Goal: Task Accomplishment & Management: Manage account settings

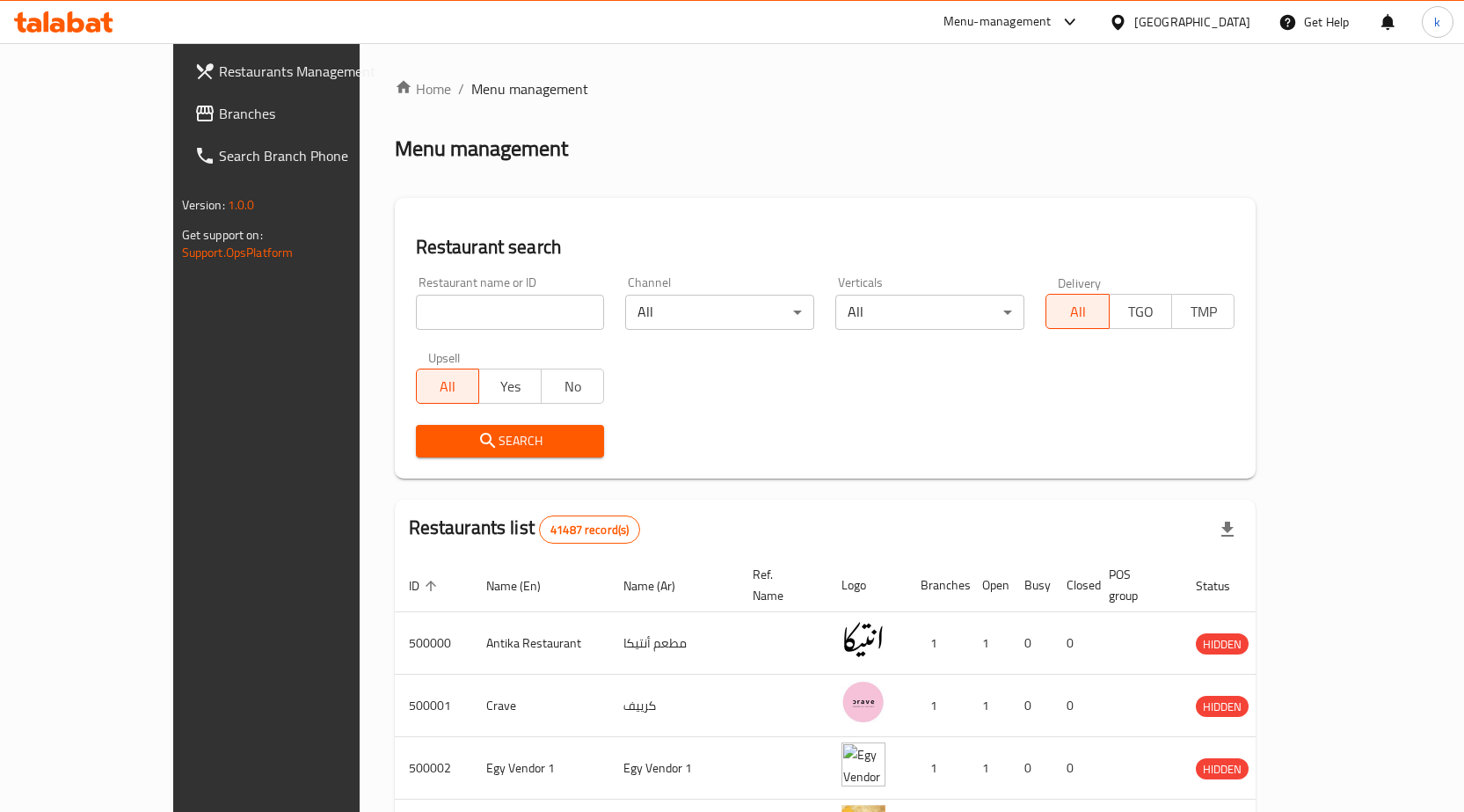
click at [1229, 26] on div "Egypt" at bounding box center [1192, 22] width 116 height 19
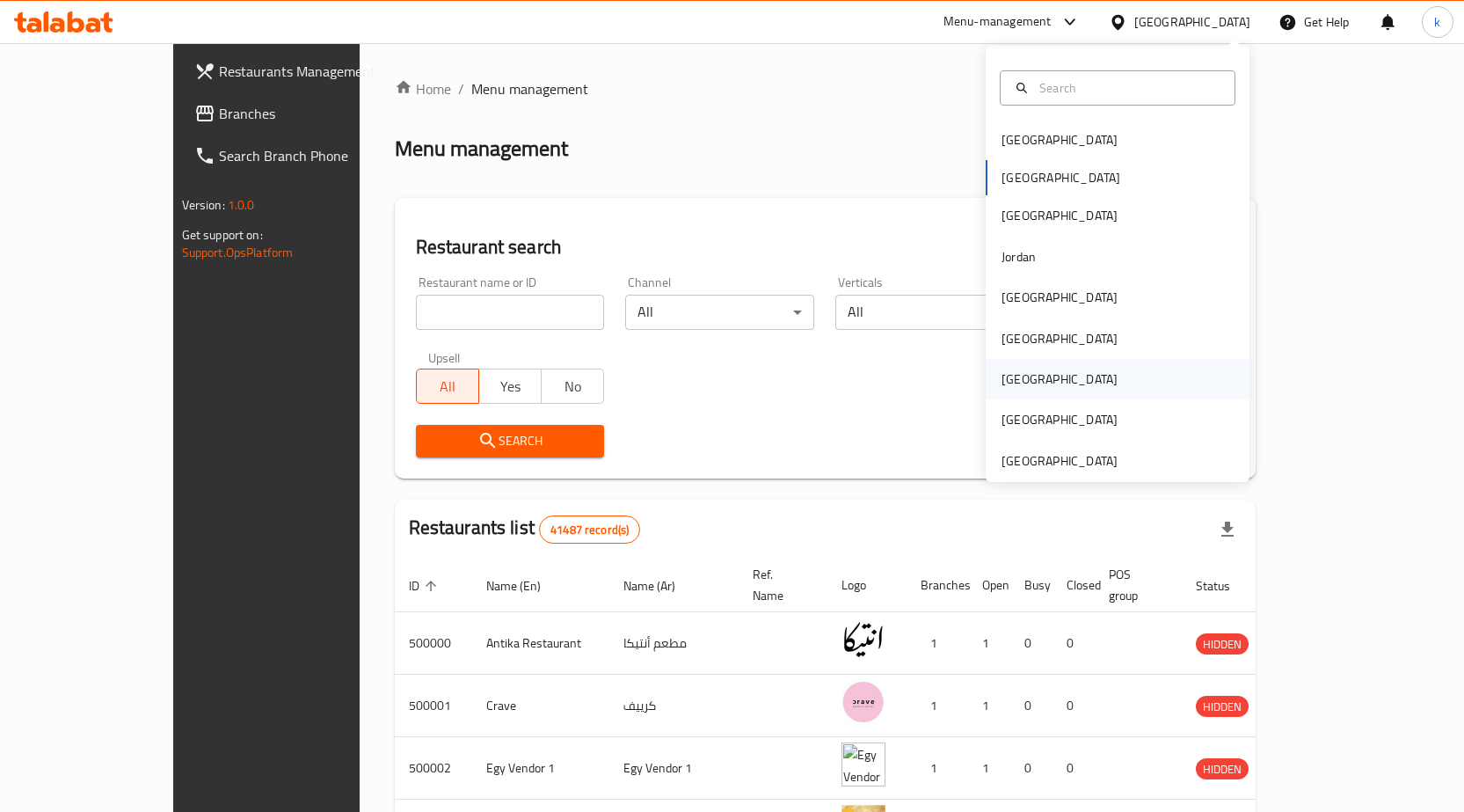
click at [1035, 373] on div "[GEOGRAPHIC_DATA]" at bounding box center [1118, 379] width 264 height 41
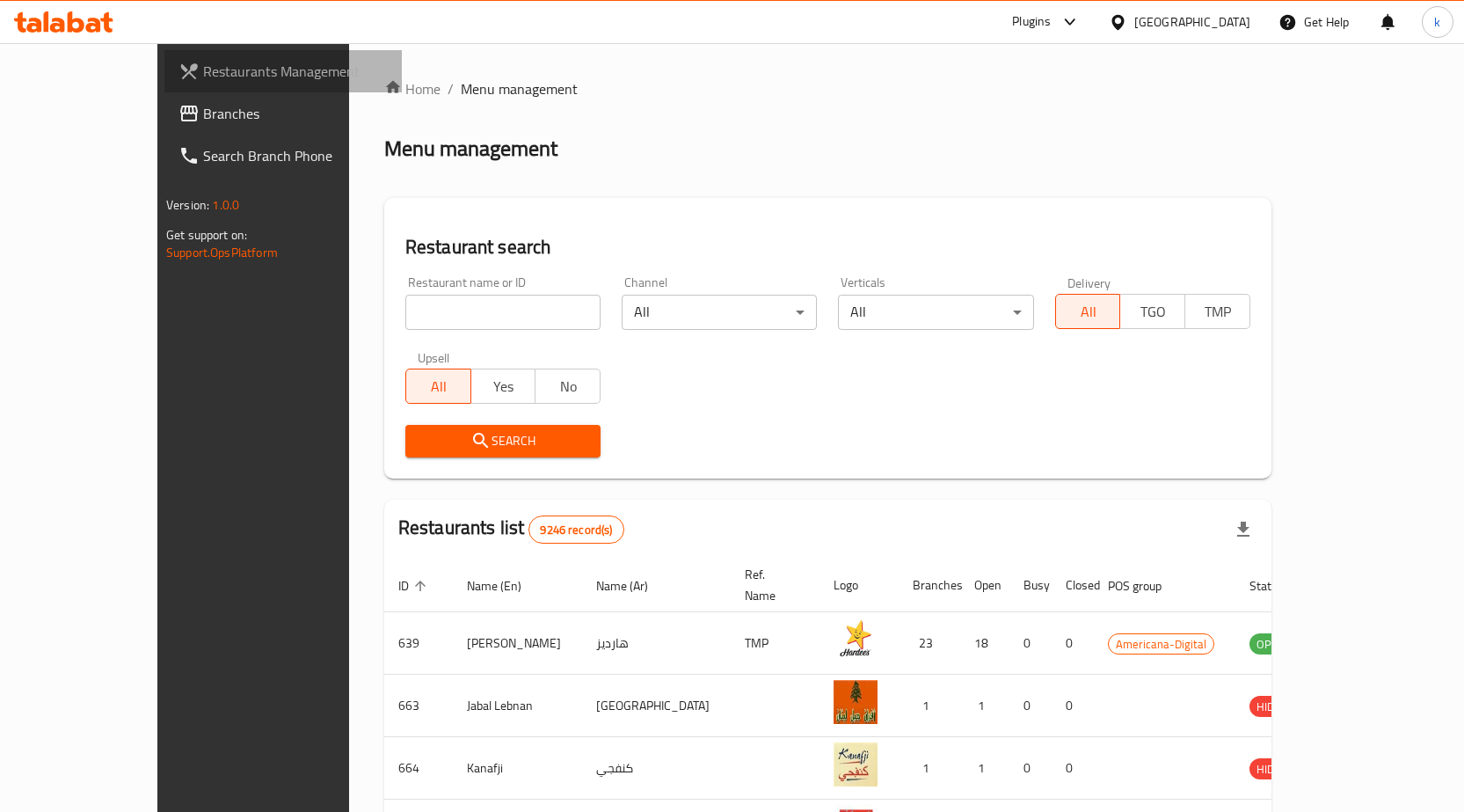
click at [165, 56] on link "Restaurants Management" at bounding box center [283, 71] width 238 height 43
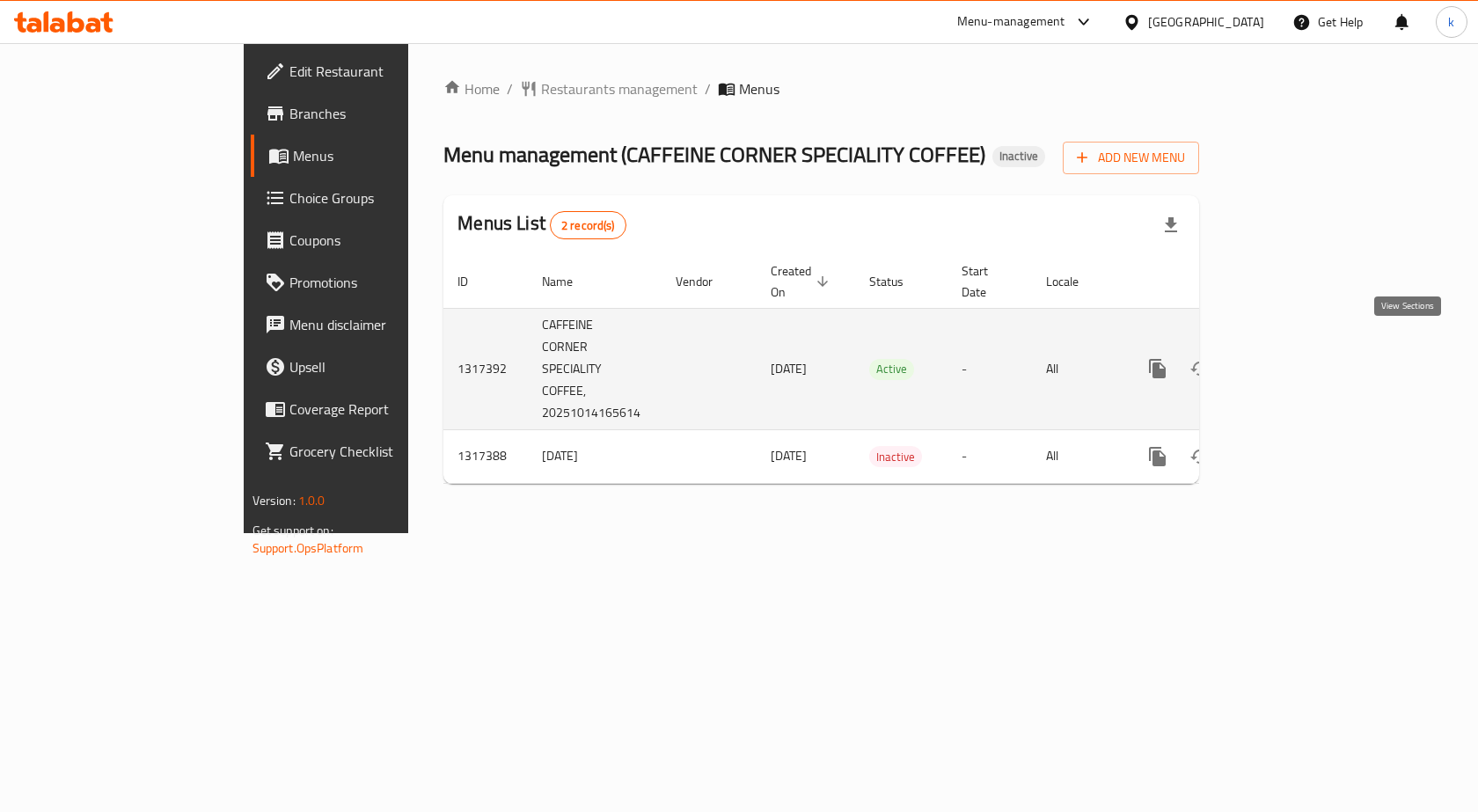
click at [1295, 358] on icon "enhanced table" at bounding box center [1285, 368] width 21 height 21
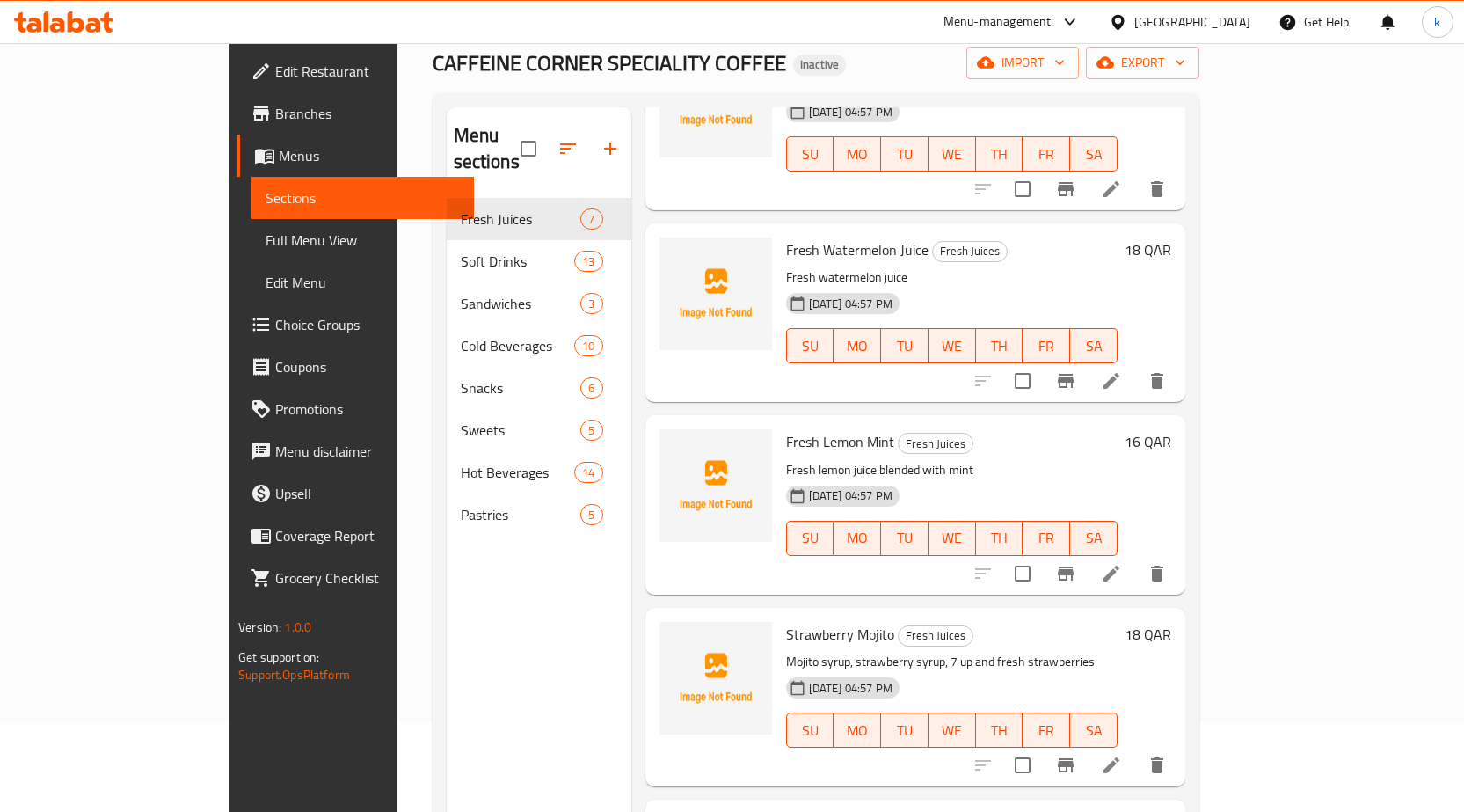
scroll to position [176, 0]
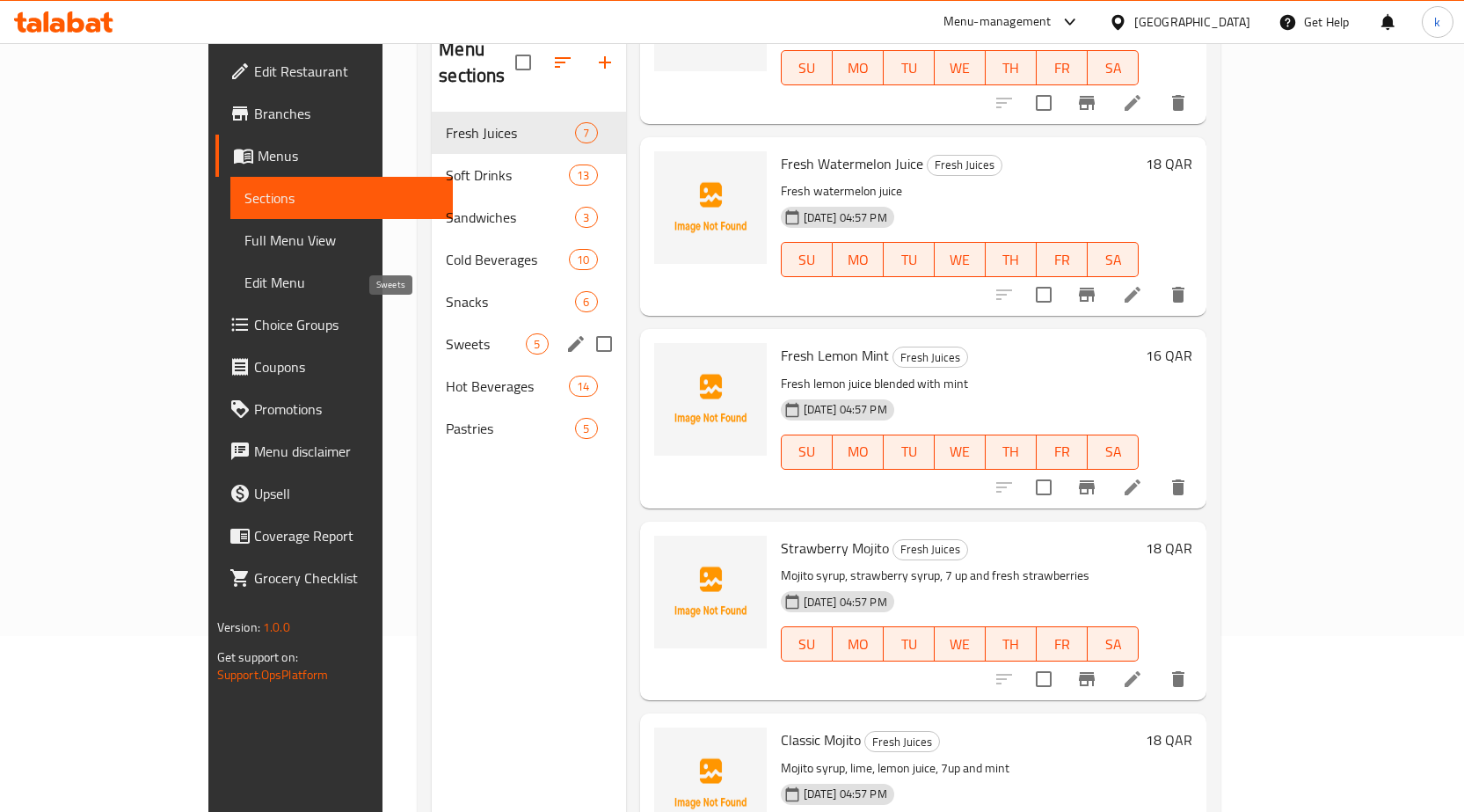
click at [446, 333] on span "Sweets" at bounding box center [485, 344] width 80 height 21
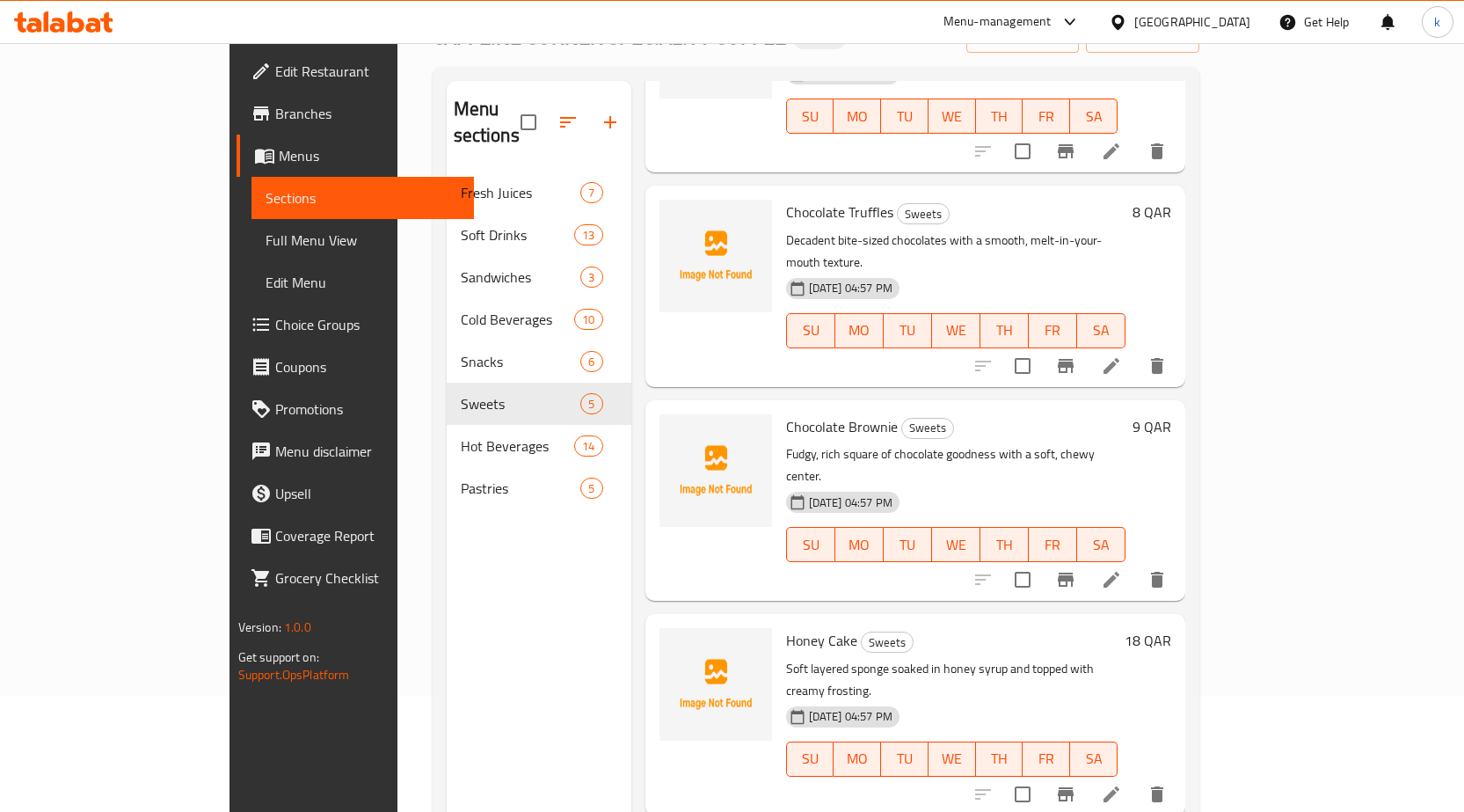
scroll to position [246, 0]
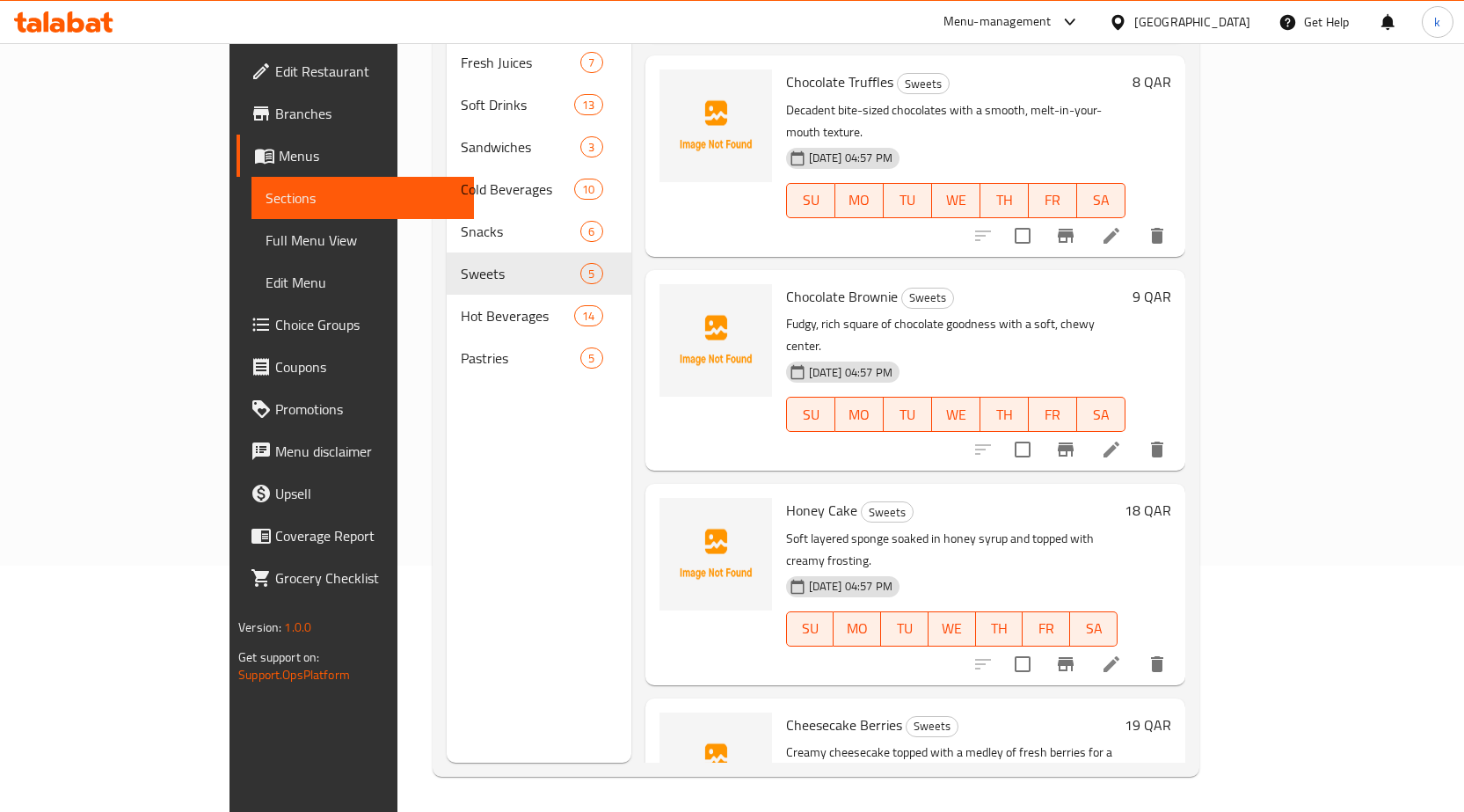
click at [279, 156] on span "Menus" at bounding box center [369, 155] width 181 height 21
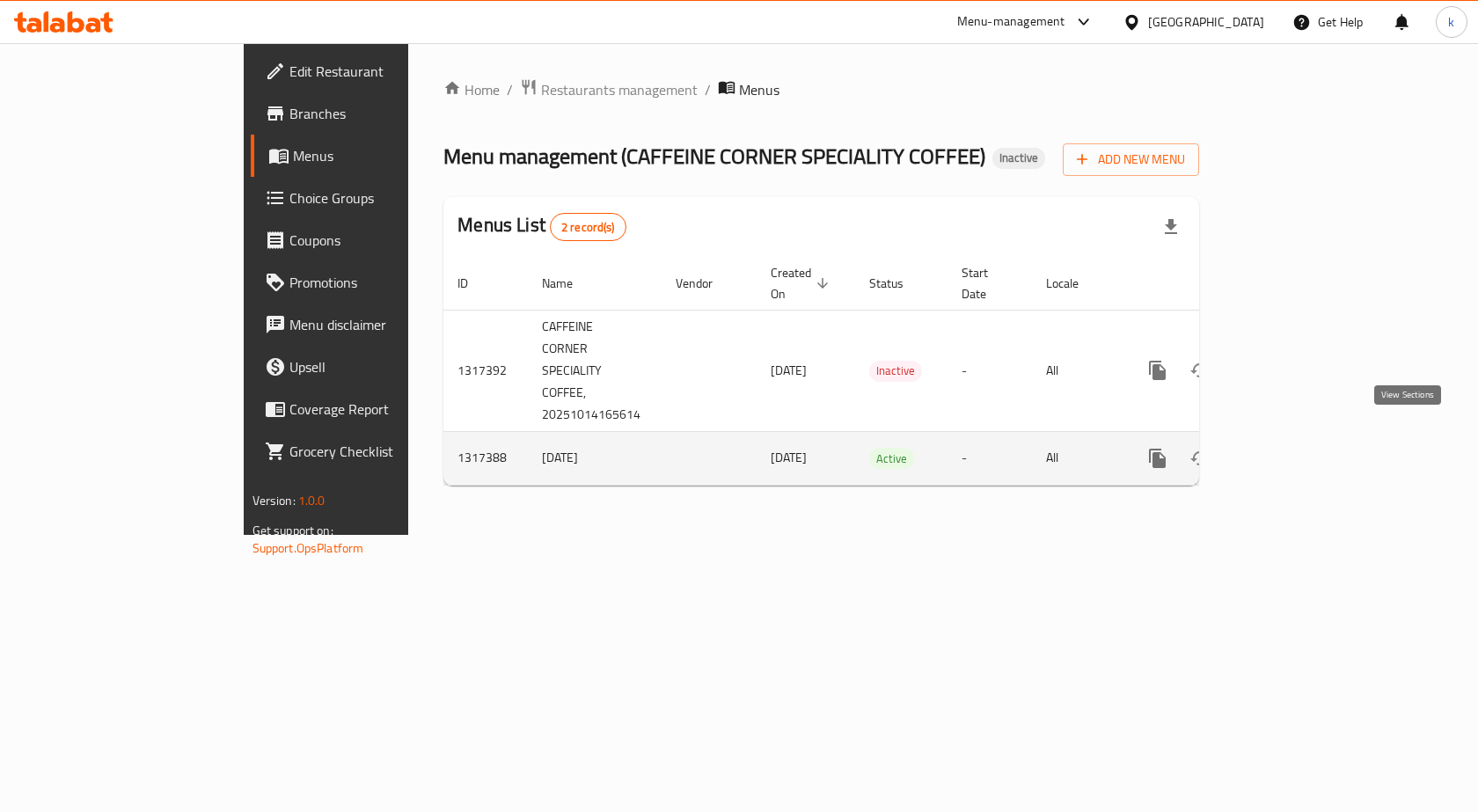
click at [1295, 448] on icon "enhanced table" at bounding box center [1285, 458] width 21 height 21
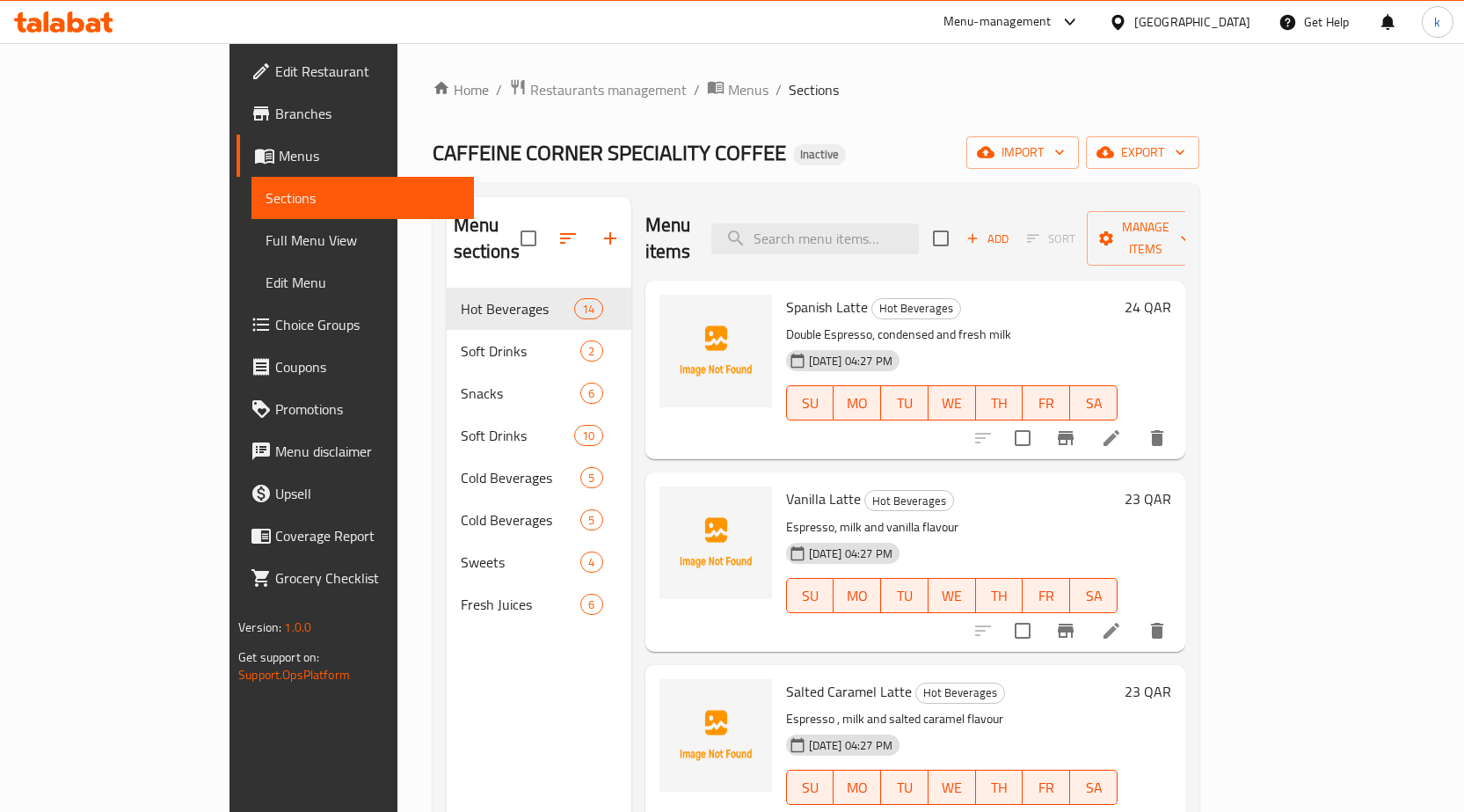
click at [1200, 134] on div "Home / Restaurants management / Menus / Sections CAFFEINE CORNER SPECIALITY COF…" at bounding box center [816, 551] width 767 height 944
click at [1065, 142] on span "import" at bounding box center [1022, 152] width 84 height 22
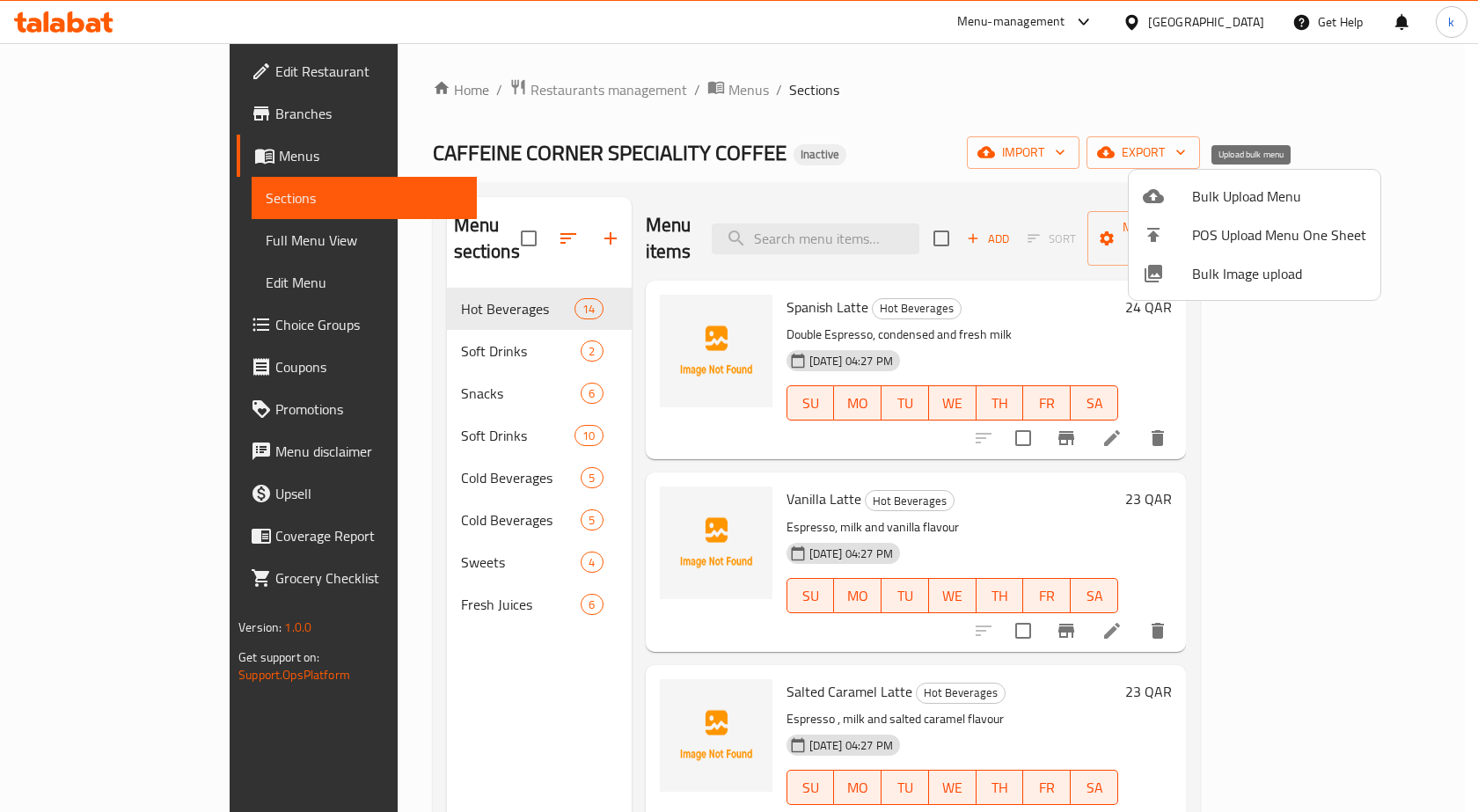
click at [1255, 185] on span "Bulk Upload Menu" at bounding box center [1279, 196] width 174 height 21
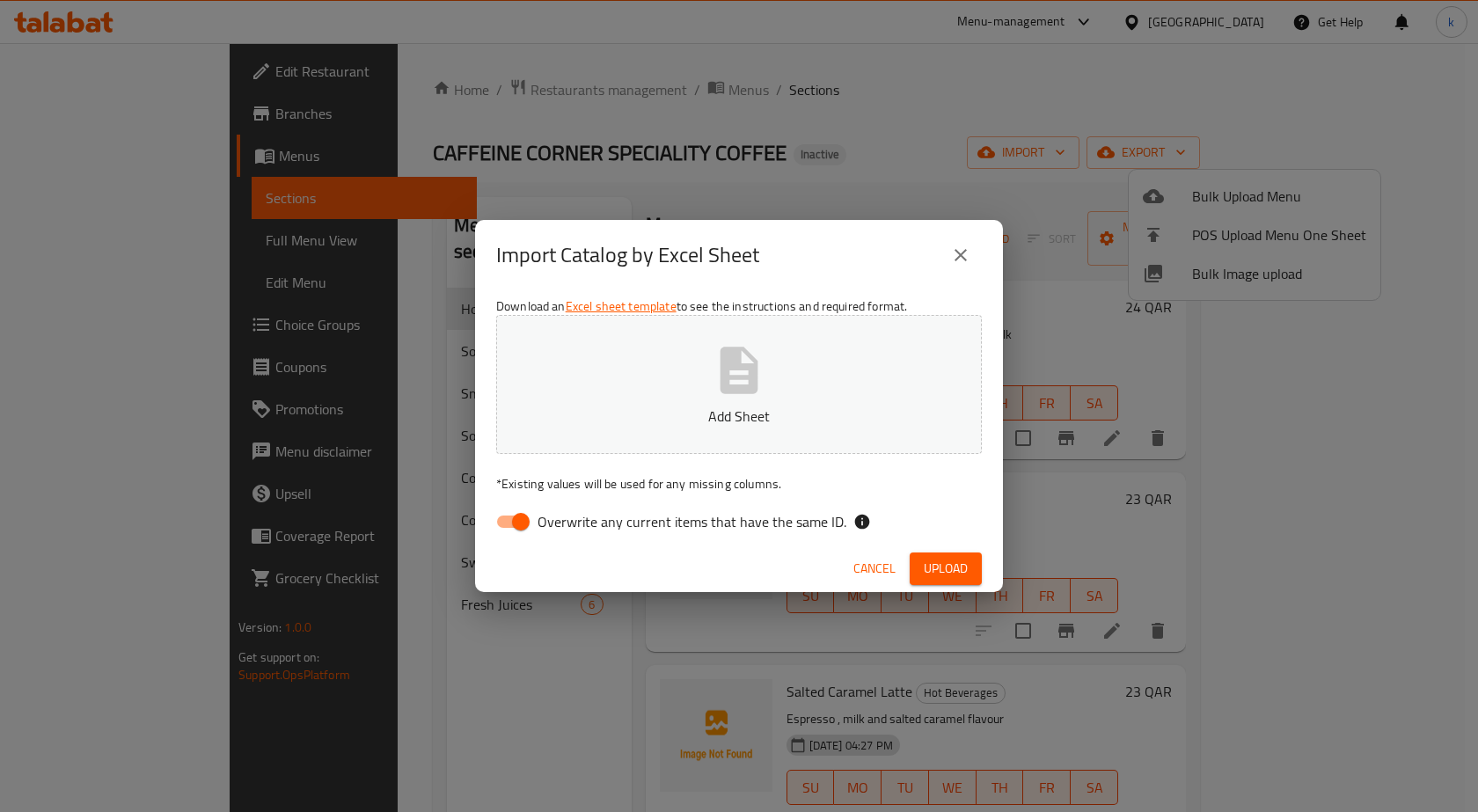
click at [965, 247] on icon "close" at bounding box center [961, 255] width 21 height 21
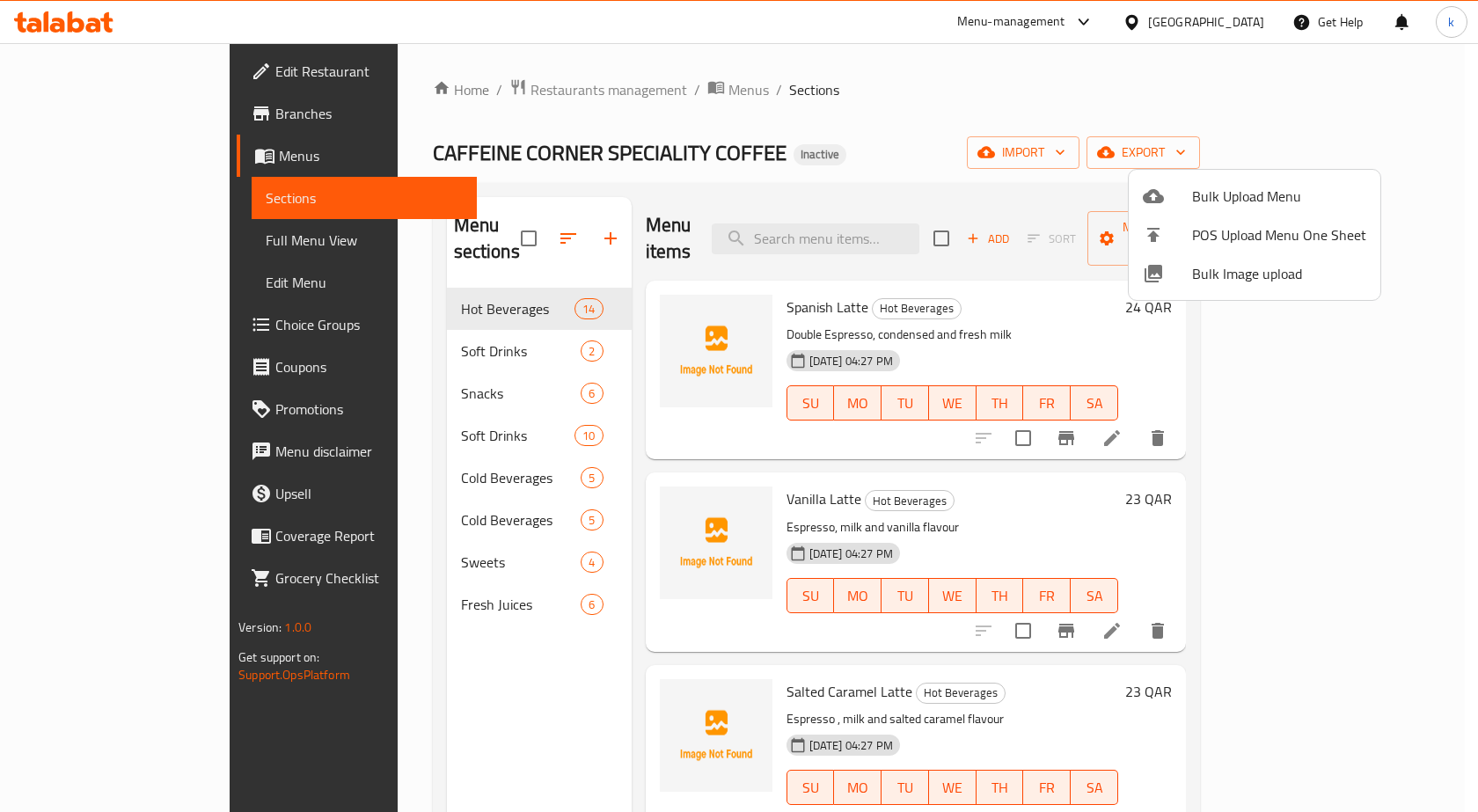
click at [122, 158] on div at bounding box center [739, 406] width 1478 height 812
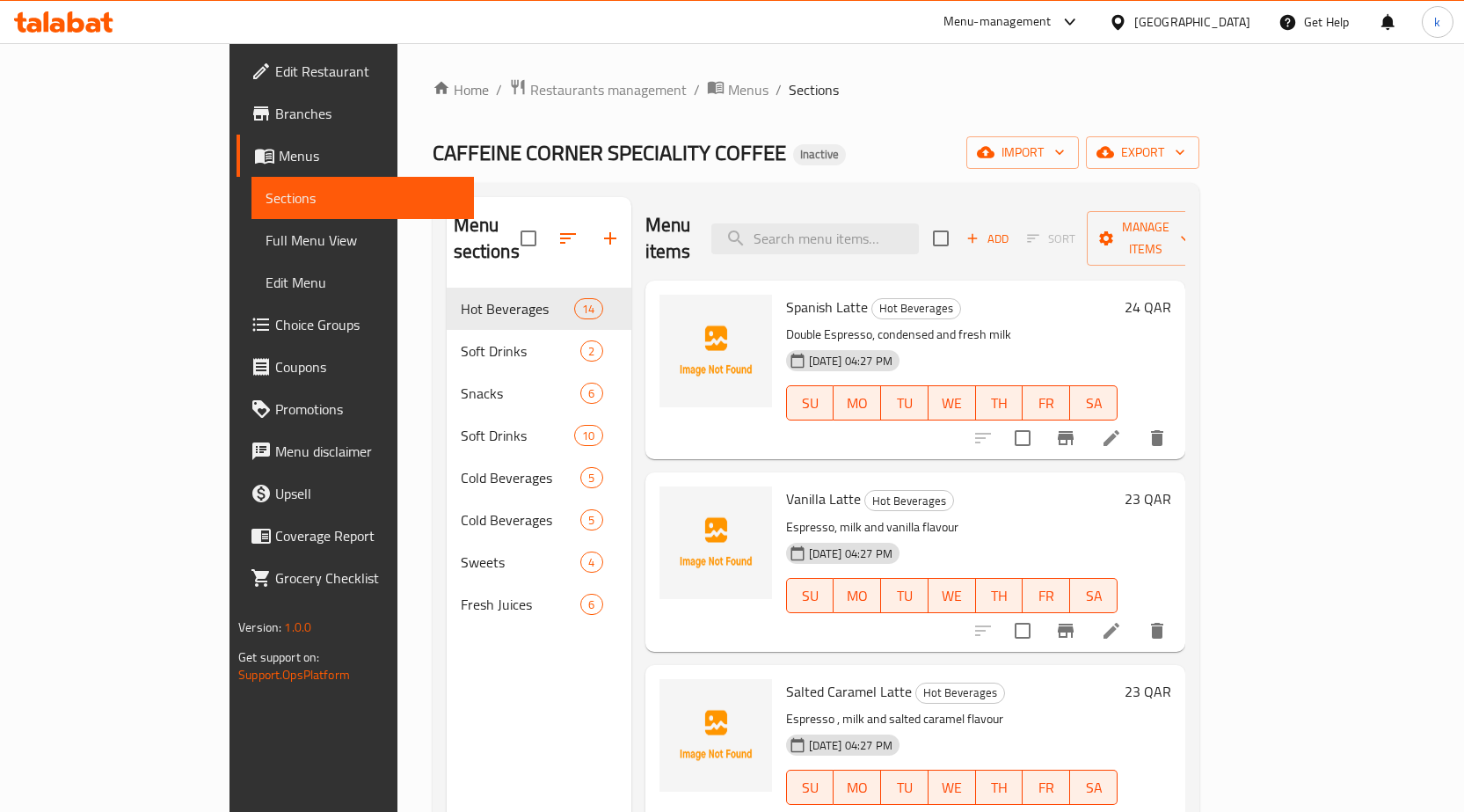
click at [237, 138] on link "Menus" at bounding box center [355, 155] width 238 height 43
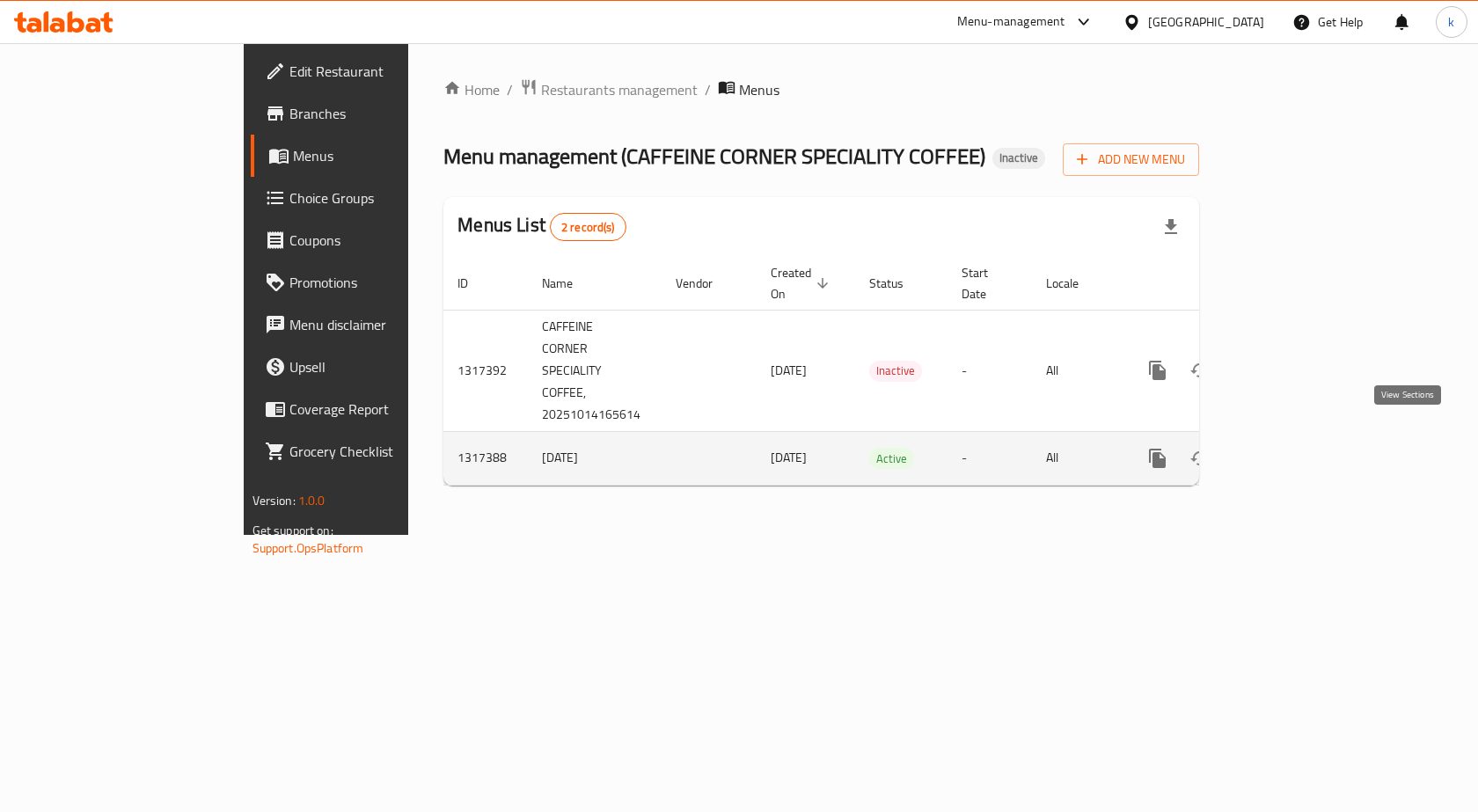
click at [1295, 448] on icon "enhanced table" at bounding box center [1285, 458] width 21 height 21
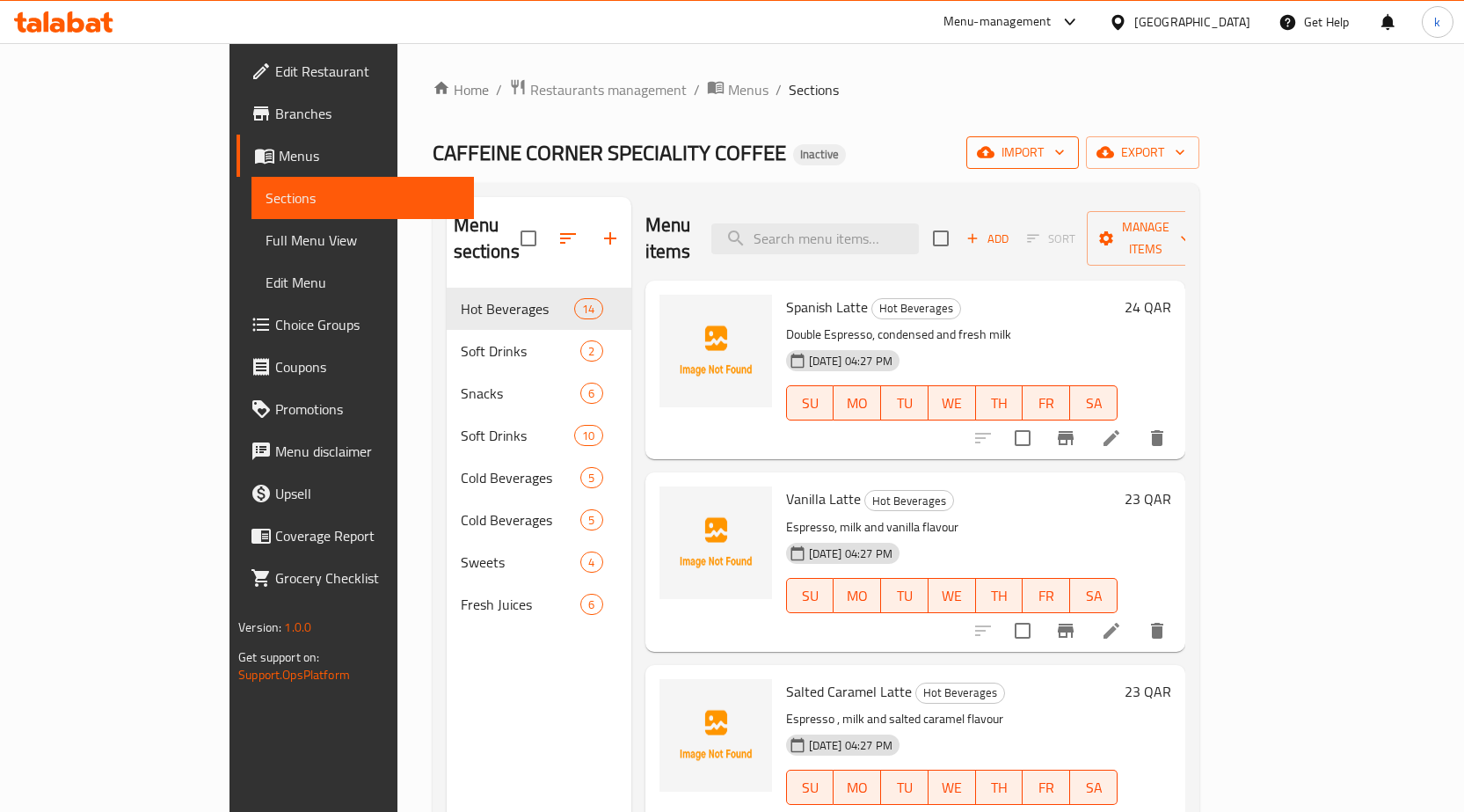
click at [1065, 143] on span "import" at bounding box center [1022, 152] width 84 height 22
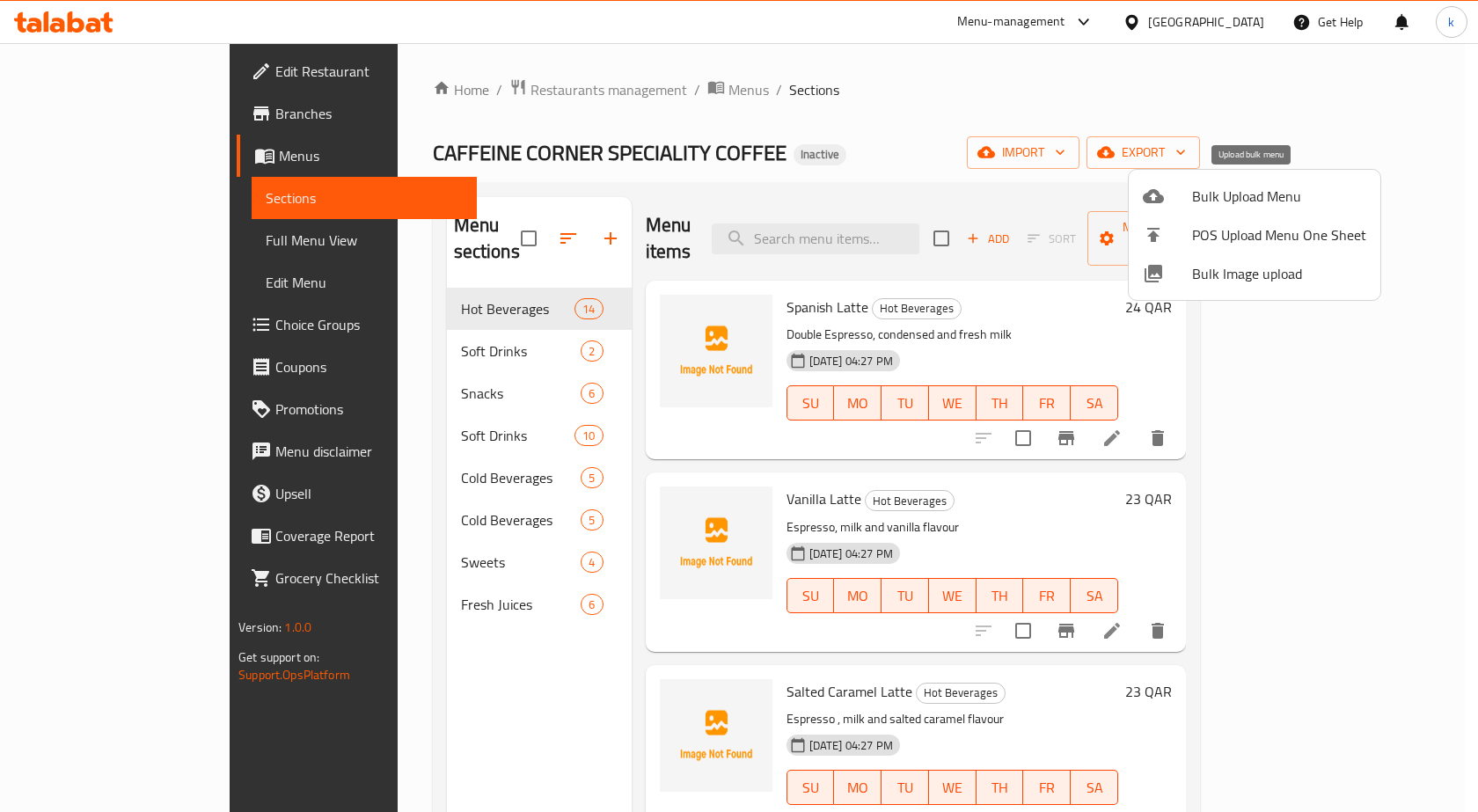
click at [1258, 205] on span "Bulk Upload Menu" at bounding box center [1279, 196] width 174 height 21
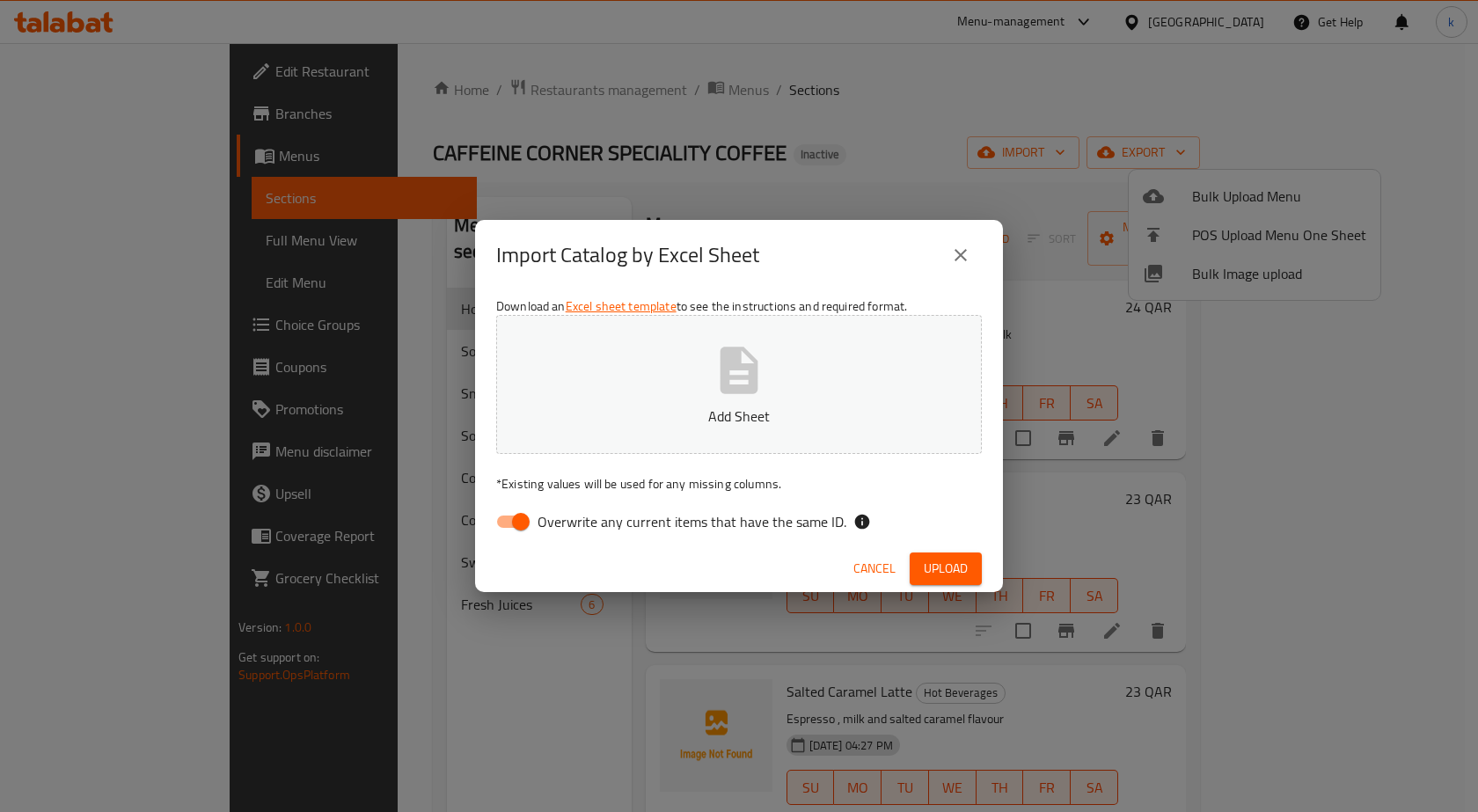
click at [502, 521] on input "Overwrite any current items that have the same ID." at bounding box center [521, 521] width 100 height 33
checkbox input "false"
click at [758, 417] on p "Add Sheet" at bounding box center [739, 415] width 431 height 21
click at [941, 561] on span "Upload" at bounding box center [946, 568] width 44 height 22
click at [945, 574] on span "Upload" at bounding box center [946, 568] width 44 height 22
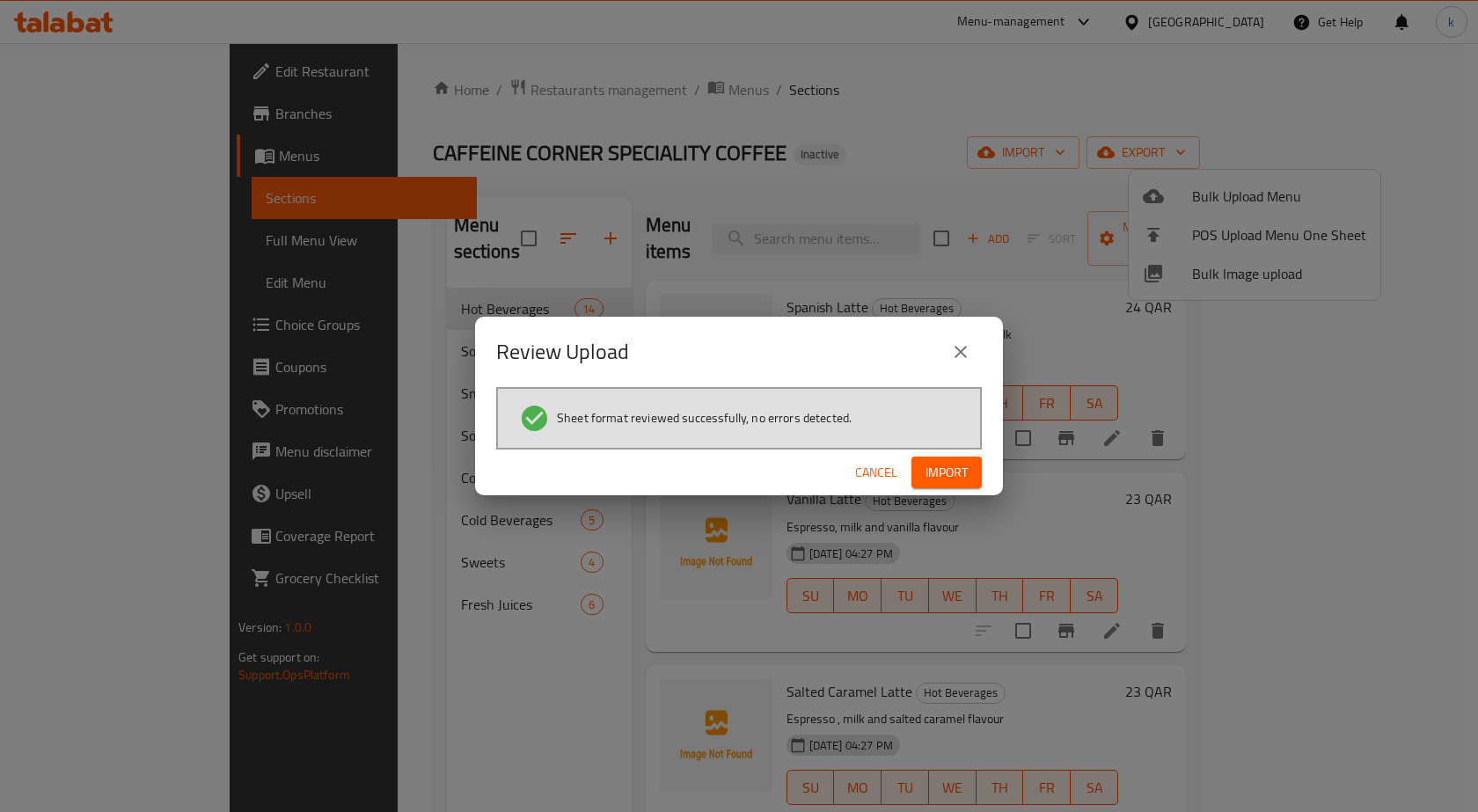
click at [943, 468] on span "Import" at bounding box center [947, 472] width 43 height 22
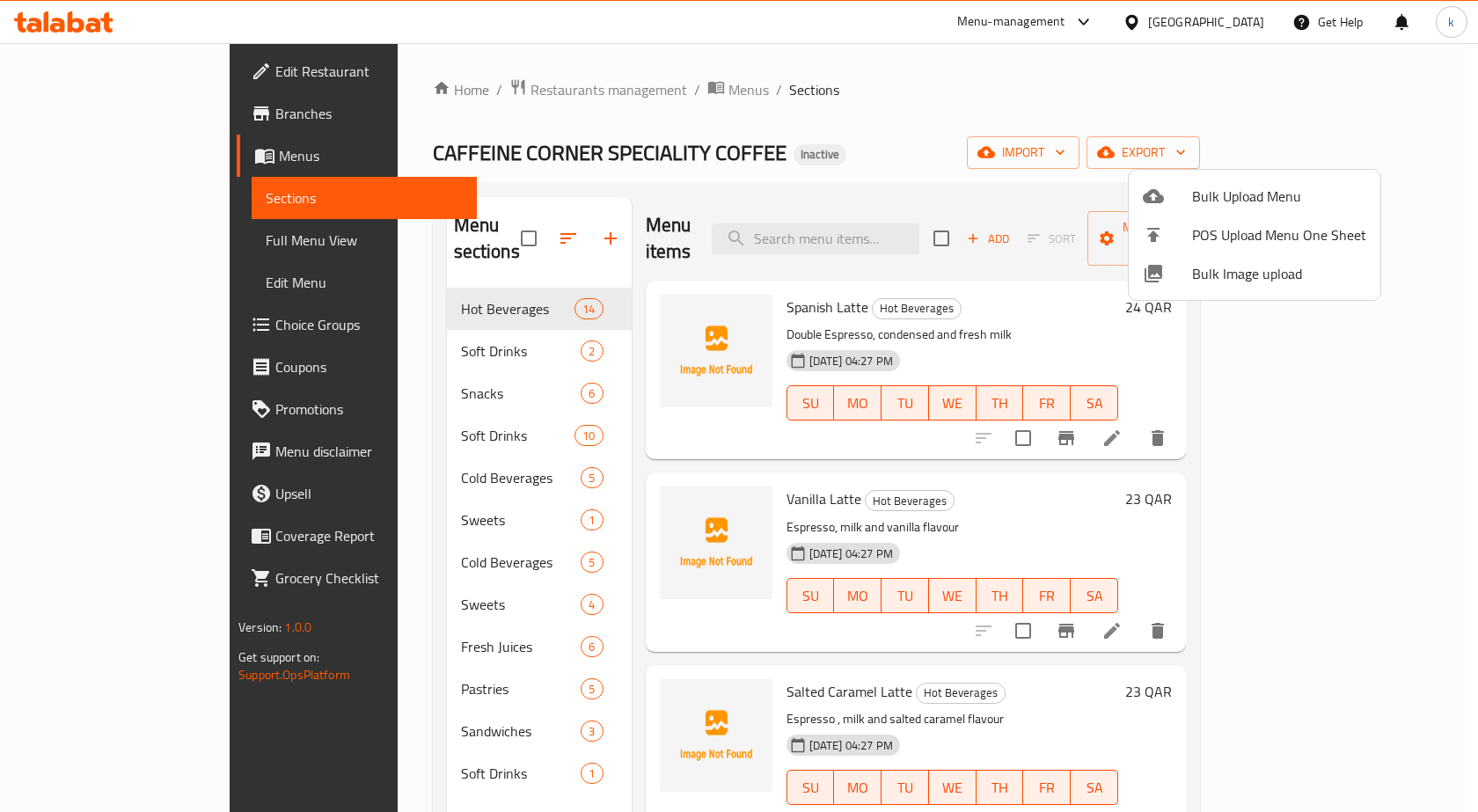
click at [350, 747] on div at bounding box center [739, 406] width 1478 height 812
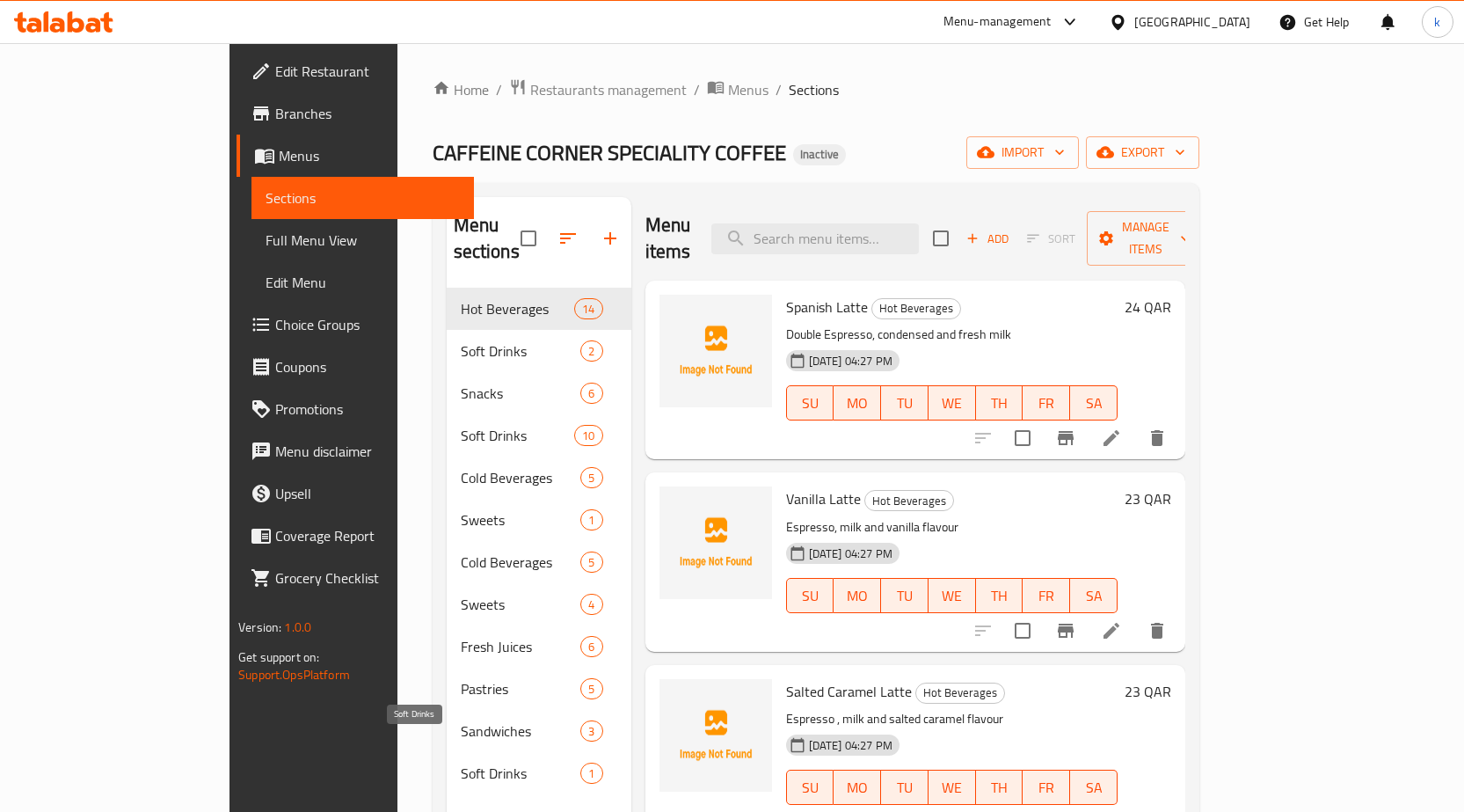
click at [461, 763] on span "Soft Drinks" at bounding box center [520, 773] width 120 height 21
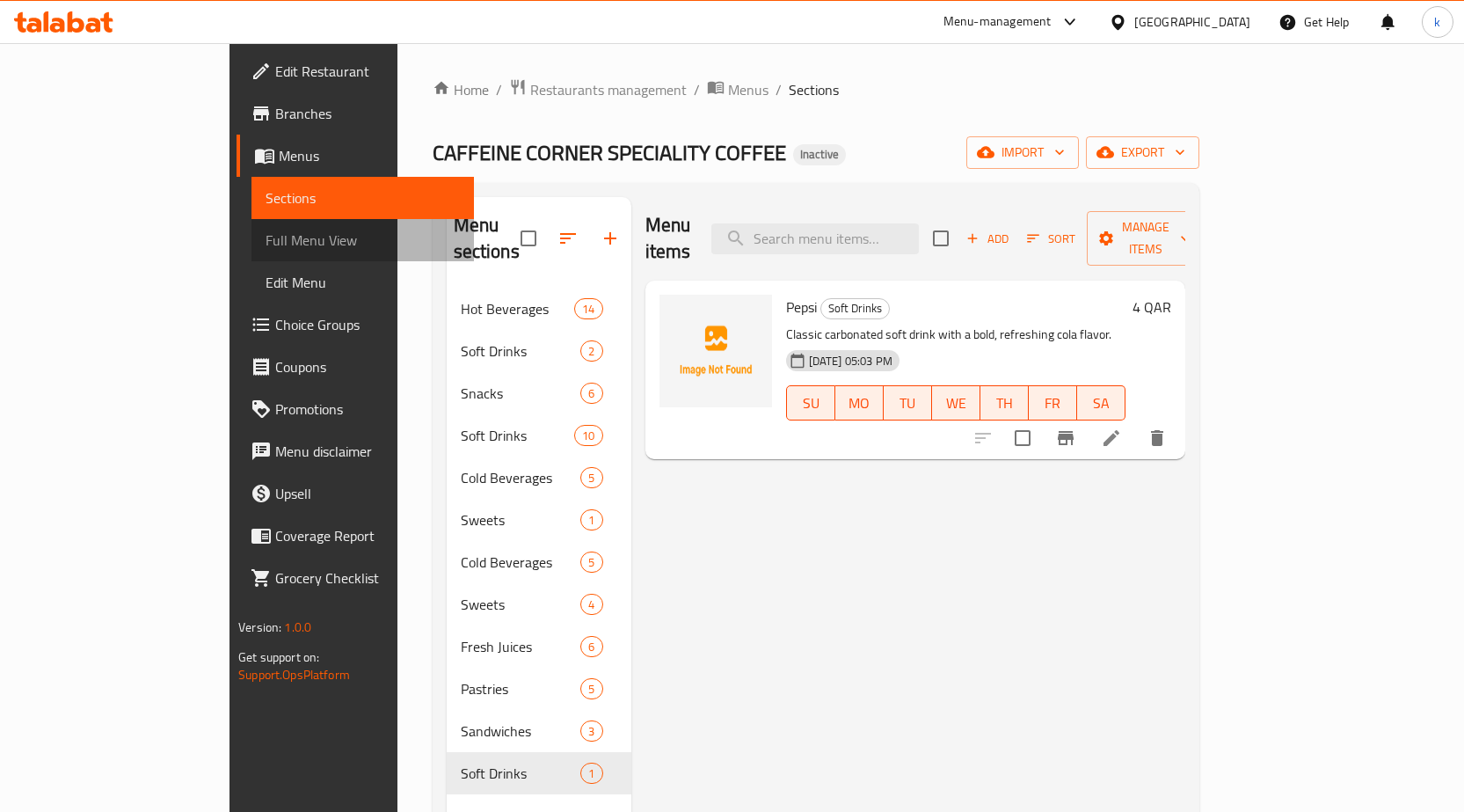
click at [266, 249] on span "Full Menu View" at bounding box center [362, 240] width 194 height 21
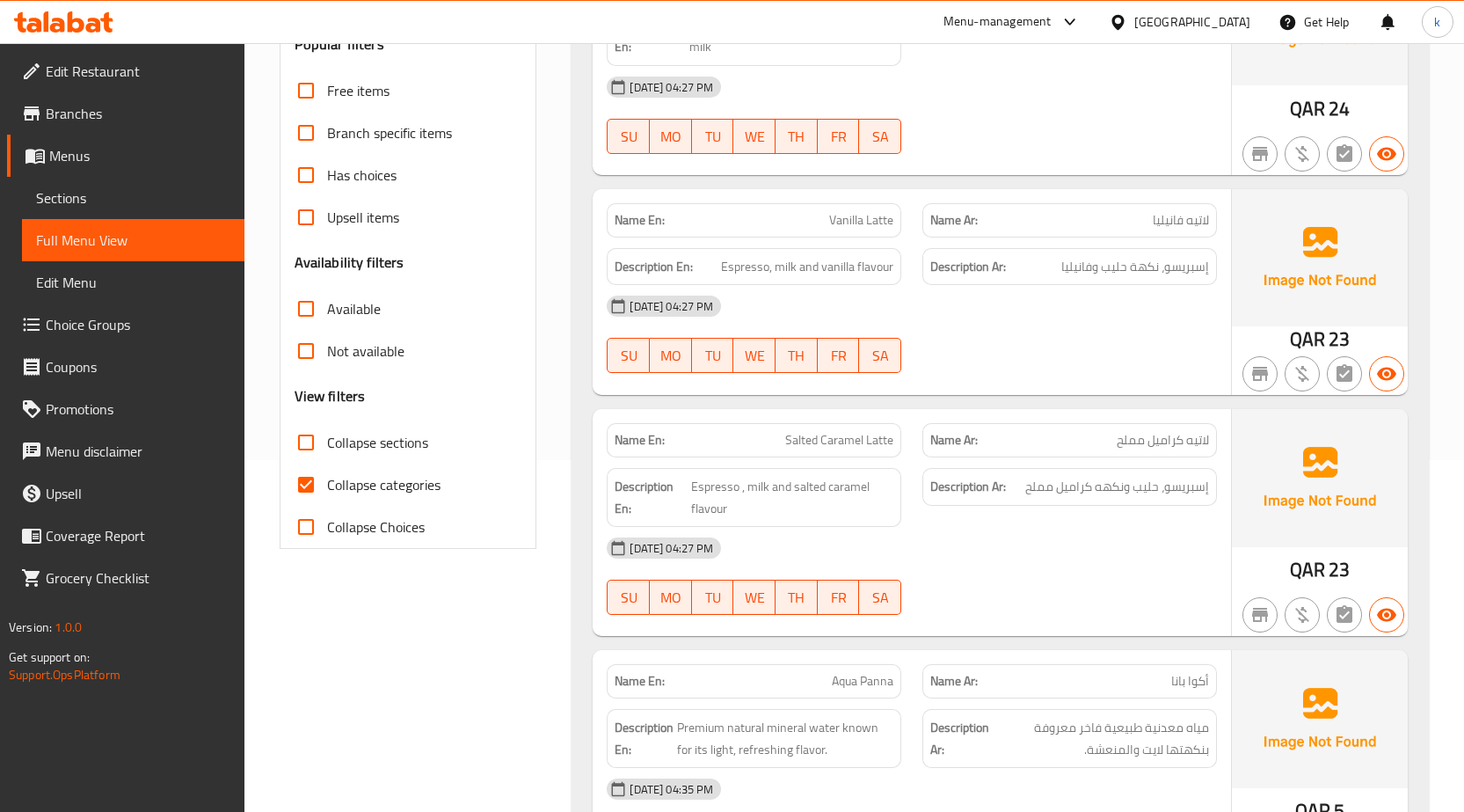
click at [394, 495] on span "Collapse categories" at bounding box center [384, 485] width 114 height 21
click at [327, 495] on input "Collapse categories" at bounding box center [306, 485] width 43 height 43
checkbox input "false"
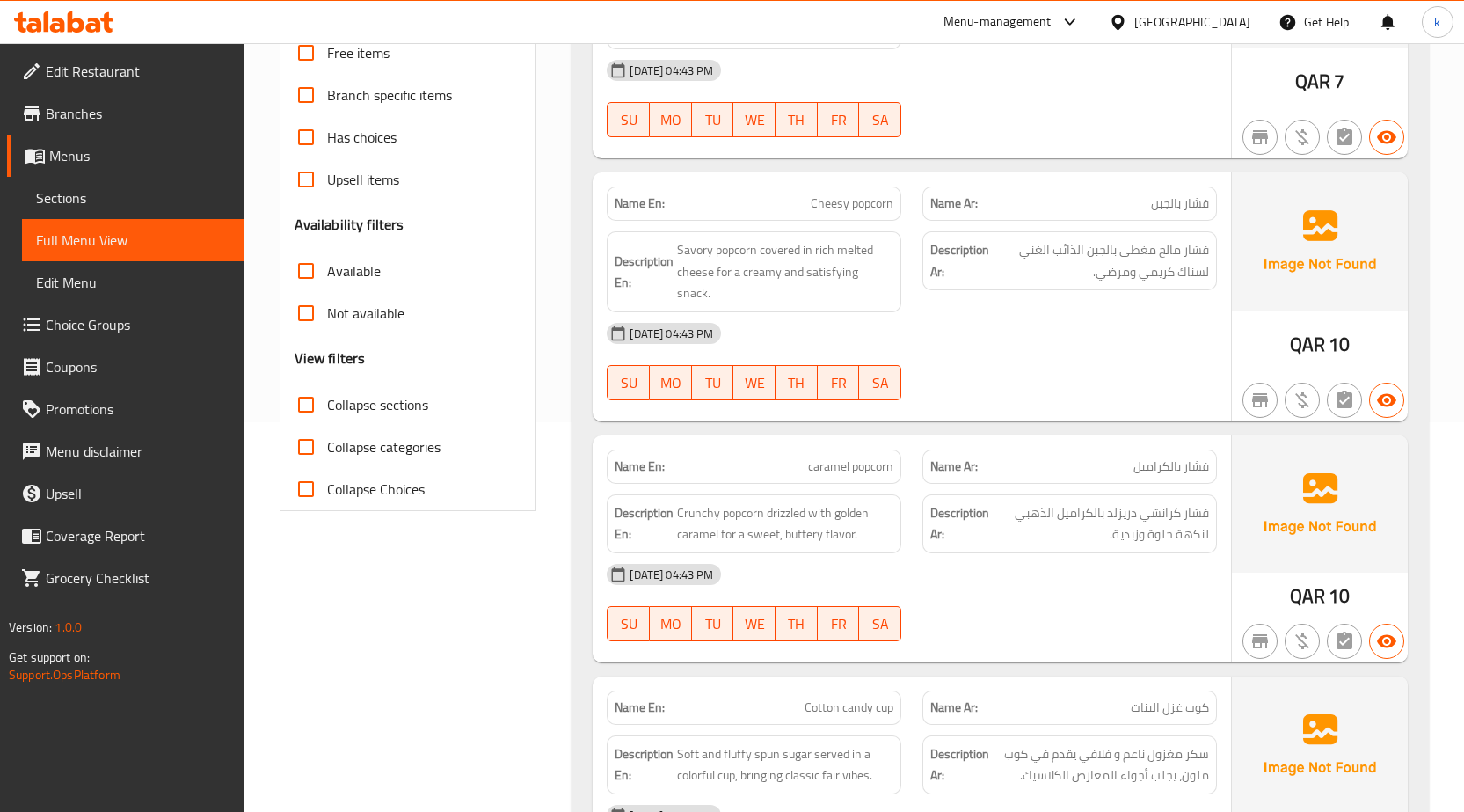
scroll to position [264, 0]
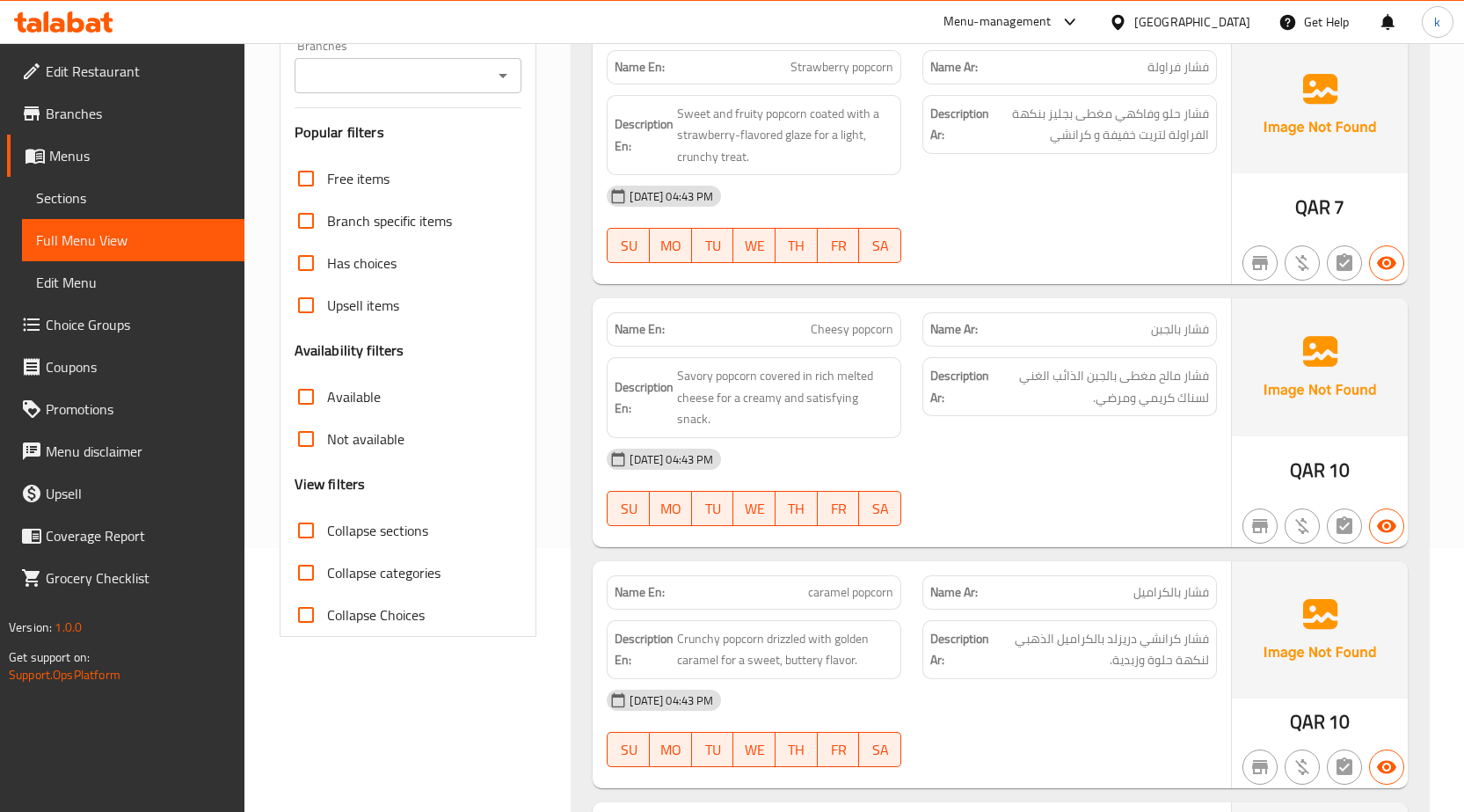
click at [171, 185] on link "Sections" at bounding box center [132, 198] width 222 height 43
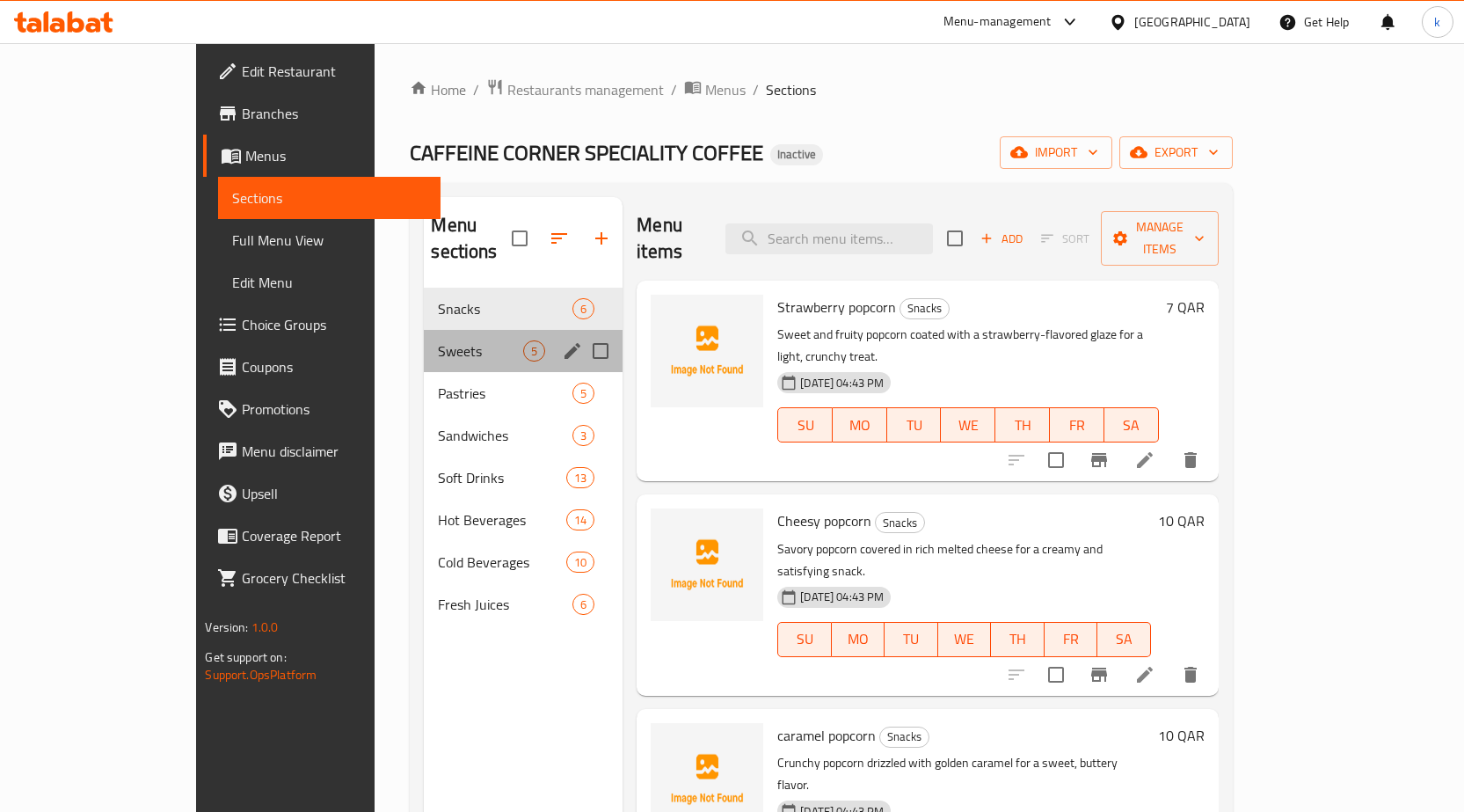
click at [424, 340] on div "Sweets 5" at bounding box center [523, 350] width 199 height 43
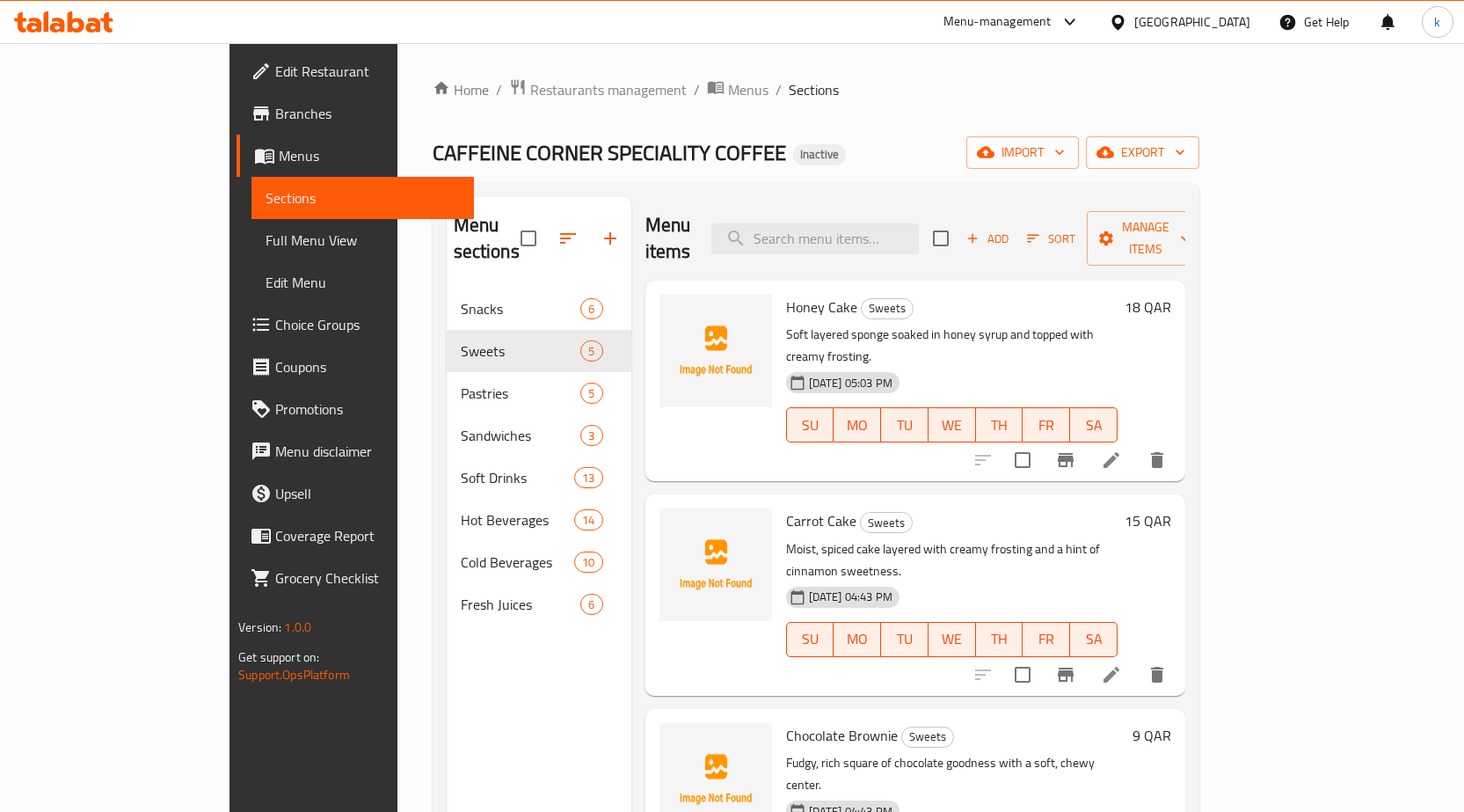
click at [266, 232] on span "Full Menu View" at bounding box center [362, 240] width 194 height 21
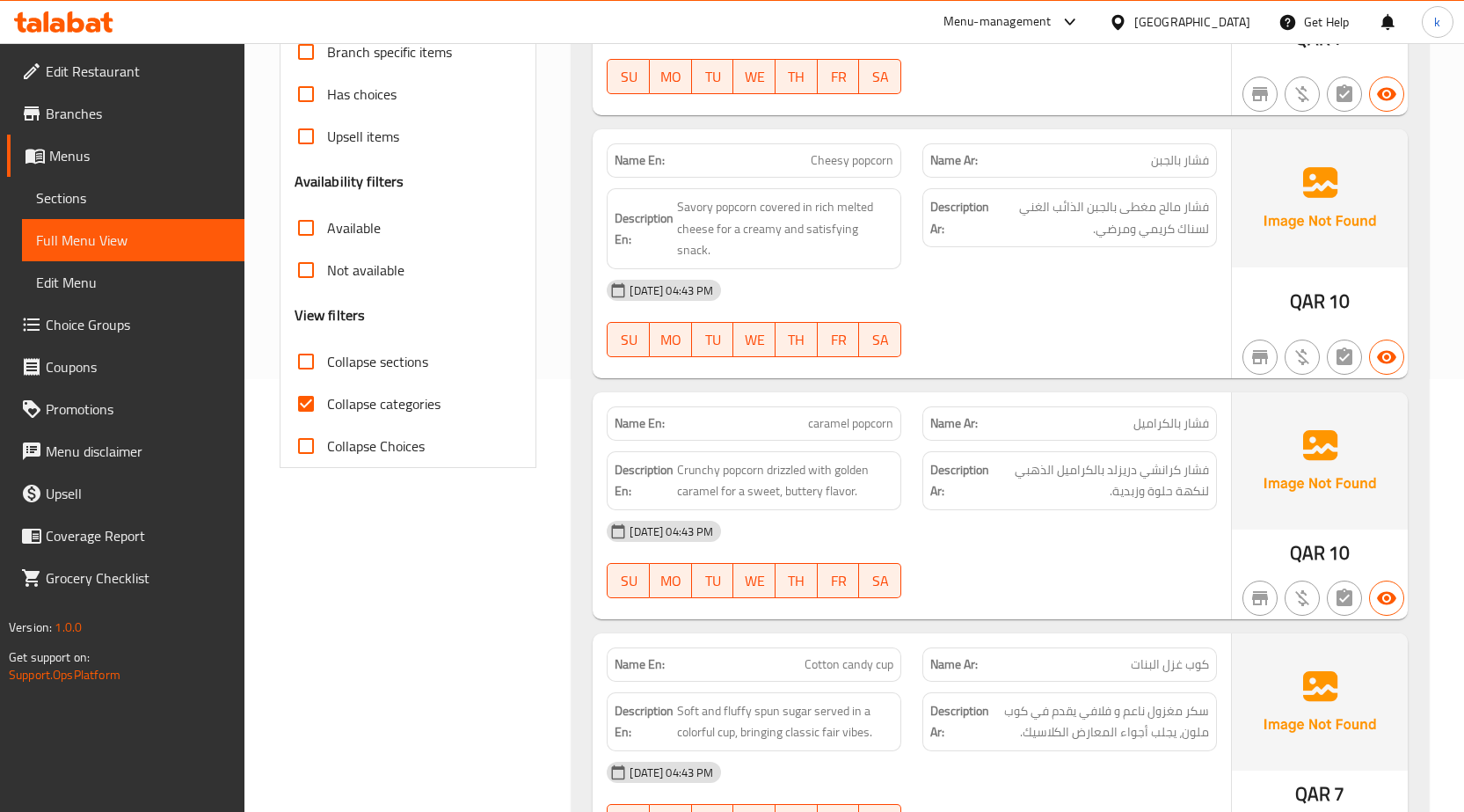
scroll to position [440, 0]
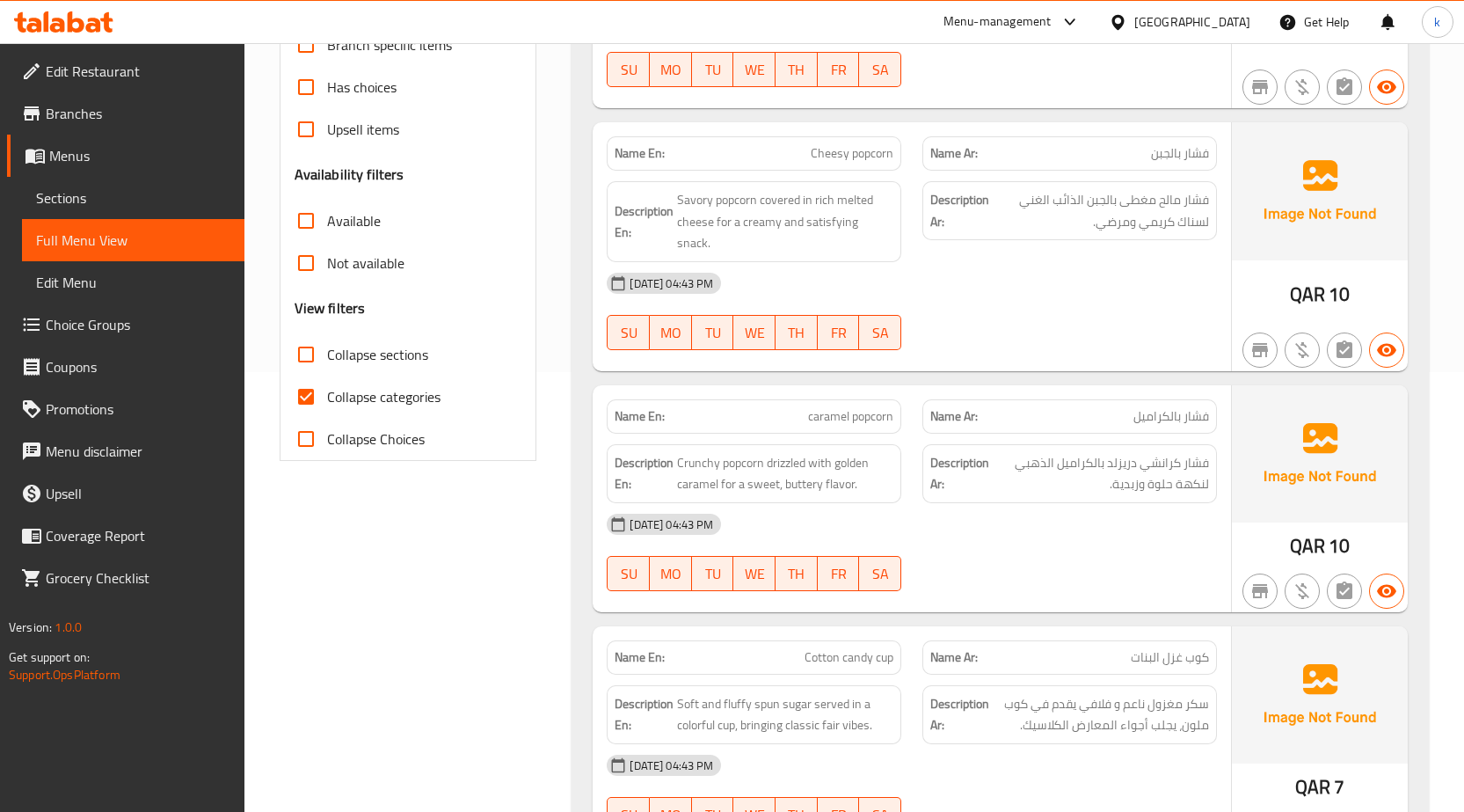
click at [401, 397] on span "Collapse categories" at bounding box center [384, 397] width 114 height 21
click at [327, 397] on input "Collapse categories" at bounding box center [306, 397] width 43 height 43
checkbox input "false"
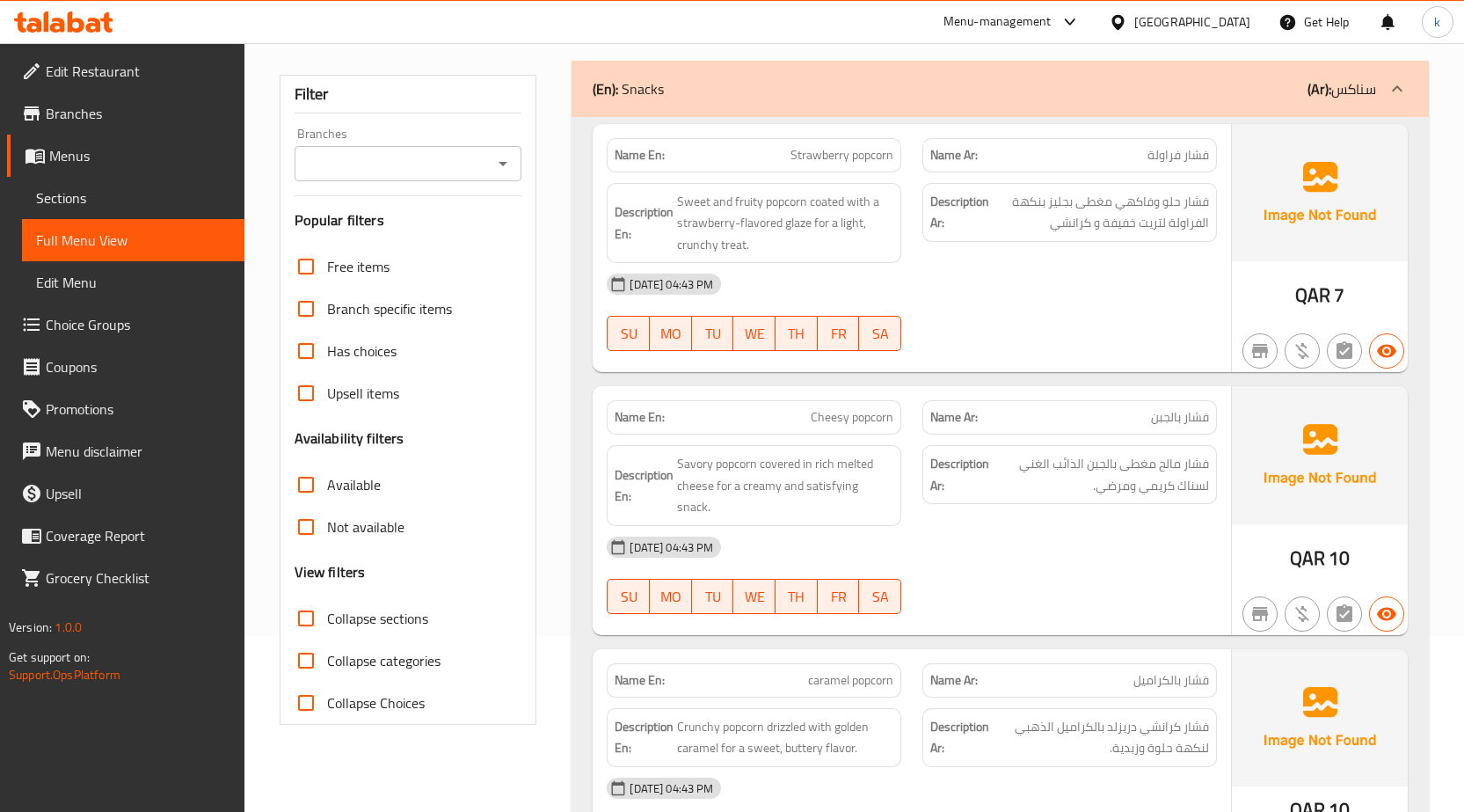
click at [1395, 96] on icon at bounding box center [1397, 89] width 21 height 21
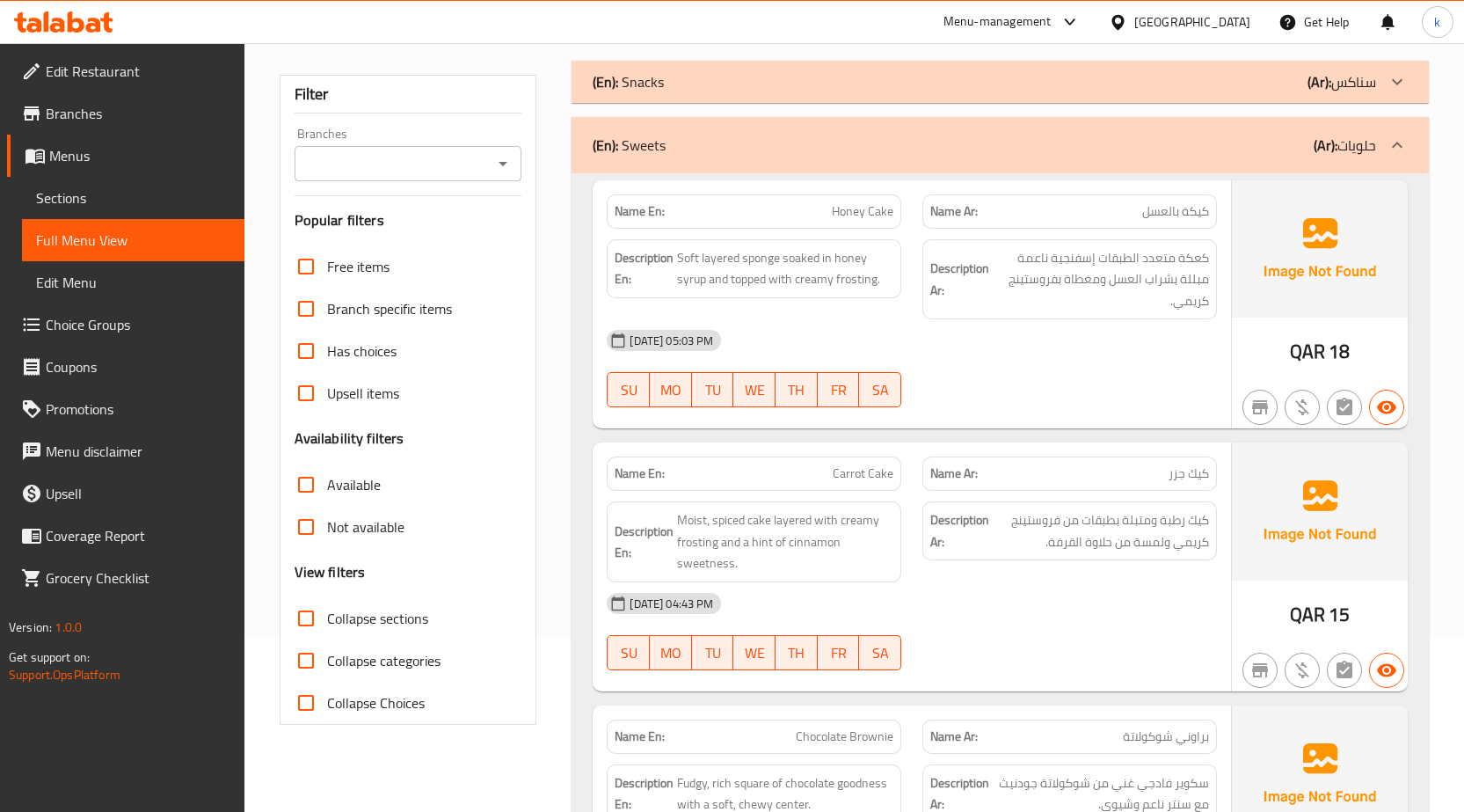
click at [1093, 101] on div "(En): Snacks (Ar): سناكس" at bounding box center [1000, 81] width 857 height 43
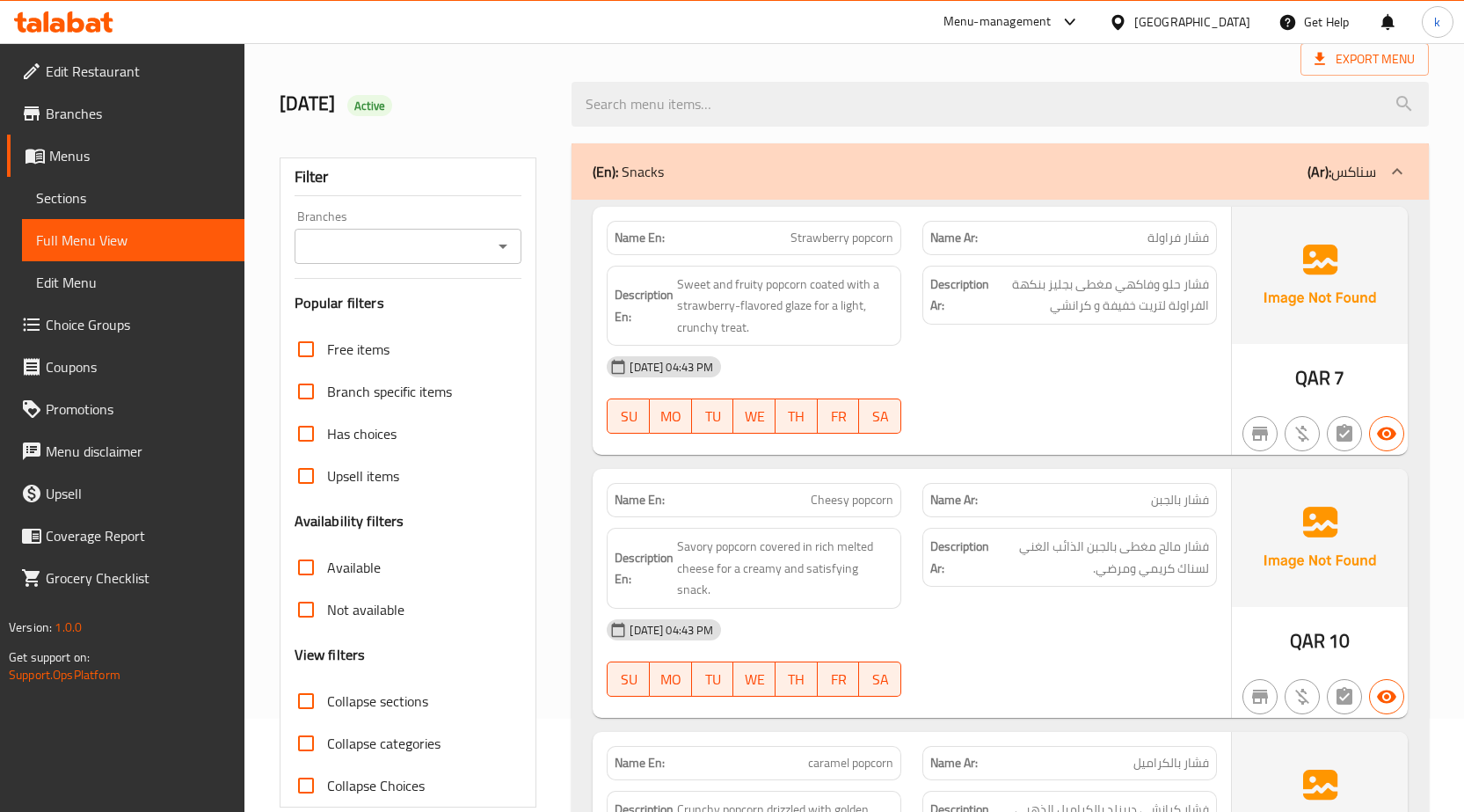
scroll to position [0, 0]
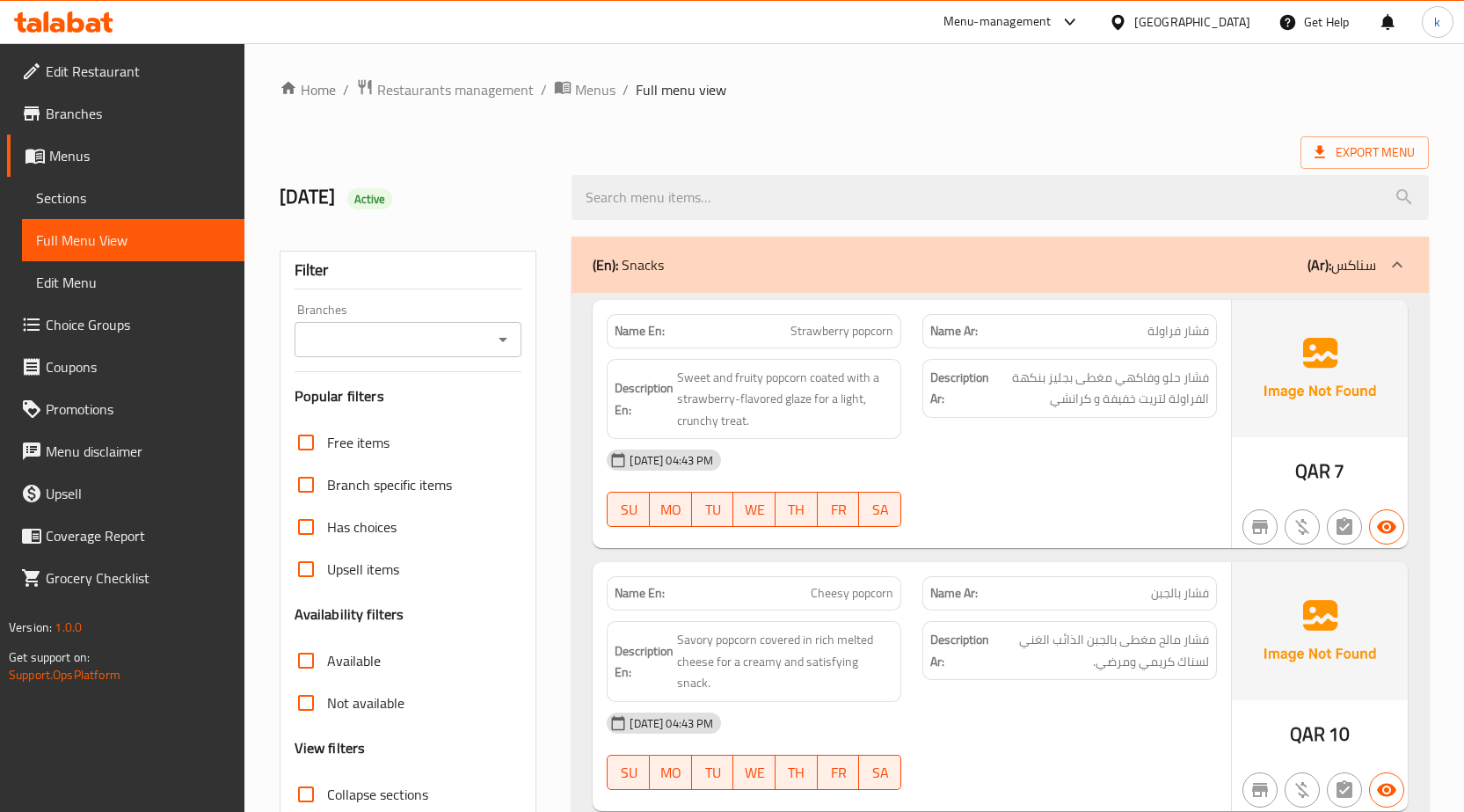
click at [117, 198] on span "Sections" at bounding box center [132, 198] width 194 height 21
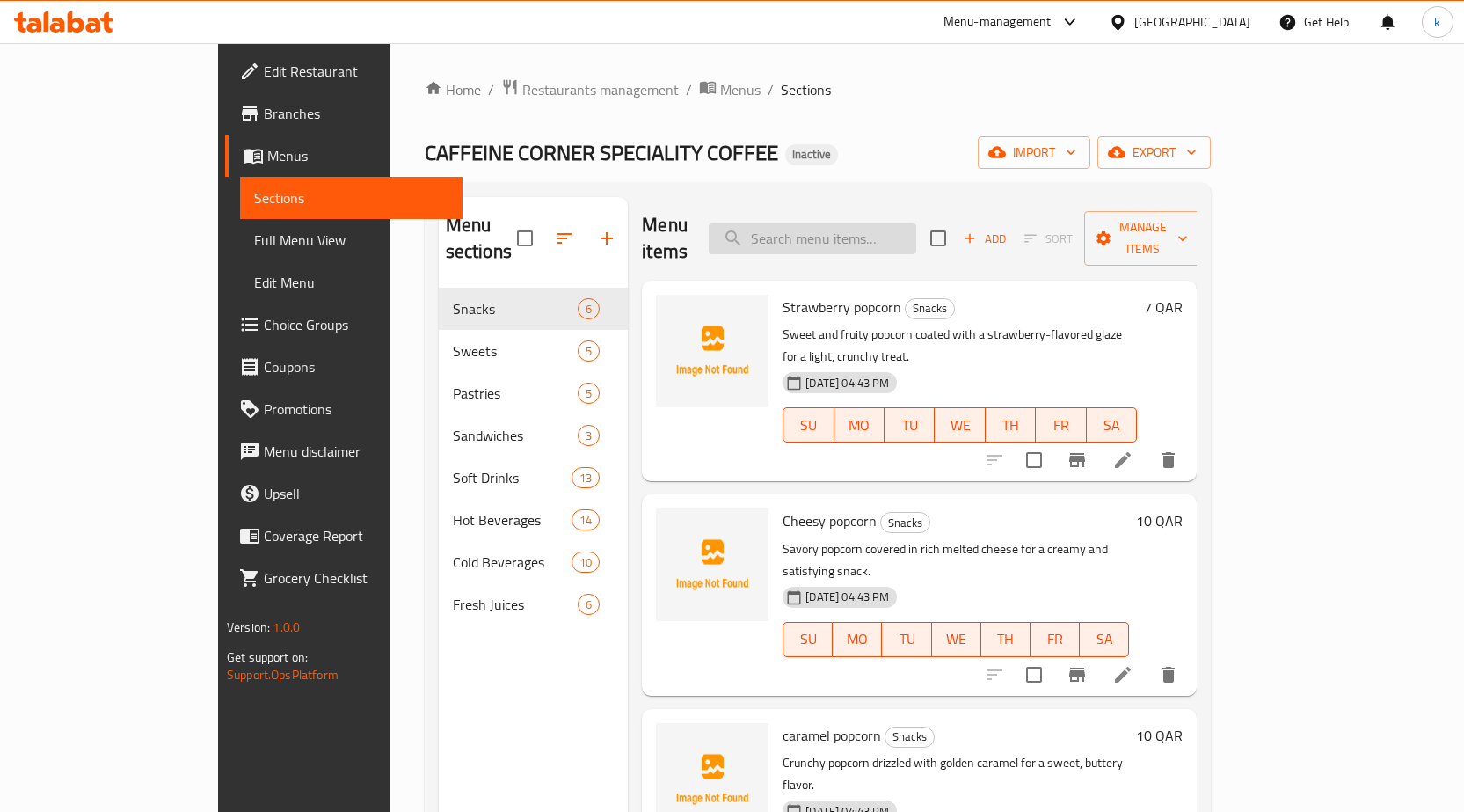
click at [891, 223] on input "search" at bounding box center [812, 238] width 207 height 31
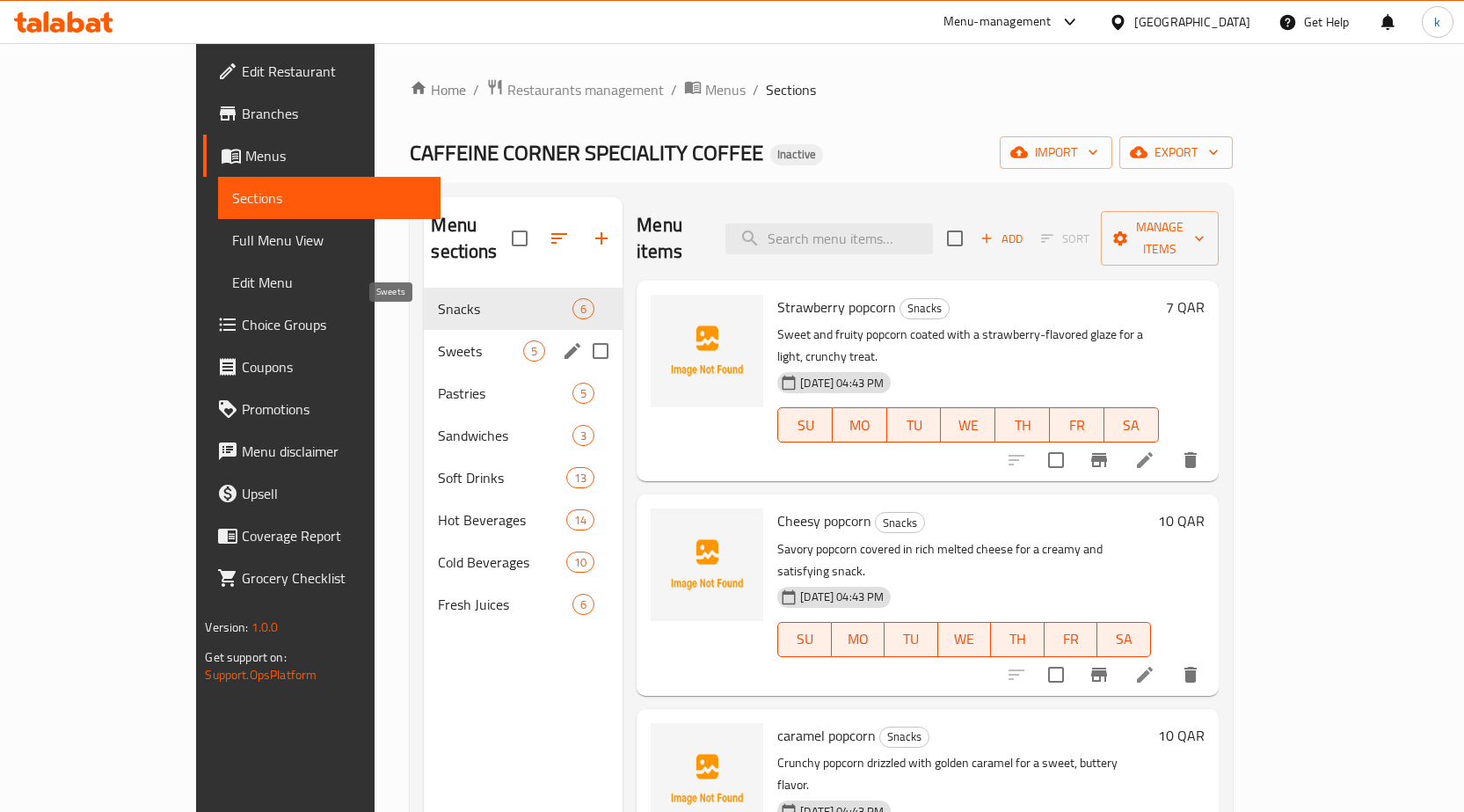
click at [438, 341] on span "Sweets" at bounding box center [481, 351] width 85 height 21
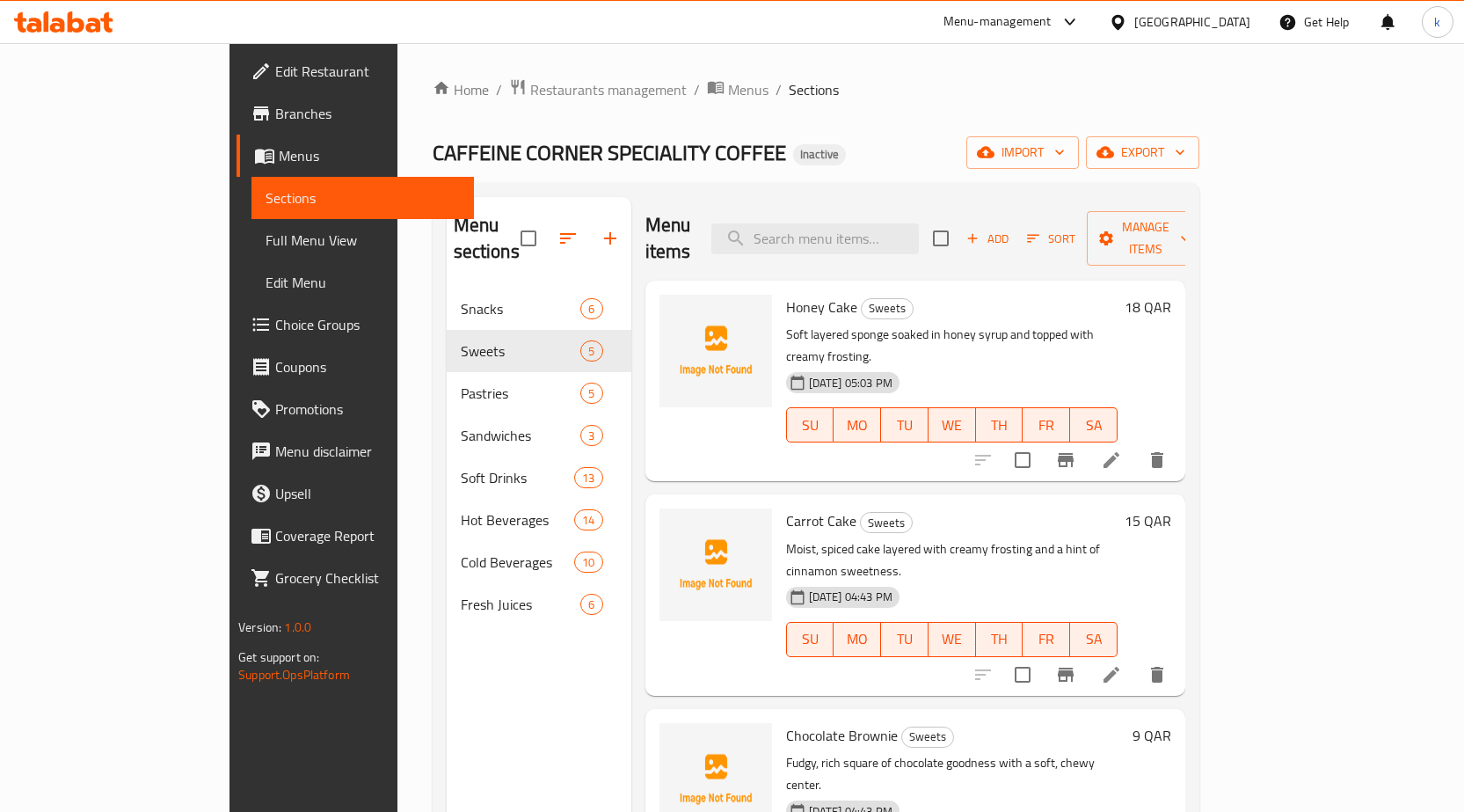
click at [1137, 444] on li at bounding box center [1112, 459] width 49 height 31
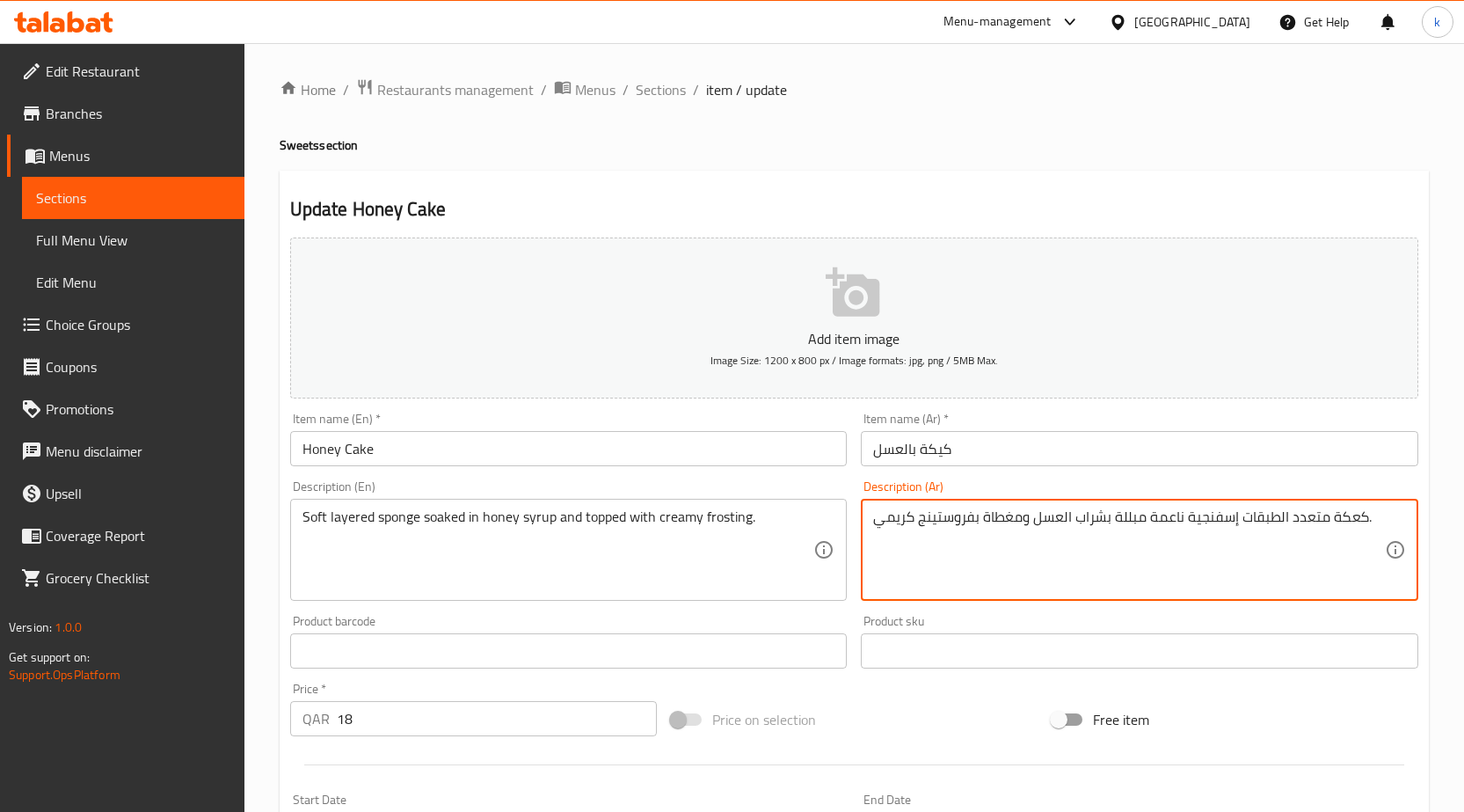
click at [1148, 528] on textarea "كعكة متعدد الطبقات إسفنجية ناعمة مبللة بشراب العسل ومغطاة بفروستينج كريمي." at bounding box center [1129, 550] width 512 height 83
paste textarea "اسفنجه ناعمه متعدده الطبقات منقوعه بشراب العسل و مغطاه بفروستينج كريمي"
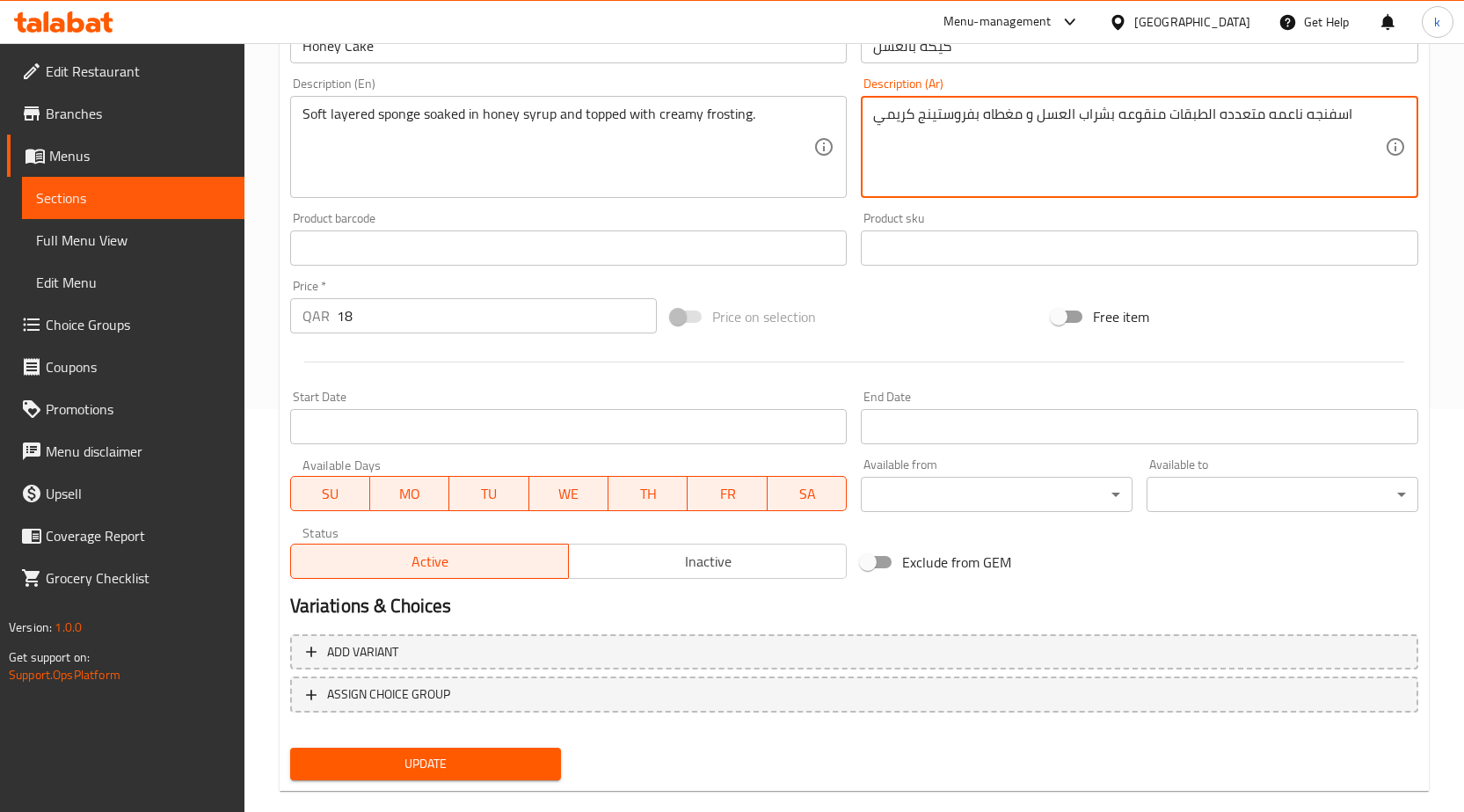
scroll to position [431, 0]
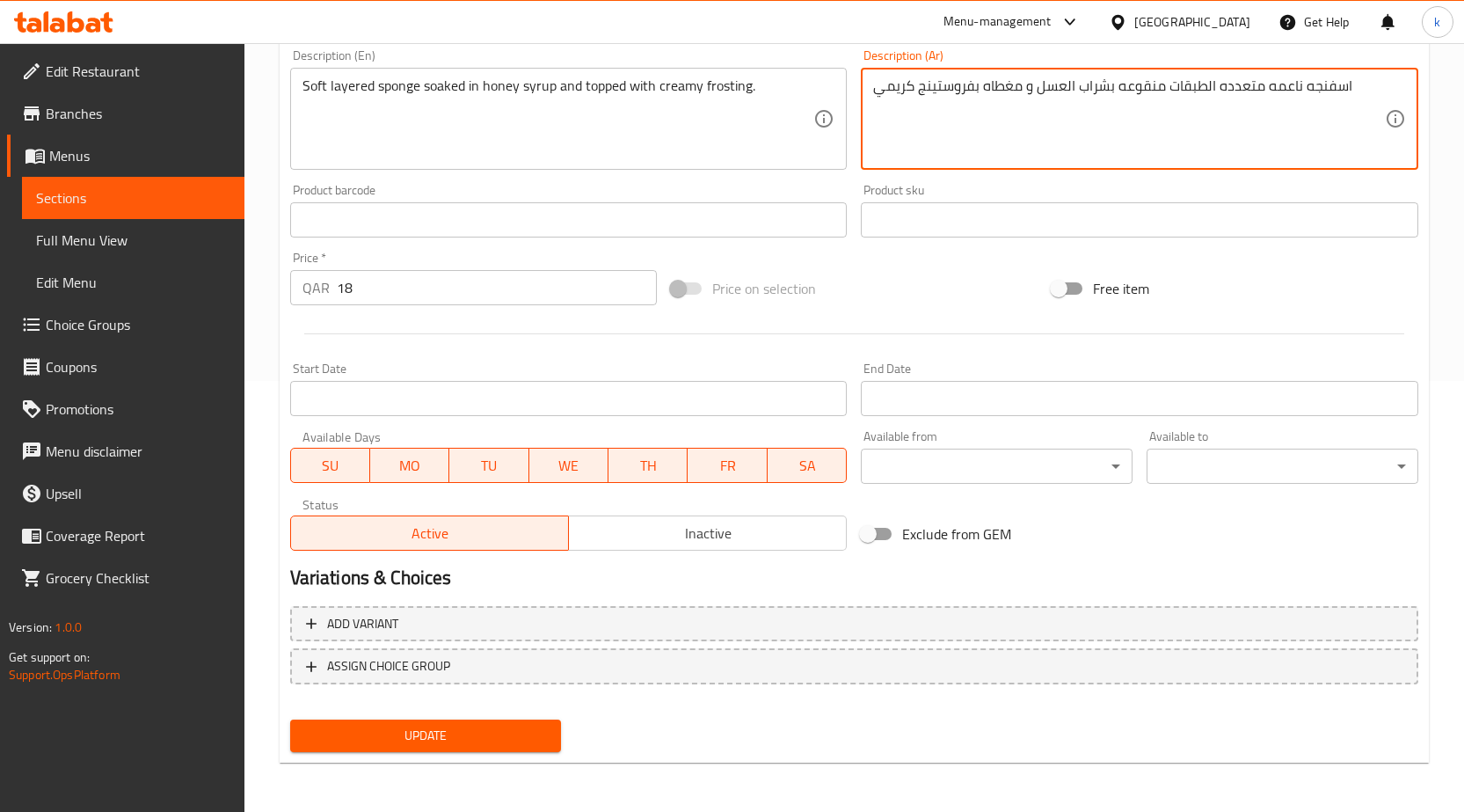
type textarea "اسفنجه ناعمه متعدده الطبقات منقوعه بشراب العسل و مغطاه بفروستينج كريمي"
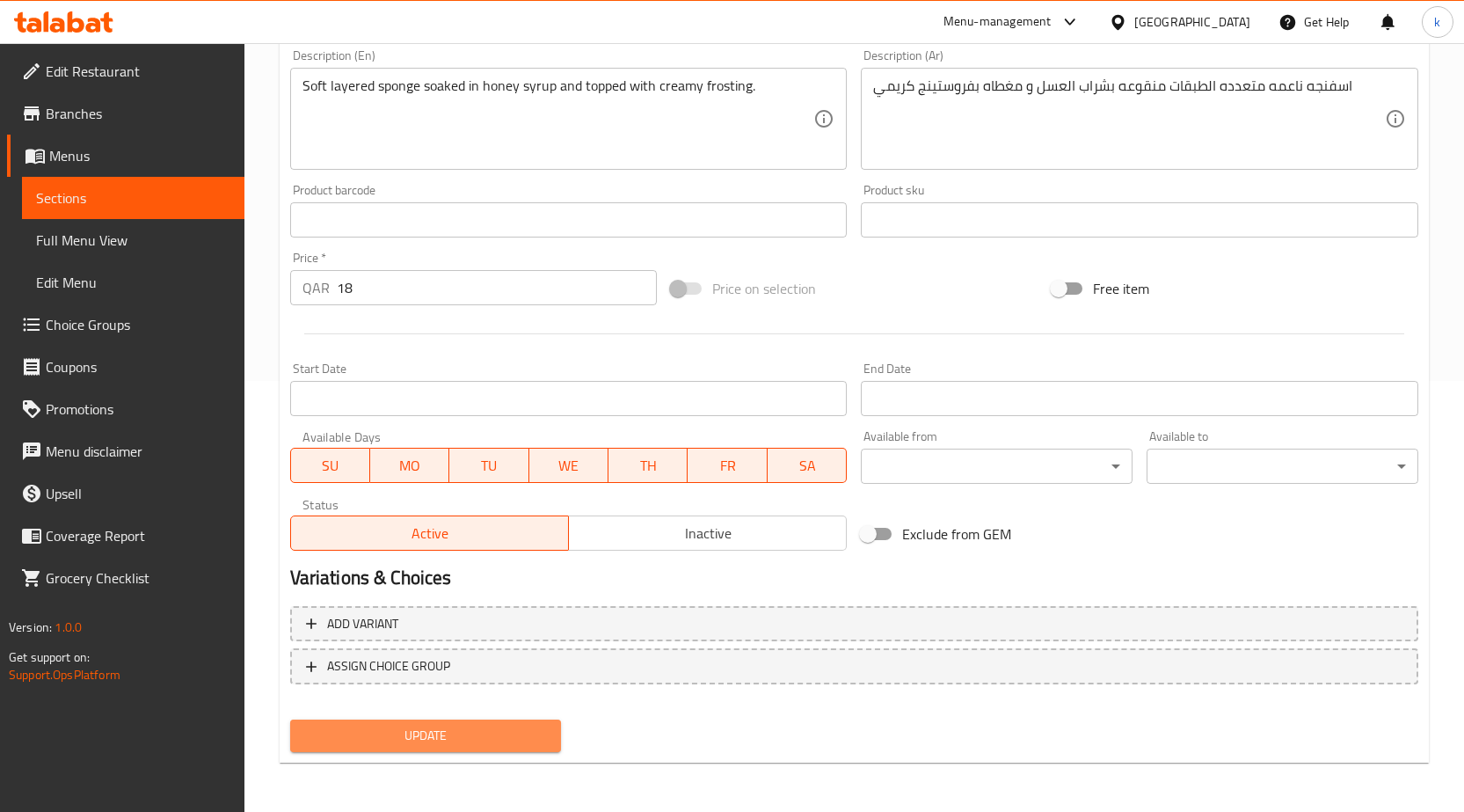
click at [507, 746] on span "Update" at bounding box center [426, 735] width 243 height 22
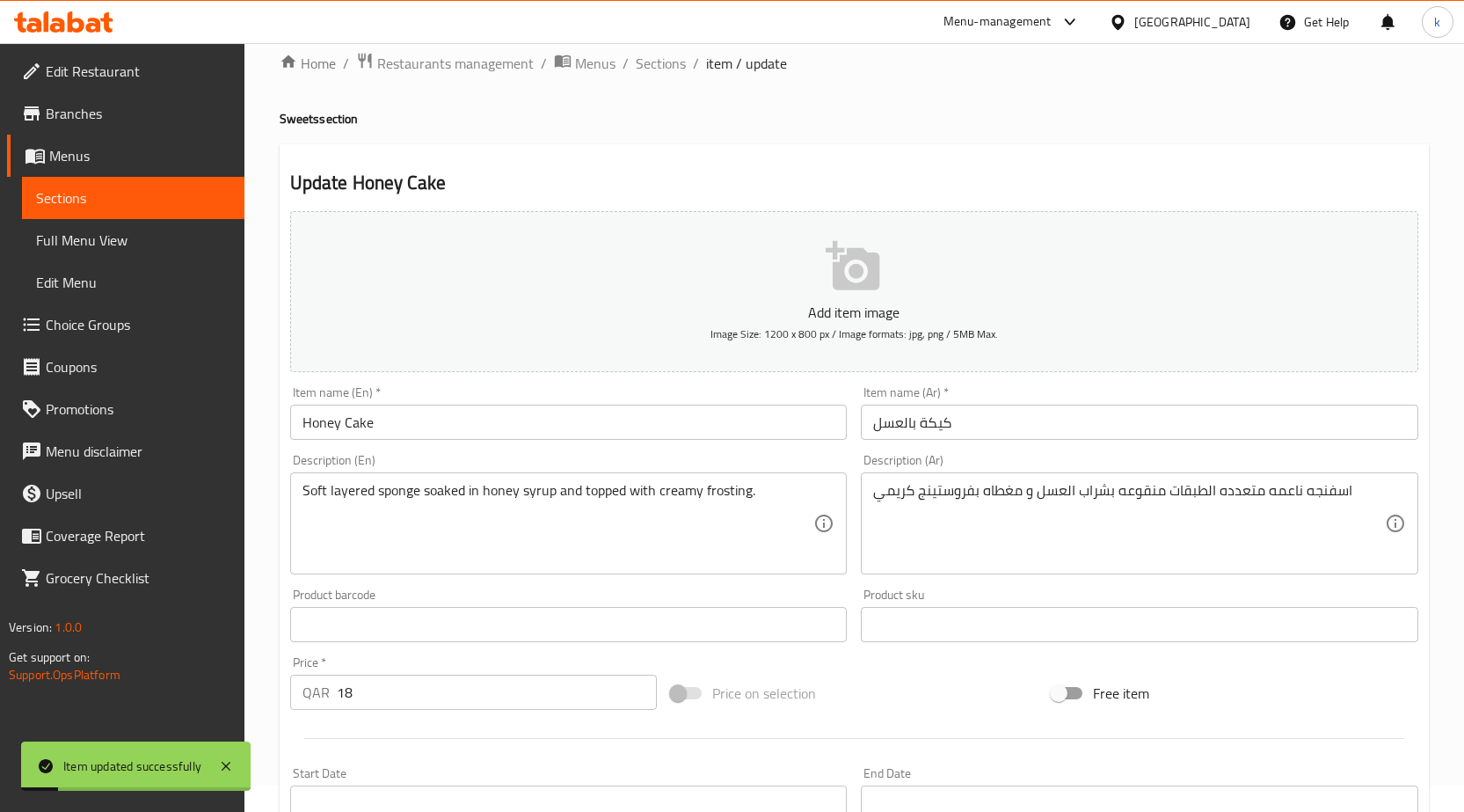
scroll to position [0, 0]
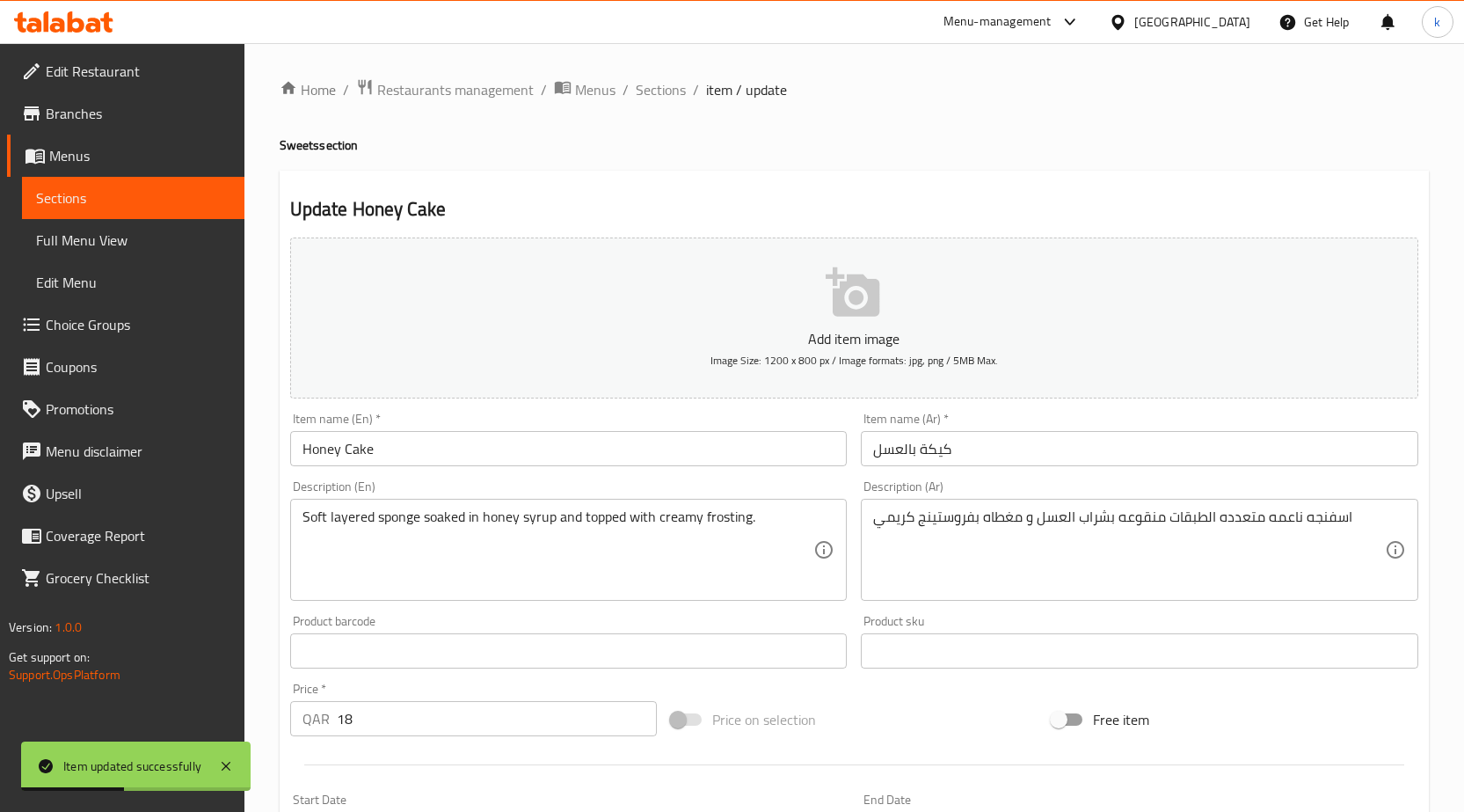
click at [75, 187] on span "Sections" at bounding box center [132, 198] width 194 height 21
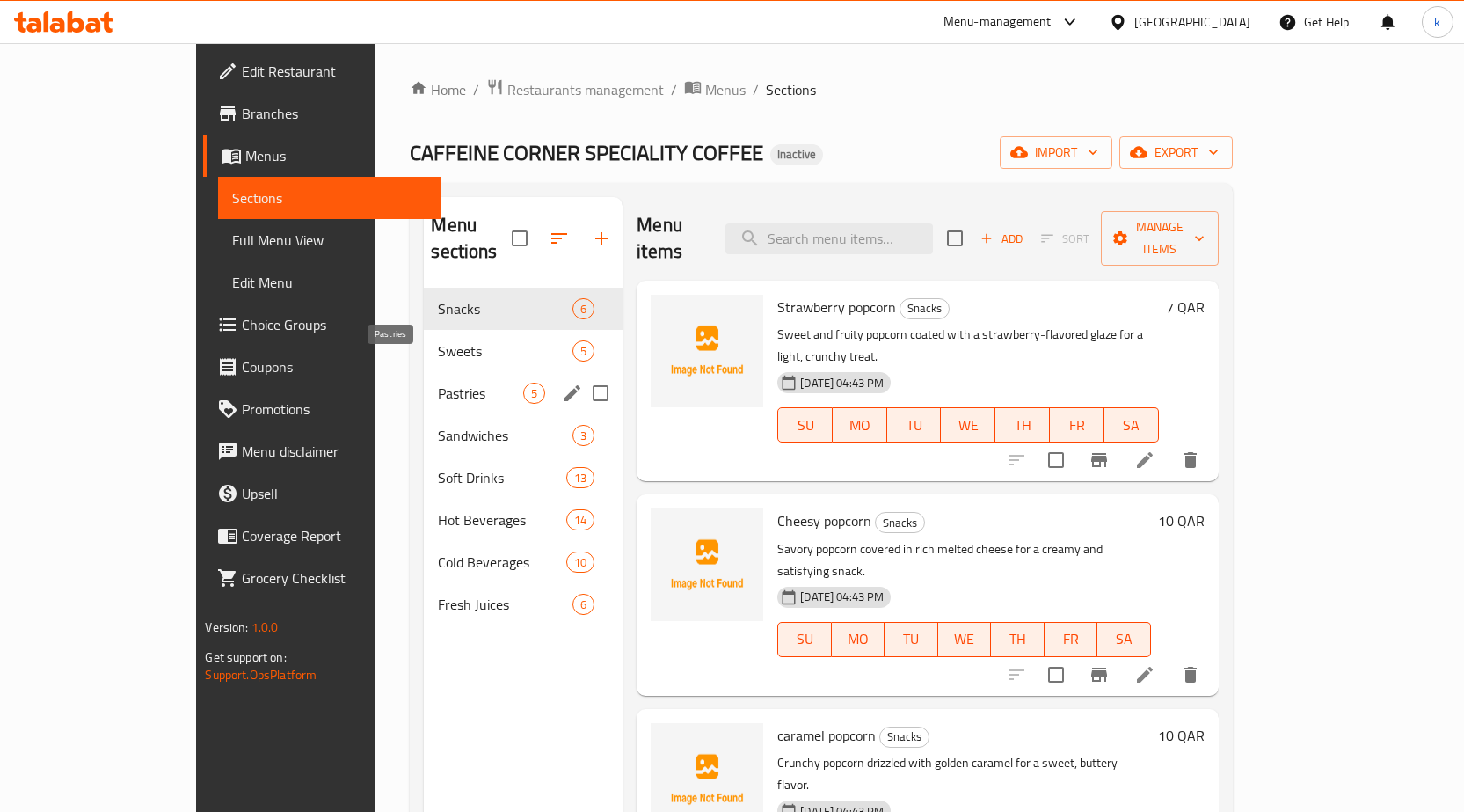
click at [438, 382] on span "Pastries" at bounding box center [481, 393] width 85 height 21
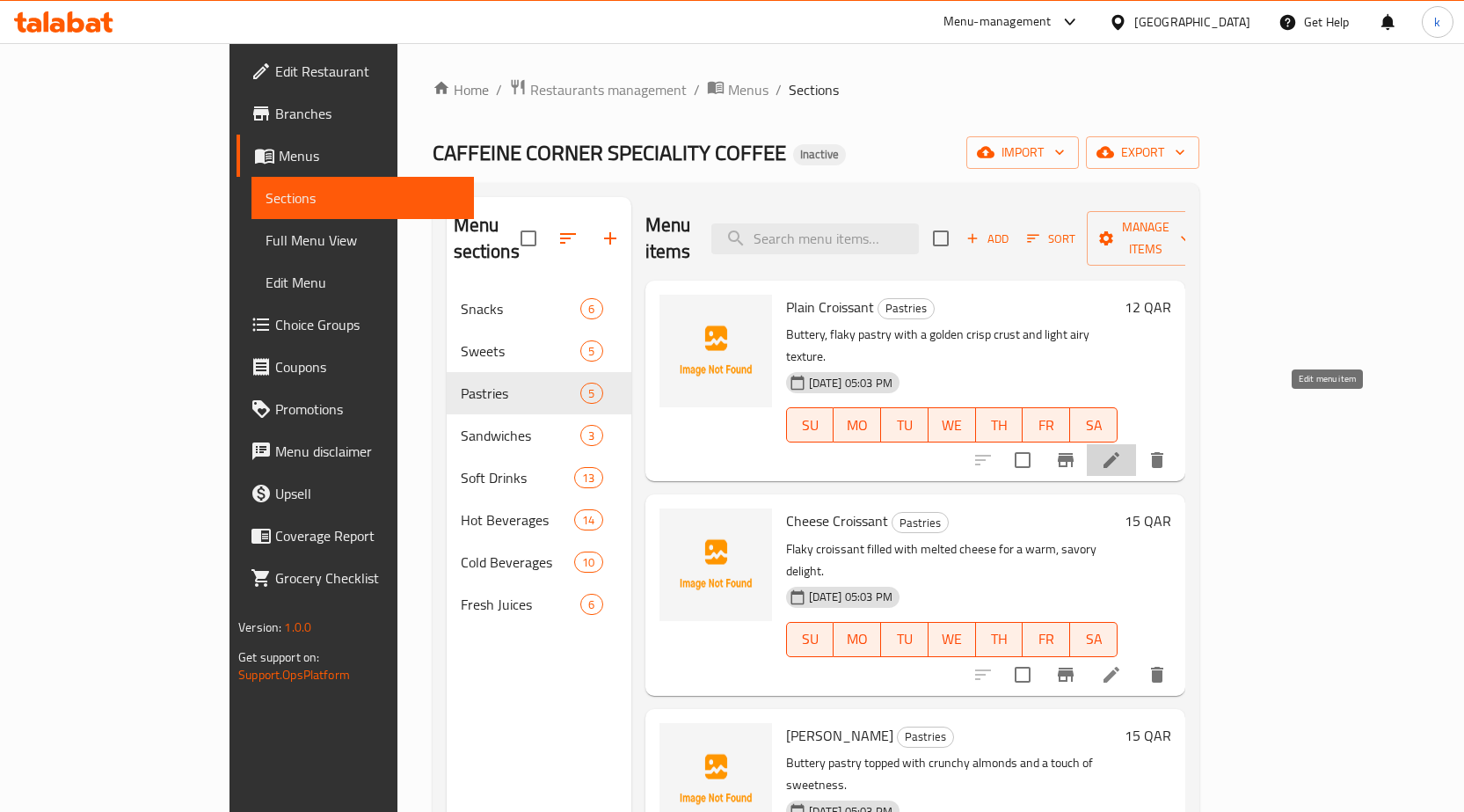
click at [1122, 450] on icon at bounding box center [1111, 460] width 21 height 21
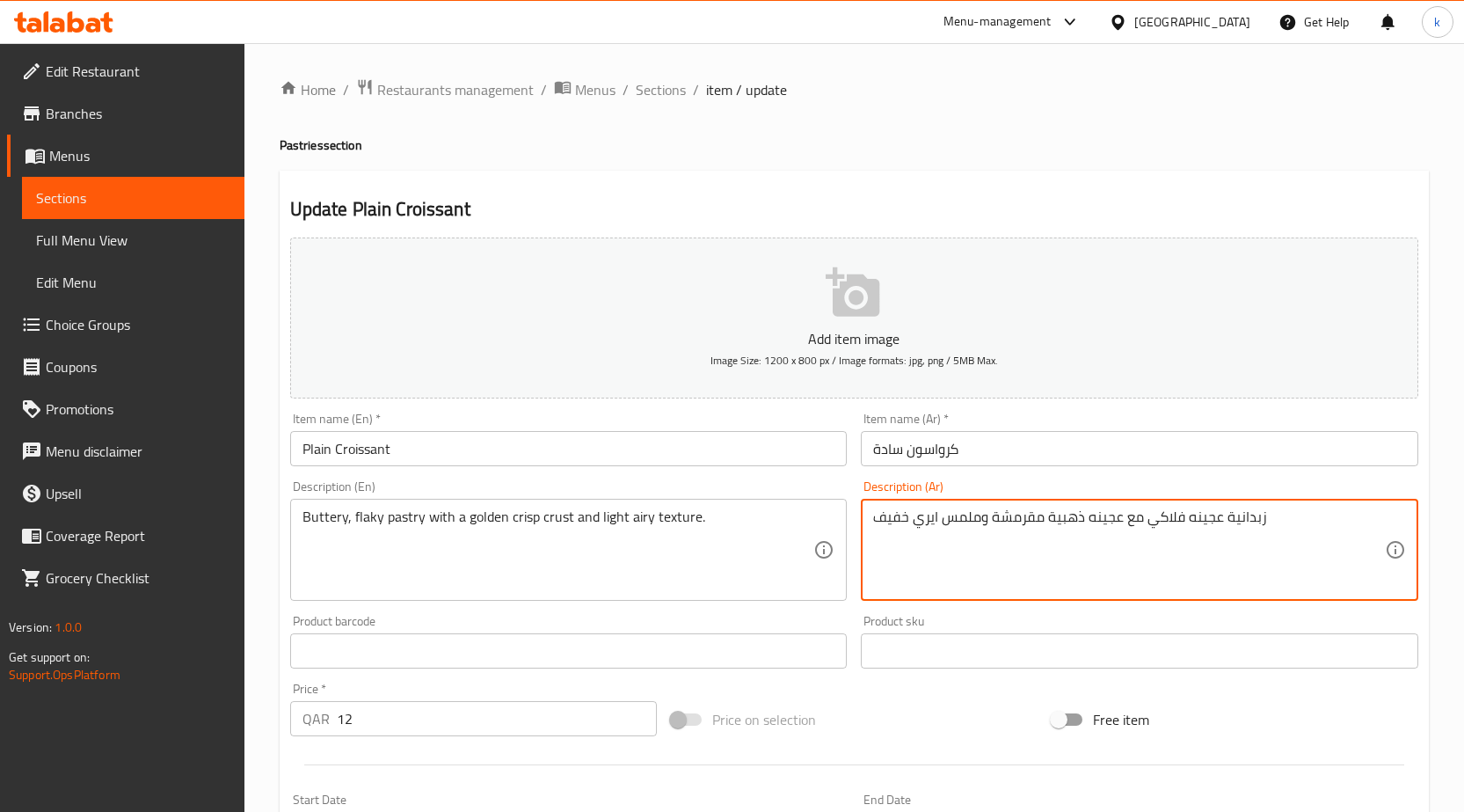
click at [1173, 539] on textarea "زبدانية عجينه فلاكي مع عجينه ذهبية مقرمشة وملمس ايري خفيف" at bounding box center [1129, 550] width 512 height 83
paste textarea "معجنات زبدانية فلاكي مع عجينه ذهبية كريسب"
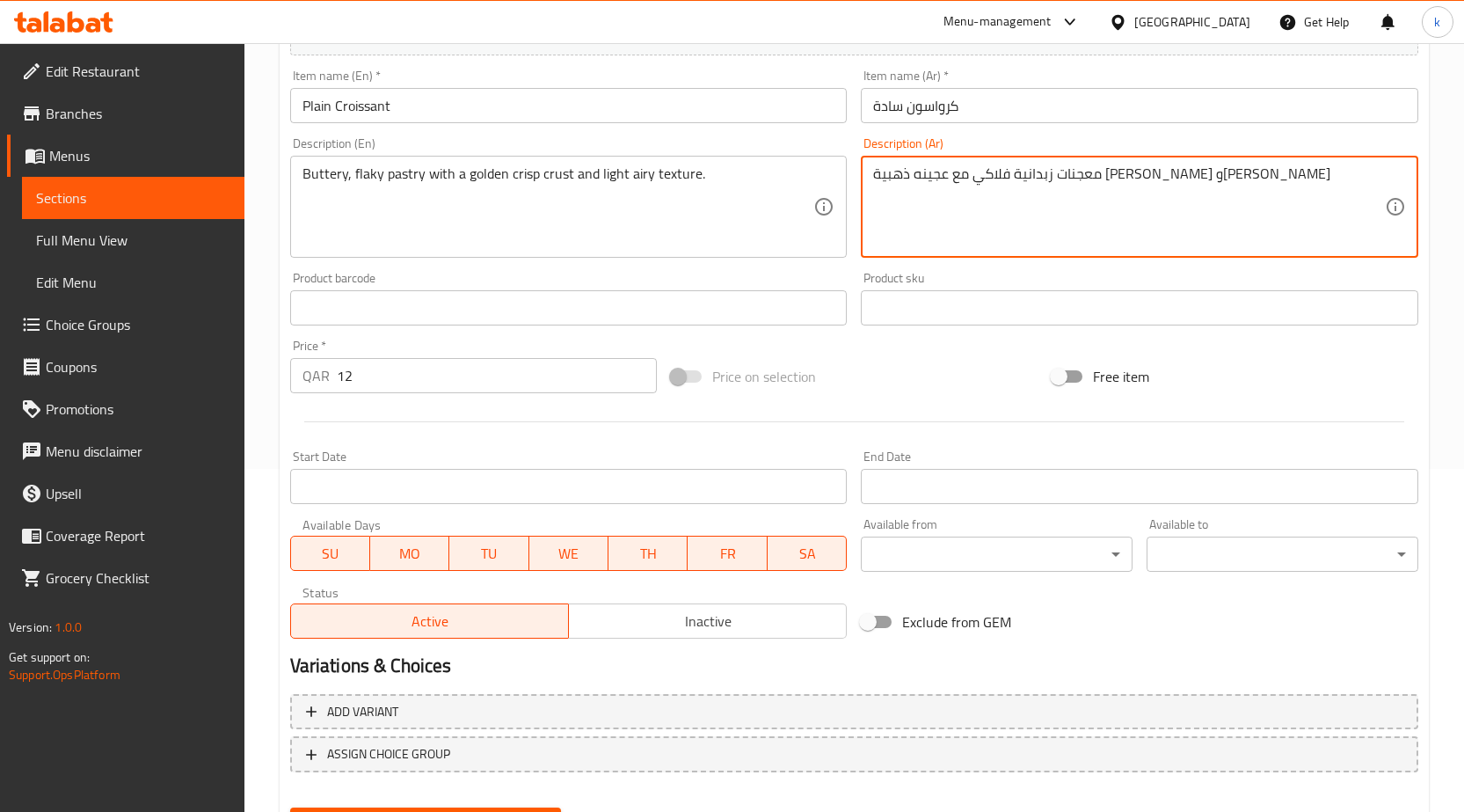
scroll to position [431, 0]
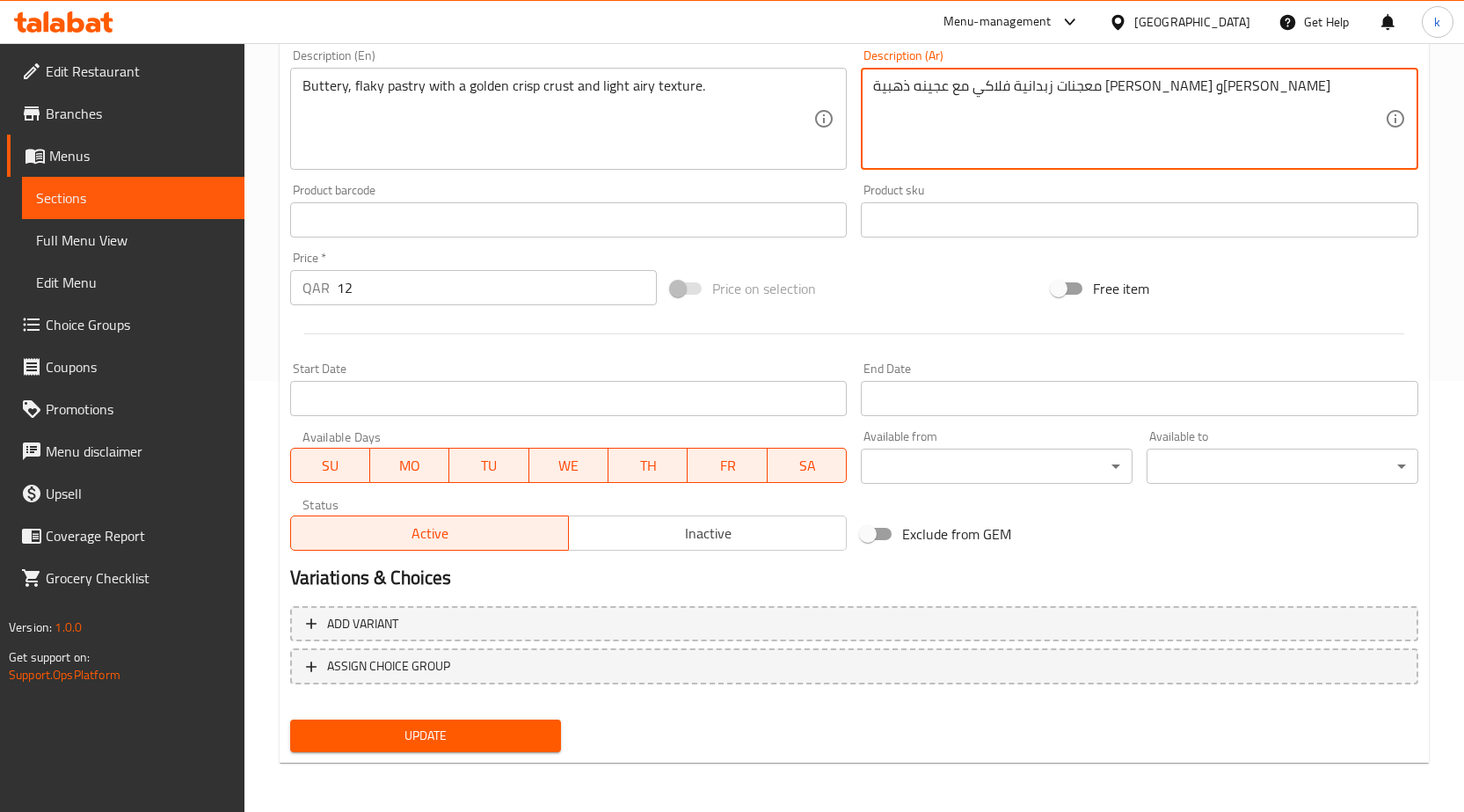
type textarea "معجنات زبدانية فلاكي مع عجينه ذهبية [PERSON_NAME] و[PERSON_NAME]"
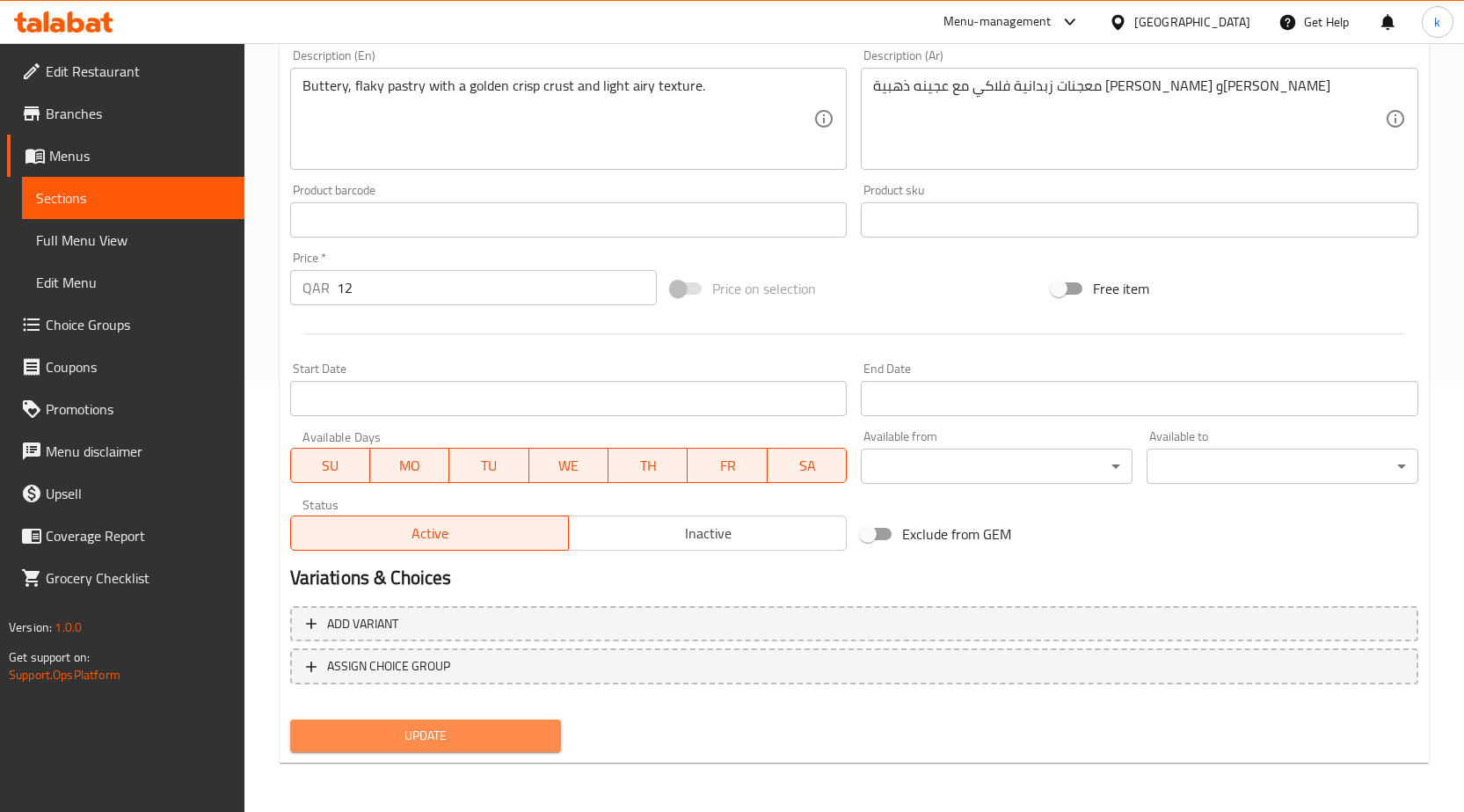
click at [474, 738] on span "Update" at bounding box center [426, 735] width 243 height 22
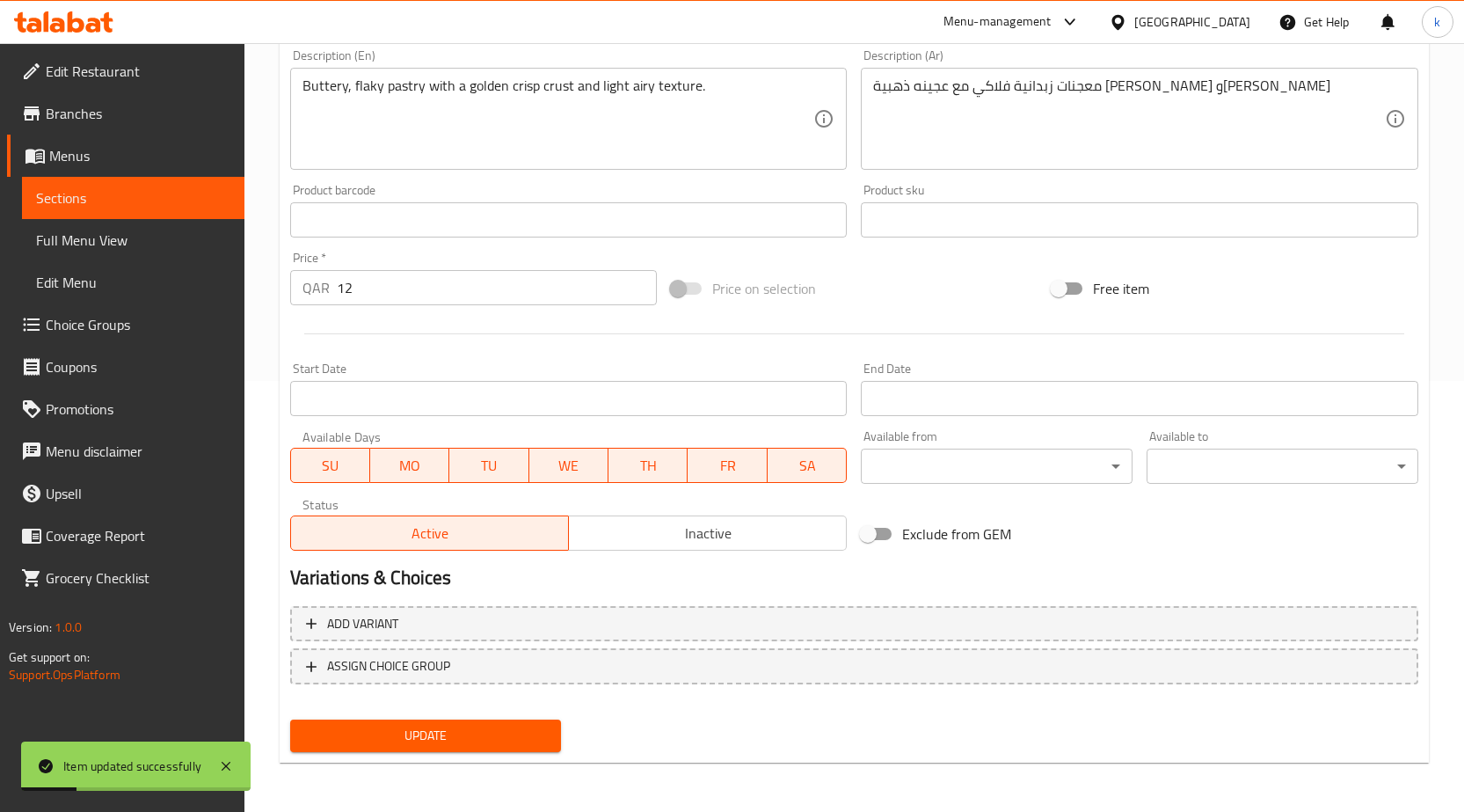
click at [124, 205] on span "Sections" at bounding box center [132, 198] width 194 height 21
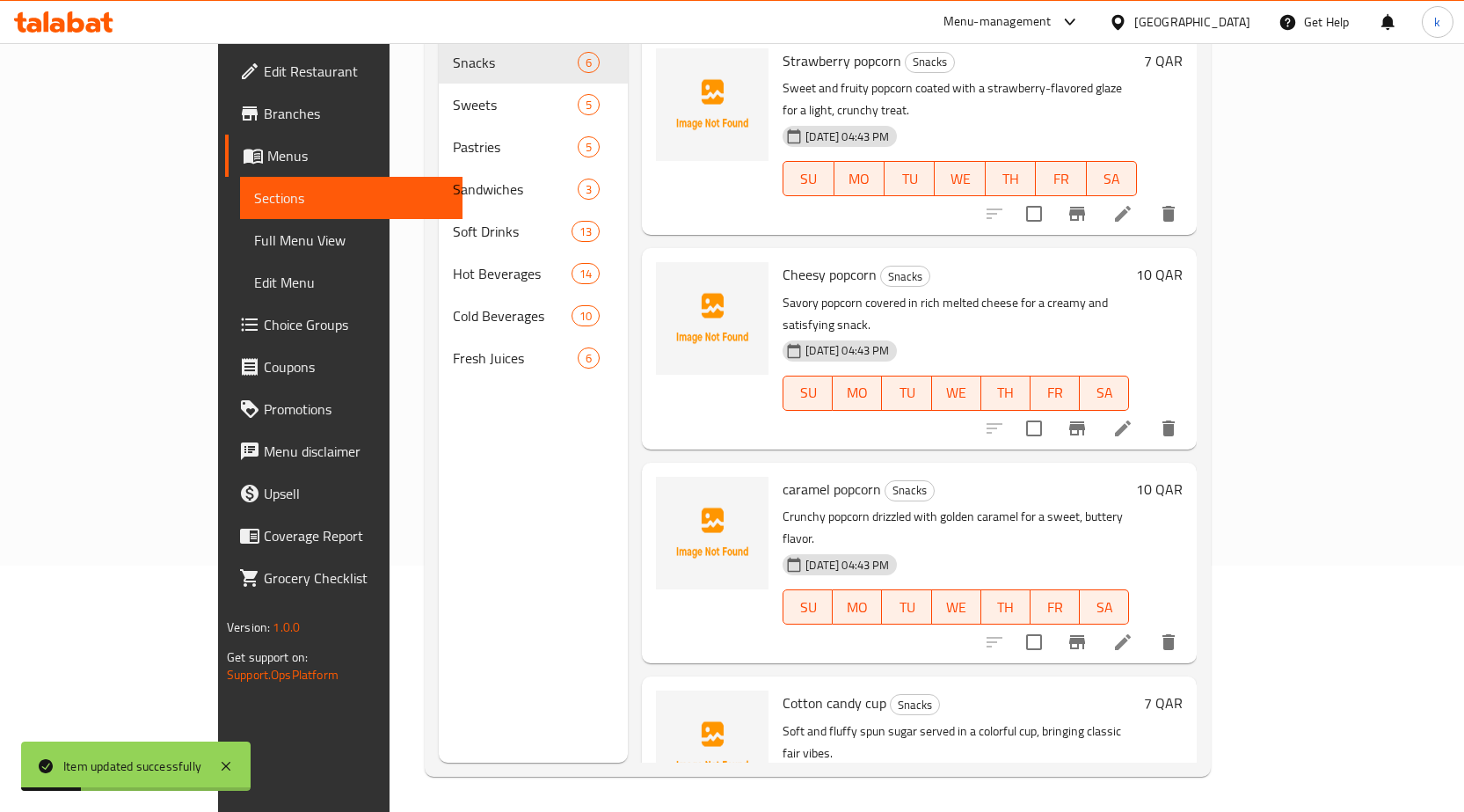
scroll to position [246, 0]
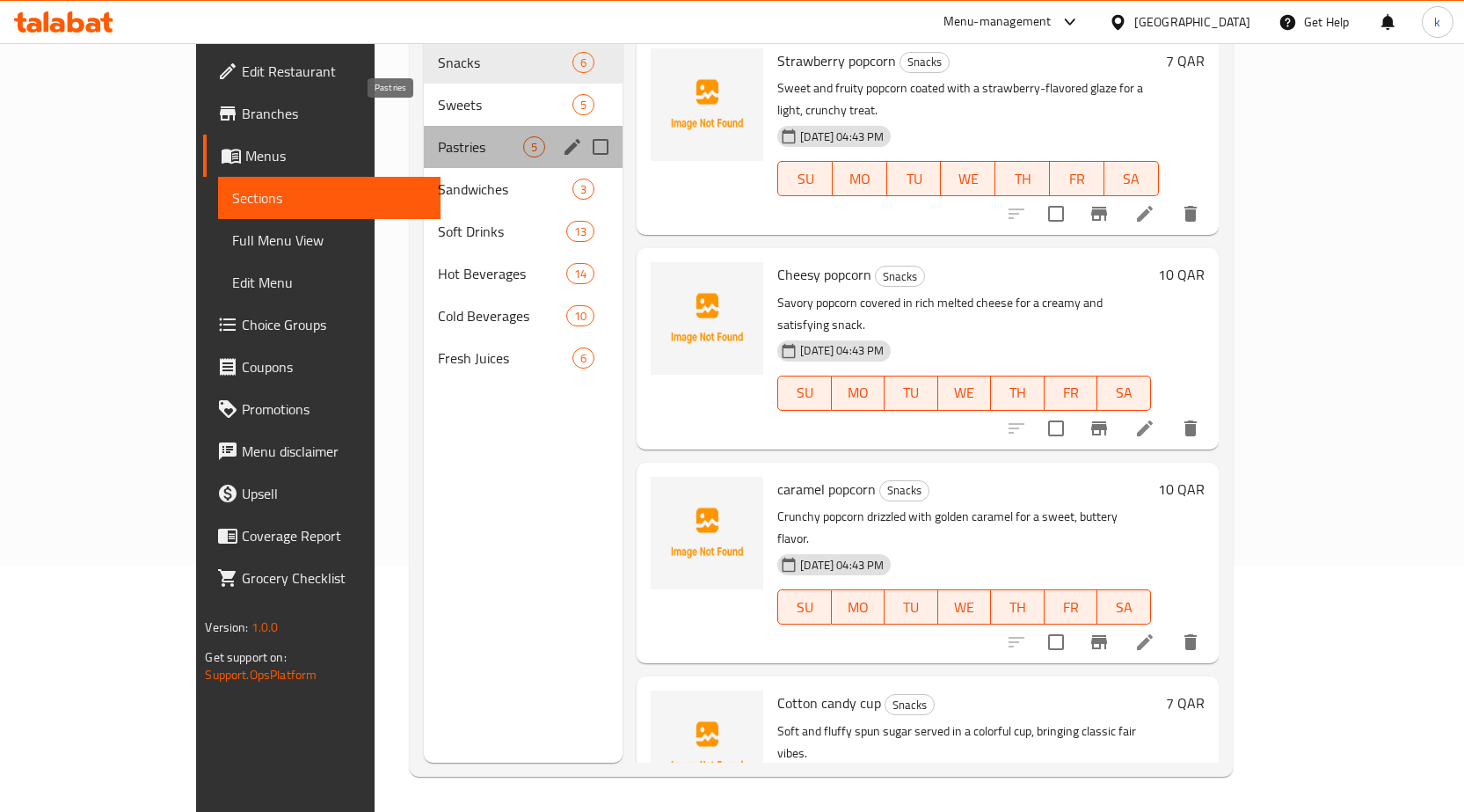
click at [438, 136] on span "Pastries" at bounding box center [481, 147] width 85 height 21
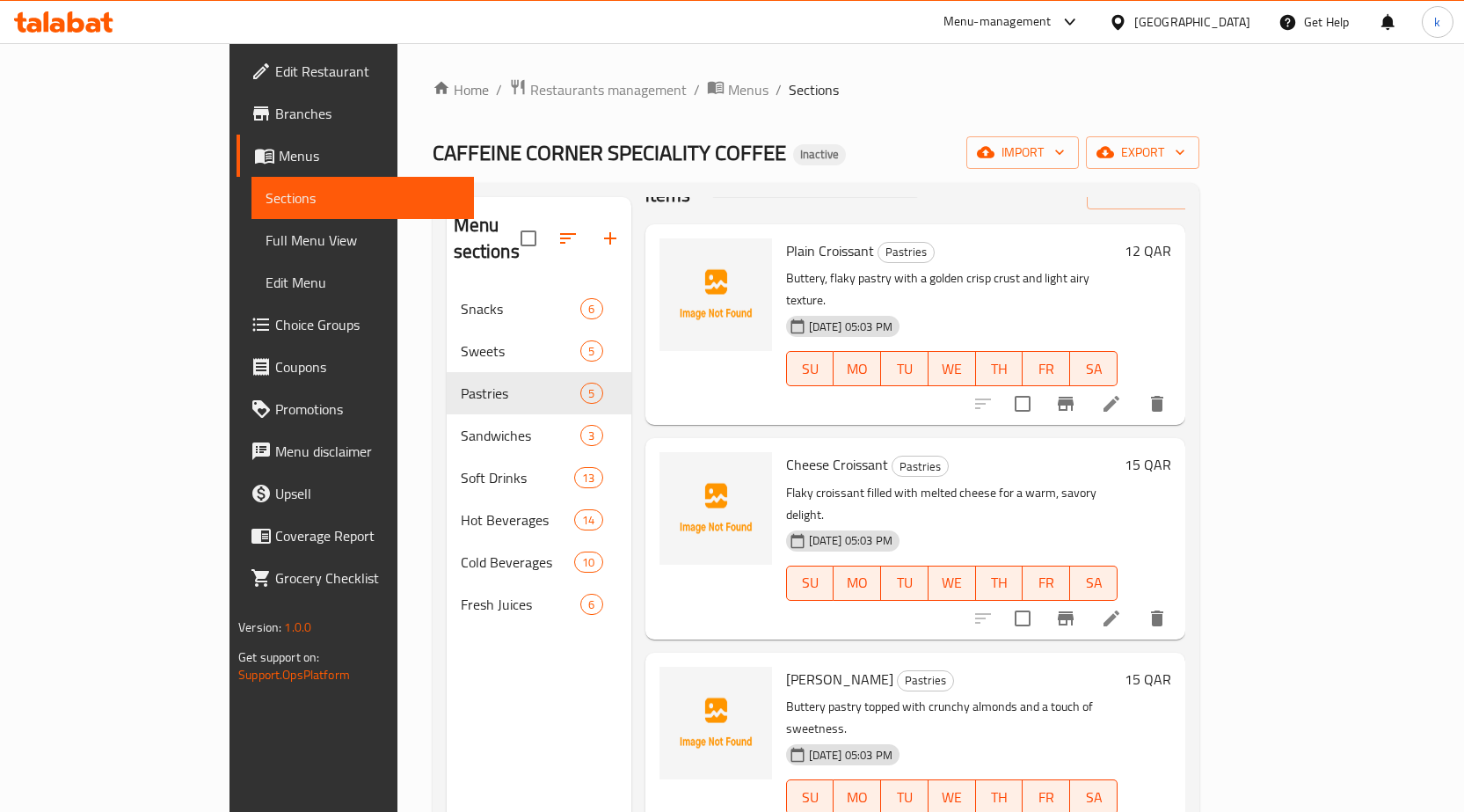
scroll to position [88, 0]
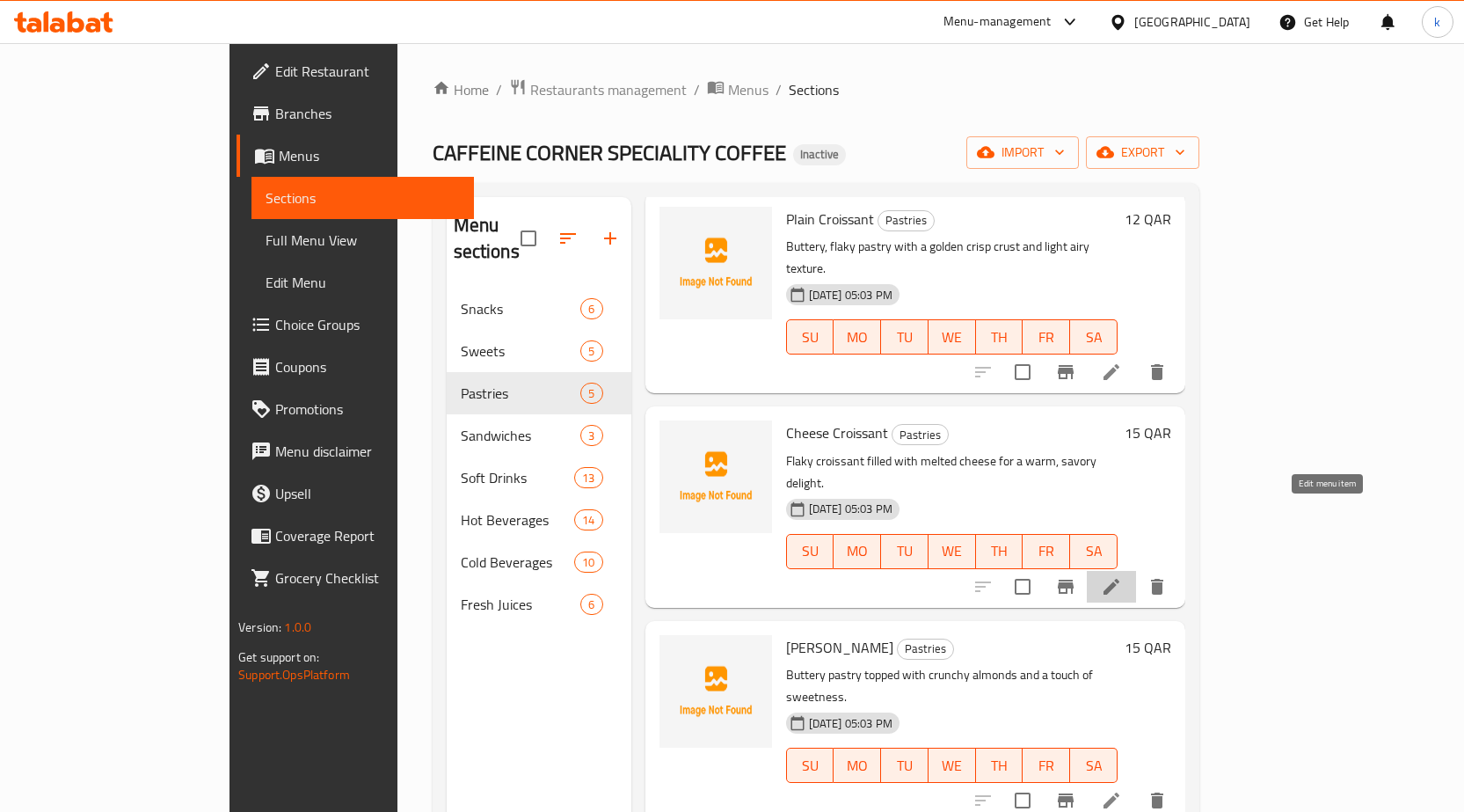
click at [1122, 576] on icon at bounding box center [1111, 587] width 21 height 21
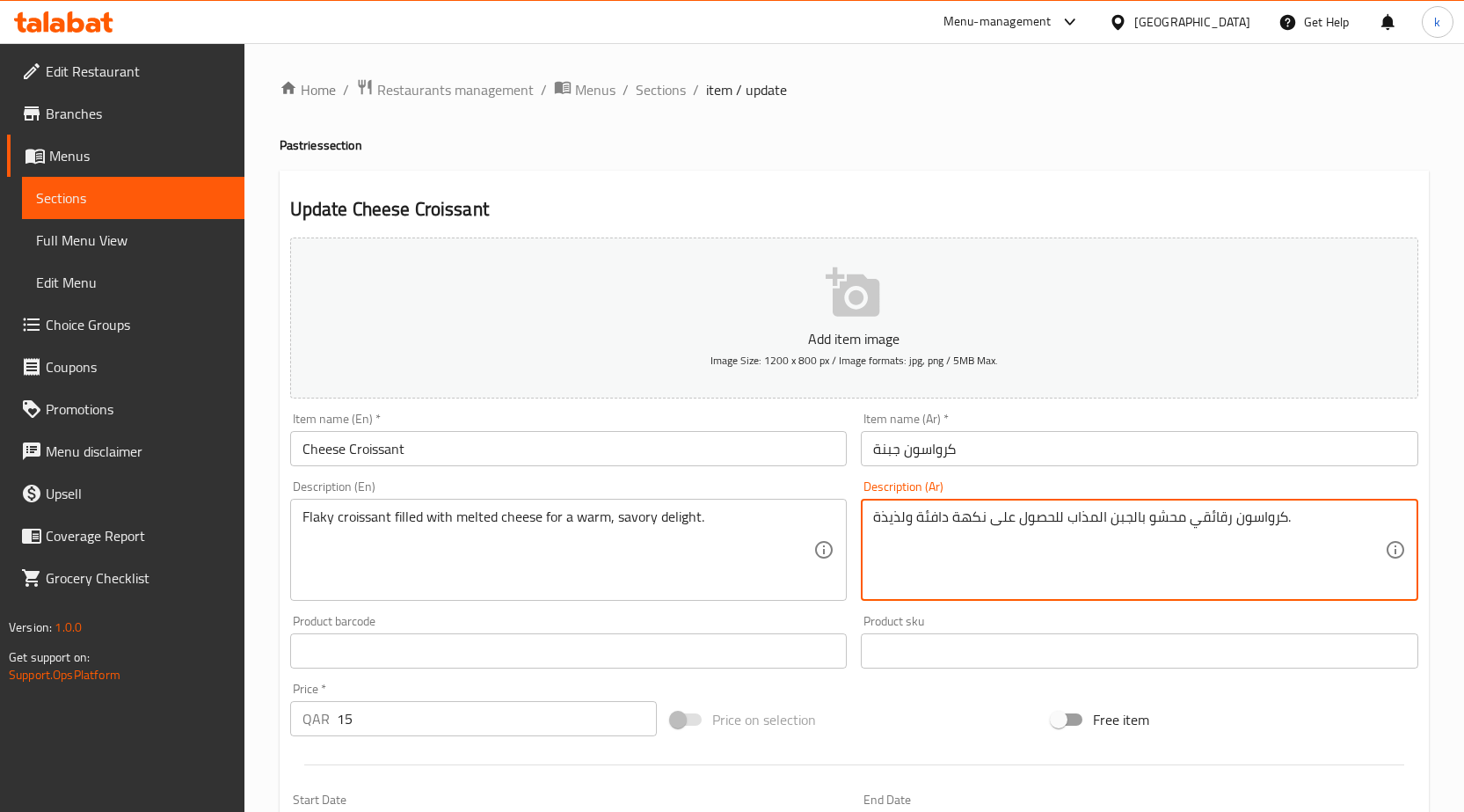
click at [1184, 511] on textarea "كرواسون رقائقي محشو بالجبن المذاب للحصول على نكهة دافئة ولذيذة." at bounding box center [1129, 550] width 512 height 83
paste textarea "فلاكي محشو بالجبن ذائب لنكهة دافئة ومالحه"
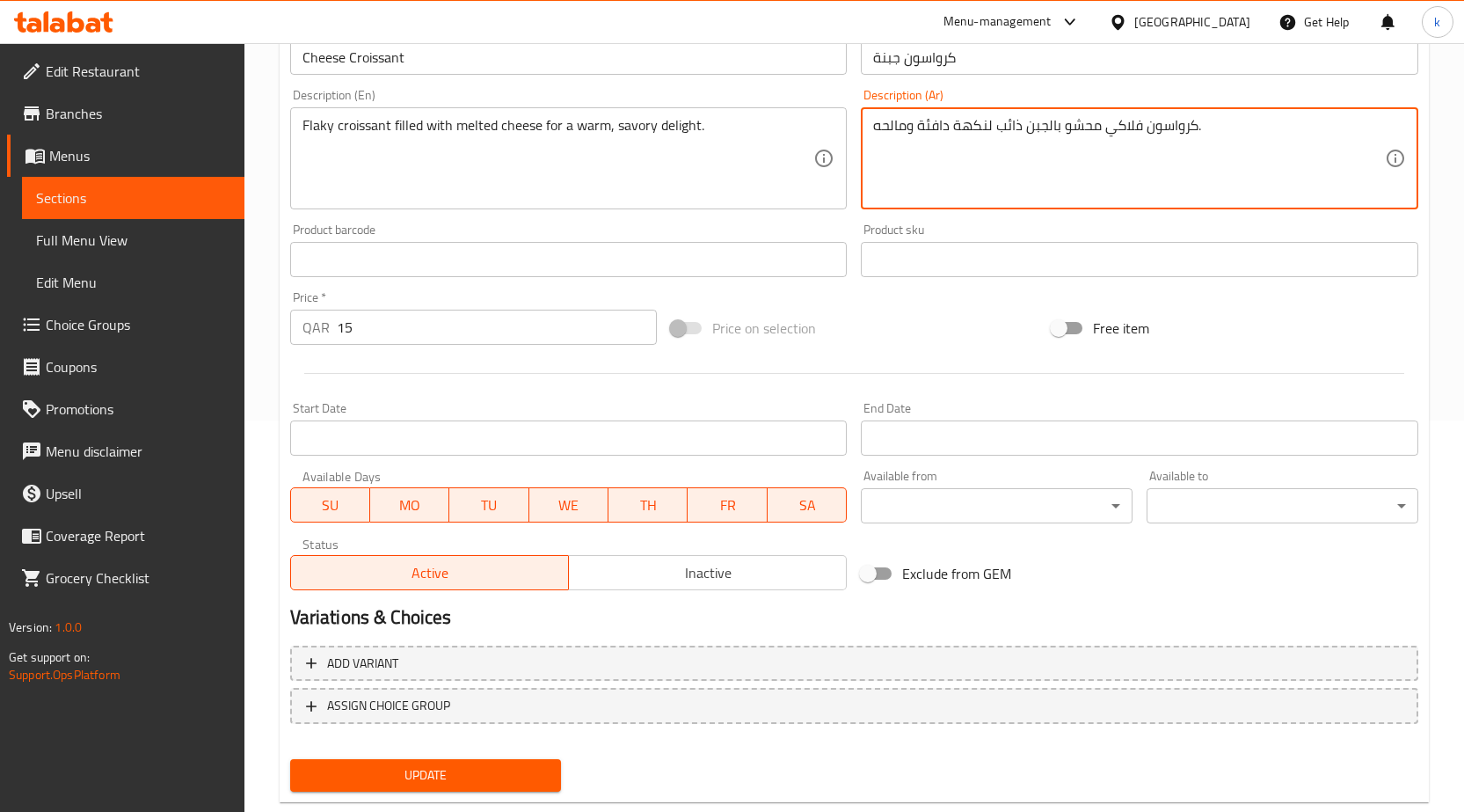
scroll to position [431, 0]
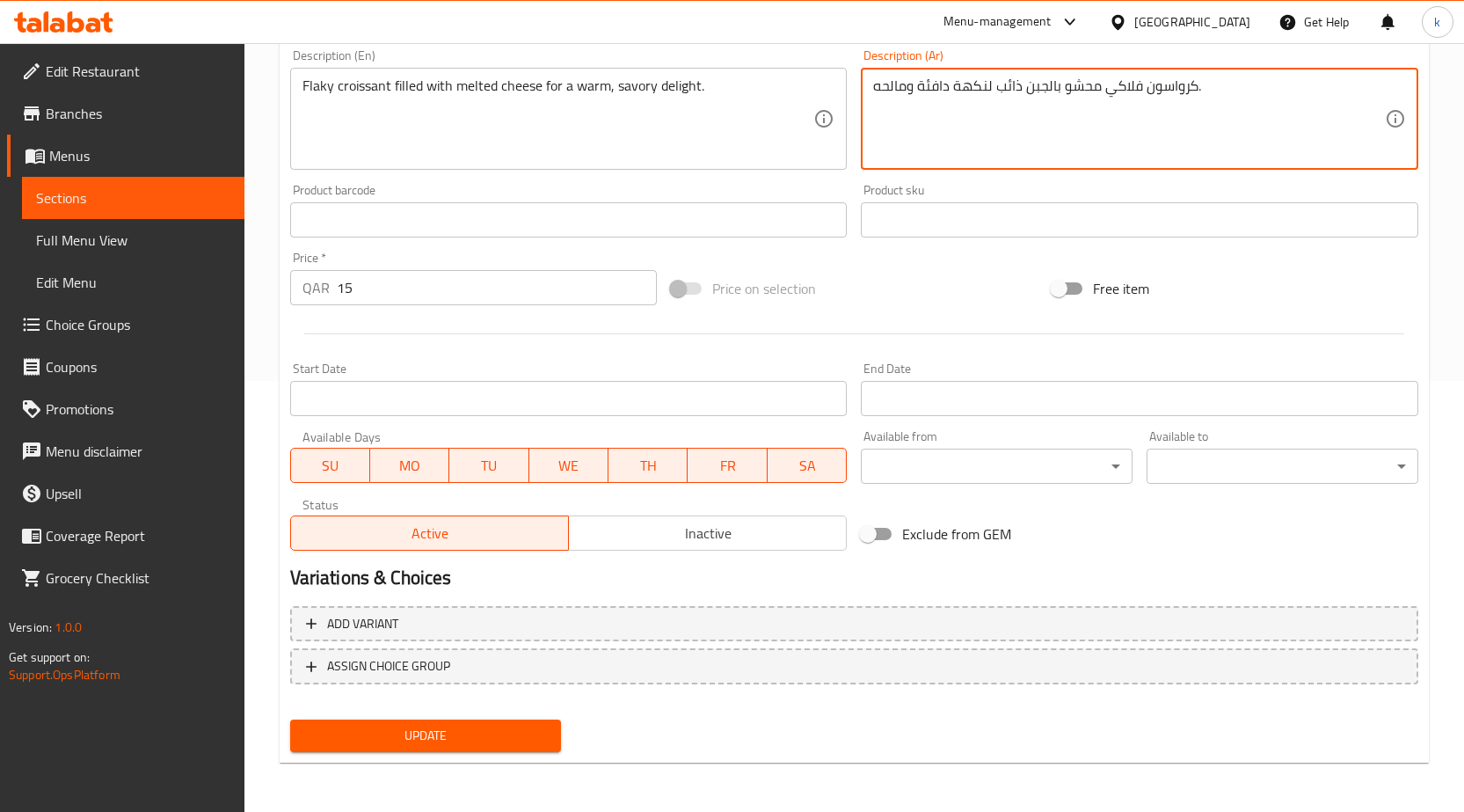
type textarea "كرواسون فلاكي محشو بالجبن ذائب لنكهة دافئة ومالحه."
click at [519, 727] on span "Update" at bounding box center [426, 735] width 243 height 22
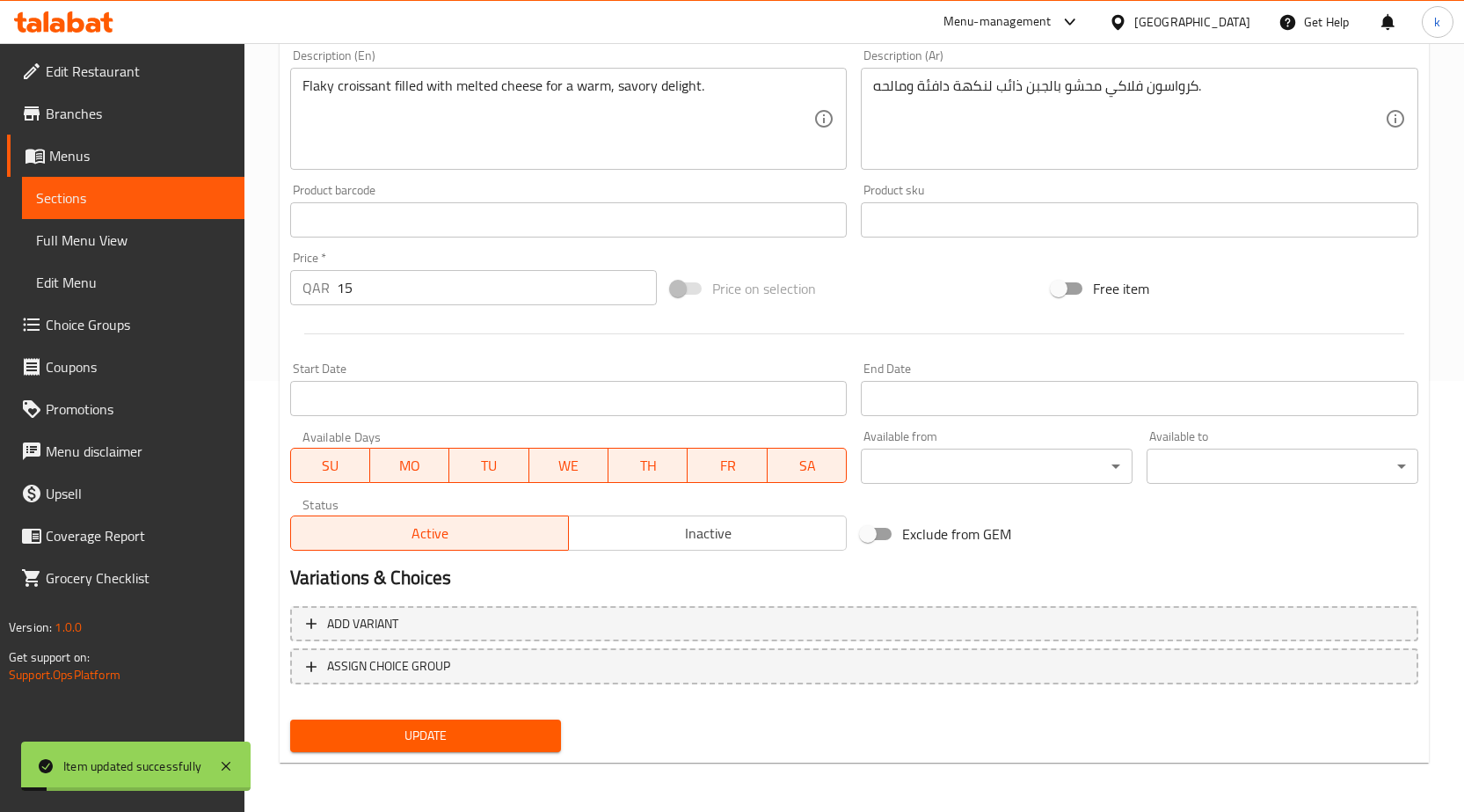
click at [117, 204] on span "Sections" at bounding box center [132, 198] width 194 height 21
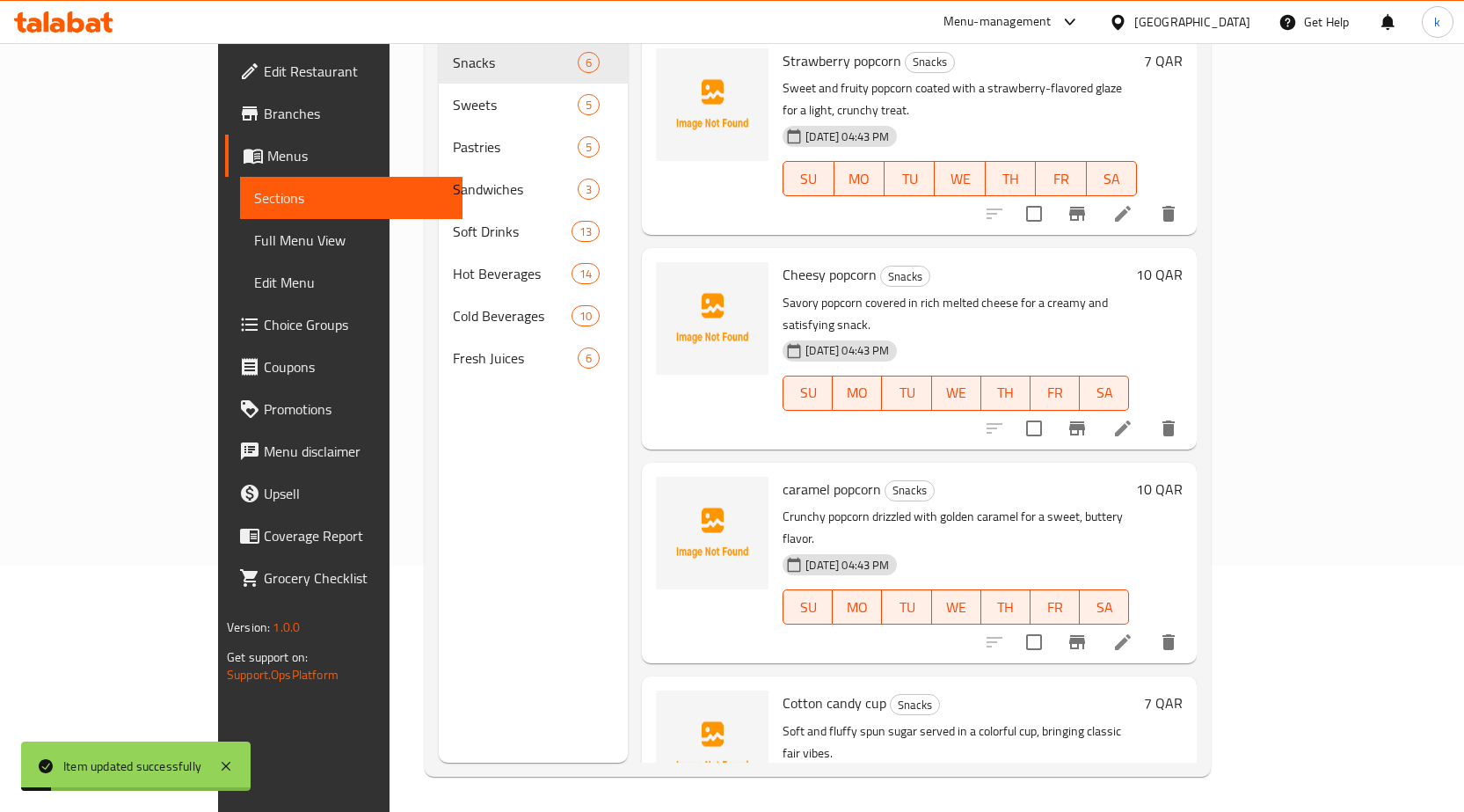
scroll to position [246, 0]
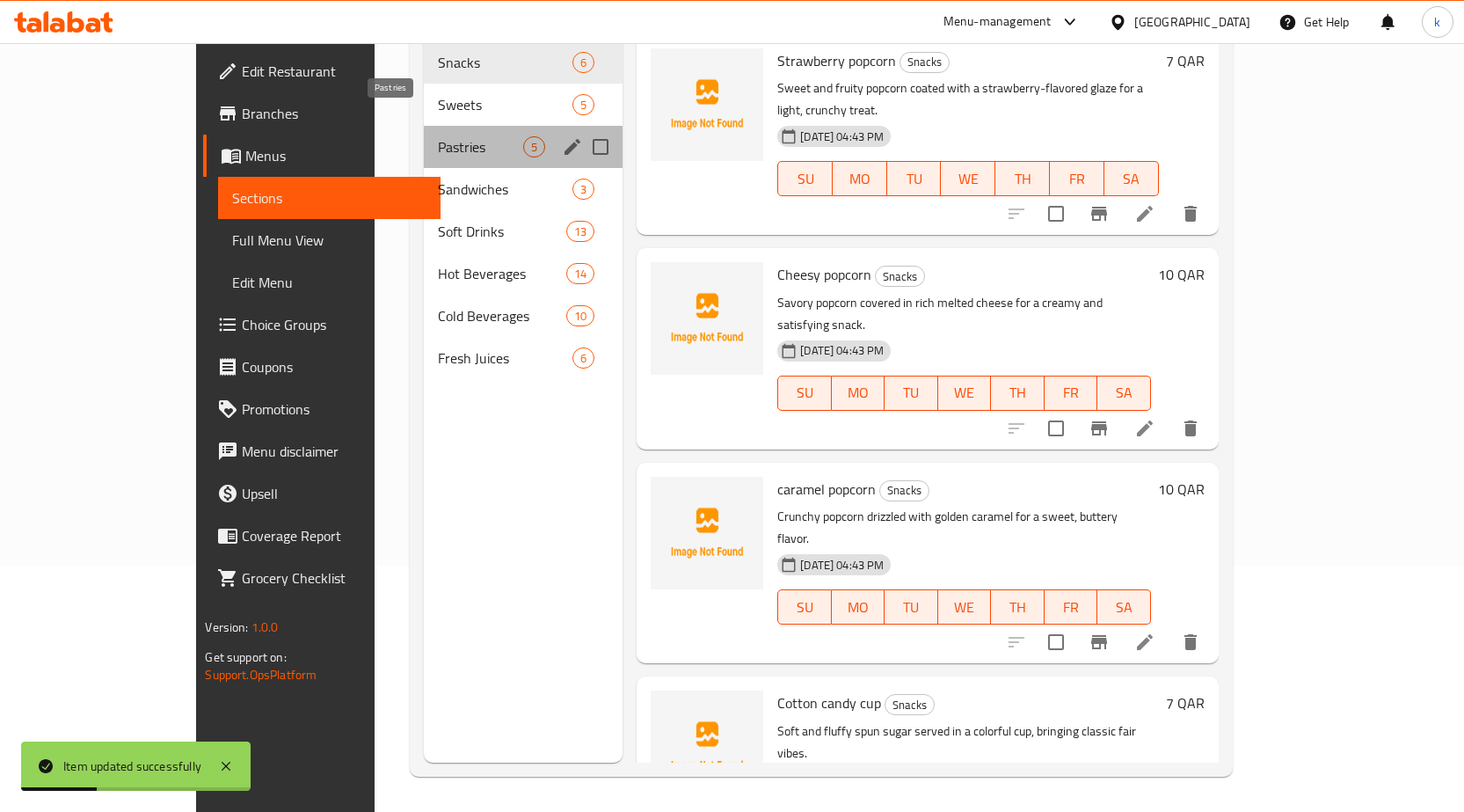
click at [438, 136] on span "Pastries" at bounding box center [481, 147] width 85 height 21
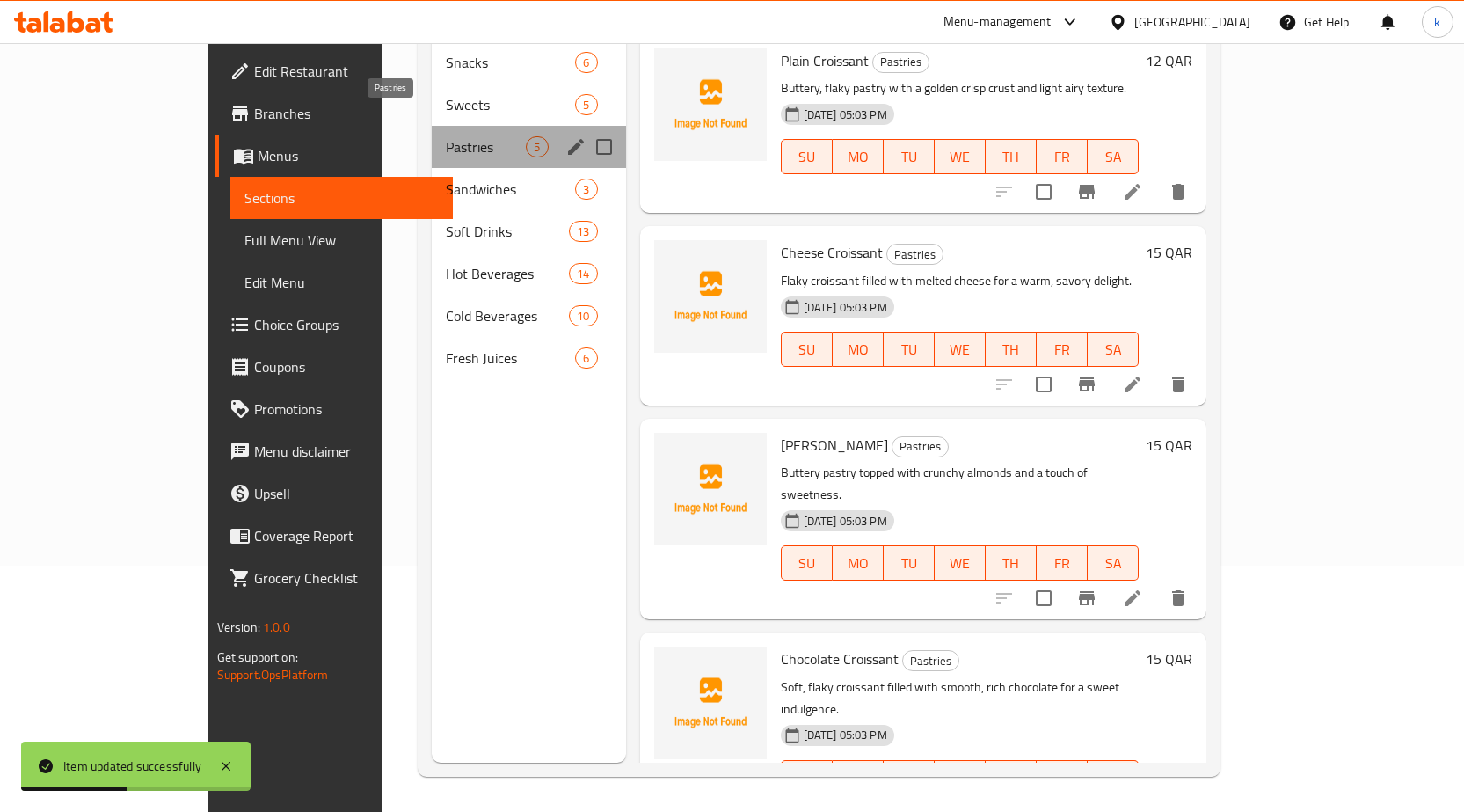
click at [446, 136] on span "Pastries" at bounding box center [485, 147] width 80 height 21
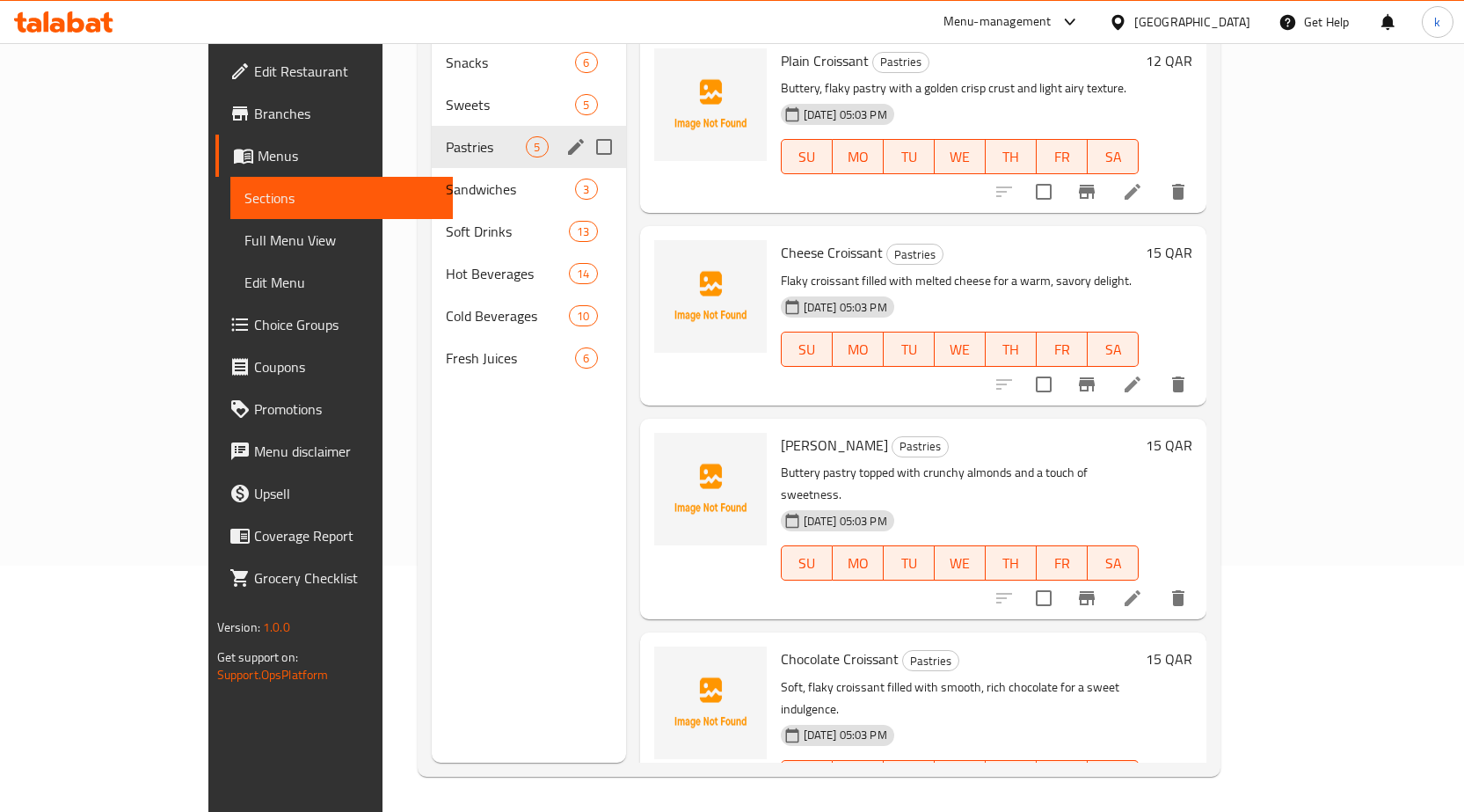
click at [446, 136] on span "Pastries" at bounding box center [485, 147] width 80 height 21
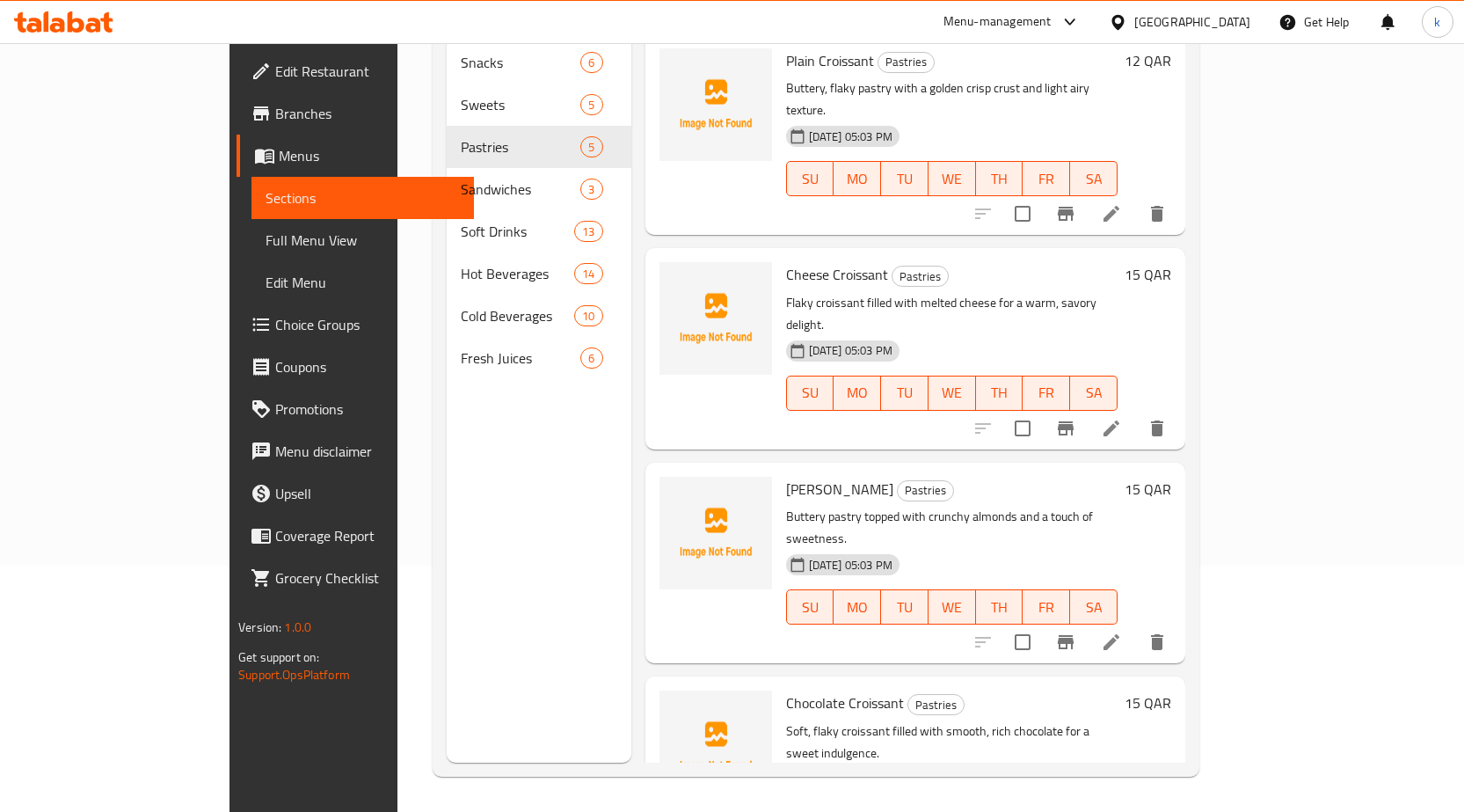
click at [1120, 634] on icon at bounding box center [1111, 642] width 16 height 16
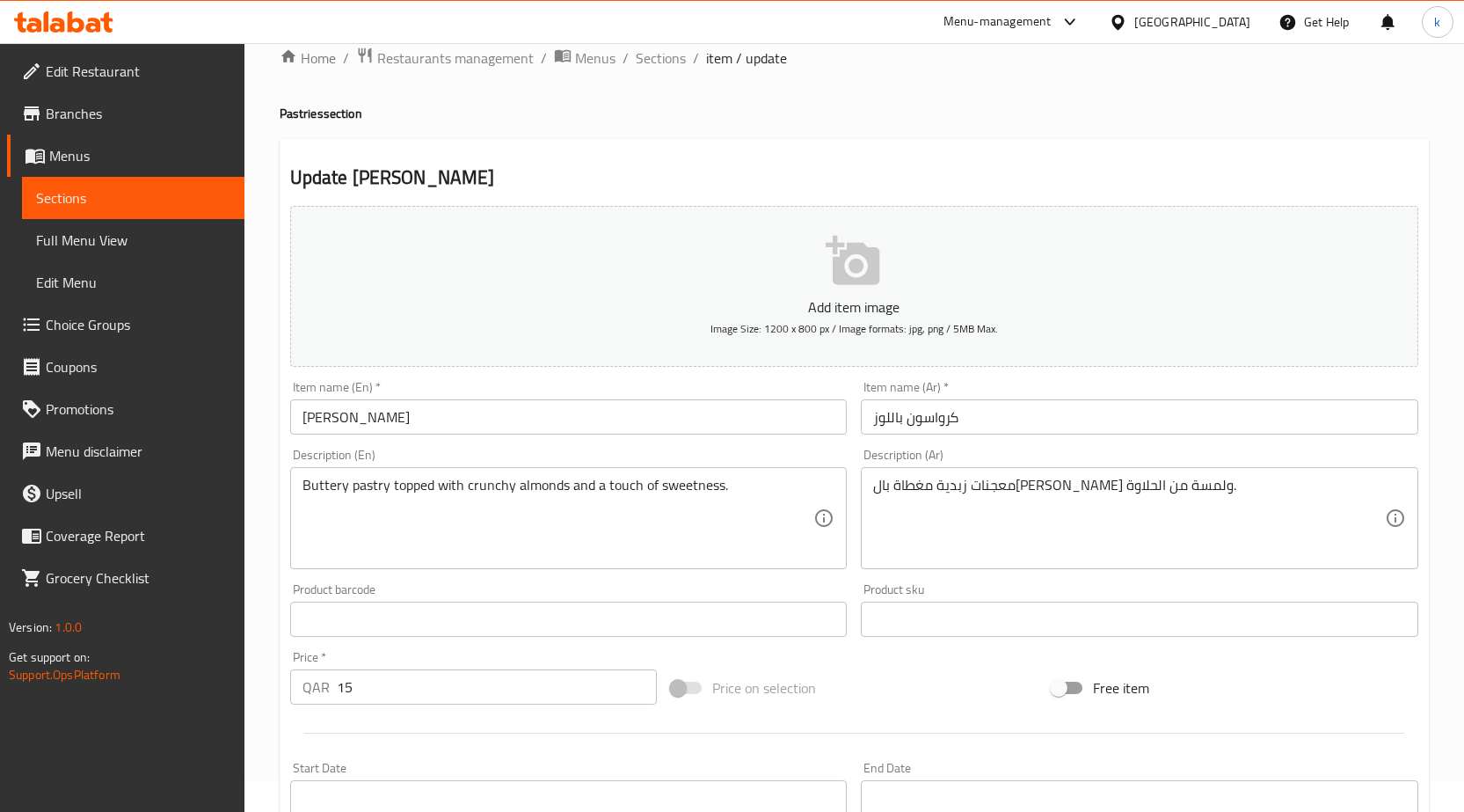
scroll to position [35, 0]
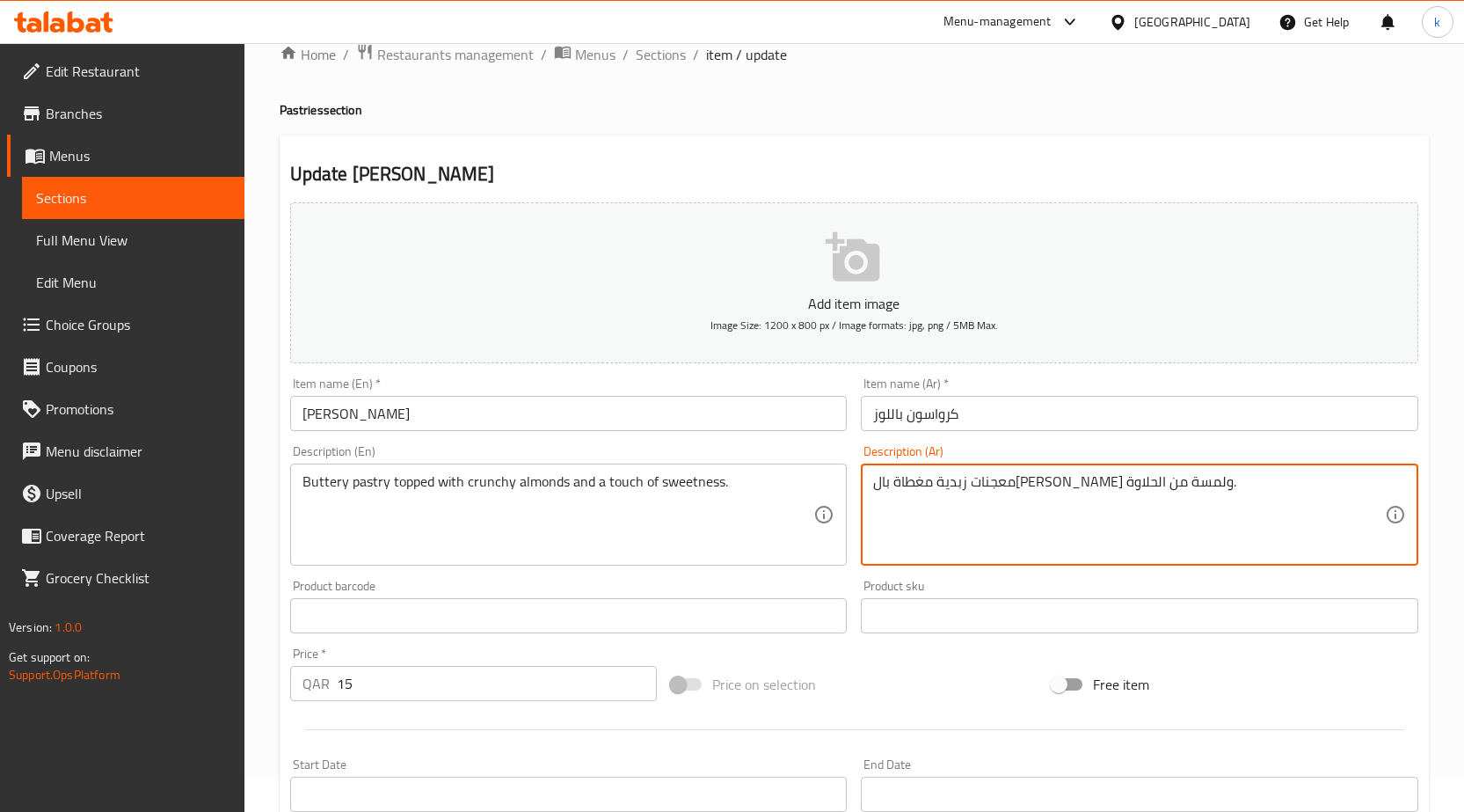
click at [1206, 478] on textarea "معجنات زبدية مغطاة بال[PERSON_NAME] ولمسة من الحلاوة." at bounding box center [1129, 515] width 512 height 83
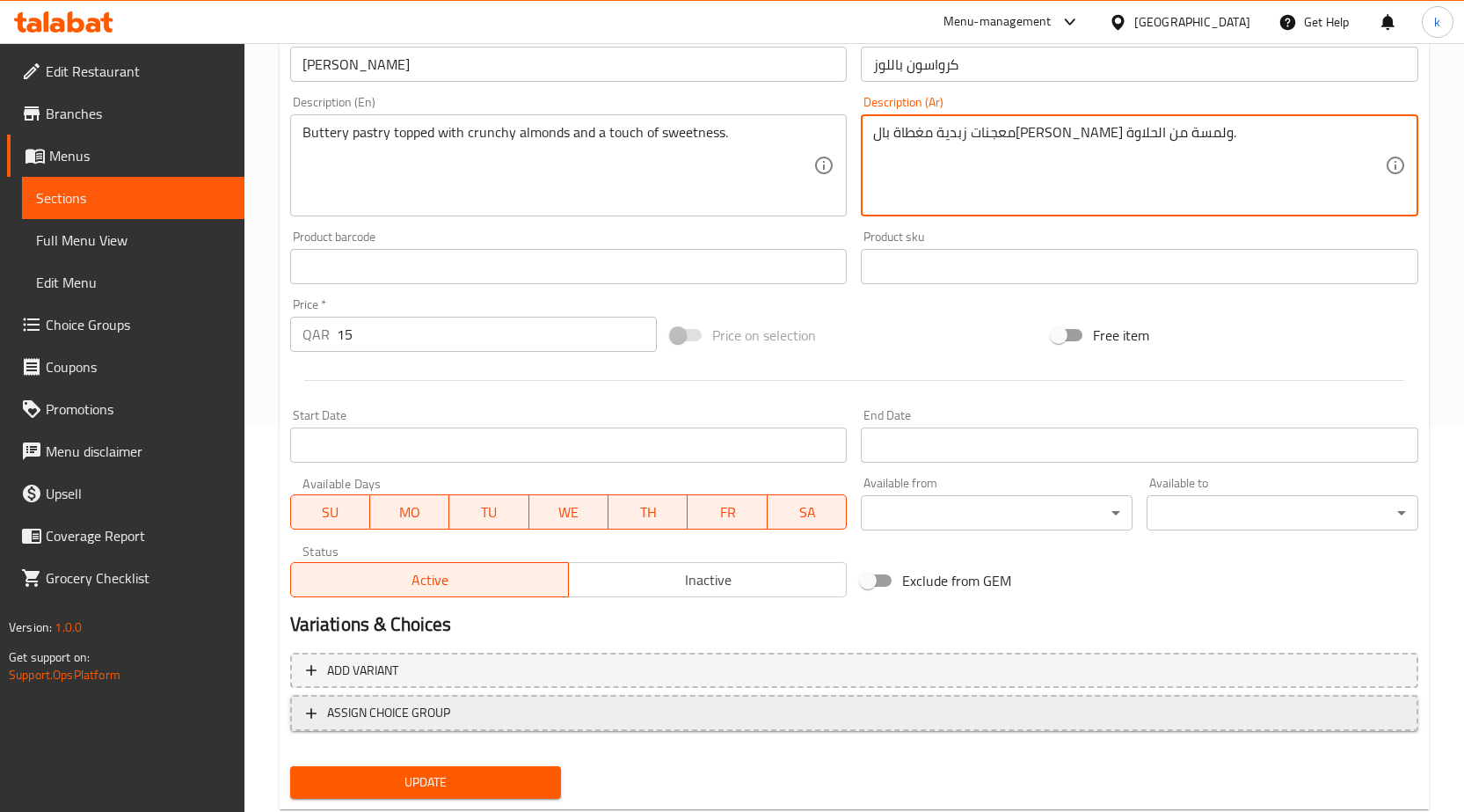
scroll to position [387, 0]
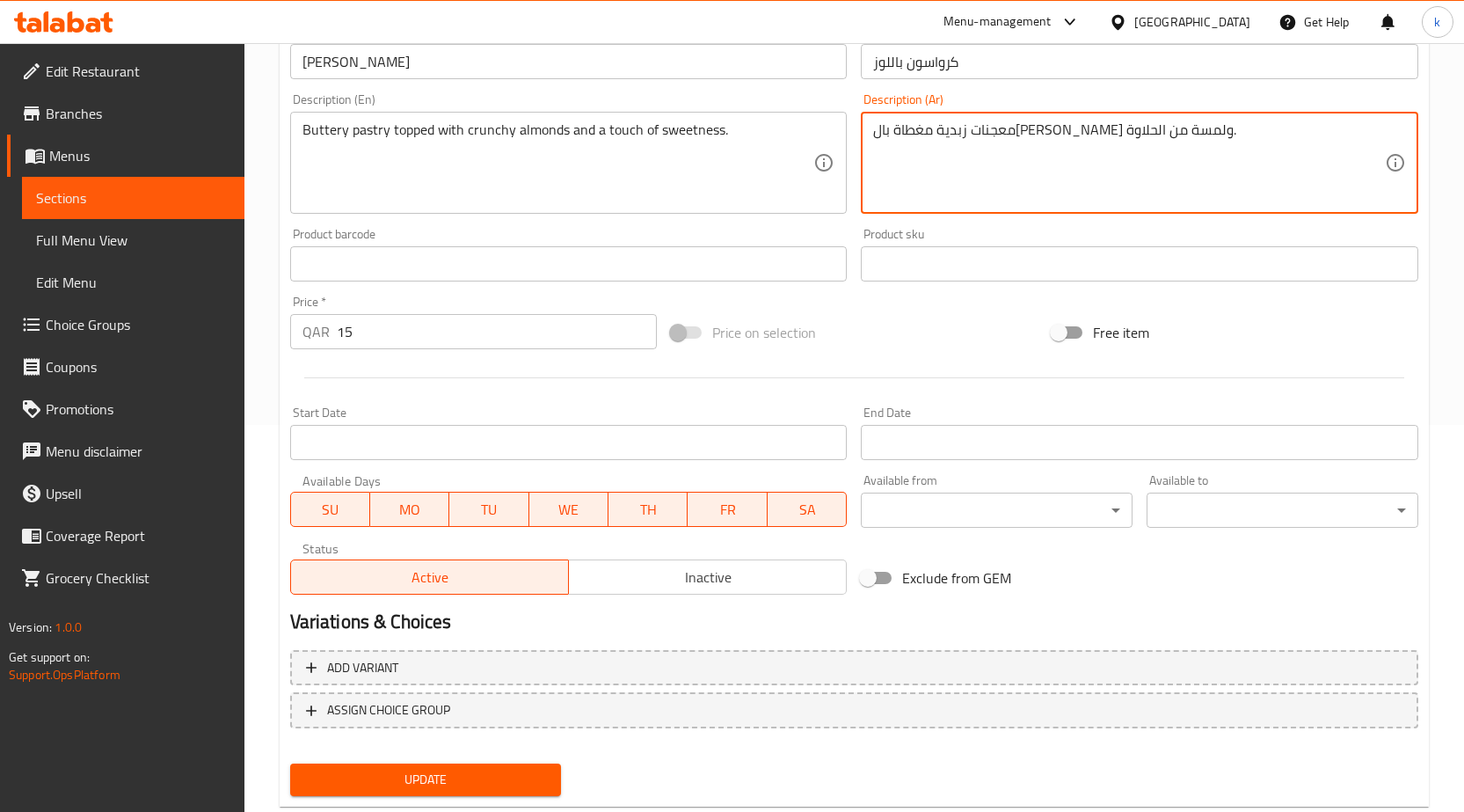
click at [501, 786] on span "Update" at bounding box center [426, 779] width 243 height 22
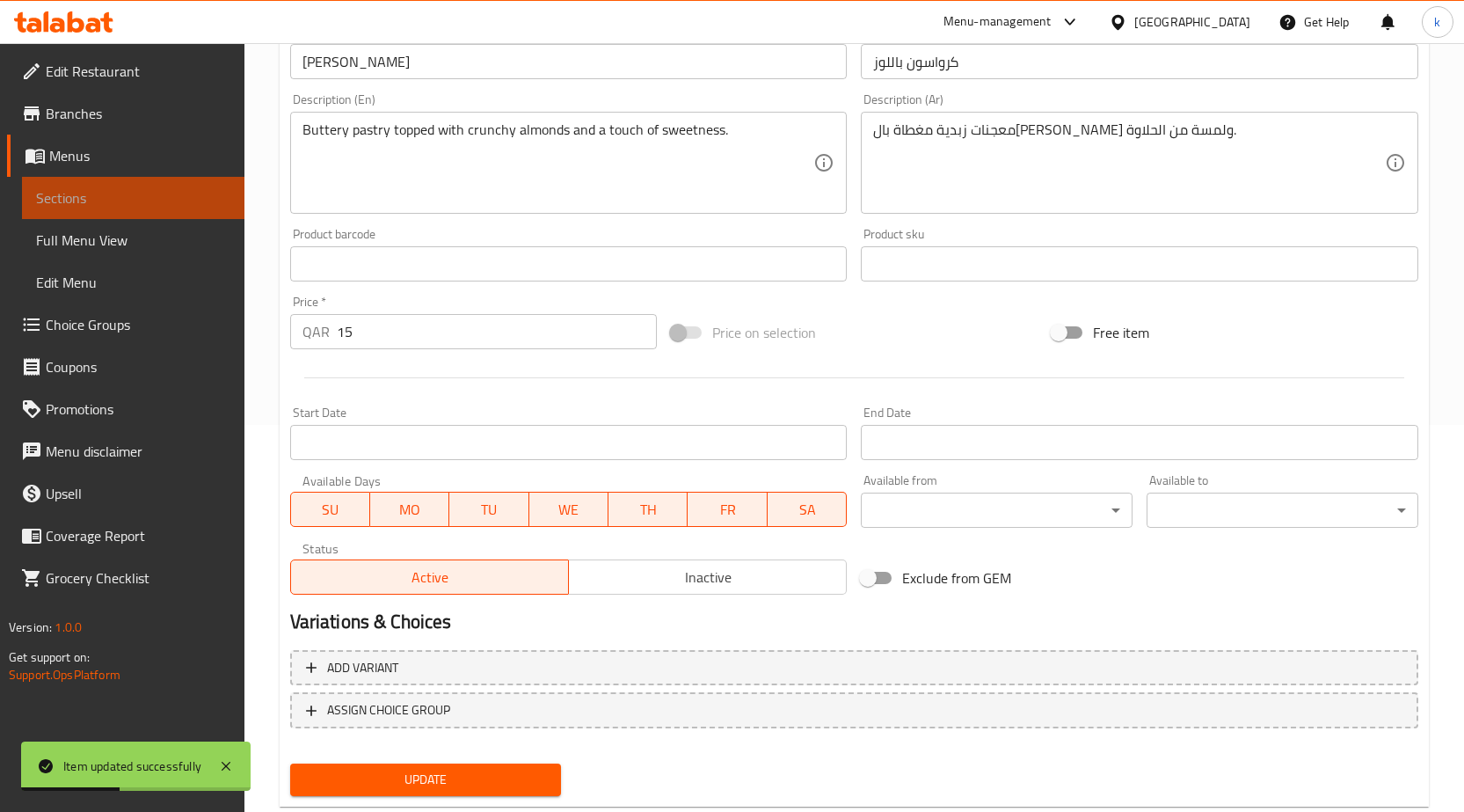
click at [175, 211] on link "Sections" at bounding box center [132, 198] width 222 height 43
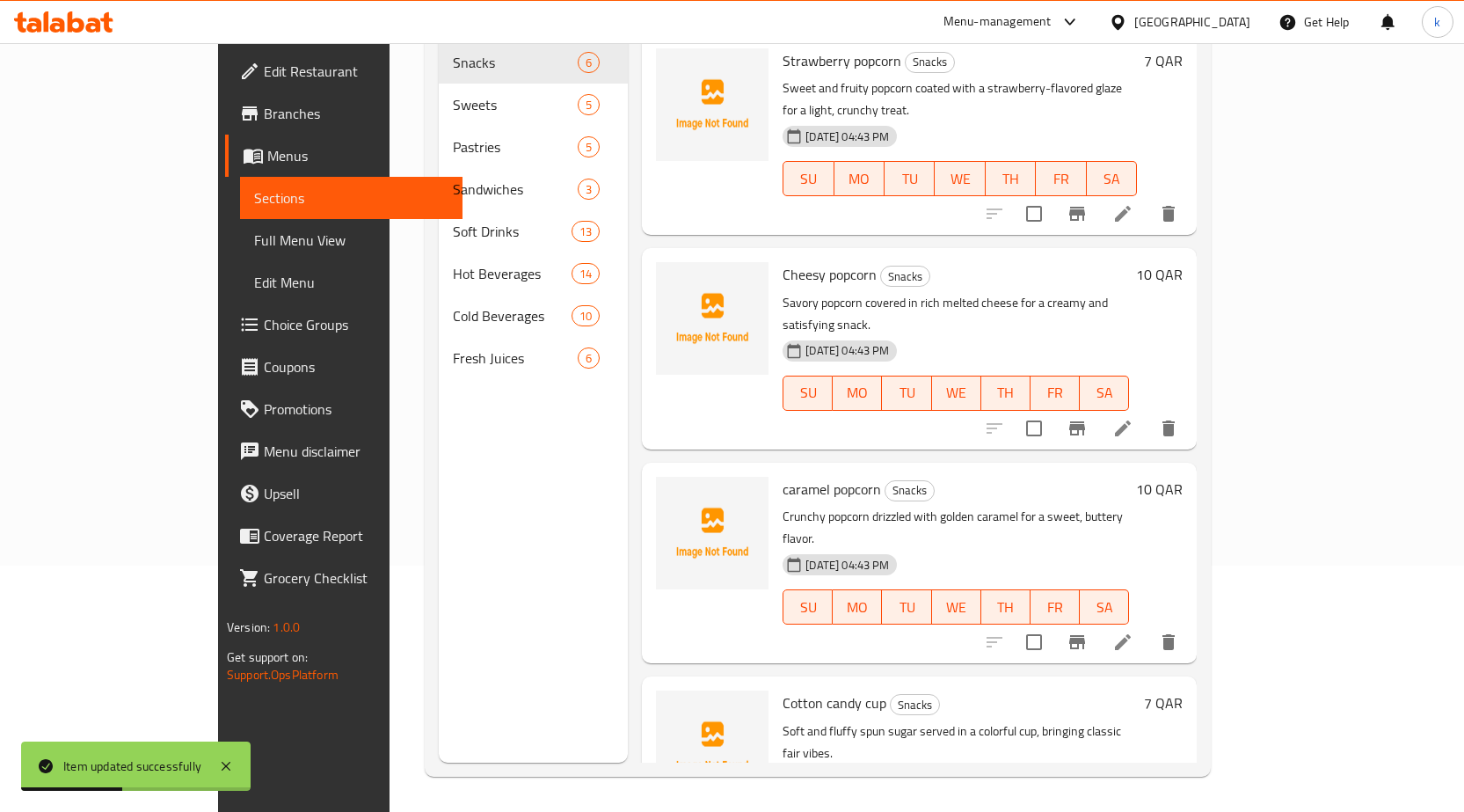
scroll to position [246, 0]
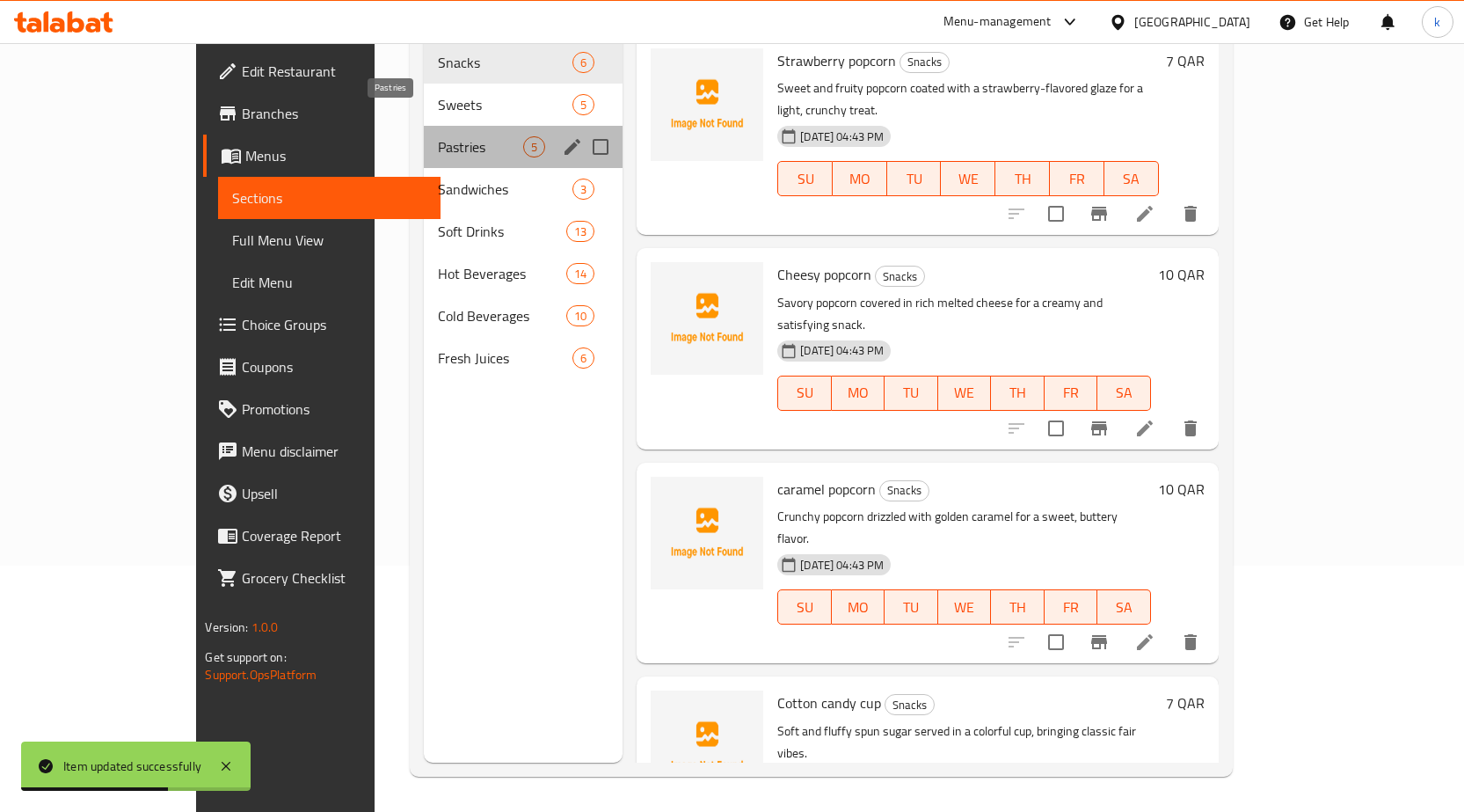
click at [438, 136] on span "Pastries" at bounding box center [481, 147] width 85 height 21
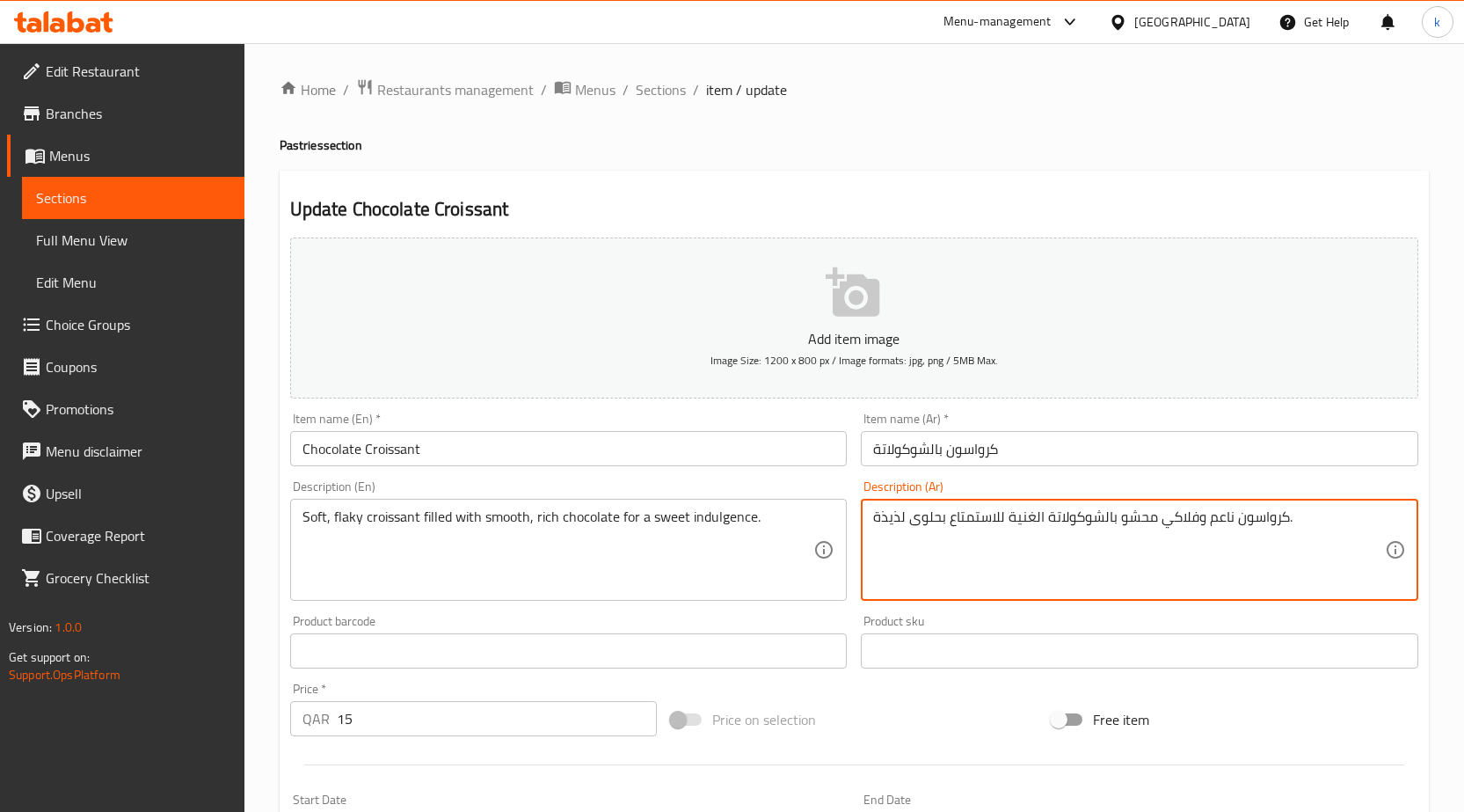
click at [1057, 572] on textarea "كرواسون ناعم وفلاكي محشو بالشوكولاتة الغنية للاستمتاع بحلوى لذيذة." at bounding box center [1129, 550] width 512 height 83
paste textarea "الناعمه لمتعة حلو"
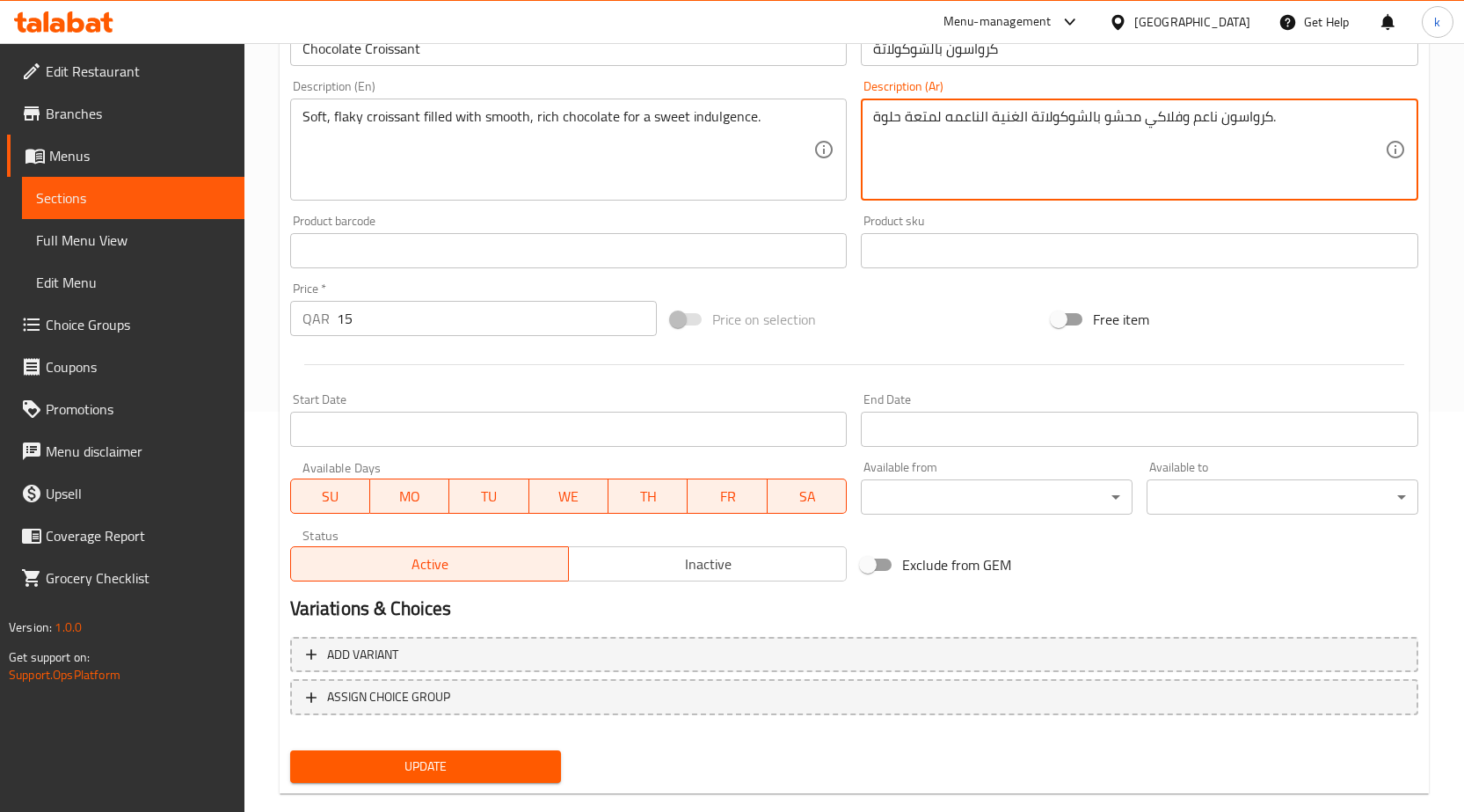
scroll to position [431, 0]
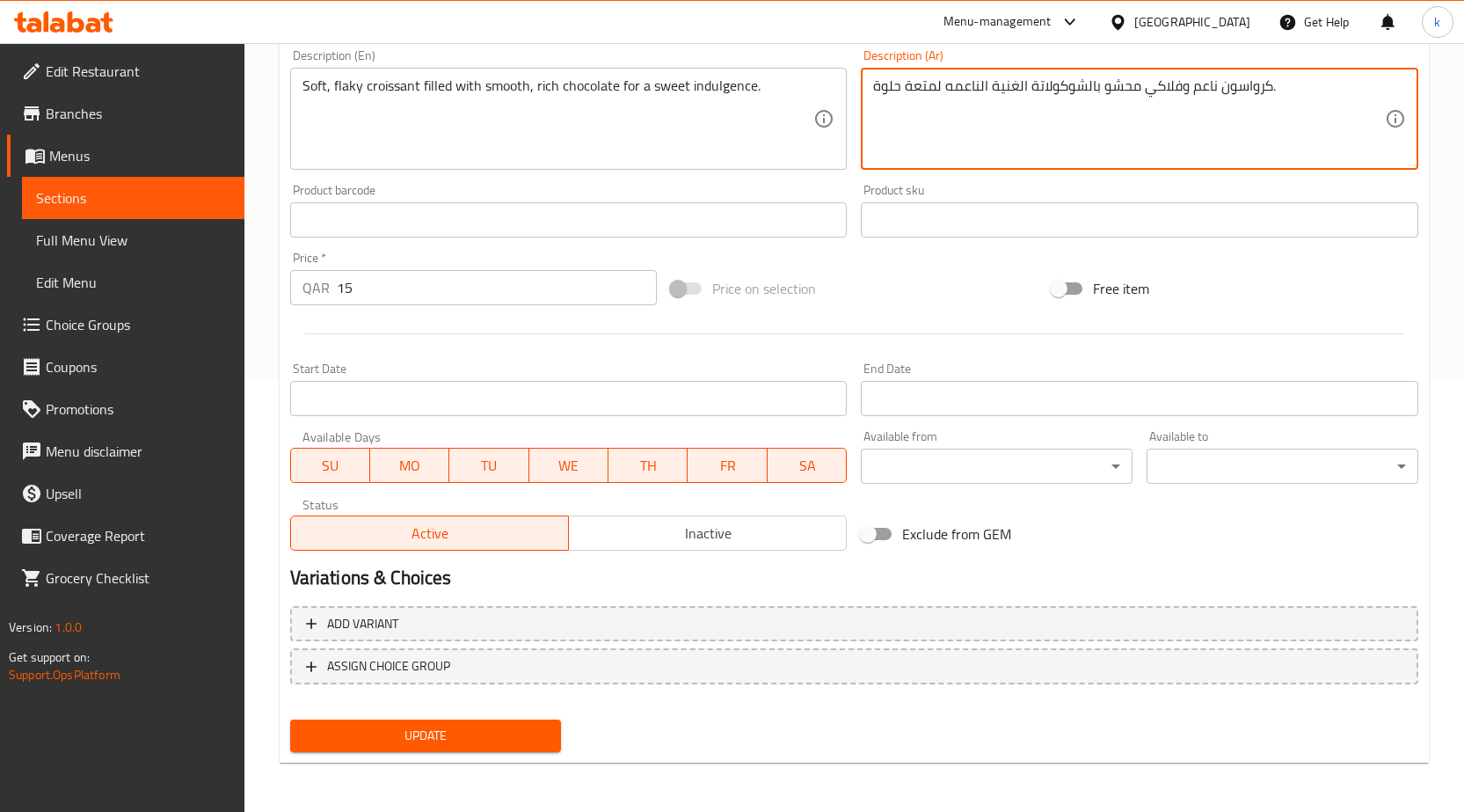
type textarea "كرواسون ناعم وفلاكي محشو بالشوكولاتة الغنية الناعمه لمتعة حلوة."
click at [503, 727] on span "Update" at bounding box center [426, 735] width 243 height 22
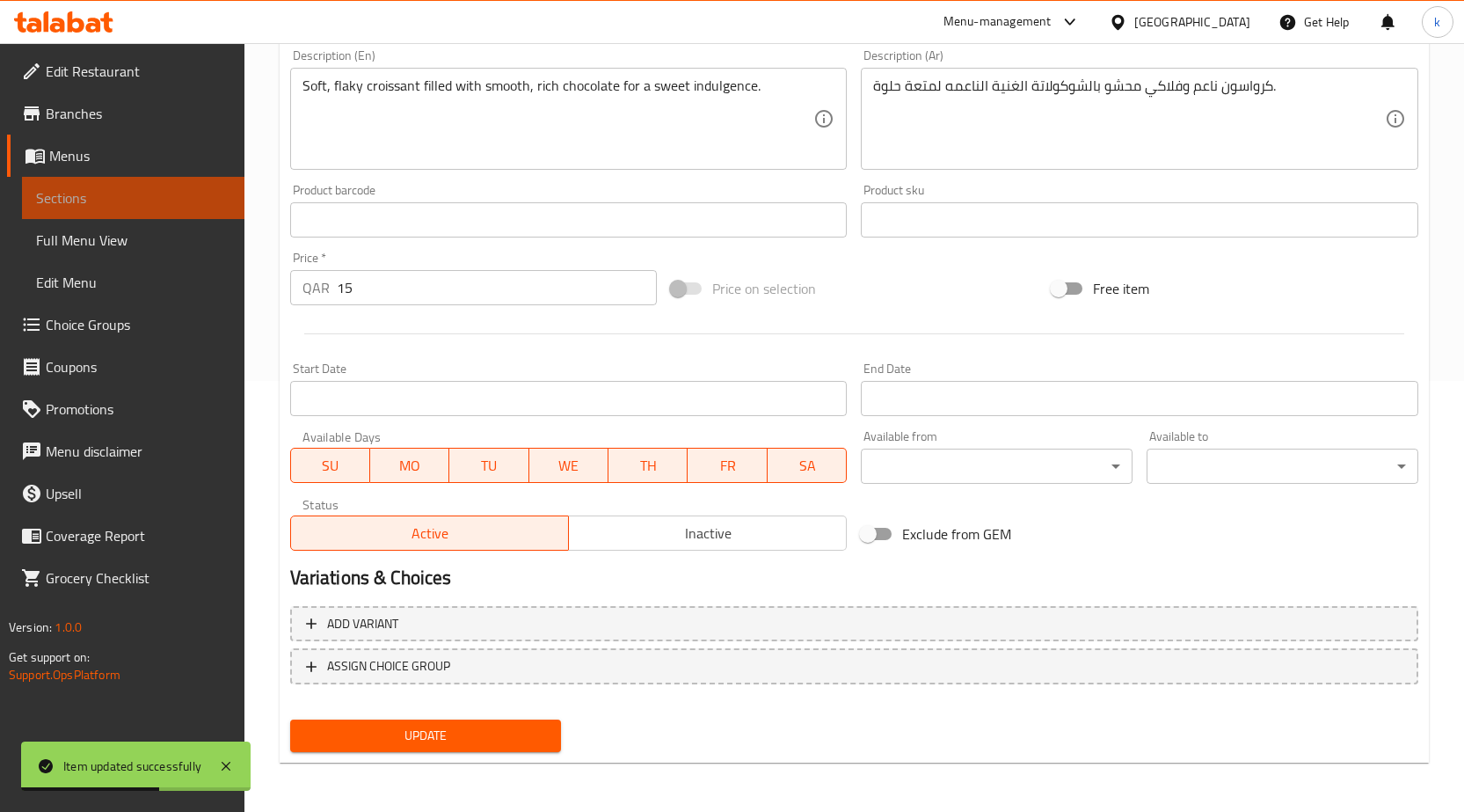
click at [147, 192] on span "Sections" at bounding box center [132, 198] width 194 height 21
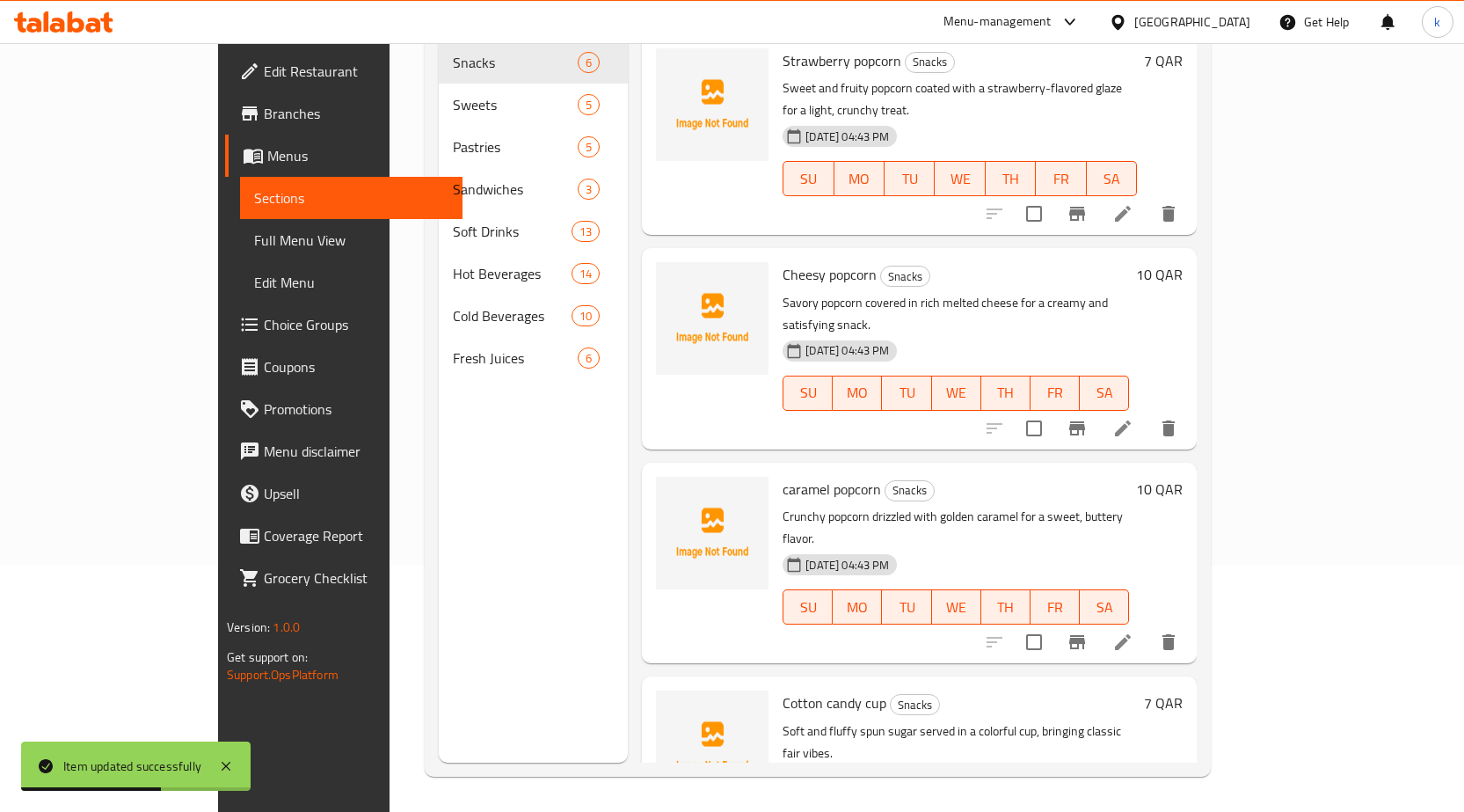
scroll to position [246, 0]
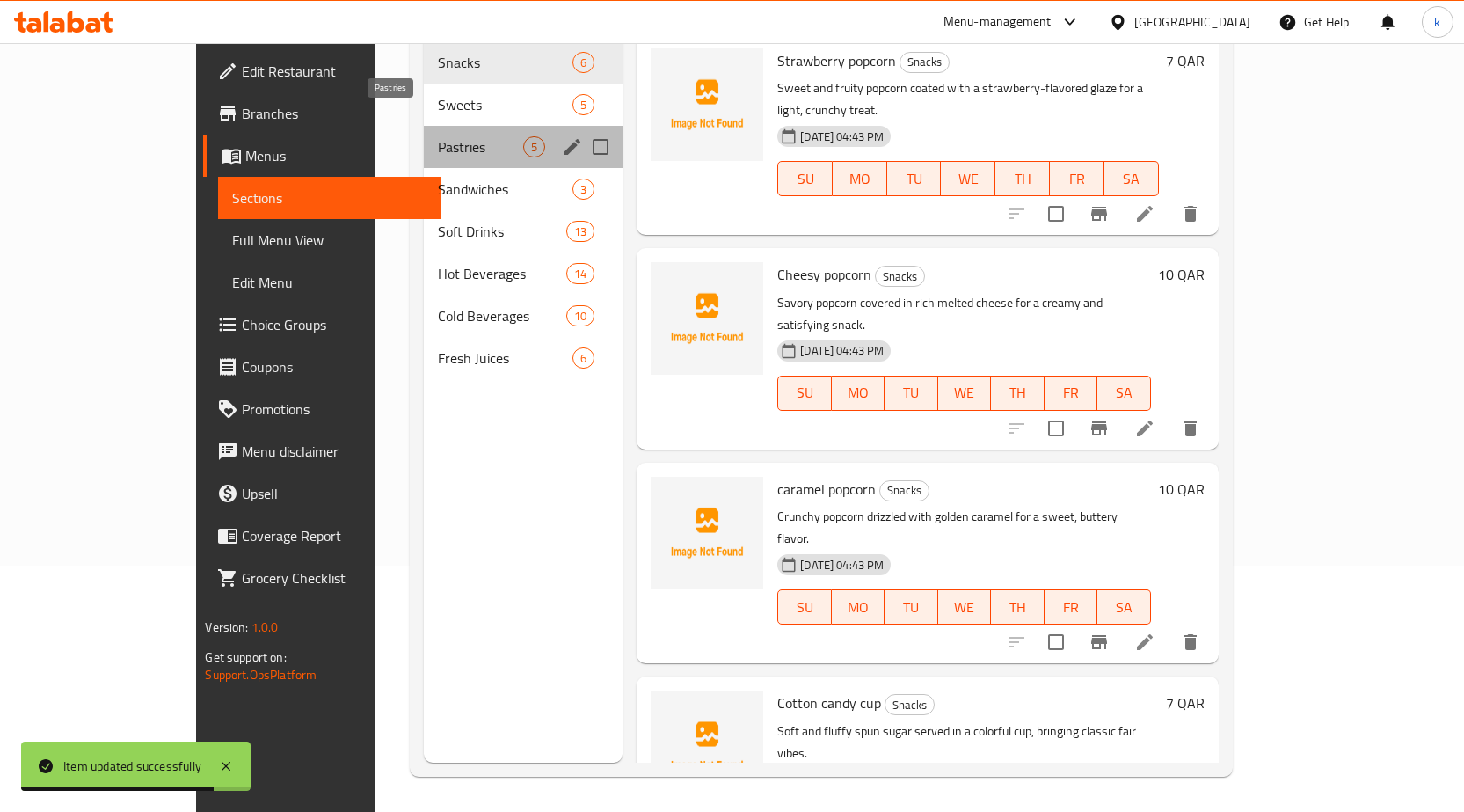
click at [438, 136] on span "Pastries" at bounding box center [481, 147] width 85 height 21
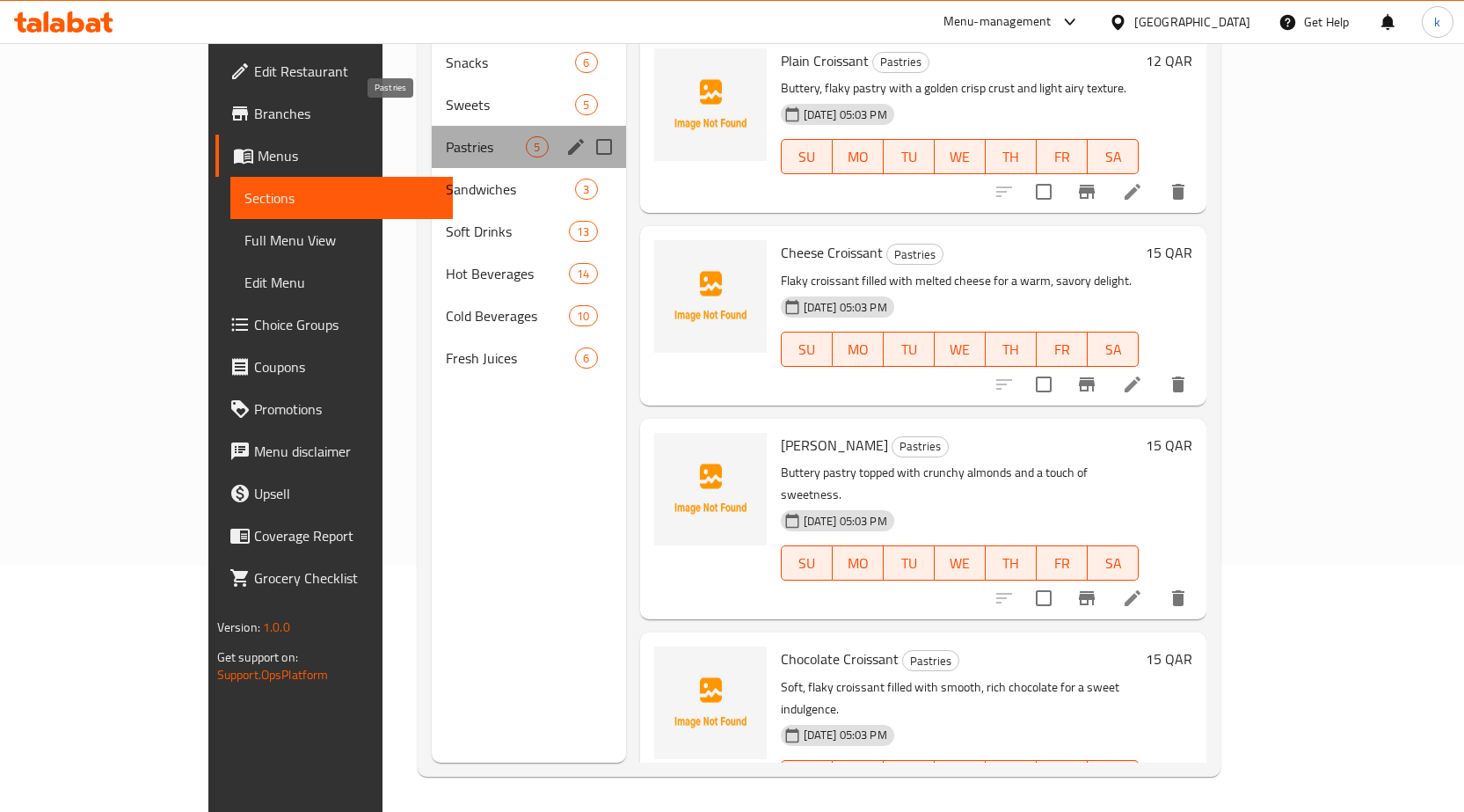
click at [446, 136] on span "Pastries" at bounding box center [485, 147] width 80 height 21
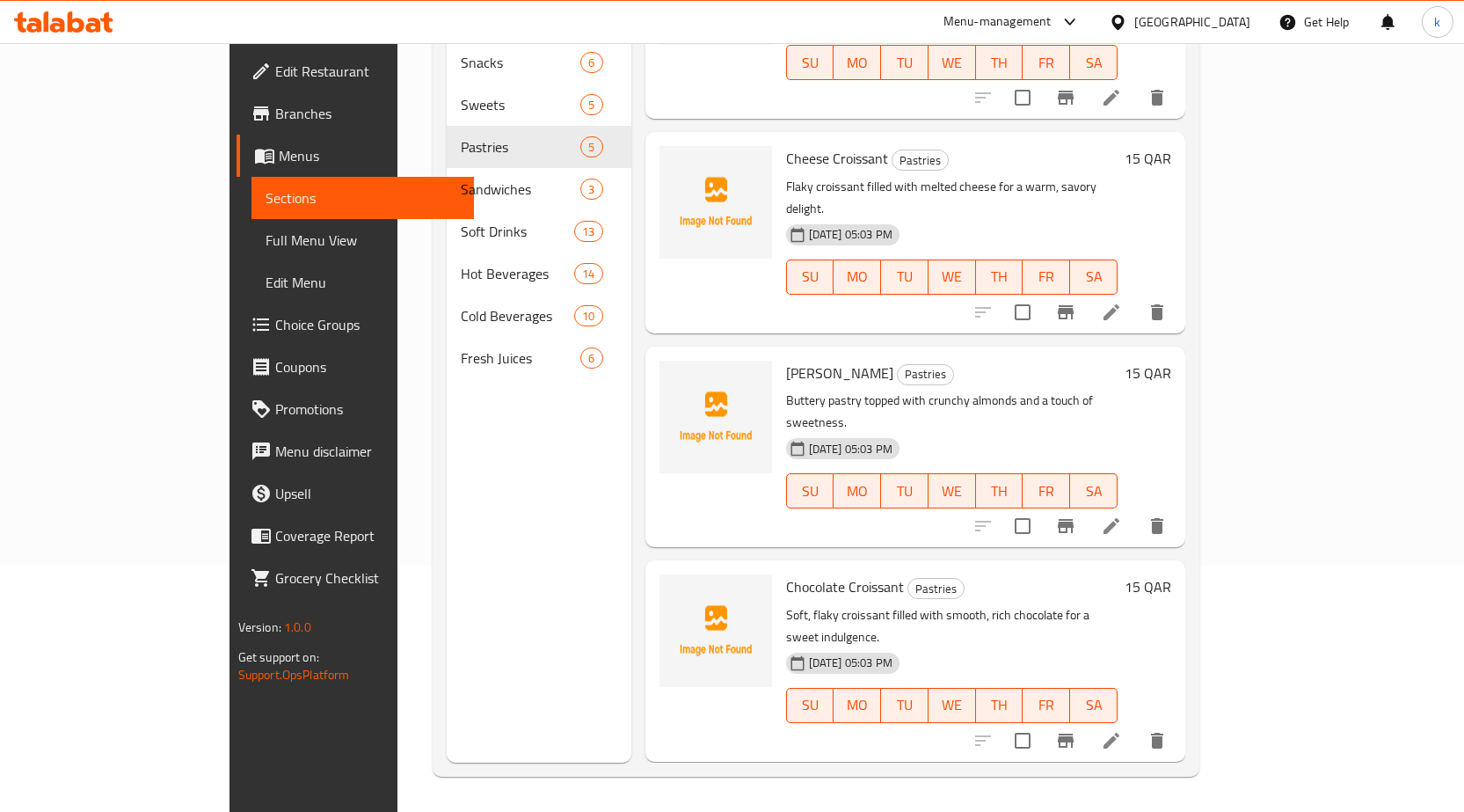
scroll to position [193, 0]
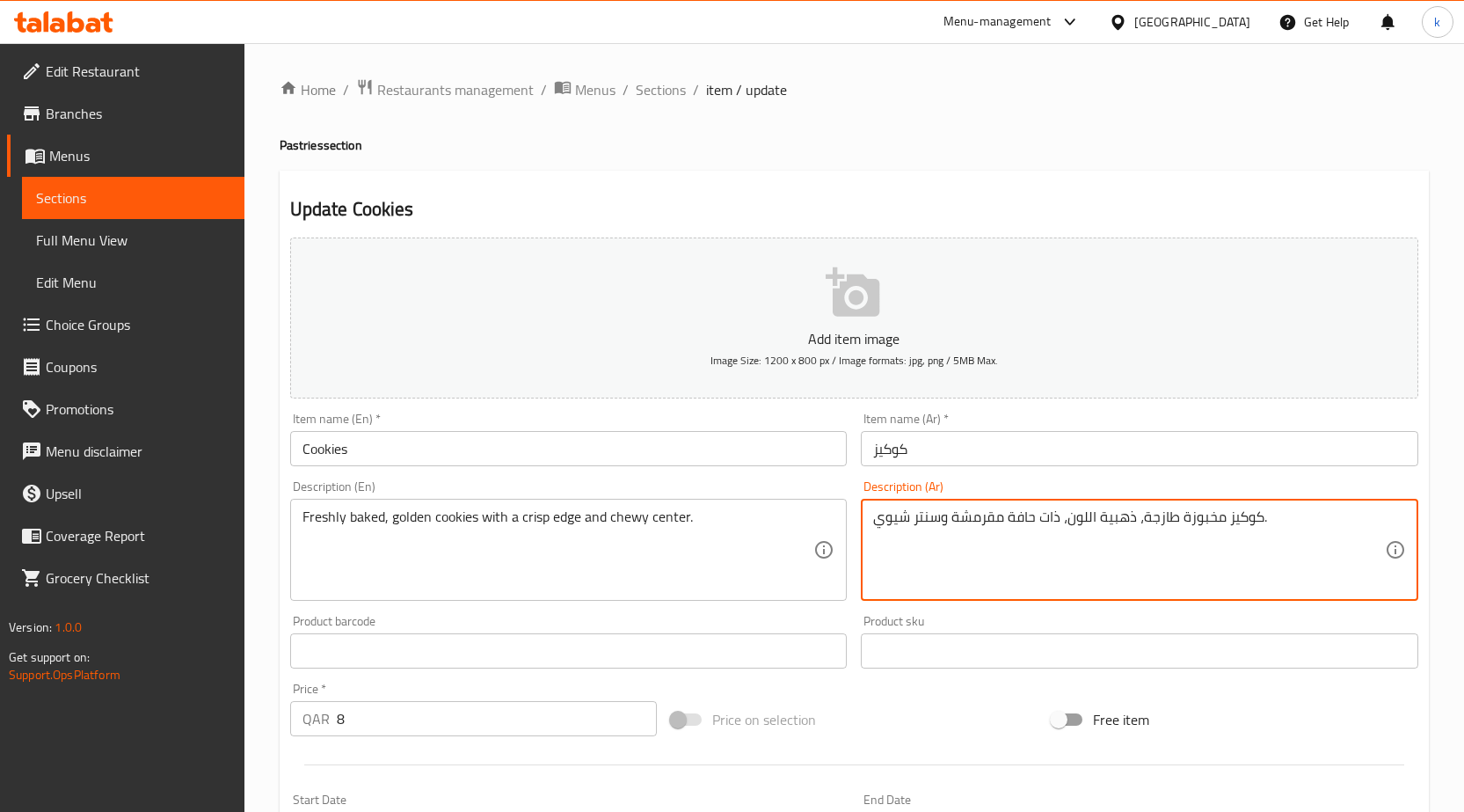
click at [1110, 523] on textarea "كوكيز مخبوزة طازجة، ذهبية اللون، ذات حافة مقرمشة وسنتر شيوي." at bounding box center [1129, 550] width 512 height 83
paste textarea "ذات حافة كريسب وسنتر ت"
drag, startPoint x: 1266, startPoint y: 533, endPoint x: 1225, endPoint y: 532, distance: 41.0
click at [1225, 532] on textarea "كوكيز مخبوزة طازجة، ذهبية ، ذات حافة كريسب وسنتر تشيوي." at bounding box center [1129, 550] width 512 height 83
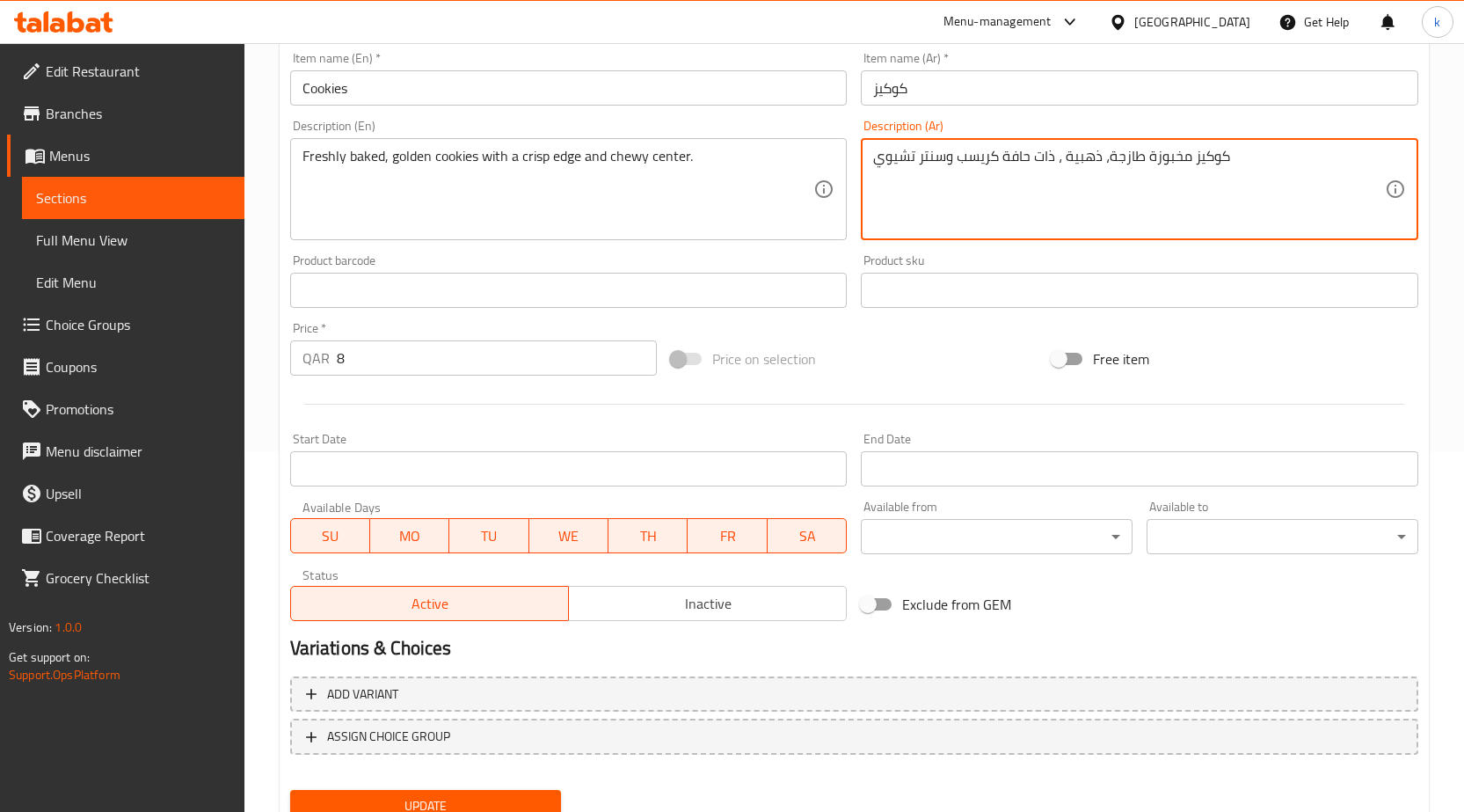
scroll to position [431, 0]
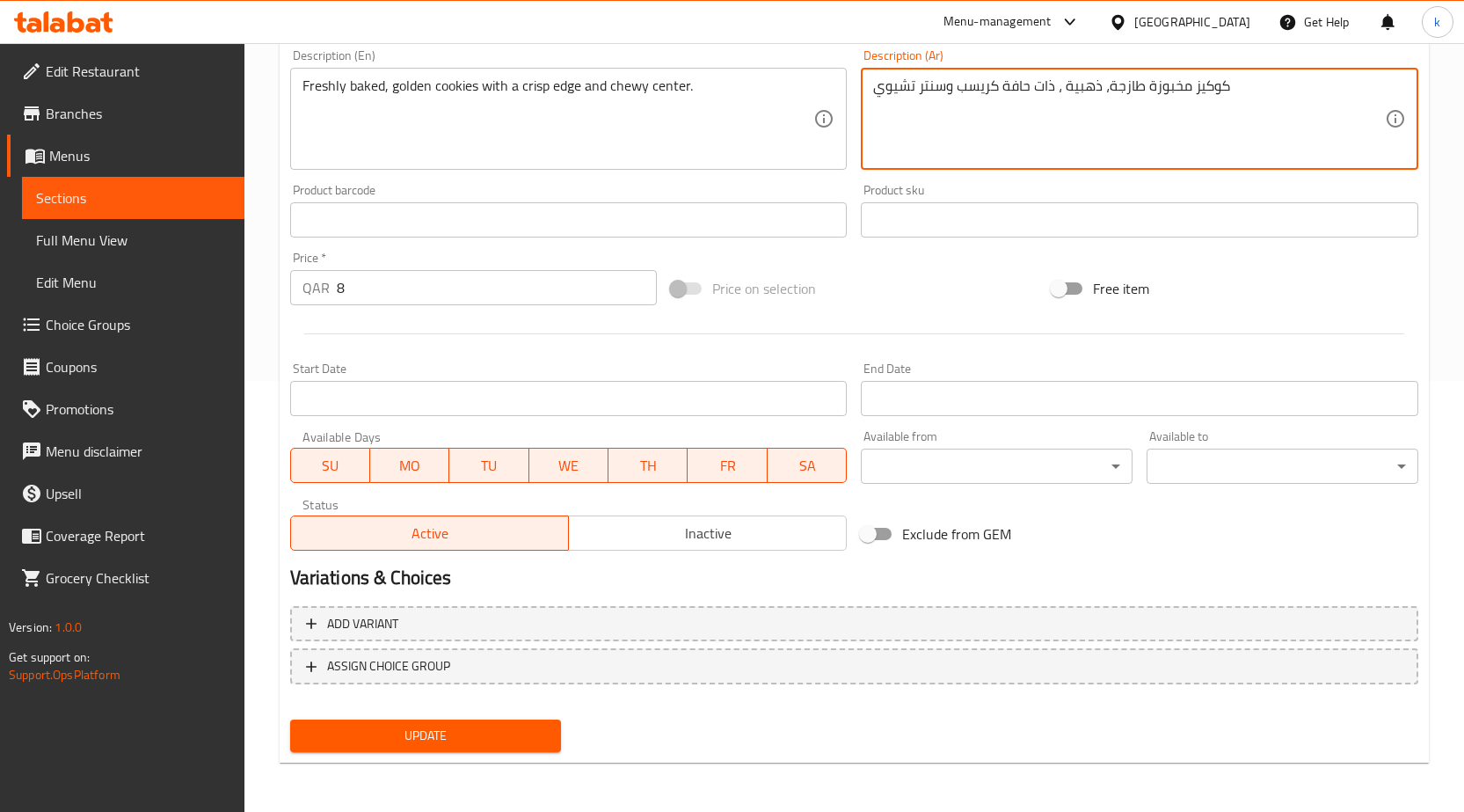
type textarea "كوكيز مخبوزة طازجة، ذهبية ، ذات حافة كريسب وسنتر تشيوي"
click at [456, 728] on span "Update" at bounding box center [426, 735] width 243 height 22
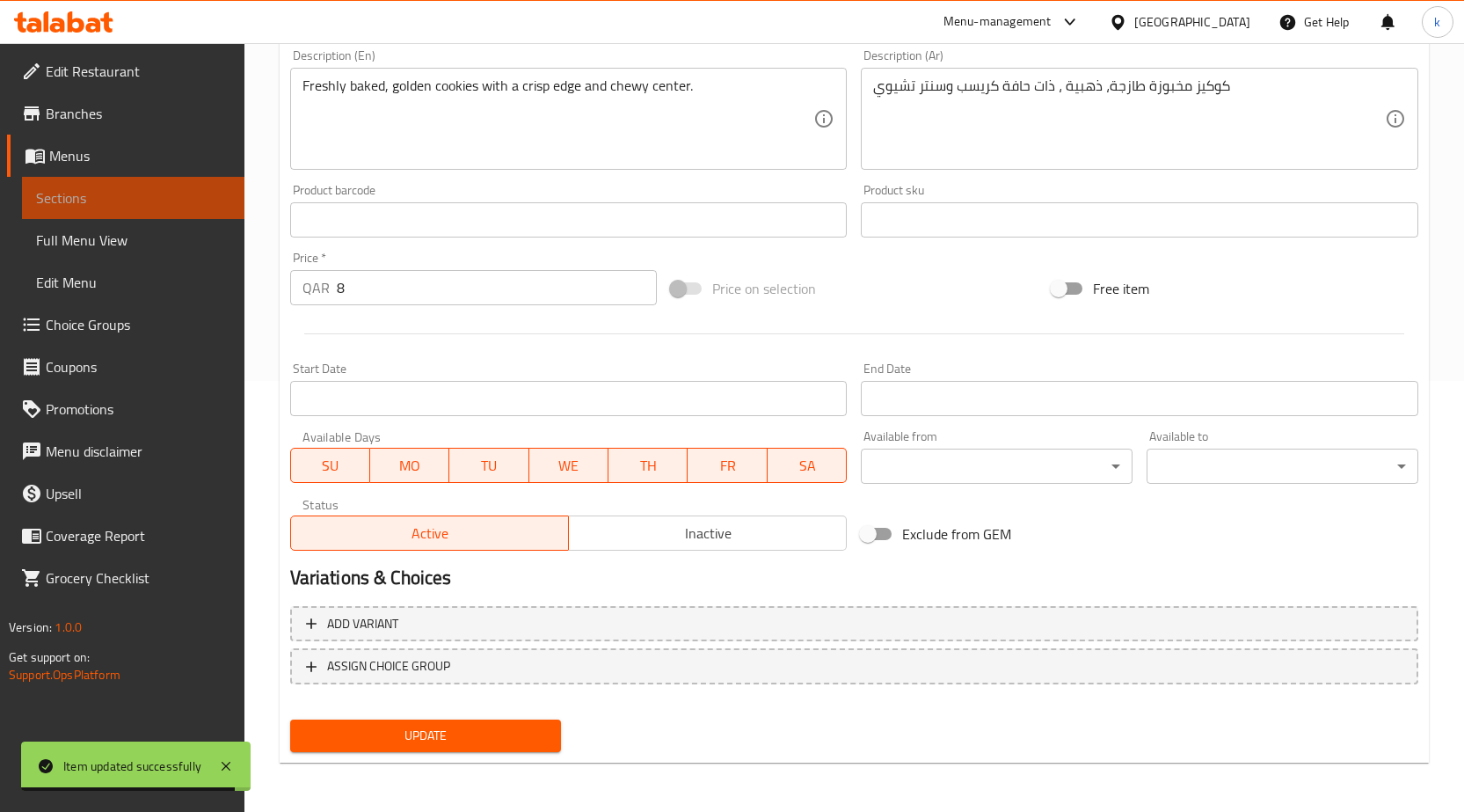
click at [104, 204] on span "Sections" at bounding box center [132, 198] width 194 height 21
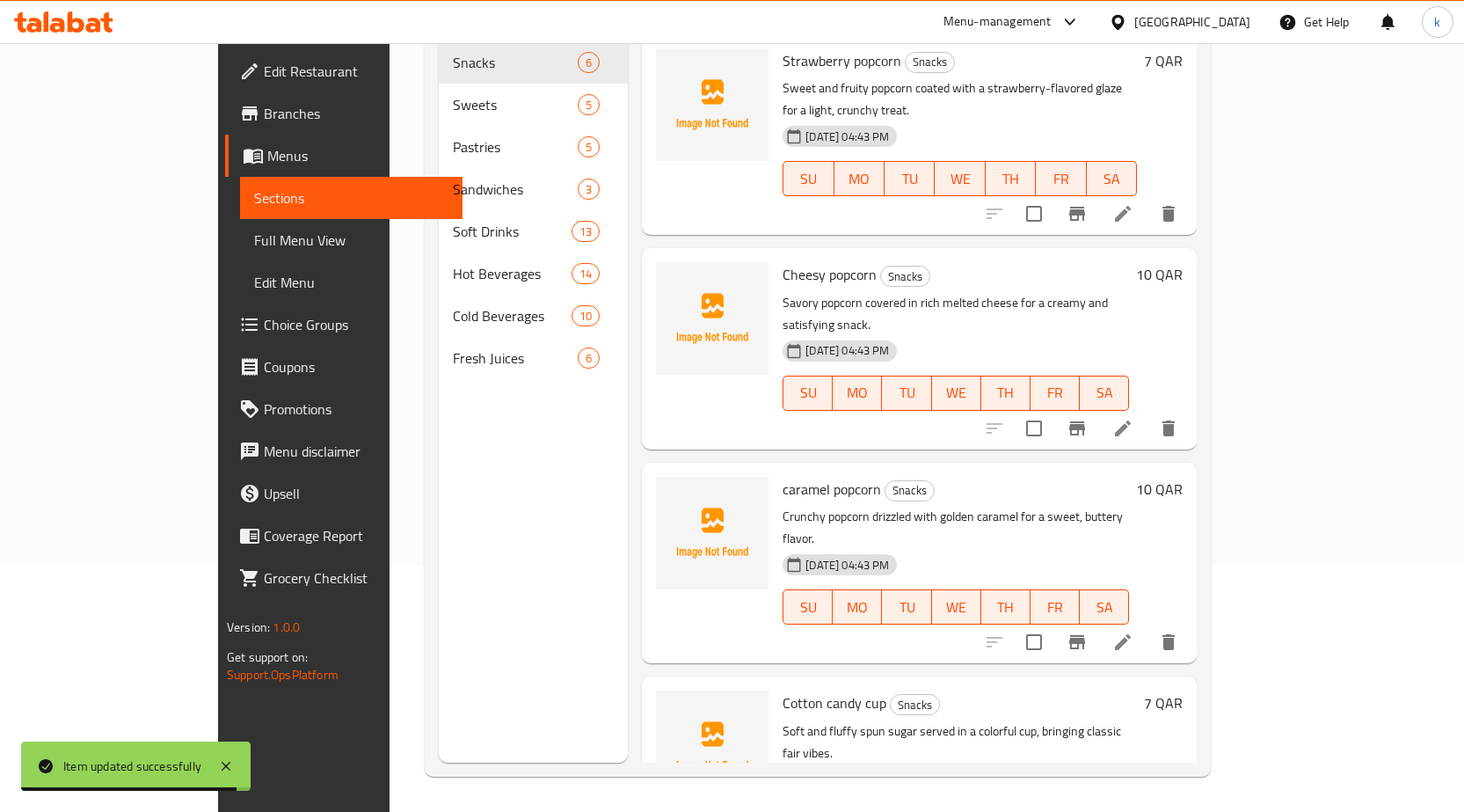
scroll to position [246, 0]
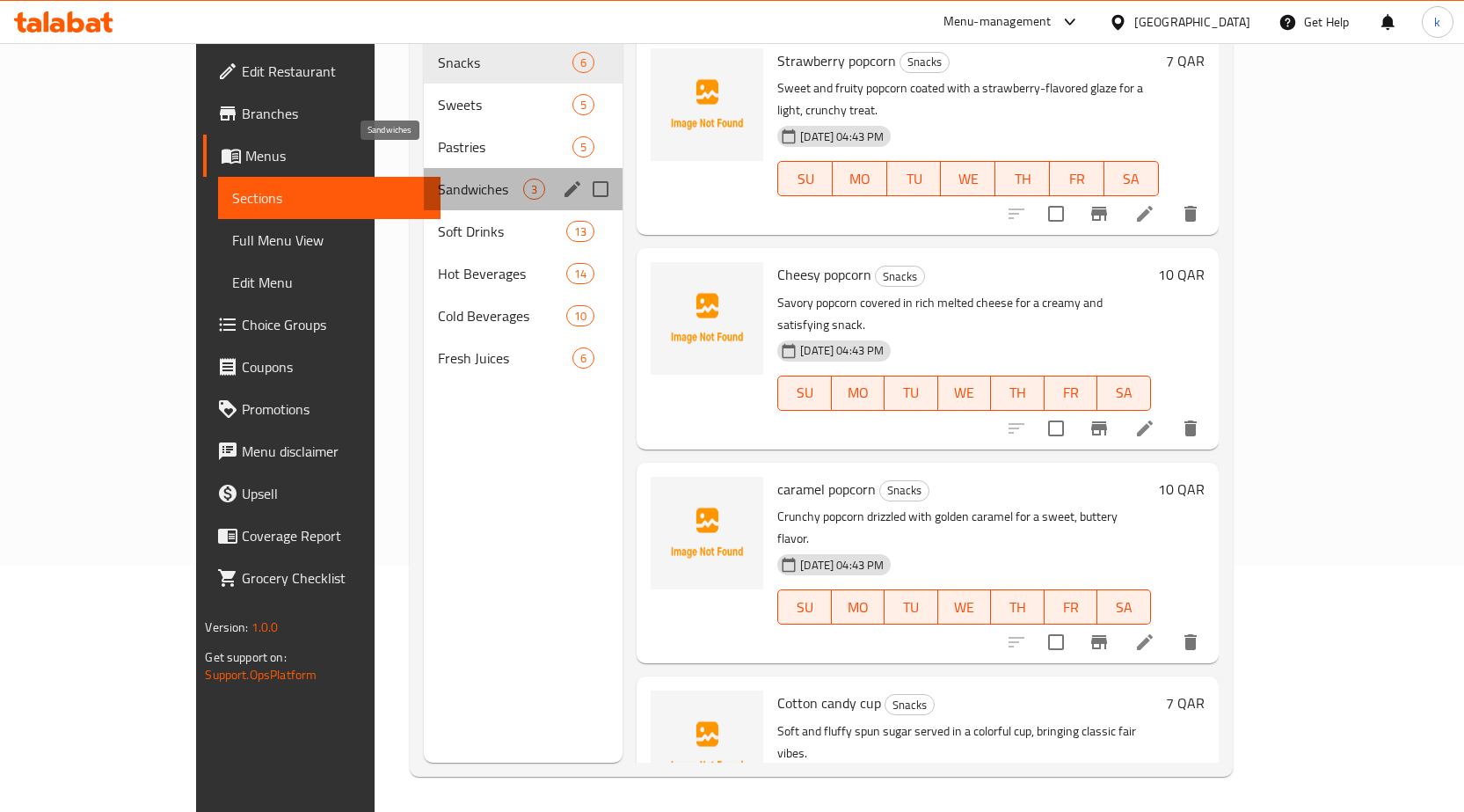
click at [438, 179] on span "Sandwiches" at bounding box center [481, 189] width 85 height 21
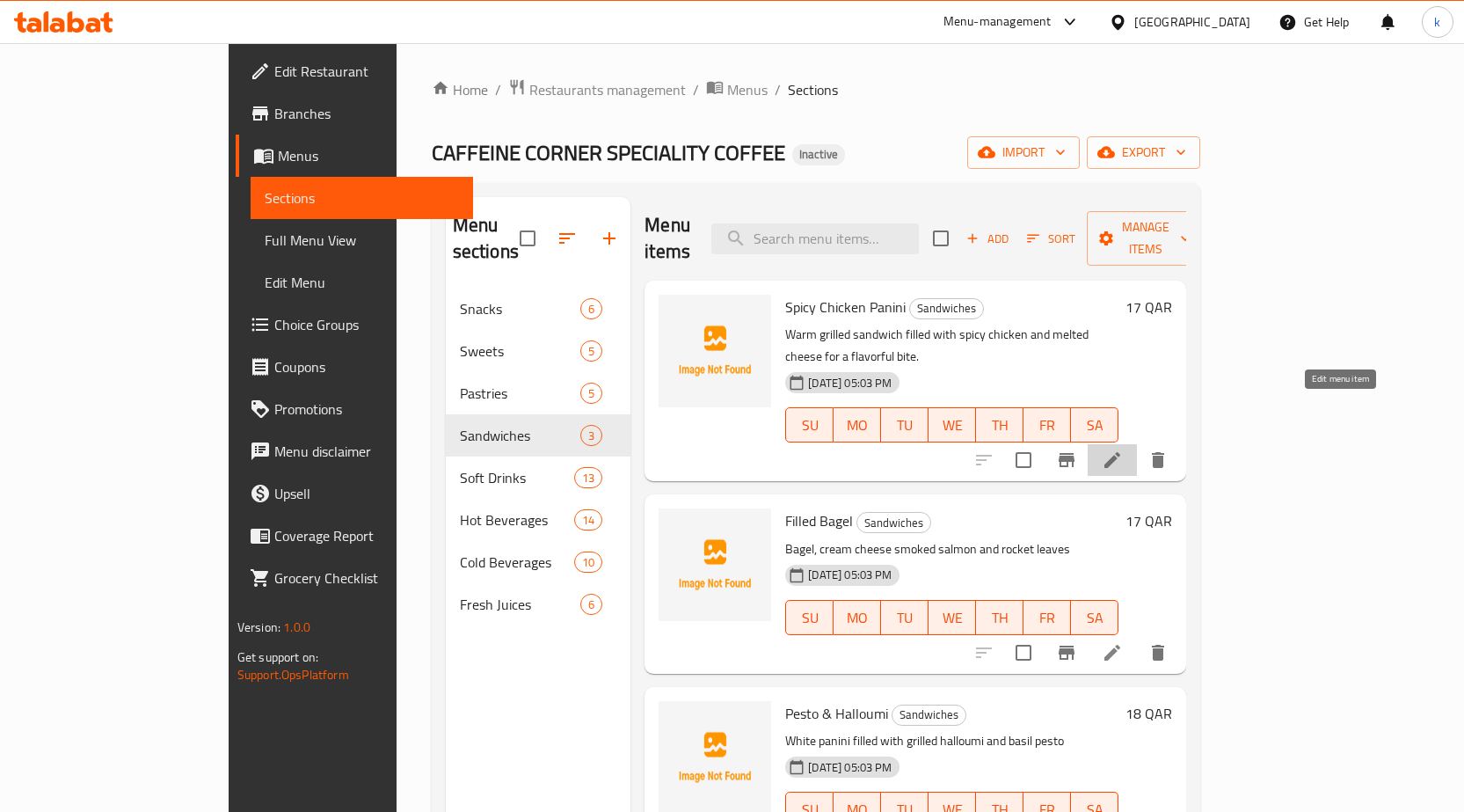
click at [1123, 450] on icon at bounding box center [1112, 460] width 21 height 21
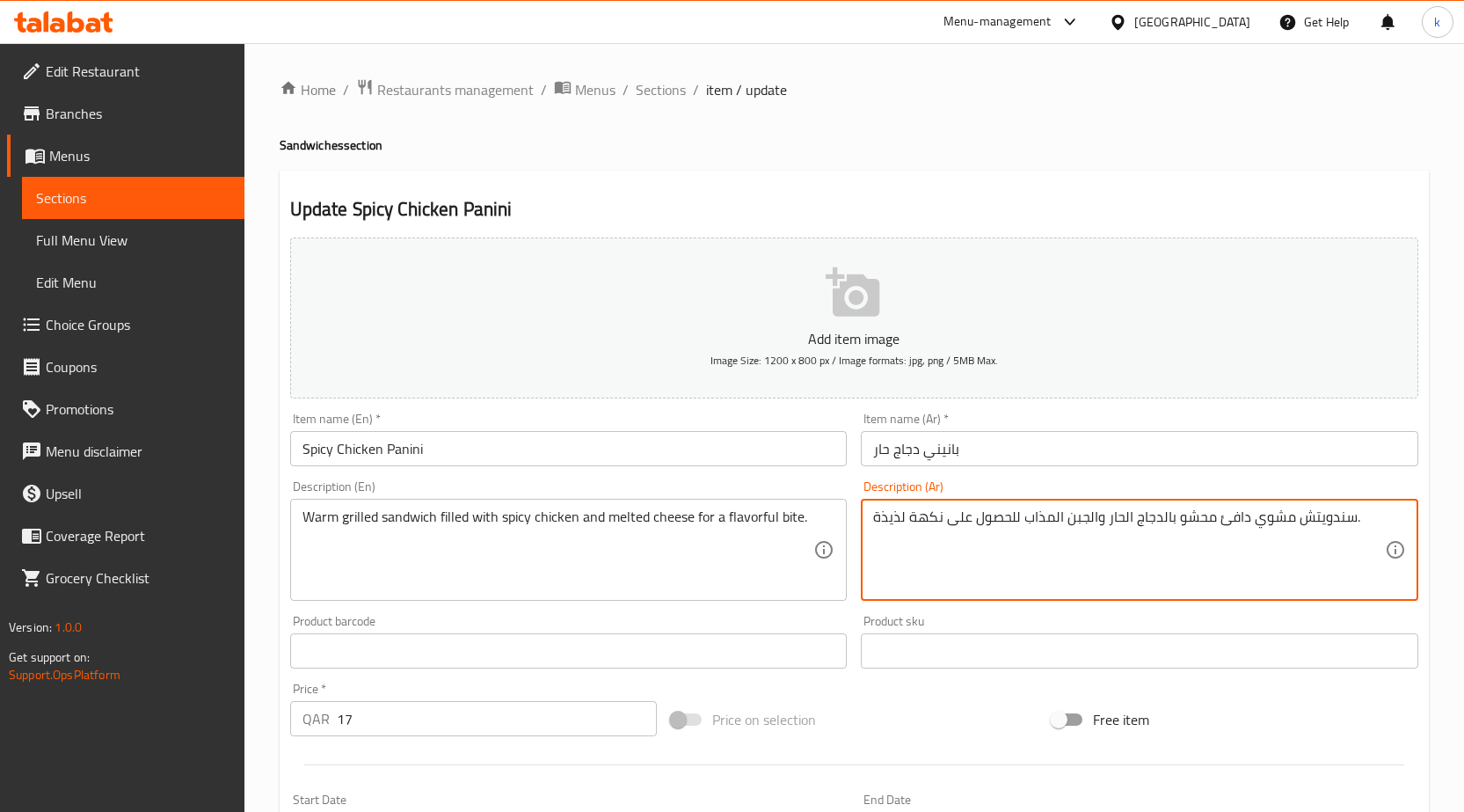
click at [1289, 521] on textarea "سندويتش مشوي دافئ محشو بالدجاج الحار والجبن المذاب للحصول على نكهة لذيذة." at bounding box center [1129, 550] width 512 height 83
paste textarea "ائب لبايت"
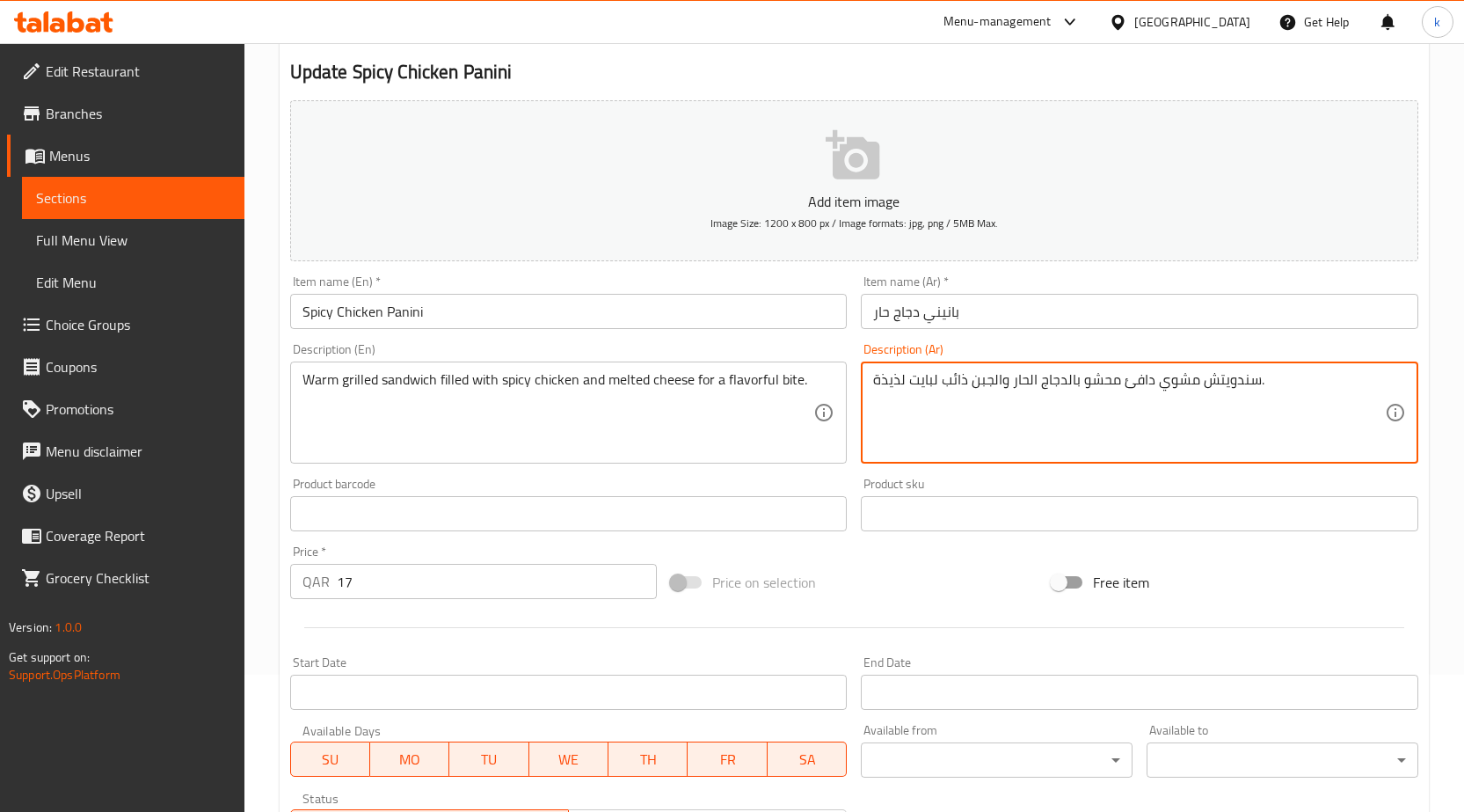
scroll to position [431, 0]
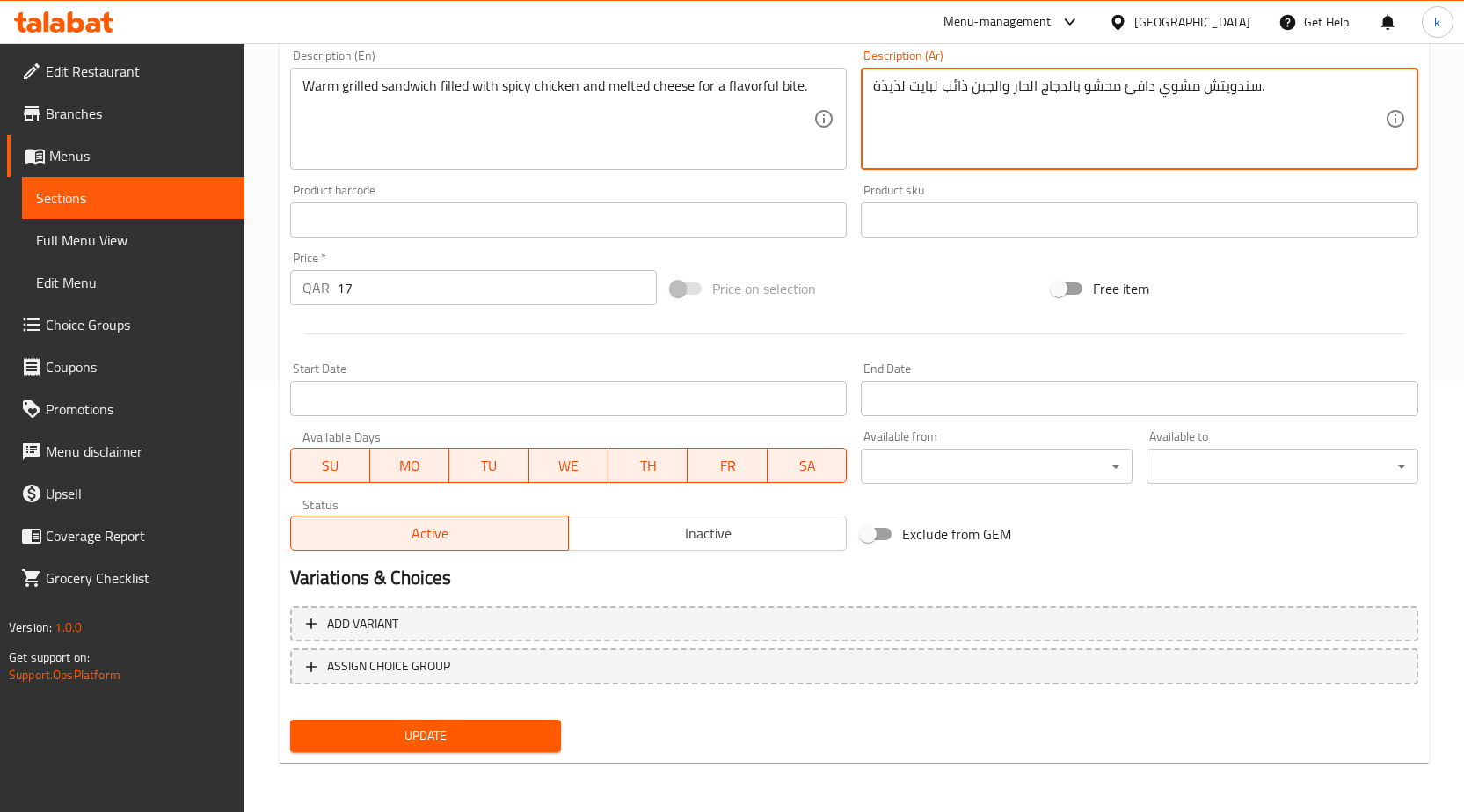
type textarea "سندويتش مشوي دافئ محشو بالدجاج الحار والجبن ذائب لبايت لذيذة."
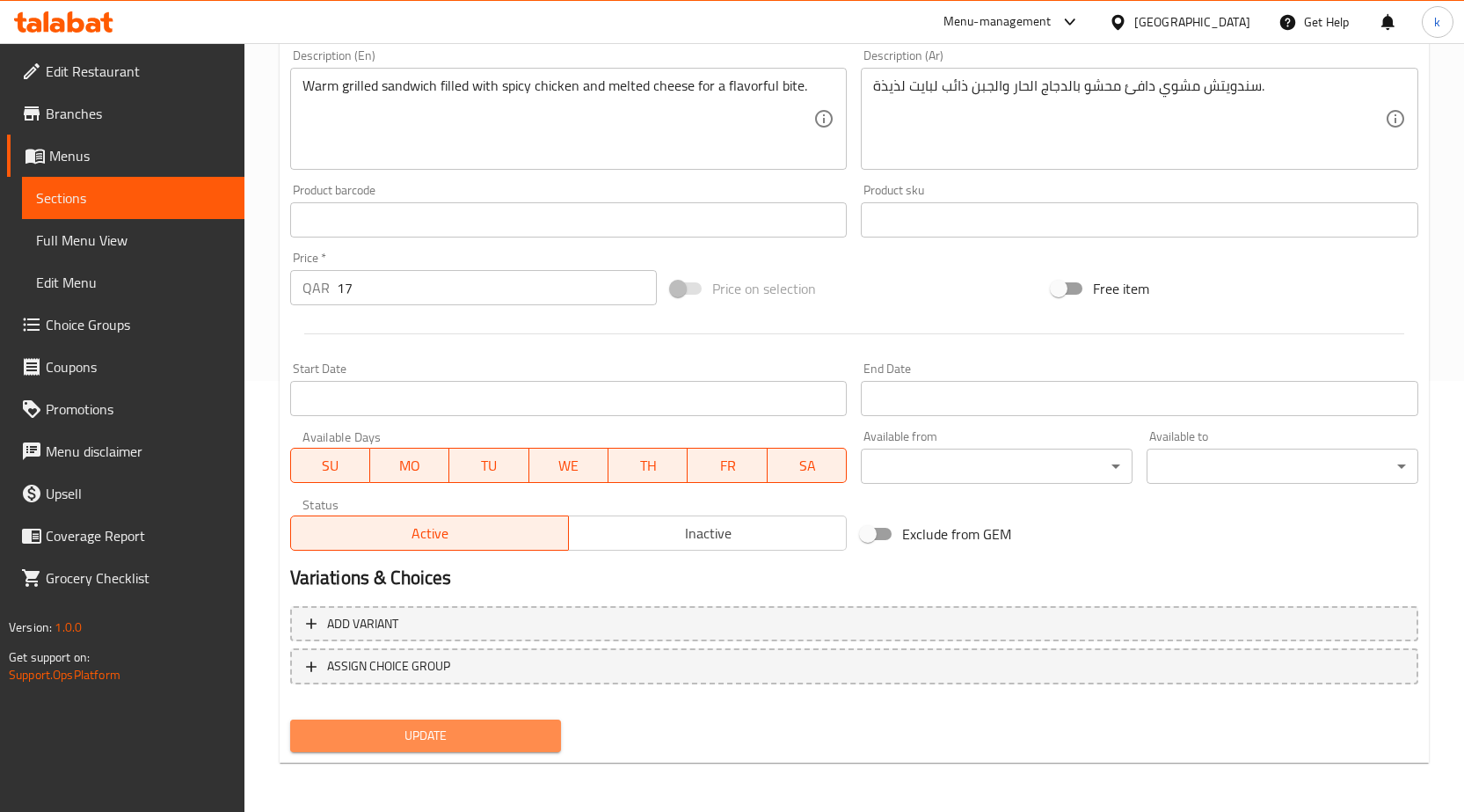
click at [490, 750] on button "Update" at bounding box center [426, 735] width 272 height 32
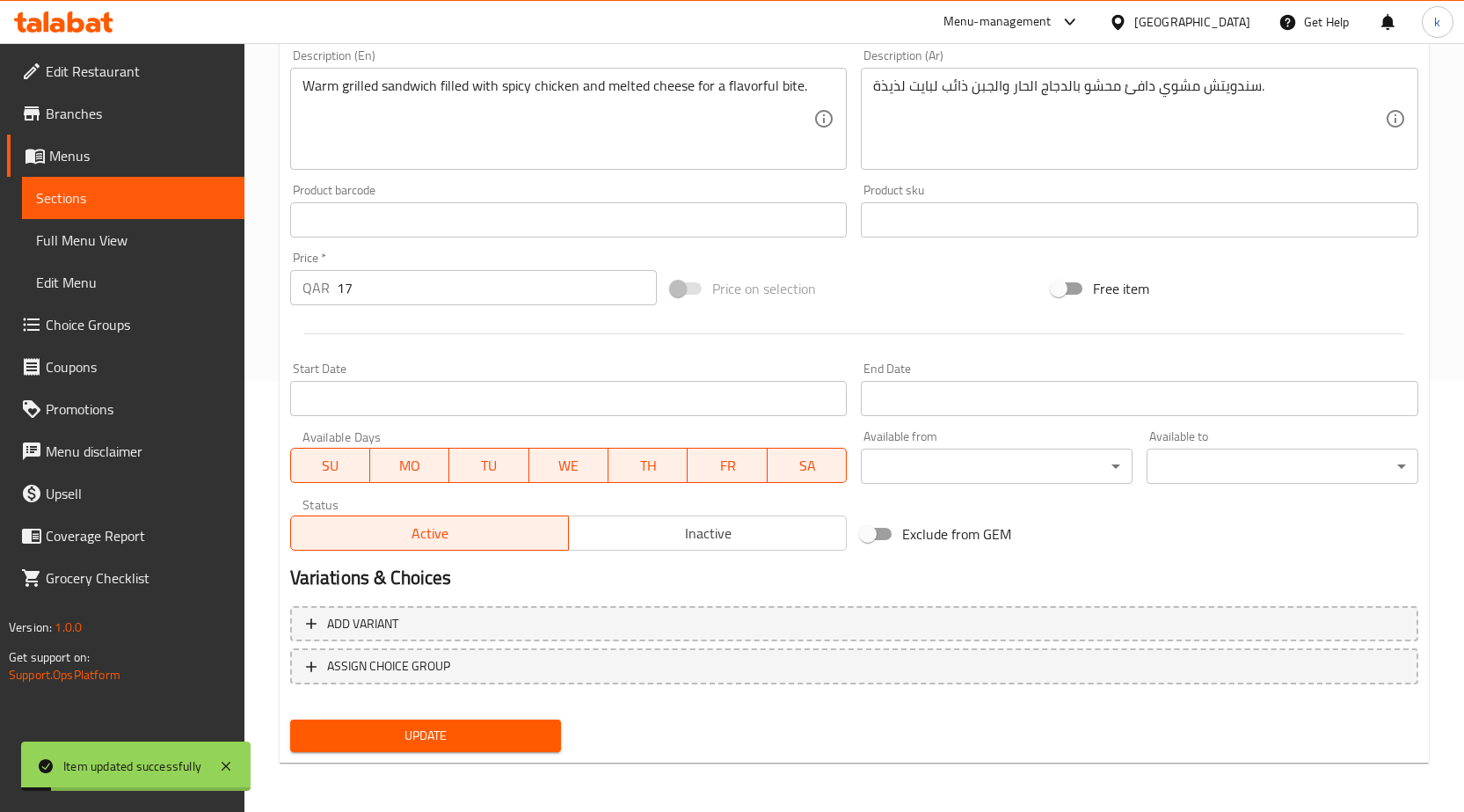
click at [162, 204] on span "Sections" at bounding box center [132, 198] width 194 height 21
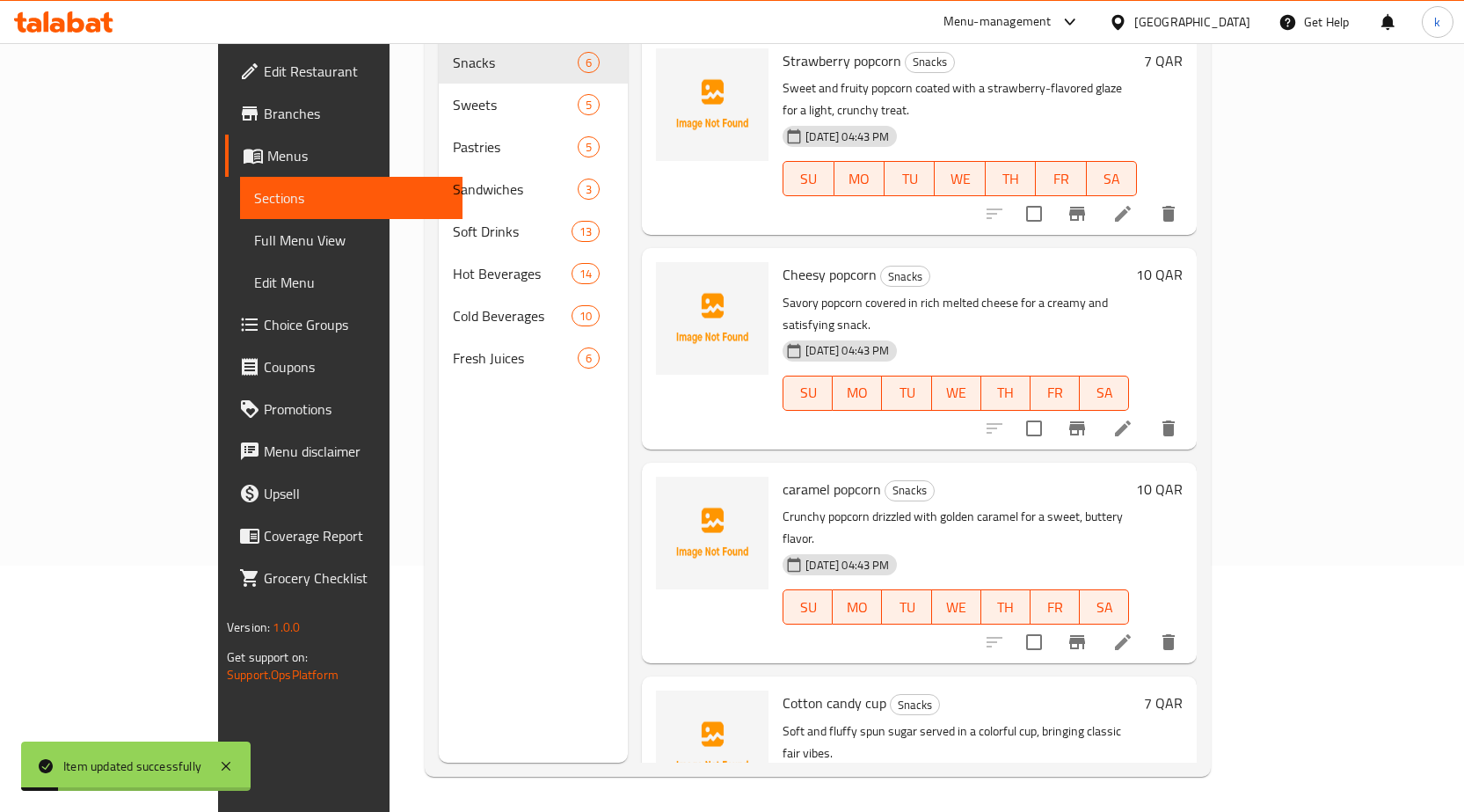
scroll to position [246, 0]
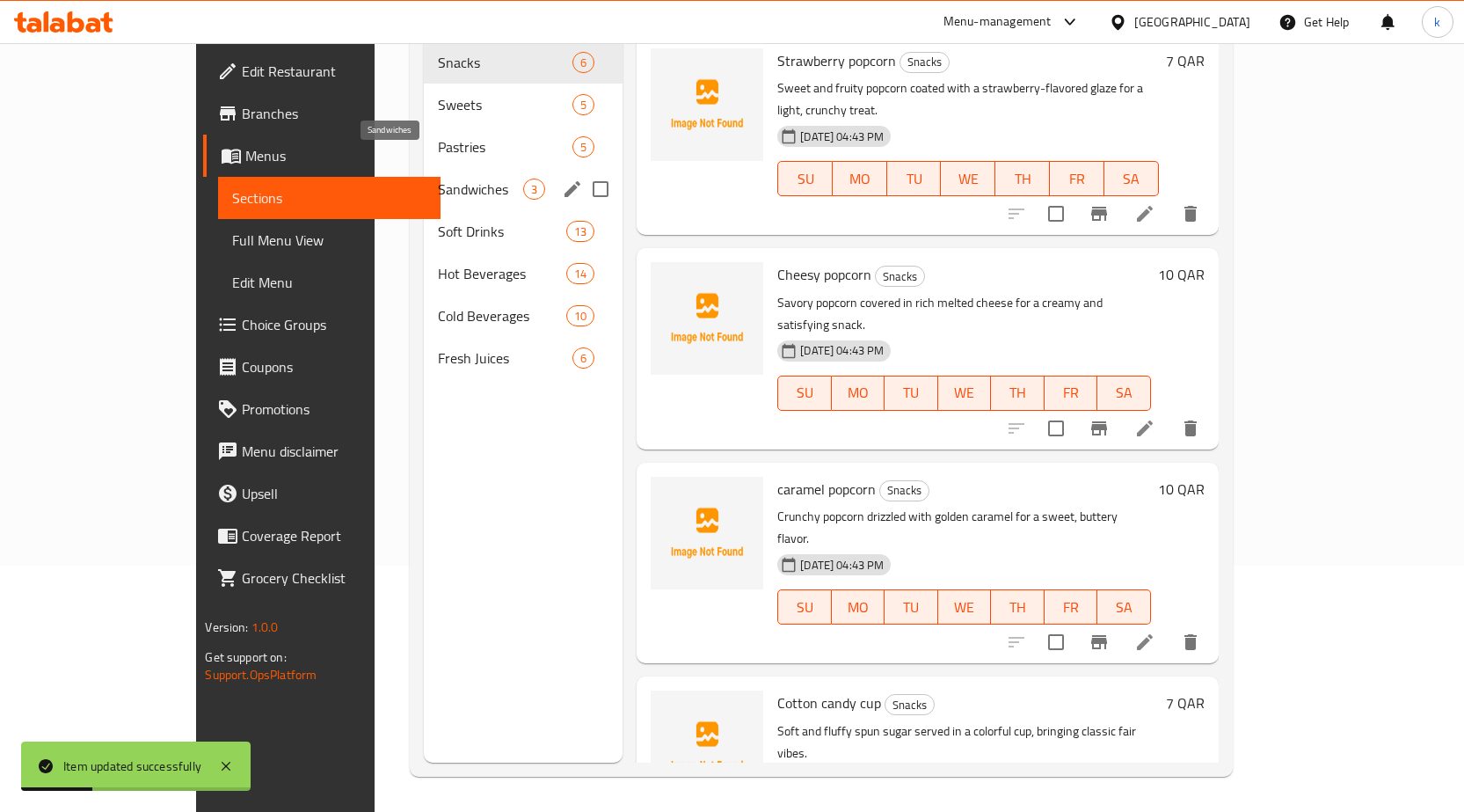
click at [438, 179] on span "Sandwiches" at bounding box center [481, 189] width 85 height 21
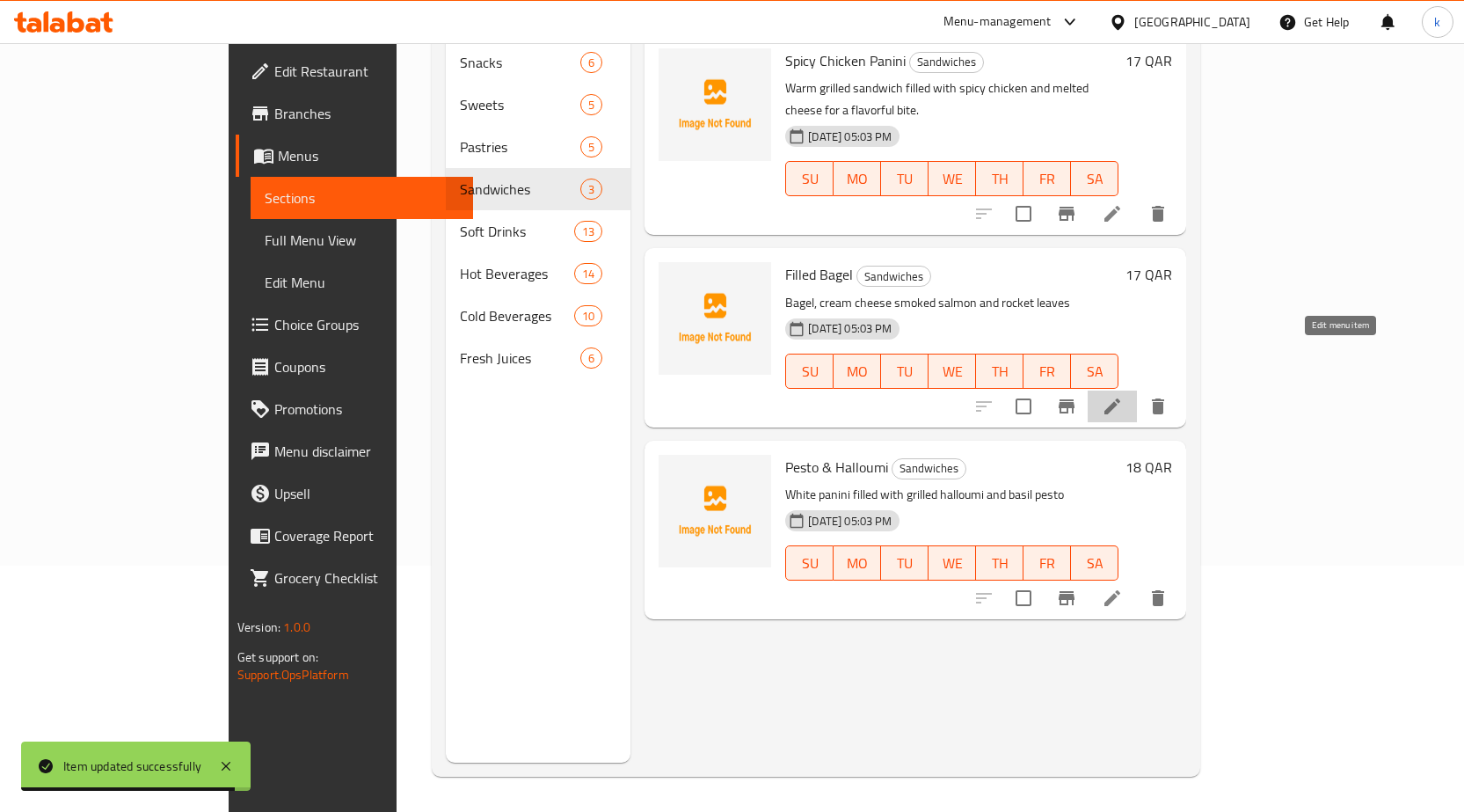
click at [1123, 396] on icon at bounding box center [1112, 406] width 21 height 21
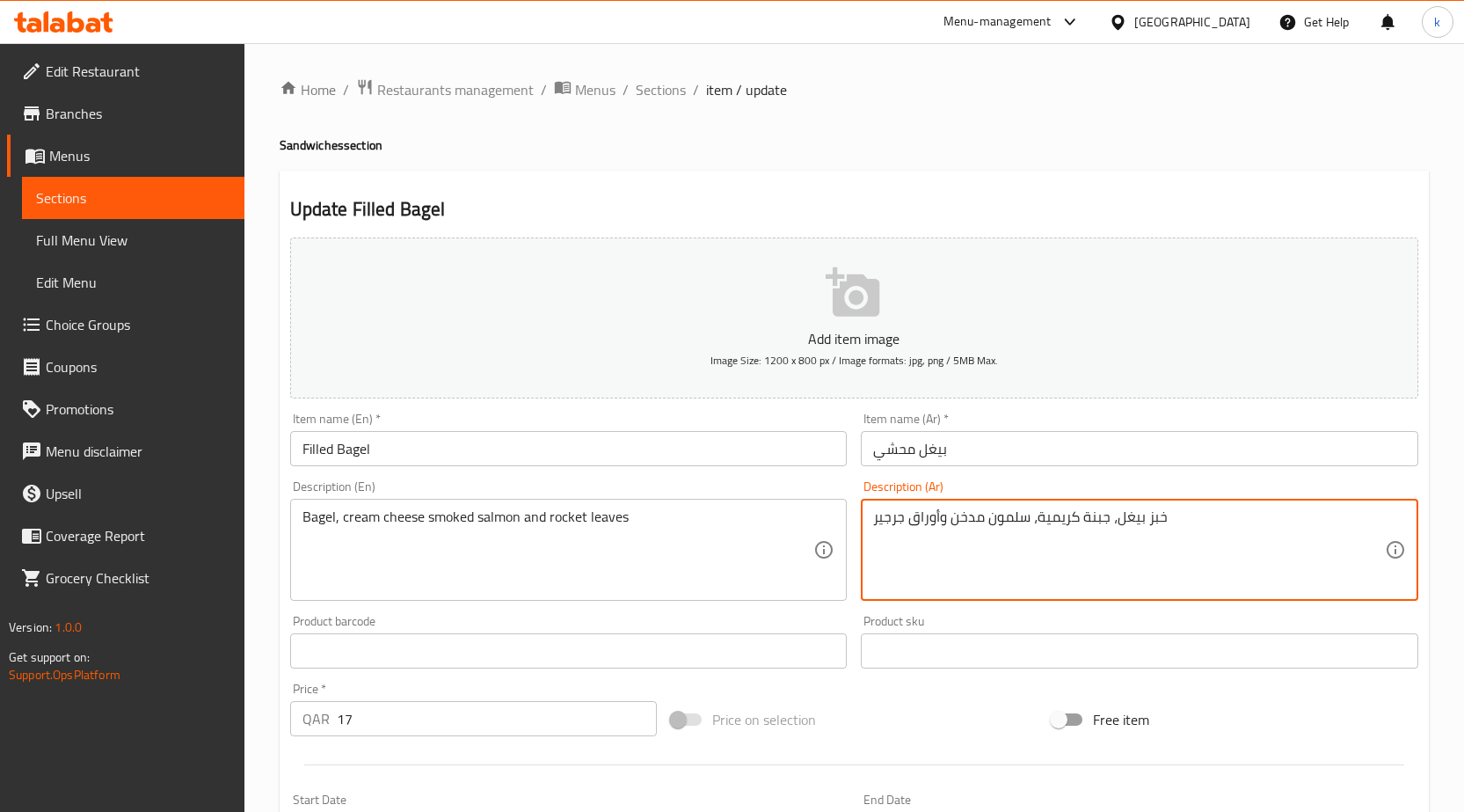
click at [1172, 528] on textarea "خبز بيغل، جبنة كريمية، سلمون مدخن وأوراق جرجير" at bounding box center [1129, 550] width 512 height 83
paste textarea "بيغل، جبنة كريمية"
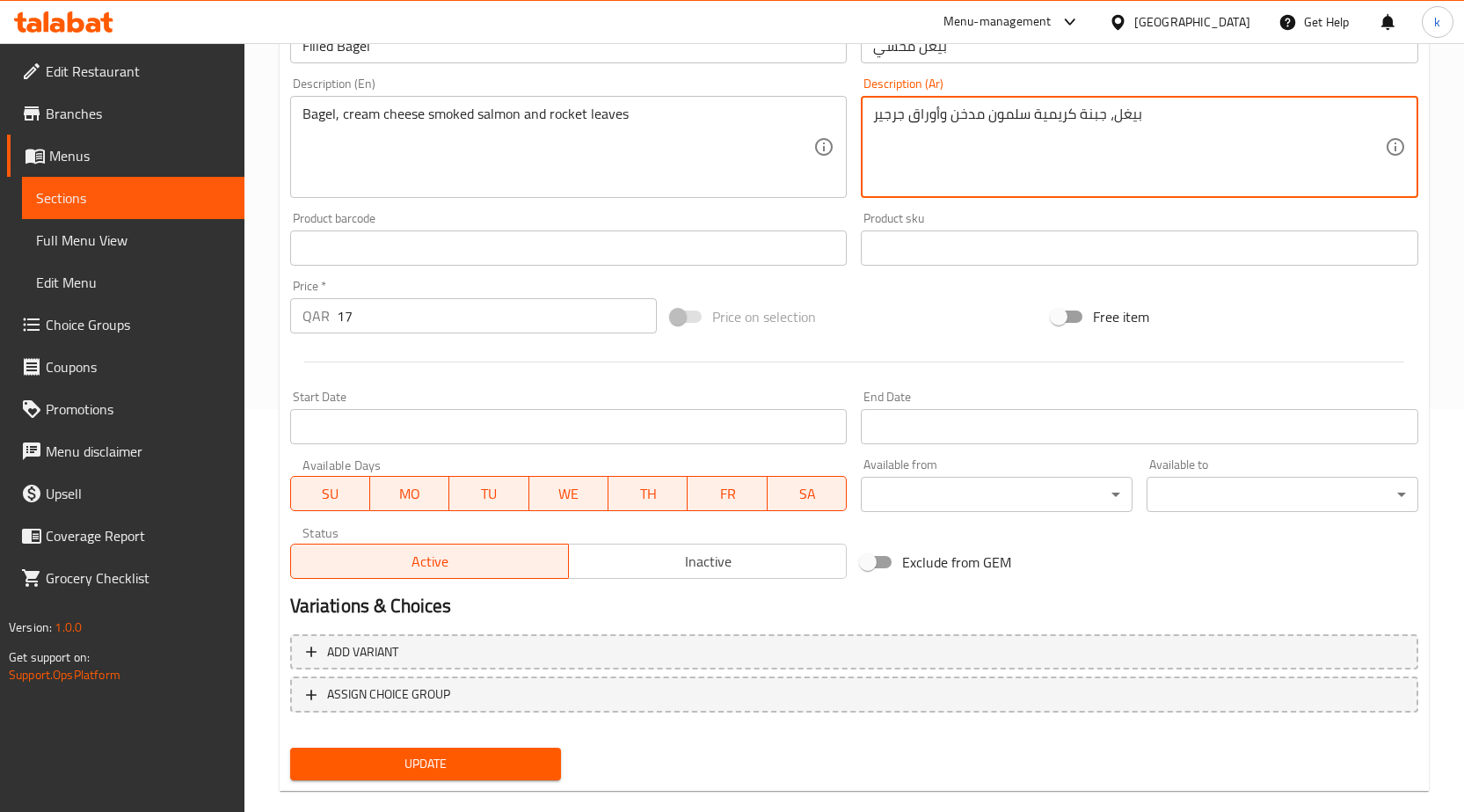
scroll to position [431, 0]
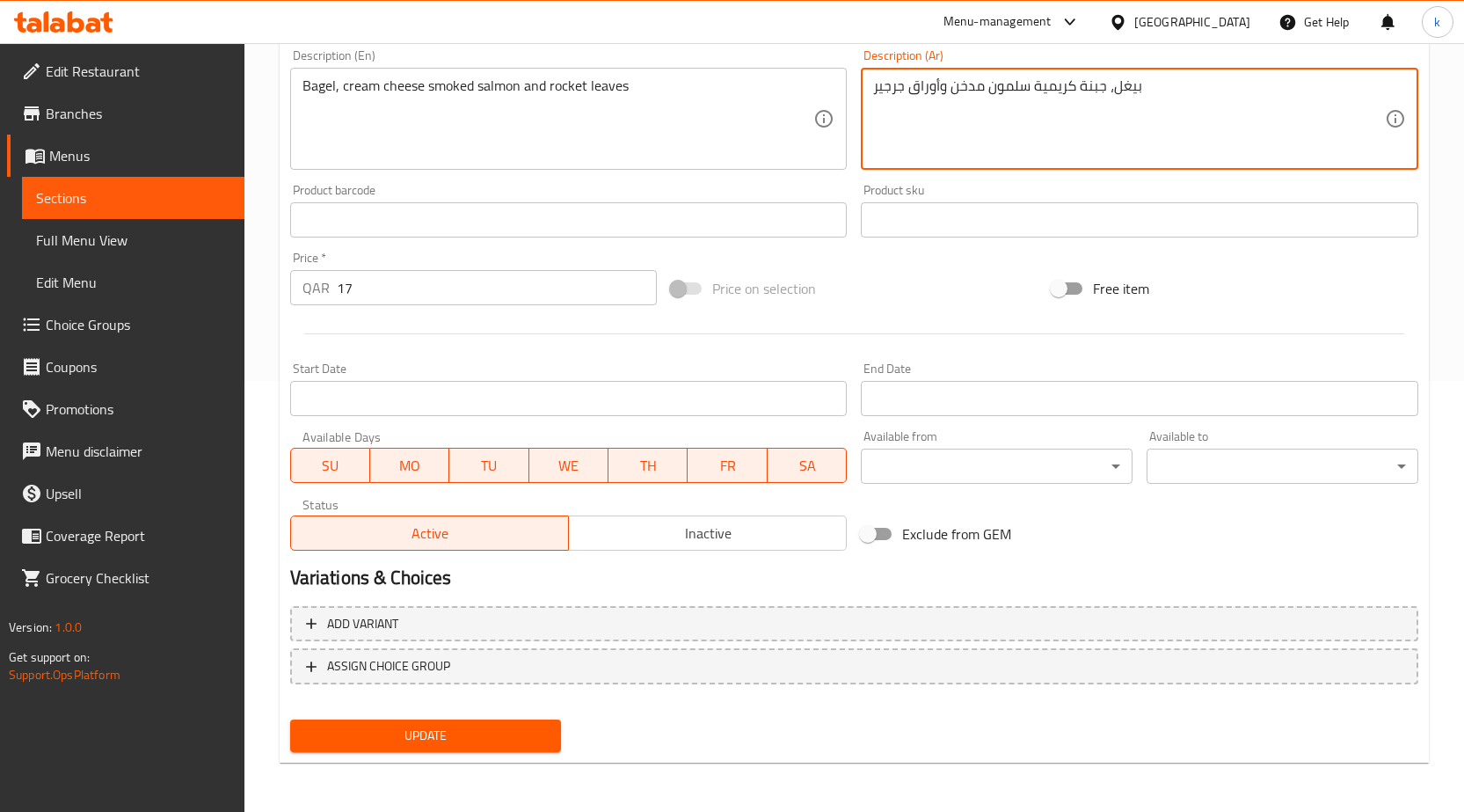
type textarea "بيغل، جبنة كريمية سلمون مدخن وأوراق جرجير"
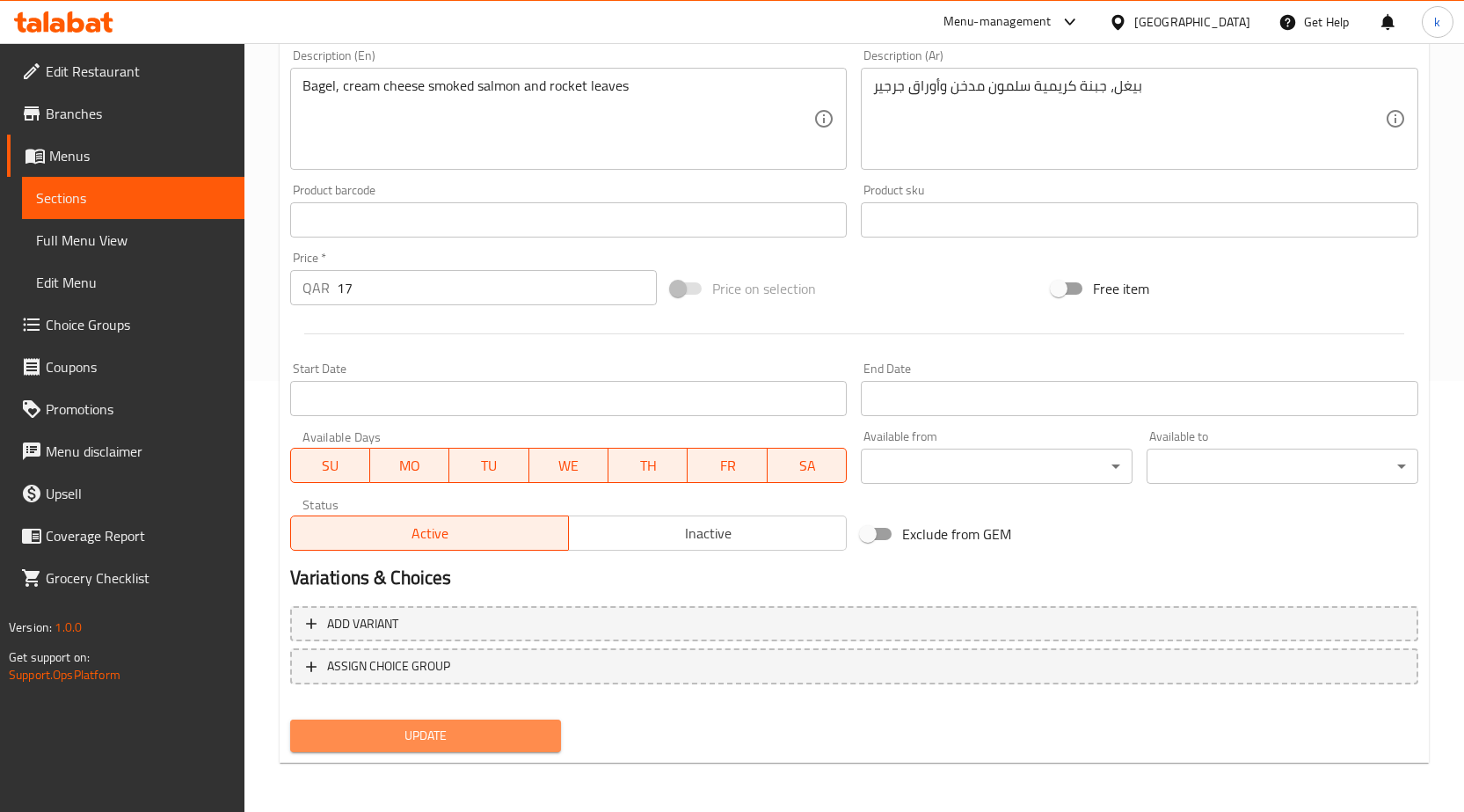
click at [447, 736] on span "Update" at bounding box center [426, 735] width 243 height 22
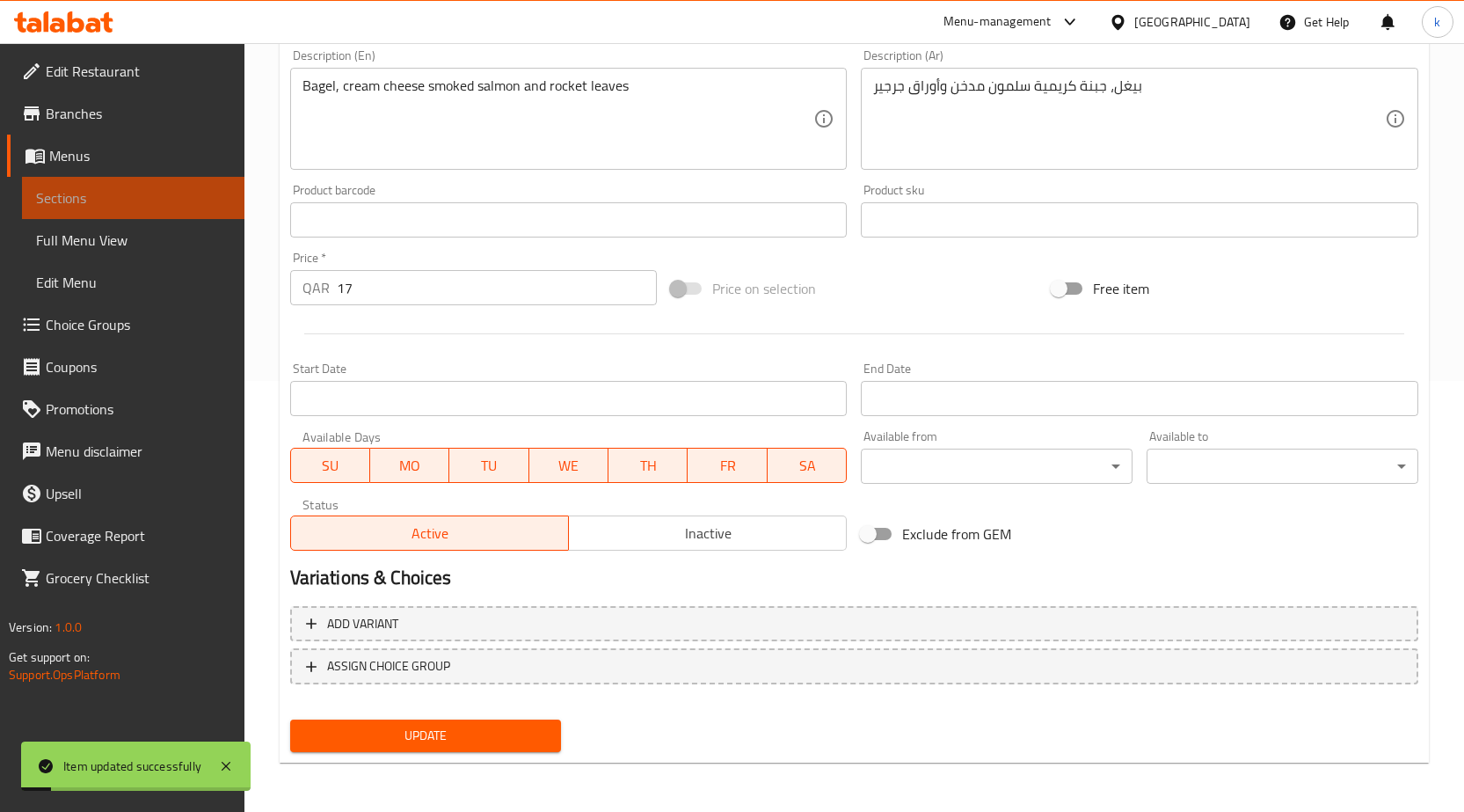
click at [122, 188] on span "Sections" at bounding box center [132, 198] width 194 height 21
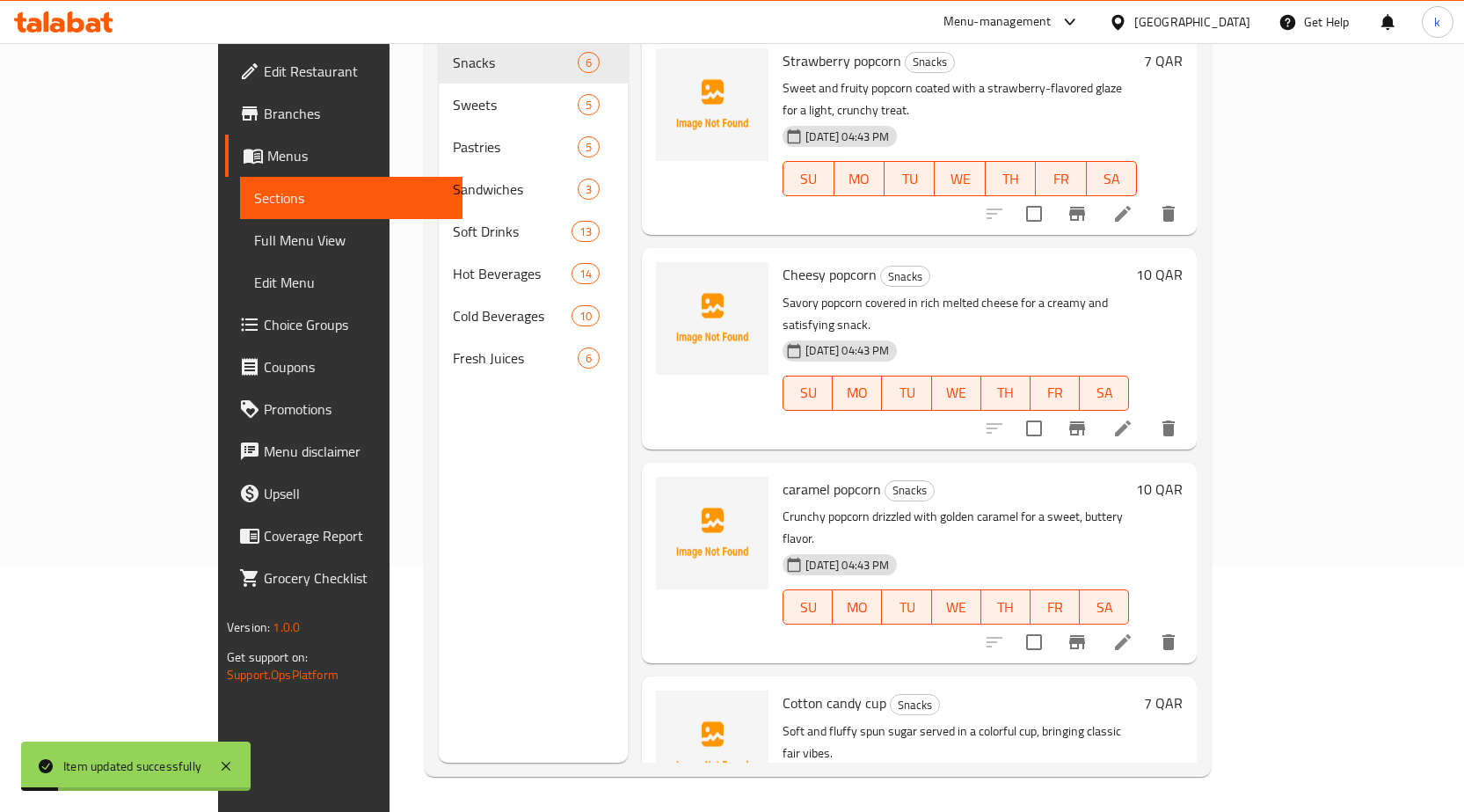
scroll to position [246, 0]
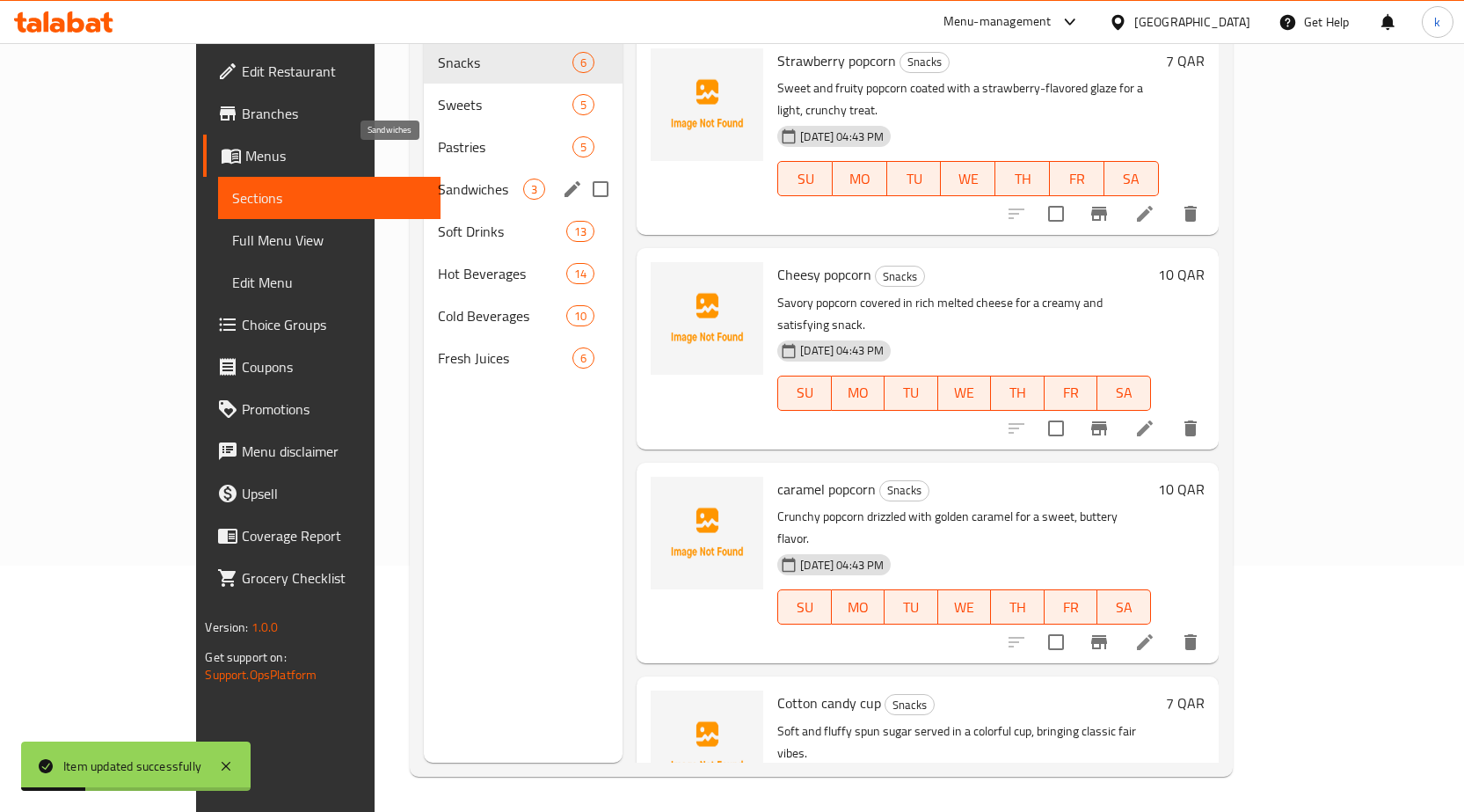
click at [438, 179] on span "Sandwiches" at bounding box center [481, 189] width 85 height 21
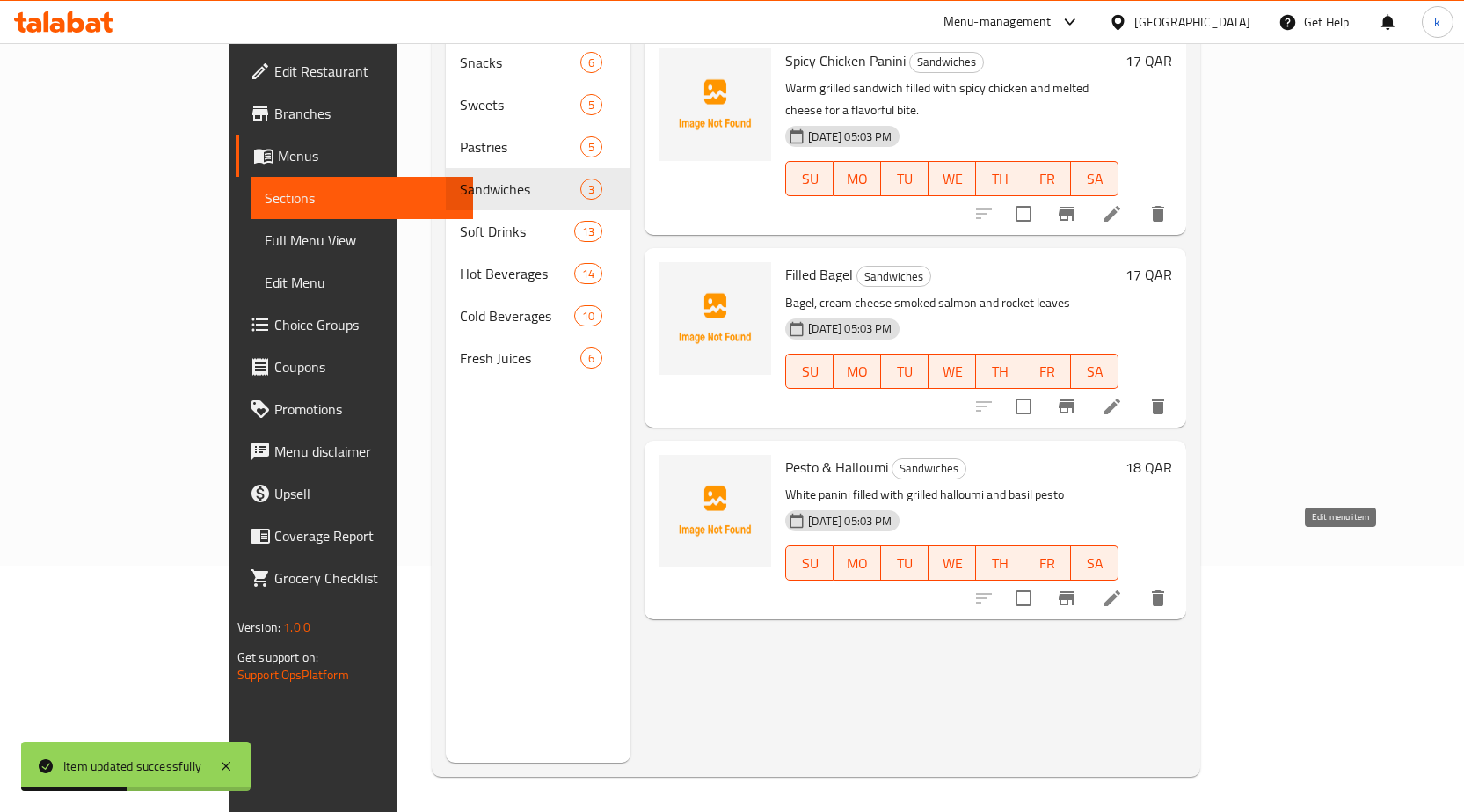
click at [1123, 588] on icon at bounding box center [1112, 598] width 21 height 21
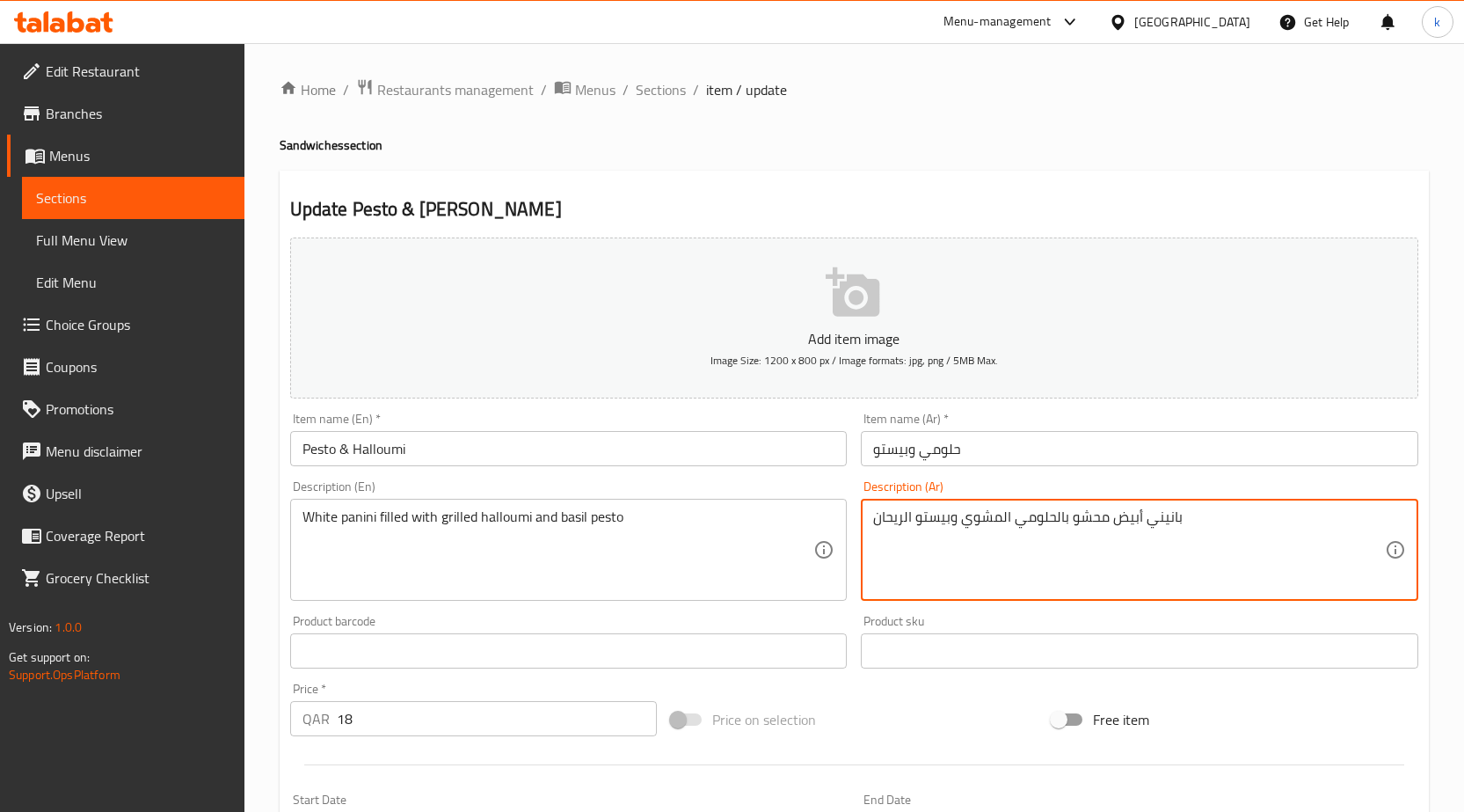
click at [1173, 544] on textarea "بانيني أبيض محشو بالحلومي المشوي وبيستو الريحان" at bounding box center [1129, 550] width 512 height 83
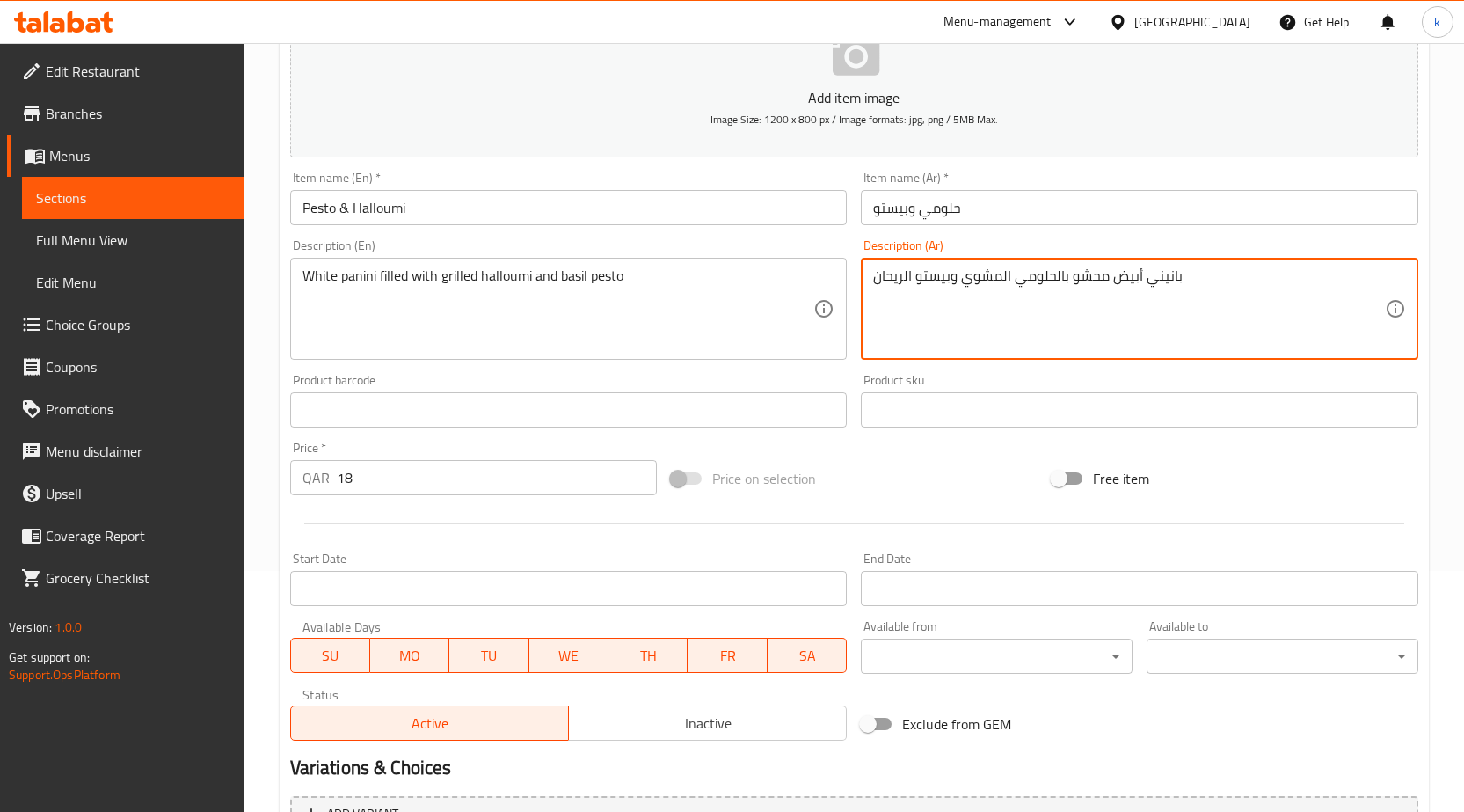
scroll to position [431, 0]
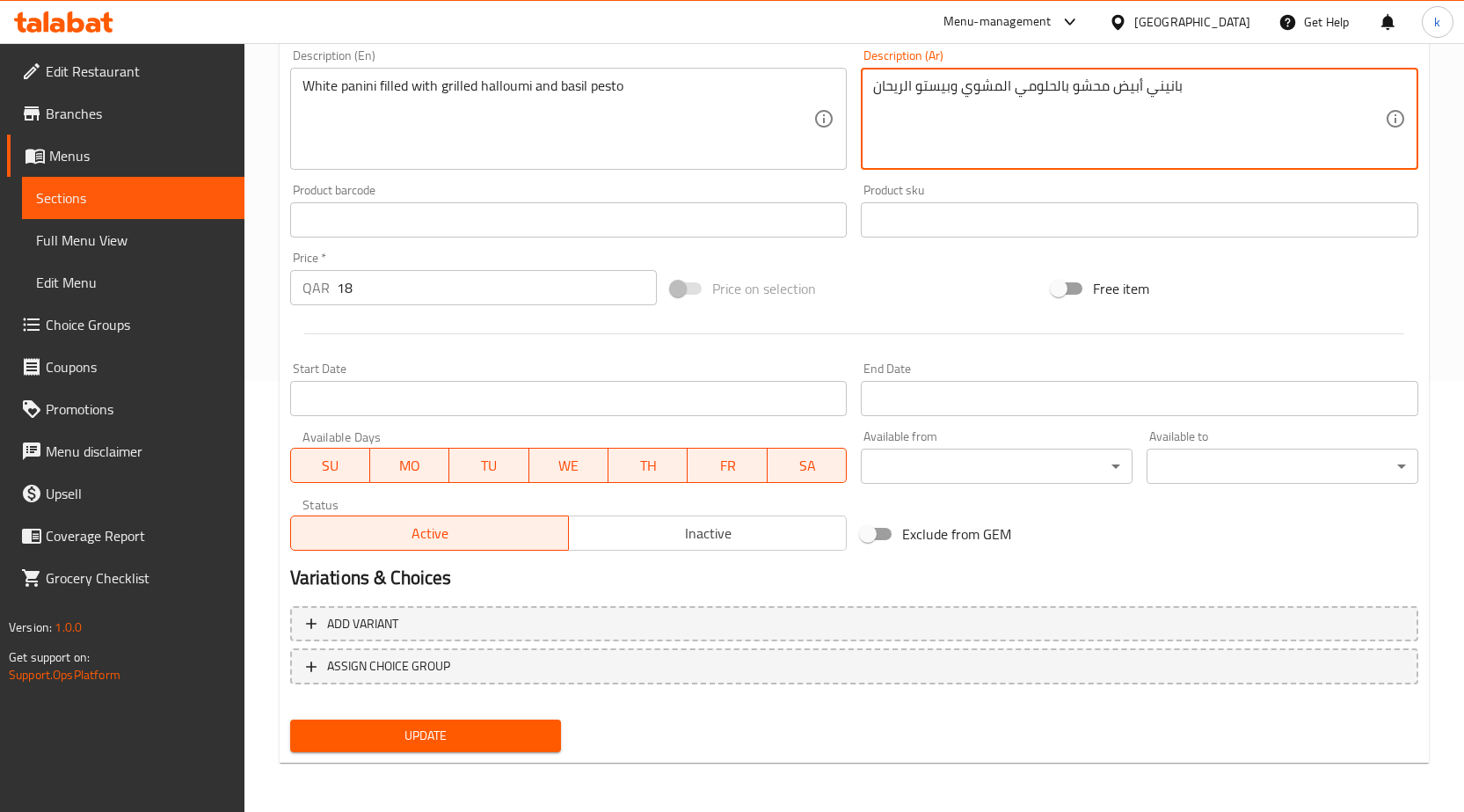
click at [366, 740] on span "Update" at bounding box center [426, 735] width 243 height 22
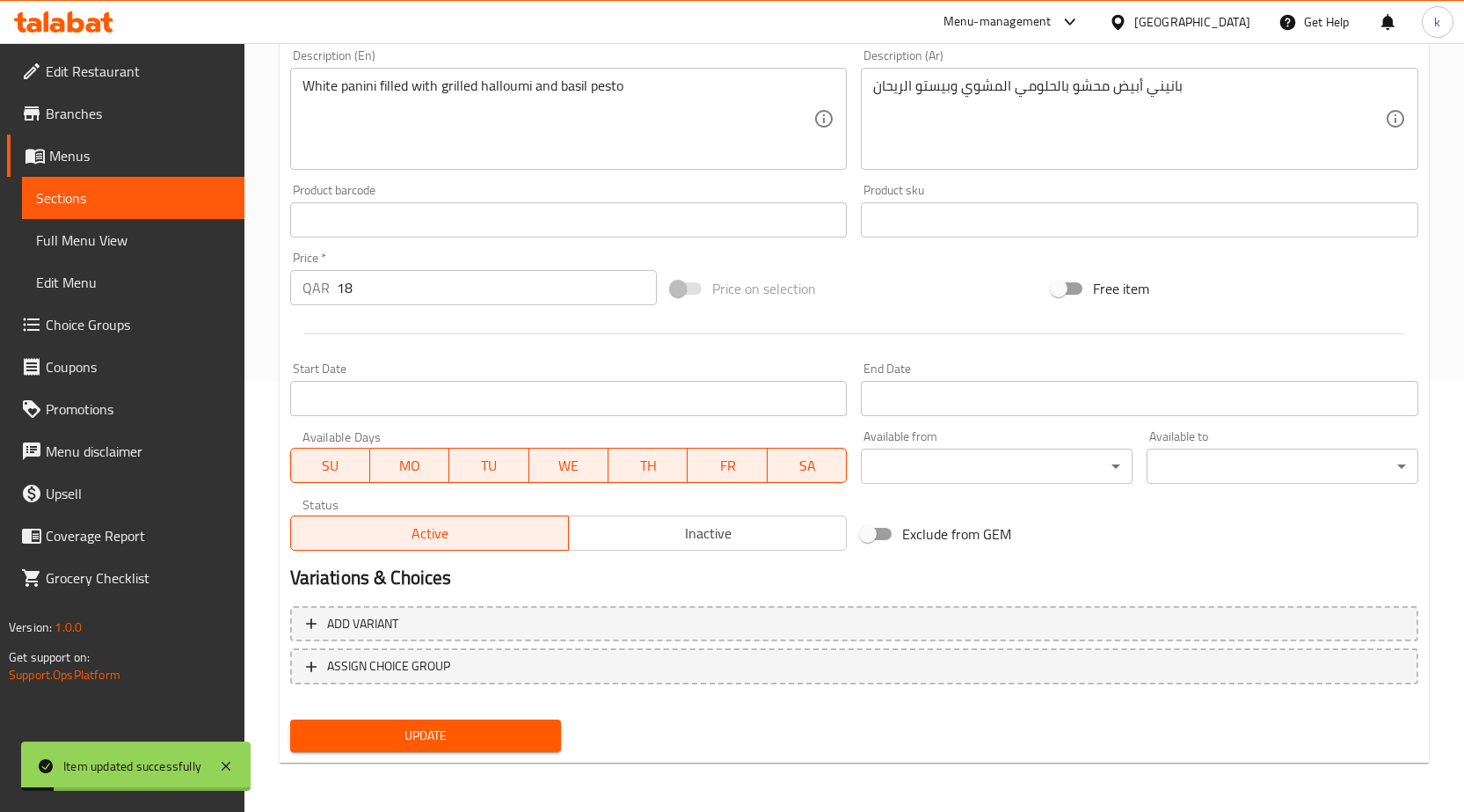
click at [142, 209] on link "Sections" at bounding box center [132, 198] width 222 height 43
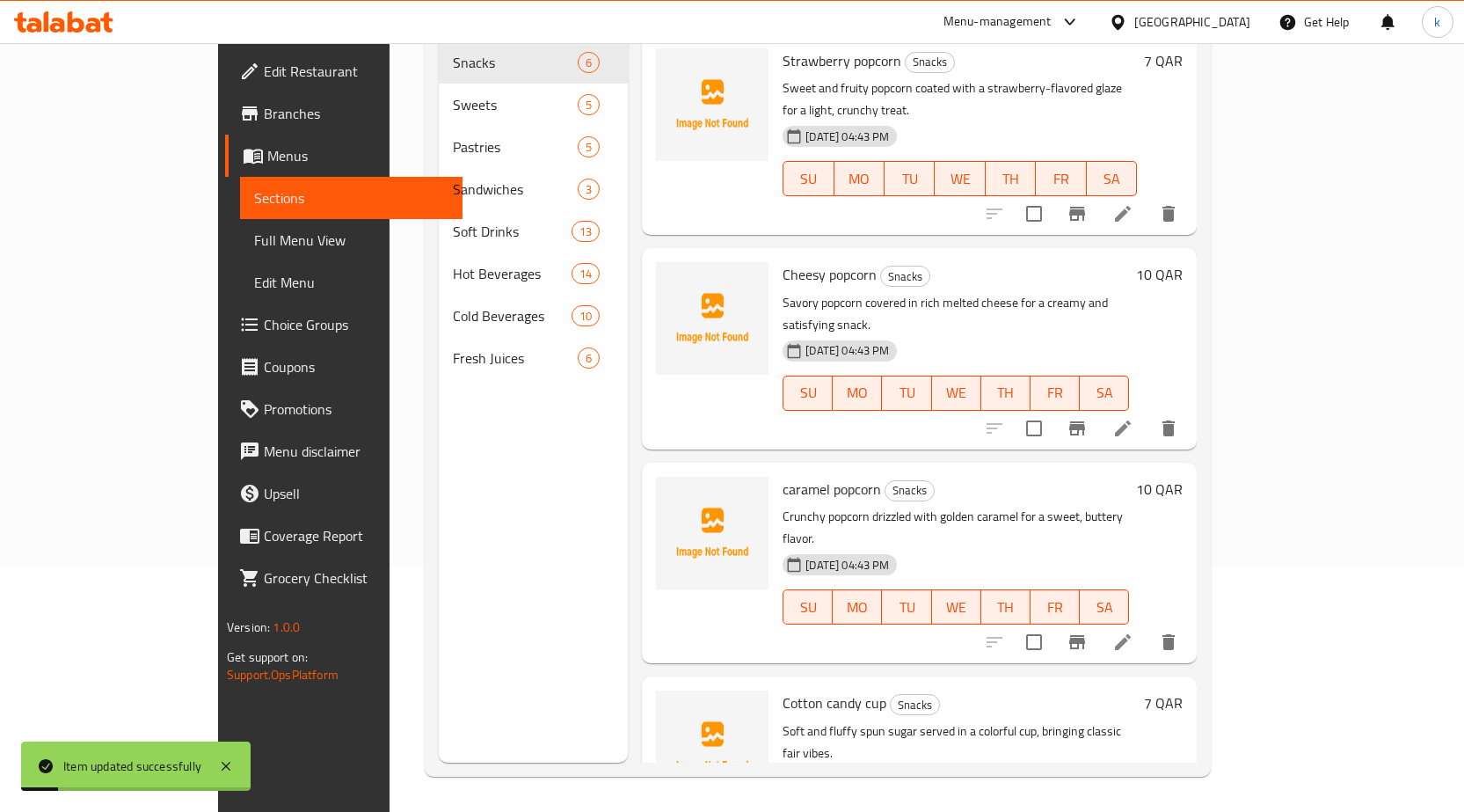
scroll to position [246, 0]
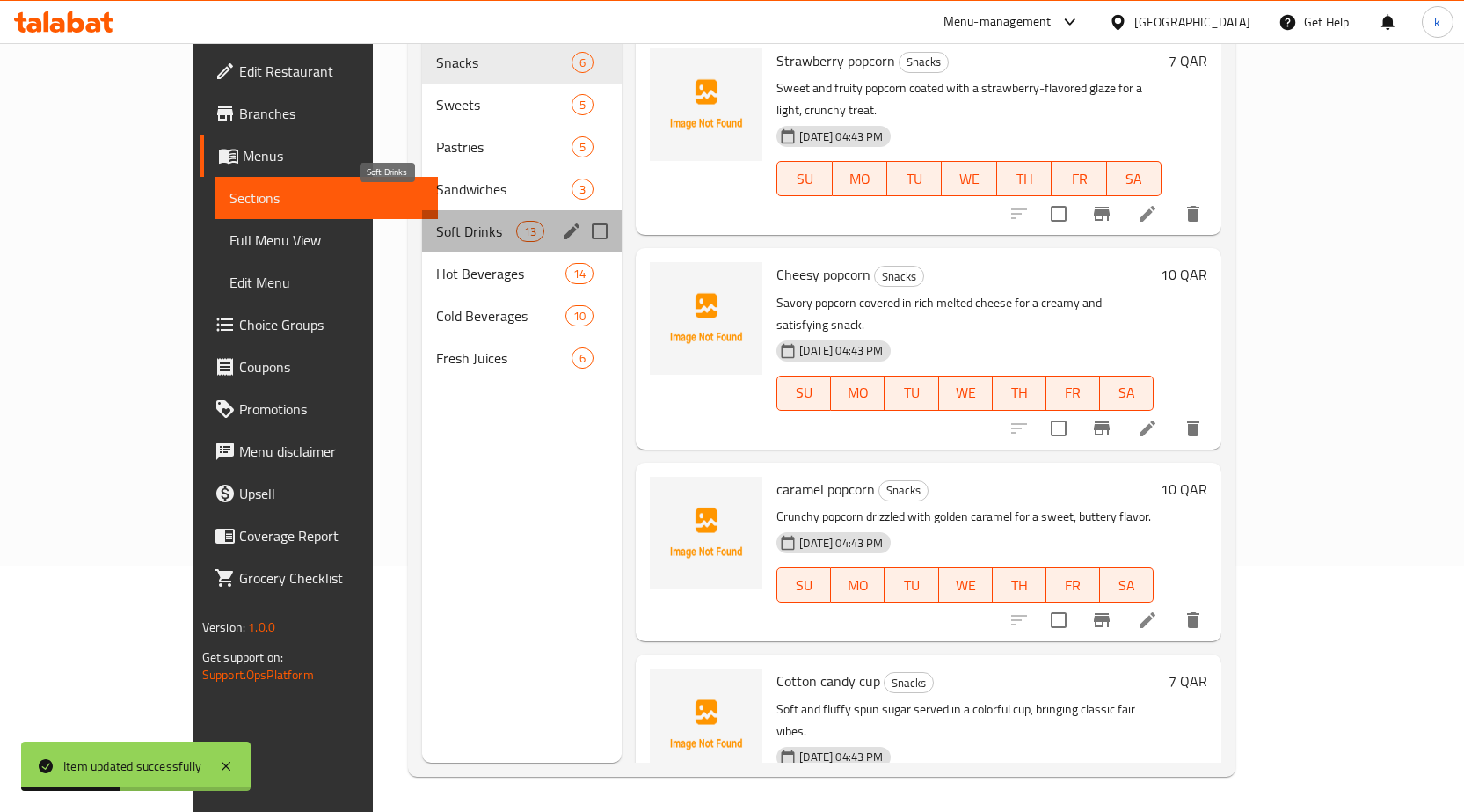
click at [436, 221] on span "Soft Drinks" at bounding box center [476, 231] width 80 height 21
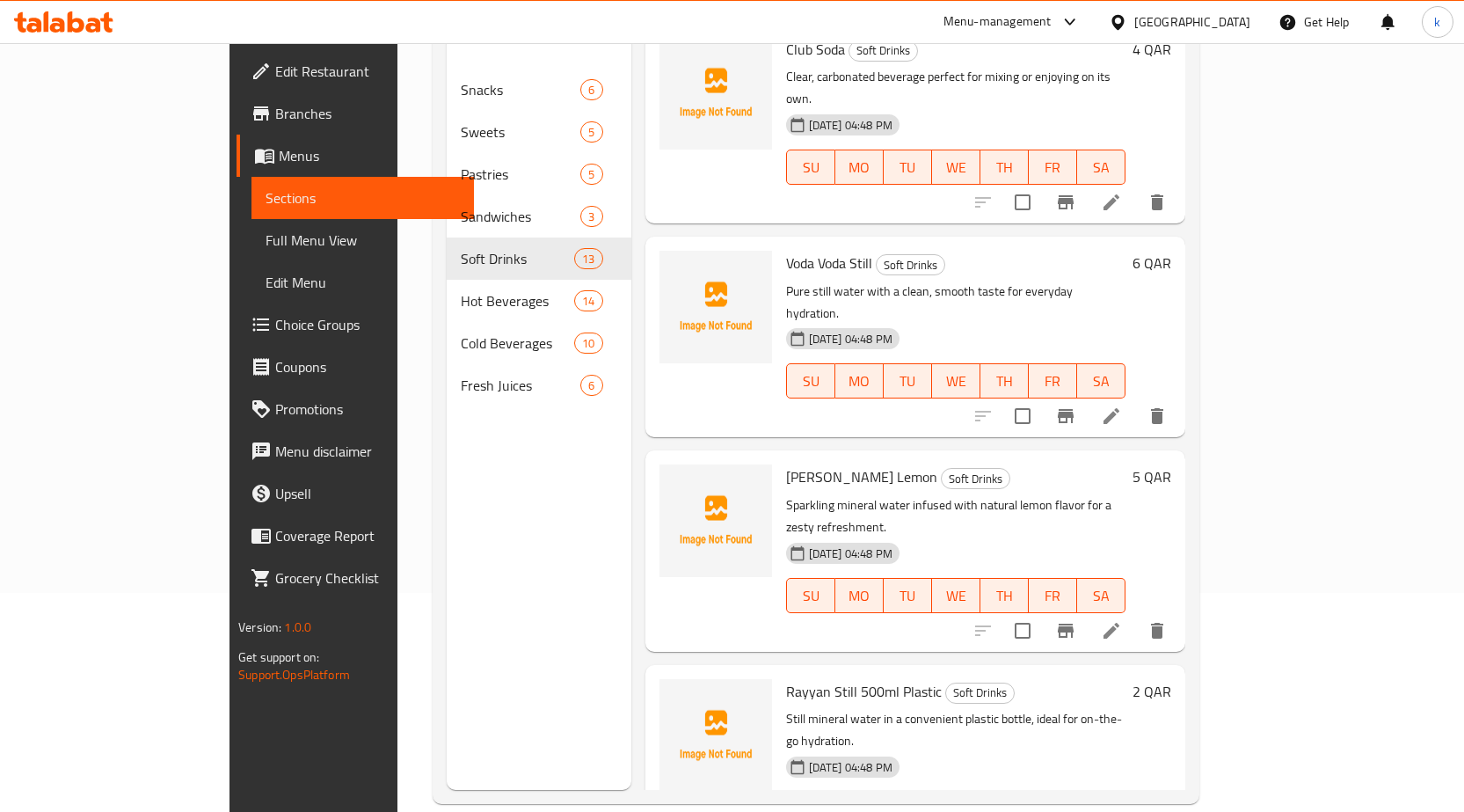
scroll to position [246, 0]
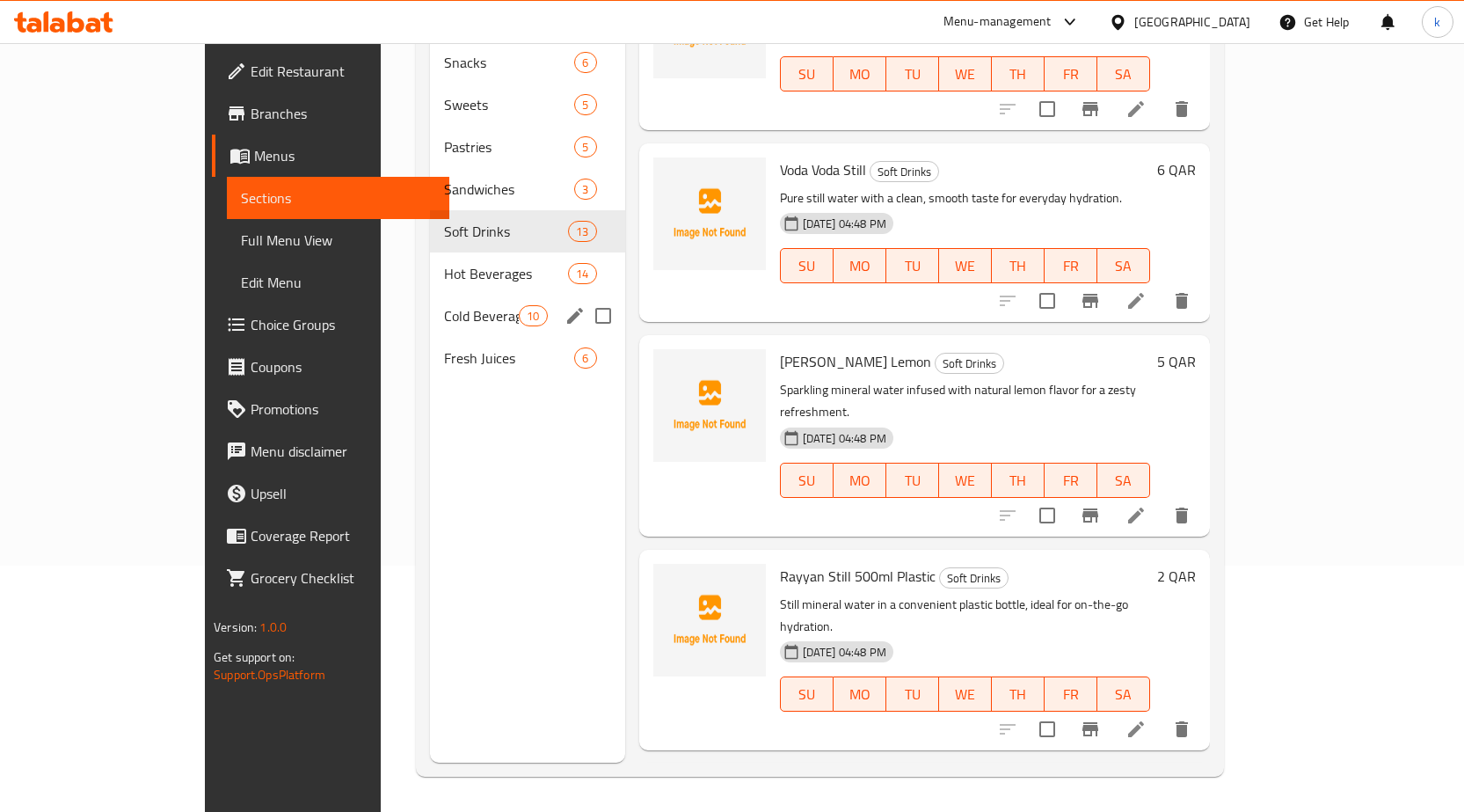
click at [444, 305] on span "Cold Beverages" at bounding box center [481, 315] width 75 height 21
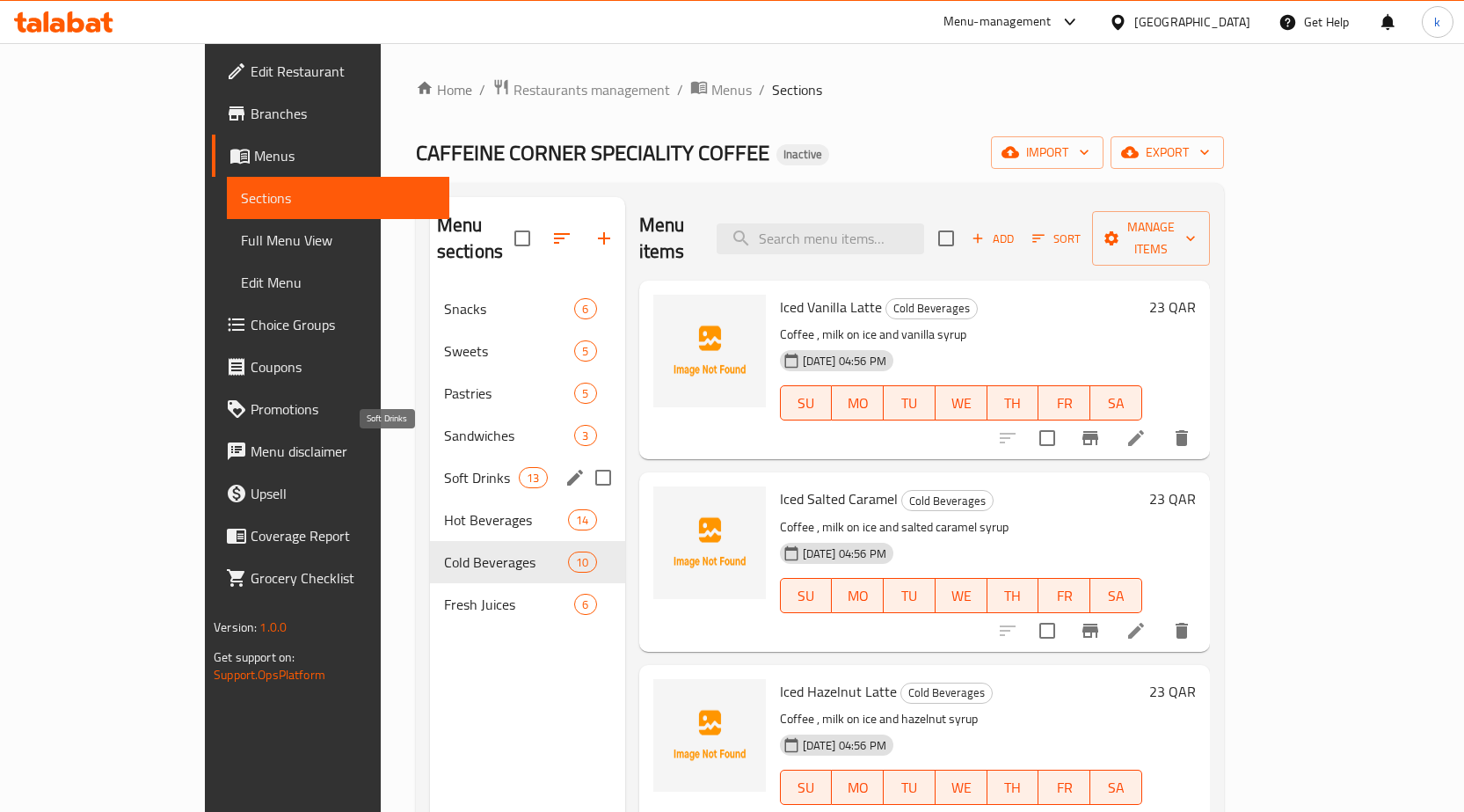
click at [444, 467] on span "Soft Drinks" at bounding box center [481, 477] width 75 height 21
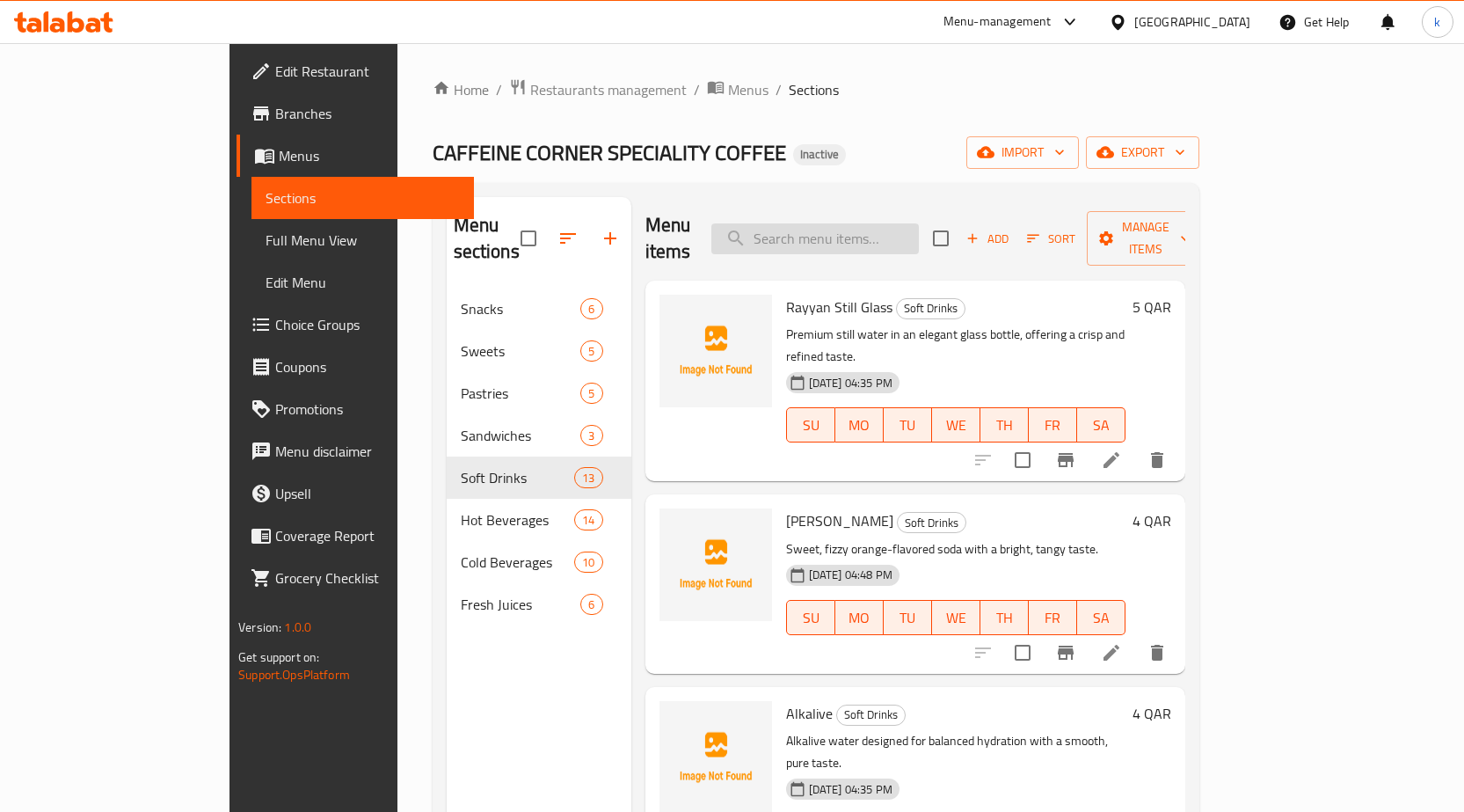
click at [915, 225] on input "search" at bounding box center [815, 238] width 207 height 31
click at [919, 227] on input "search" at bounding box center [815, 238] width 207 height 31
paste input "Pepsi"
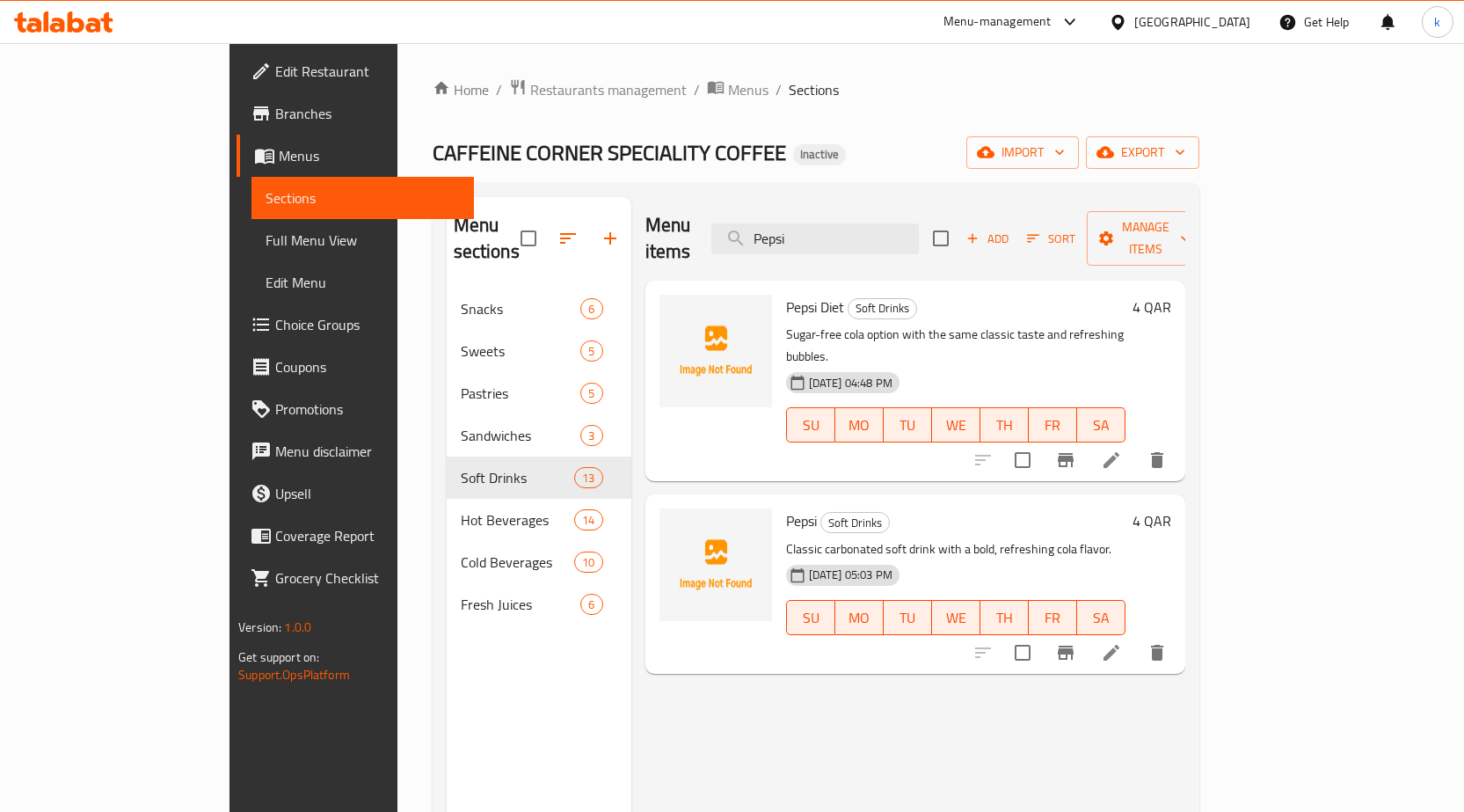
type input "Pepsi"
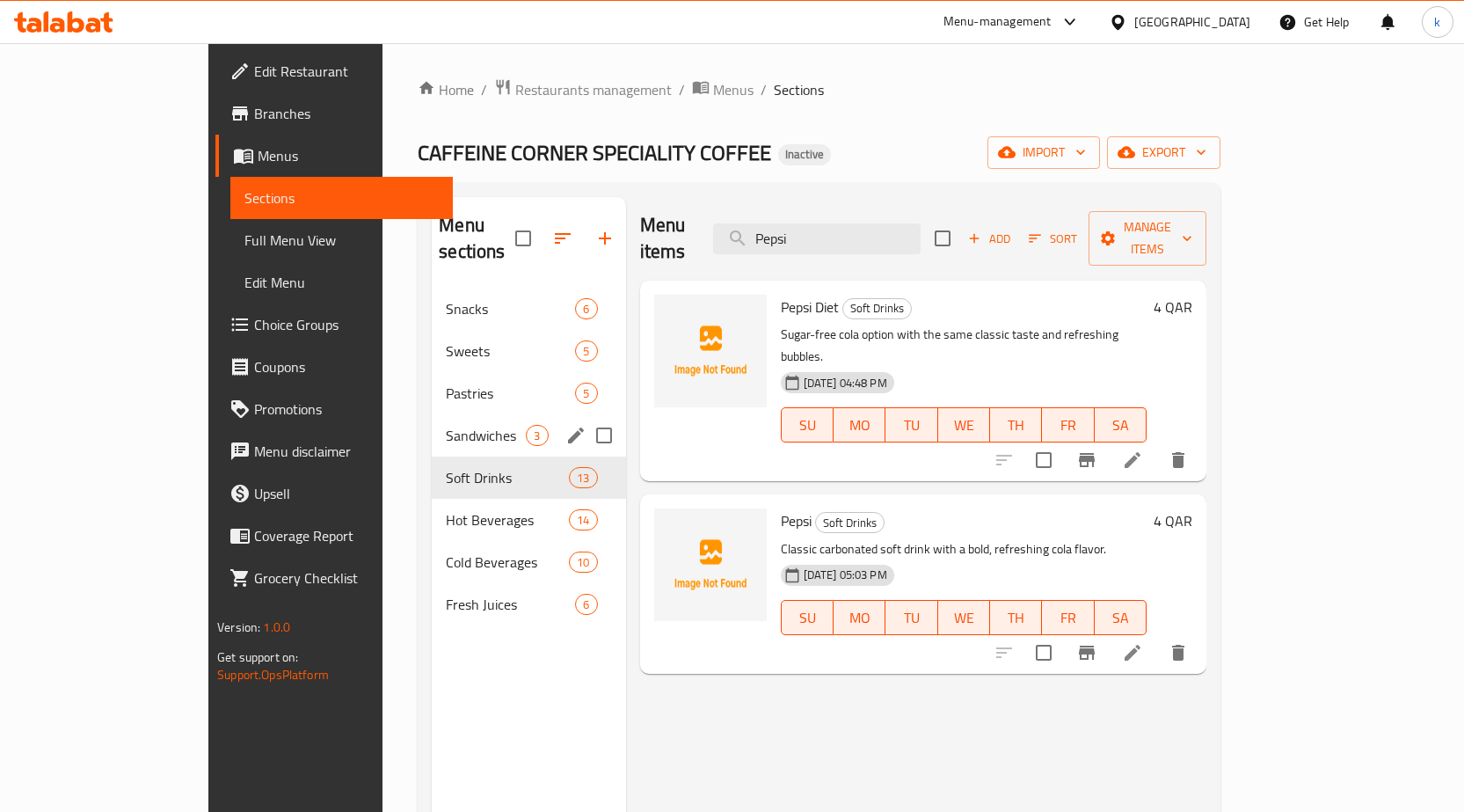
drag, startPoint x: 354, startPoint y: 429, endPoint x: 356, endPoint y: 440, distance: 11.2
click at [432, 429] on div "Sandwiches 3" at bounding box center [528, 435] width 193 height 43
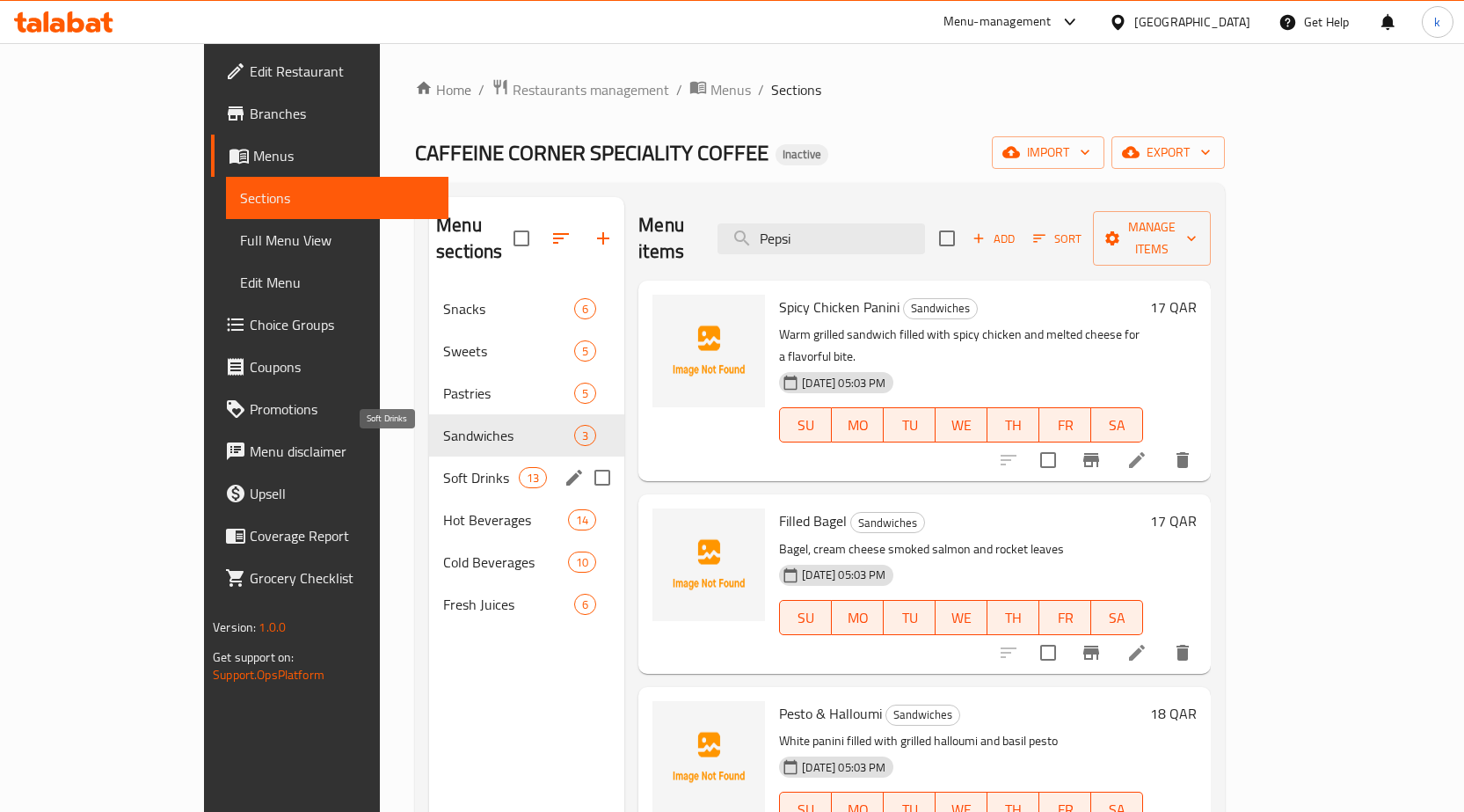
click at [443, 467] on span "Soft Drinks" at bounding box center [481, 477] width 76 height 21
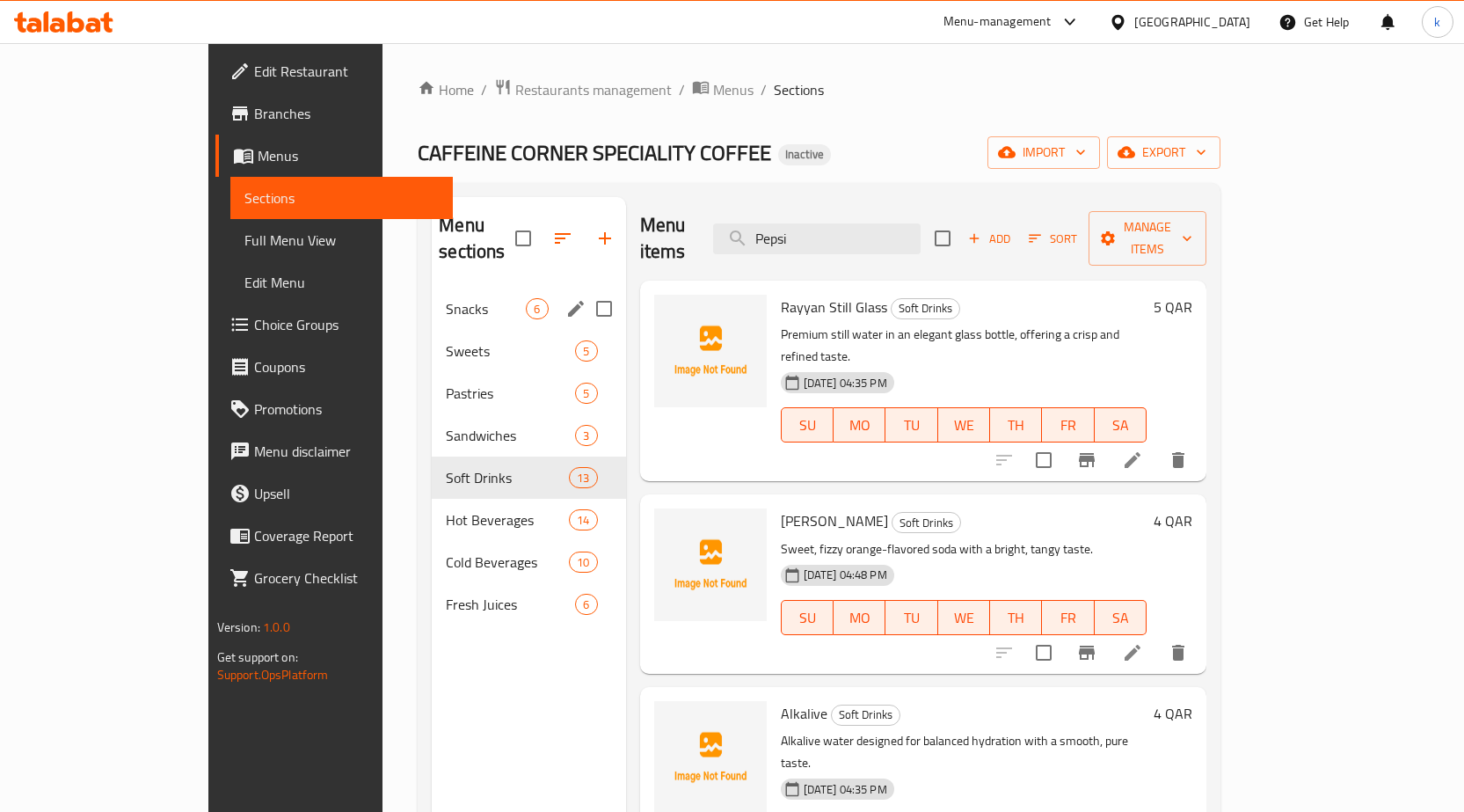
click at [432, 288] on div "Snacks 6" at bounding box center [528, 309] width 193 height 43
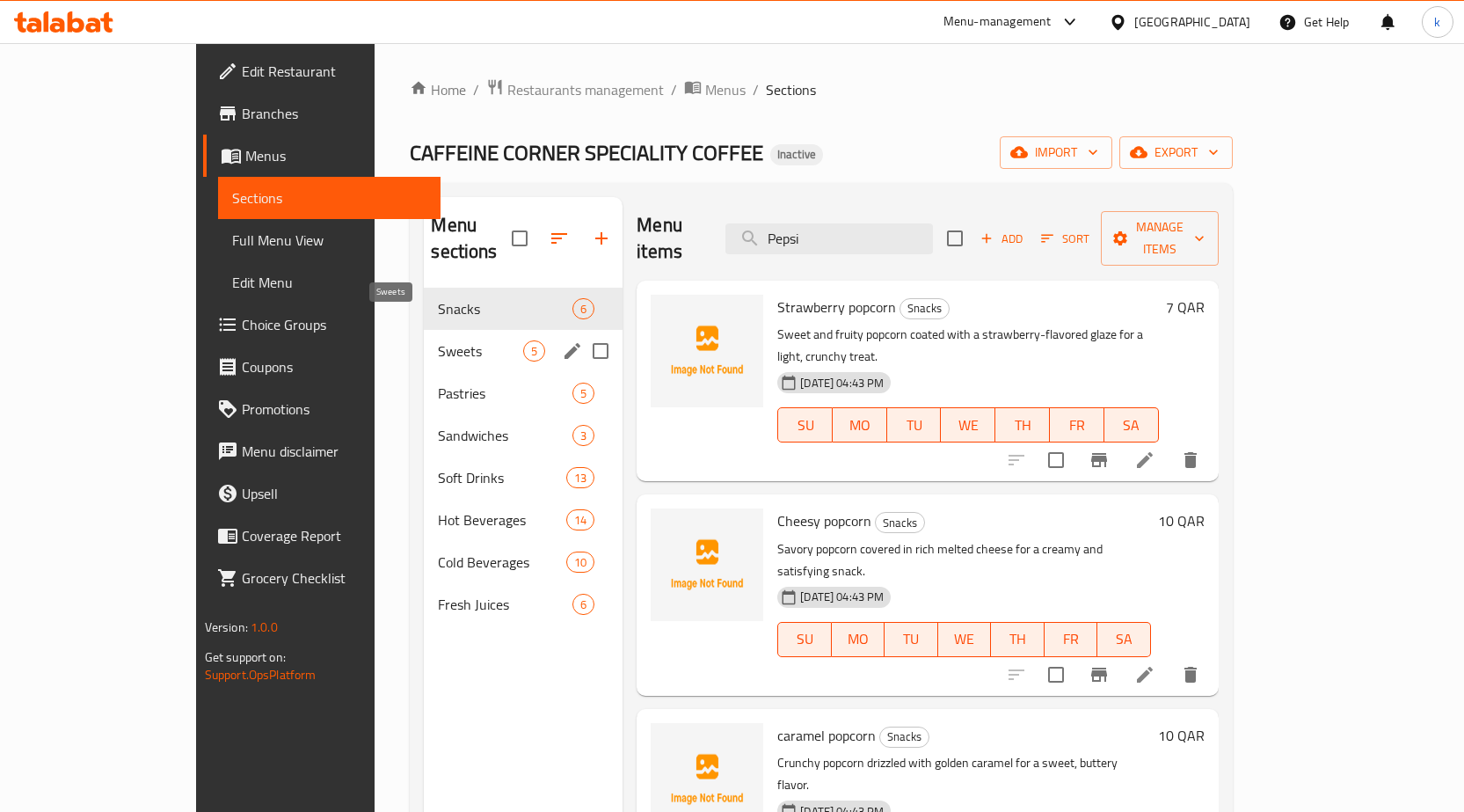
click at [438, 341] on span "Sweets" at bounding box center [481, 351] width 85 height 21
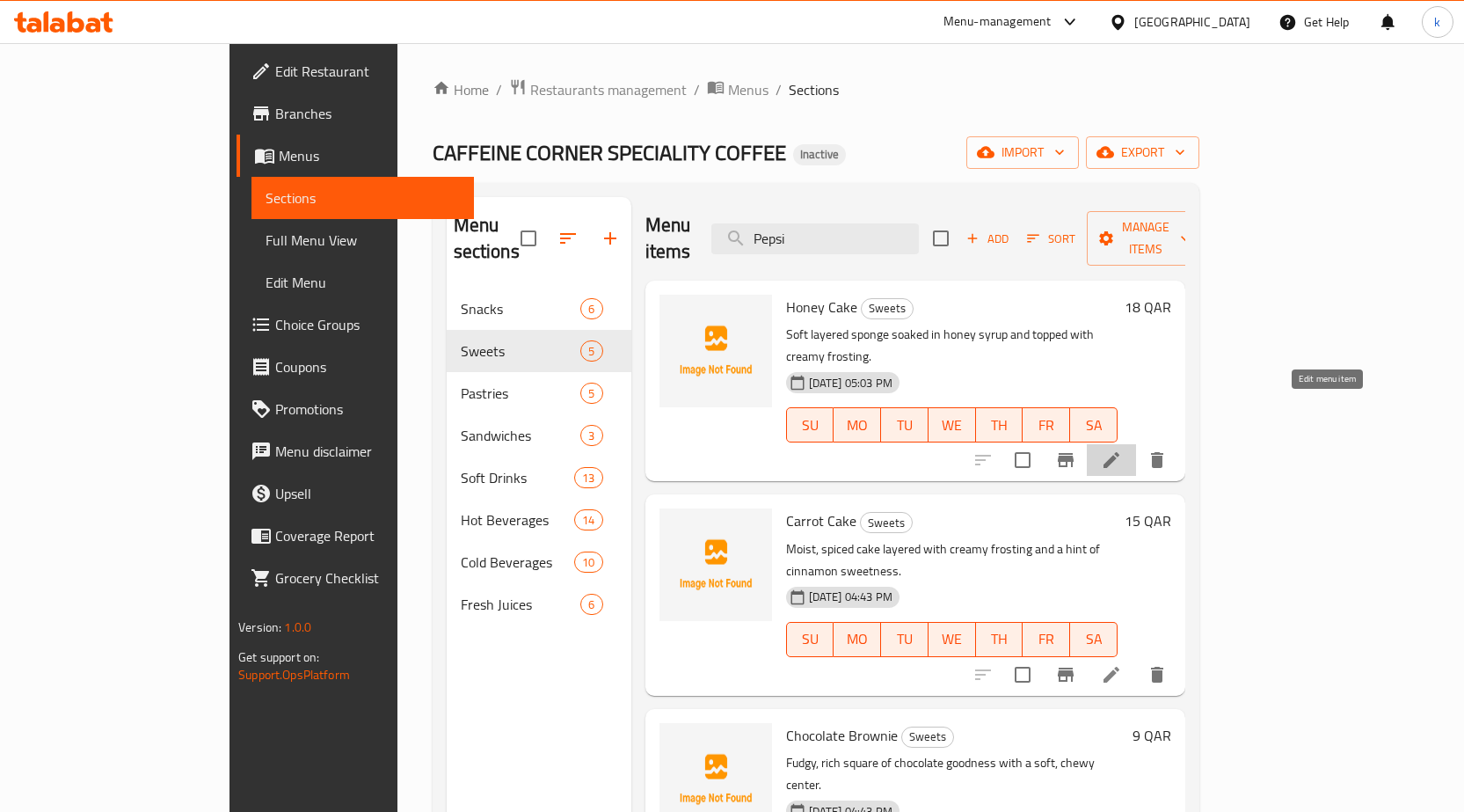
click at [1122, 450] on icon at bounding box center [1111, 460] width 21 height 21
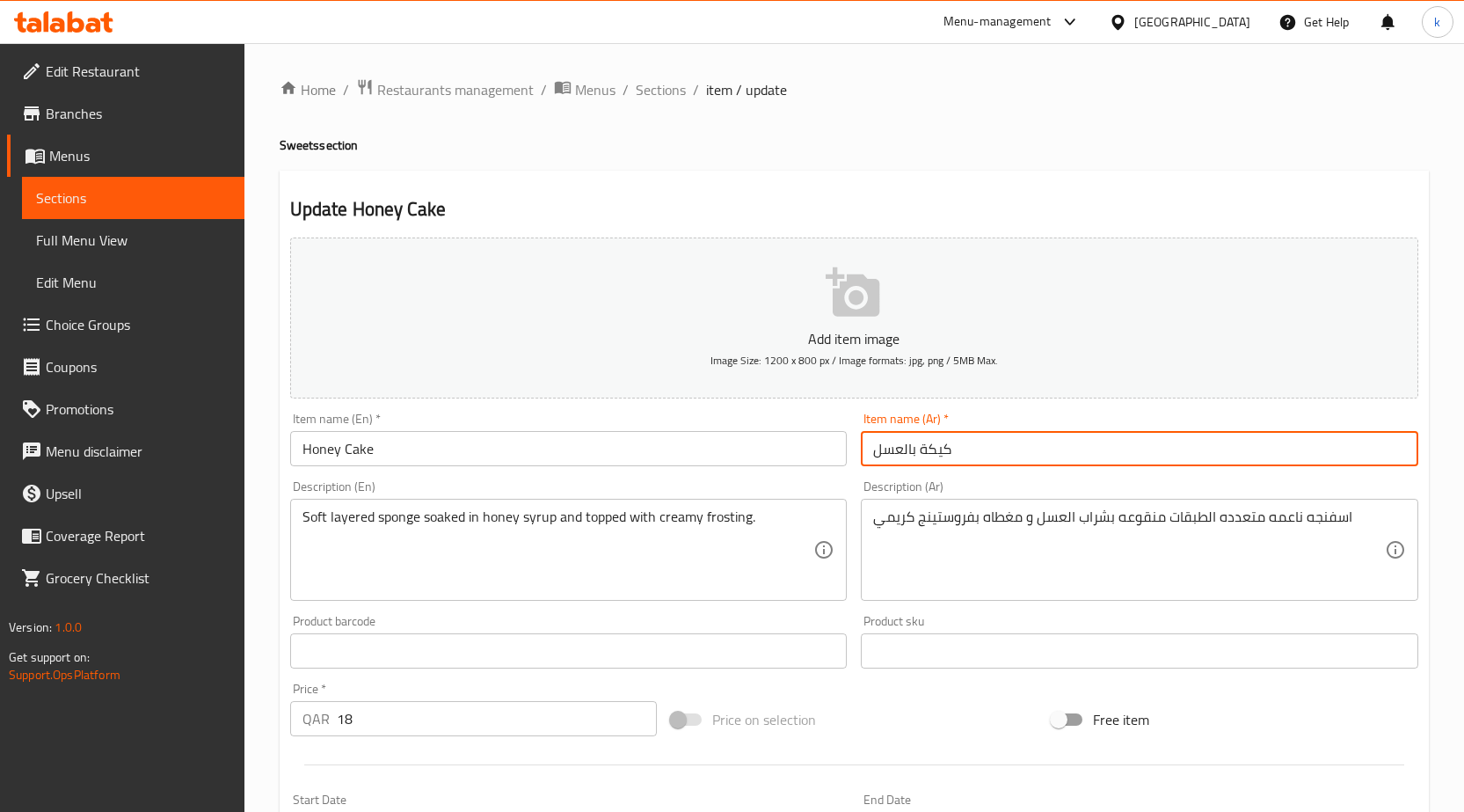
click at [926, 449] on input "كيكة بالعسل" at bounding box center [1139, 448] width 557 height 35
click at [924, 450] on input "كيكة بالعسل" at bounding box center [1139, 448] width 557 height 35
type input "كيك بالعسل"
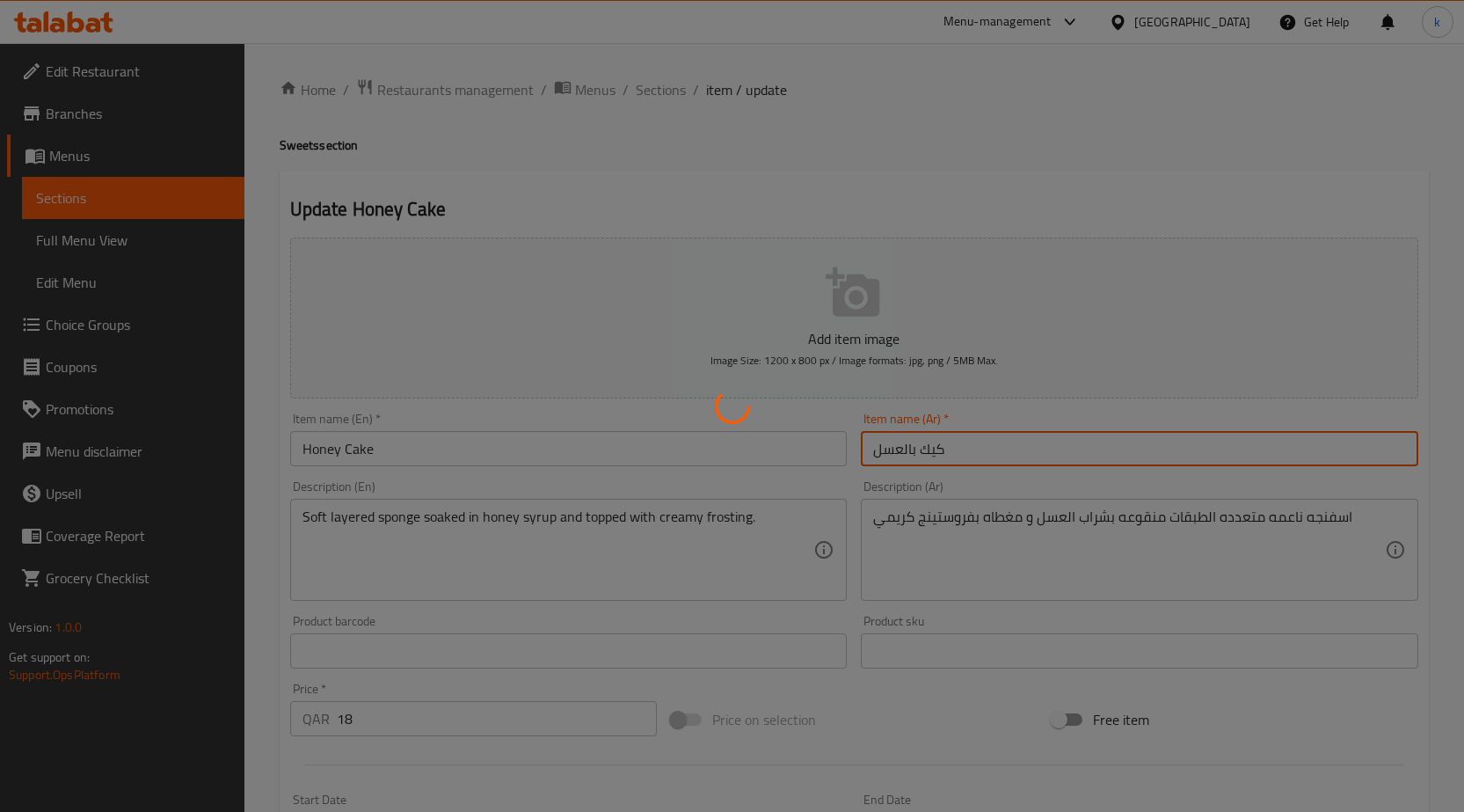
scroll to position [431, 0]
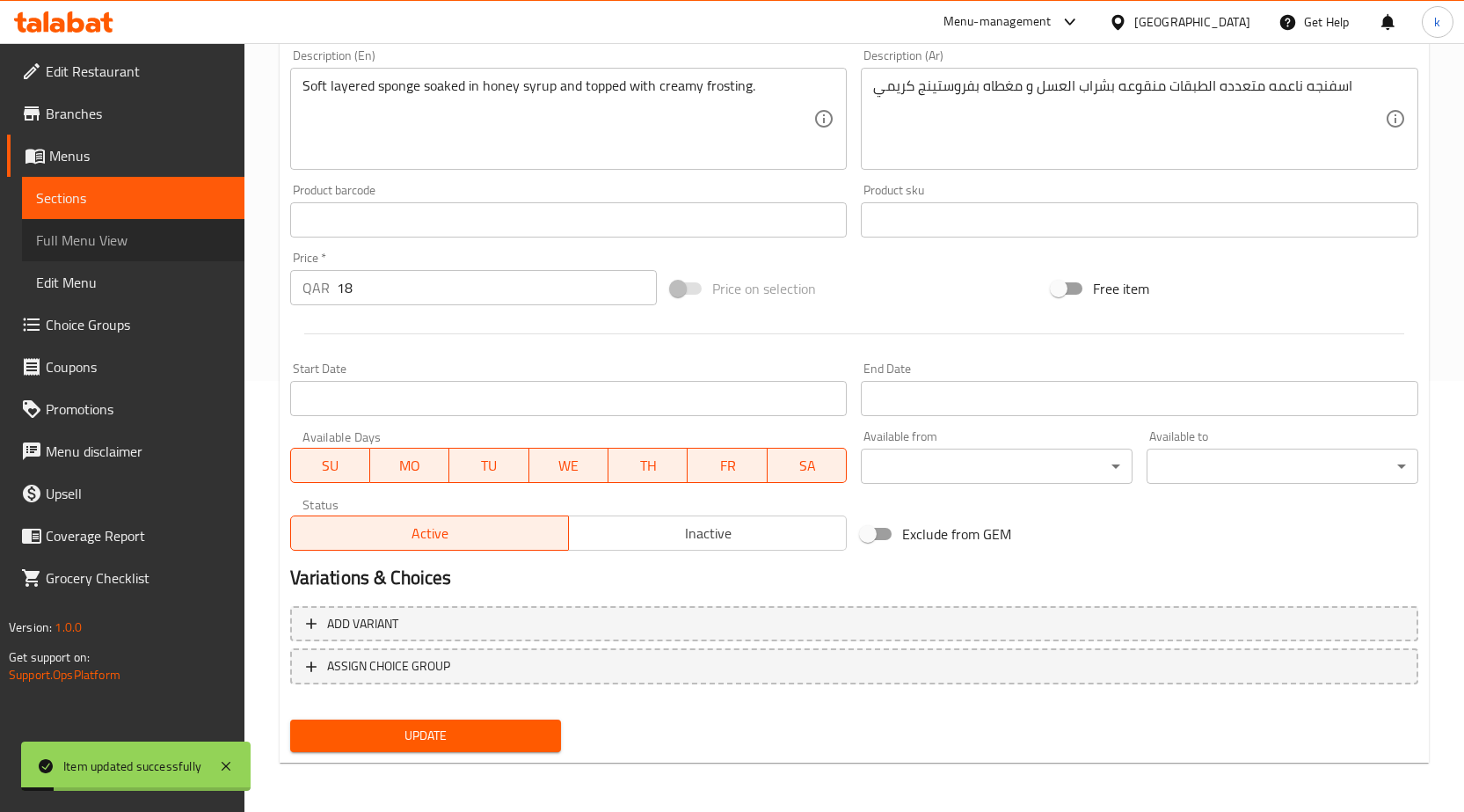
click at [100, 230] on span "Full Menu View" at bounding box center [132, 240] width 194 height 21
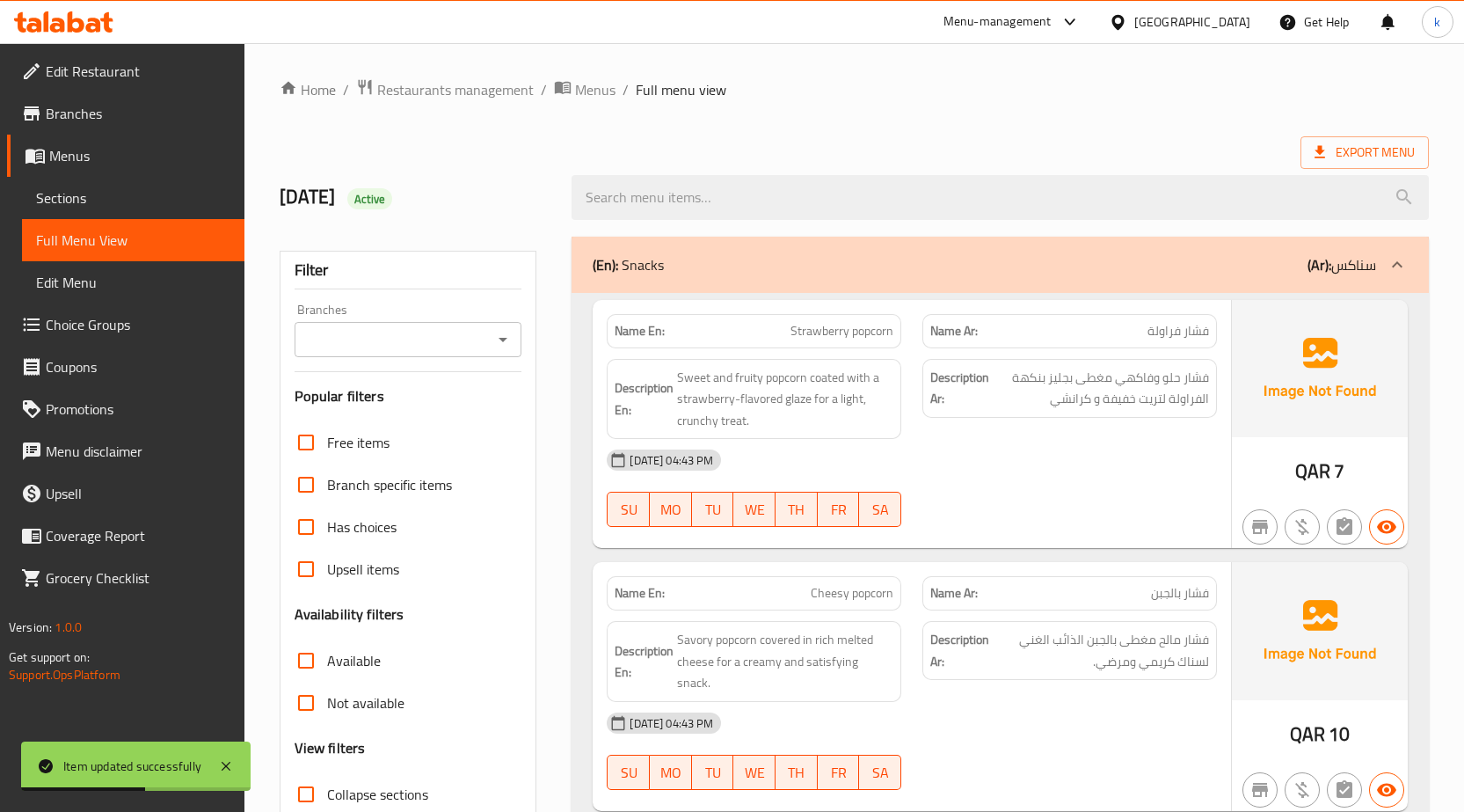
click at [1237, 280] on div "(En): Snacks (Ar): سناكس" at bounding box center [1000, 264] width 857 height 56
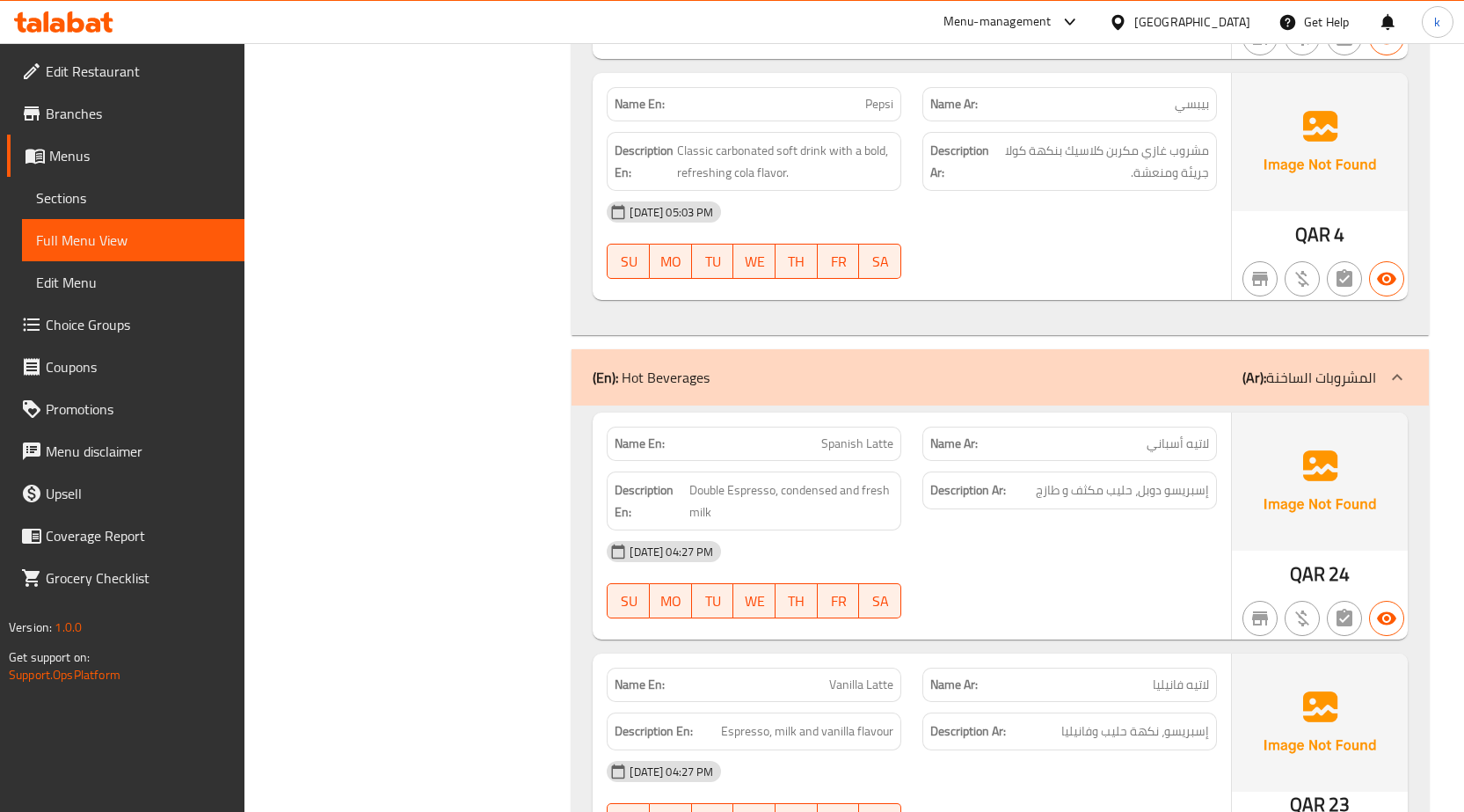
scroll to position [6947, 0]
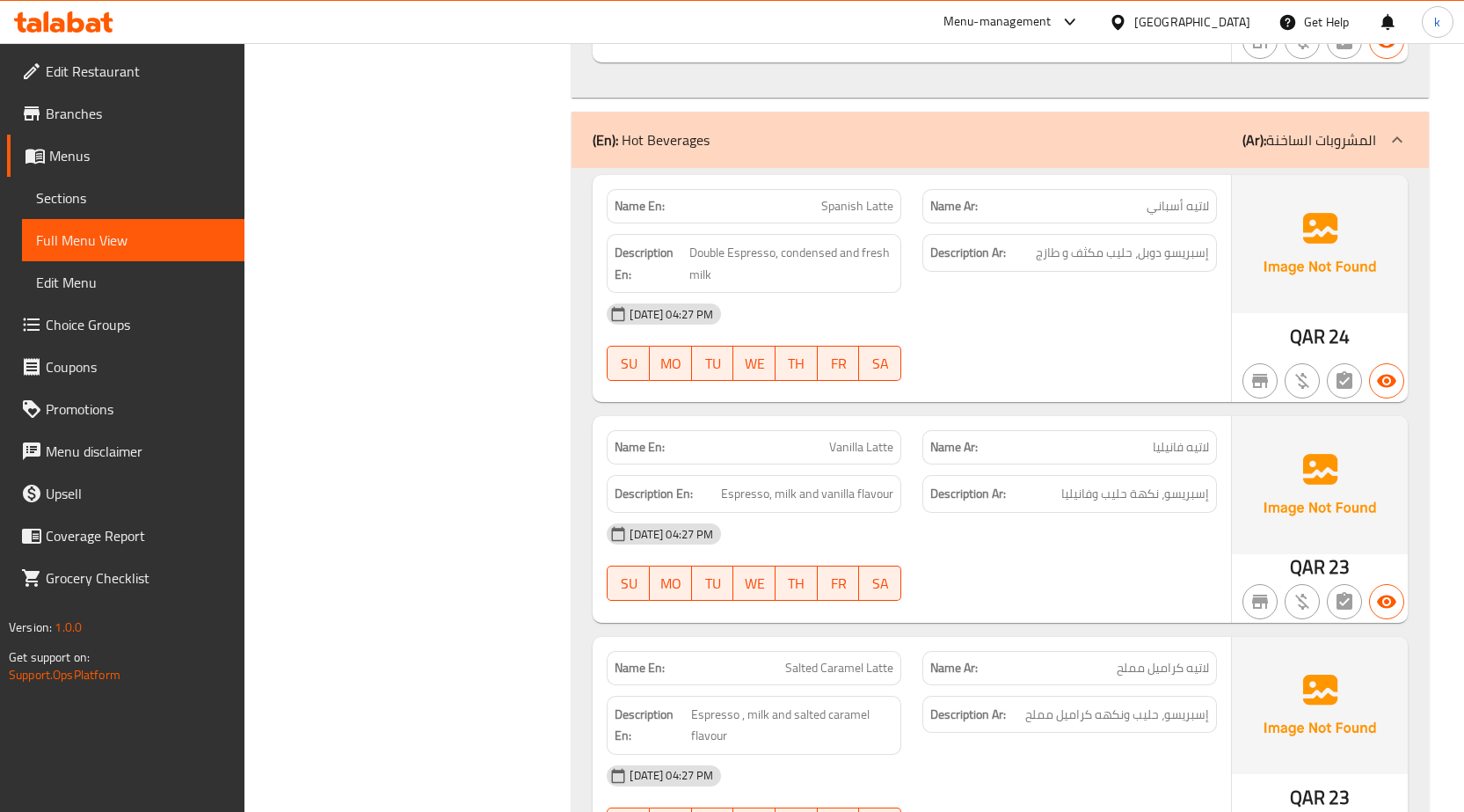
click at [1309, 150] on p "(Ar): المشروبات الساخنة" at bounding box center [1309, 140] width 133 height 21
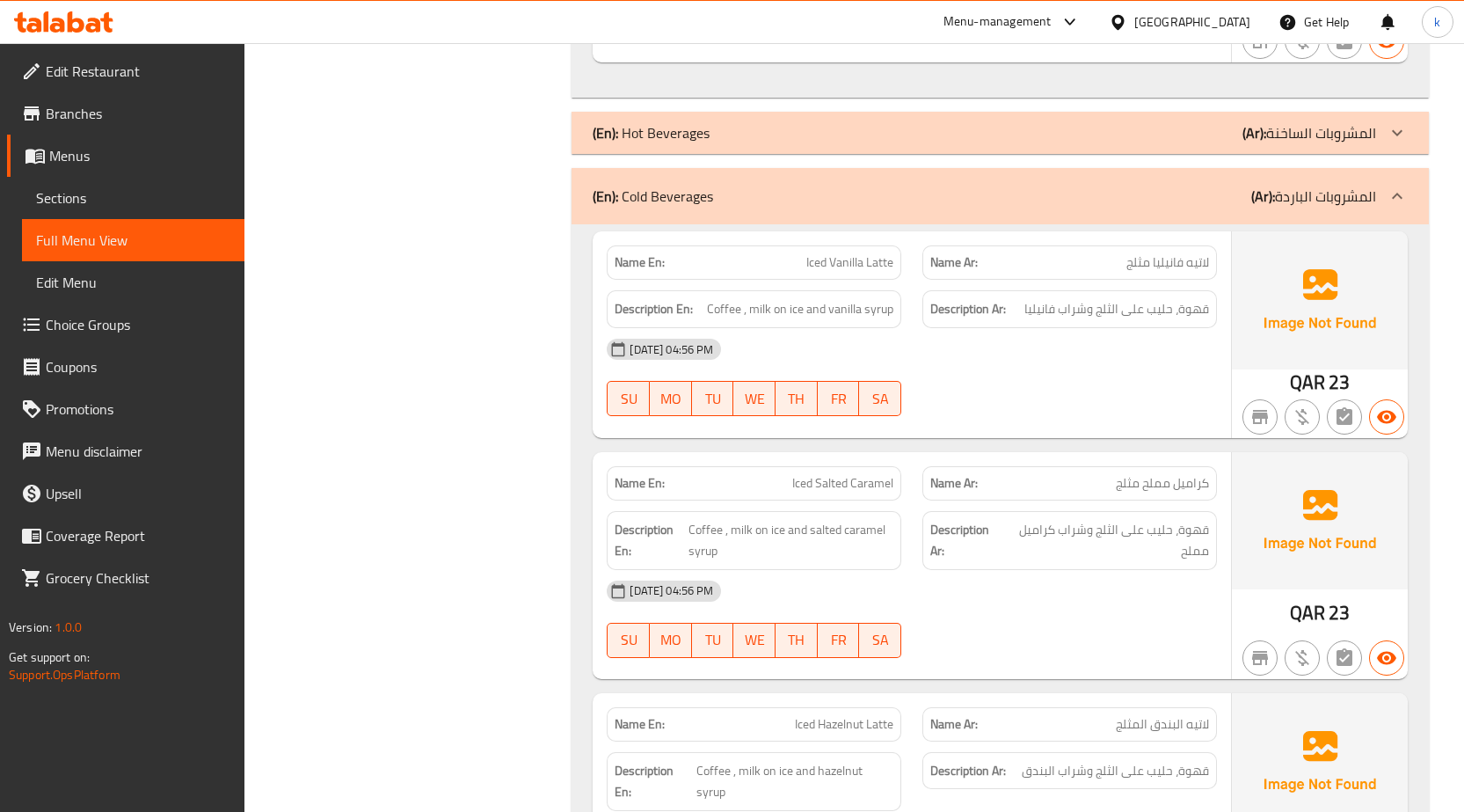
click at [1273, 212] on div "(En): Cold Beverages (Ar): المشروبات الباردة" at bounding box center [1000, 195] width 857 height 56
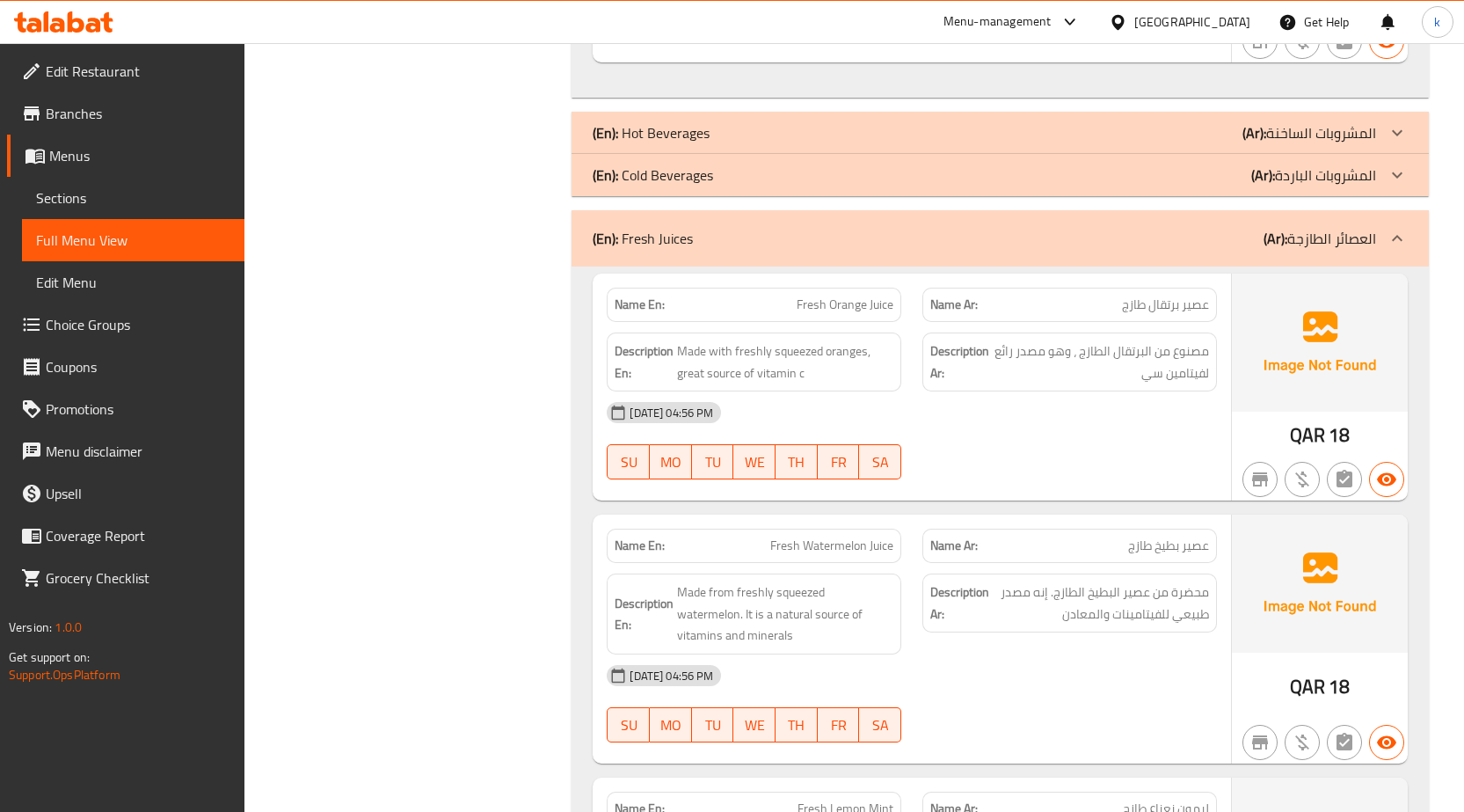
click at [1273, 212] on div "(En): Fresh Juices (Ar): العصائر الطازجة" at bounding box center [1000, 238] width 857 height 56
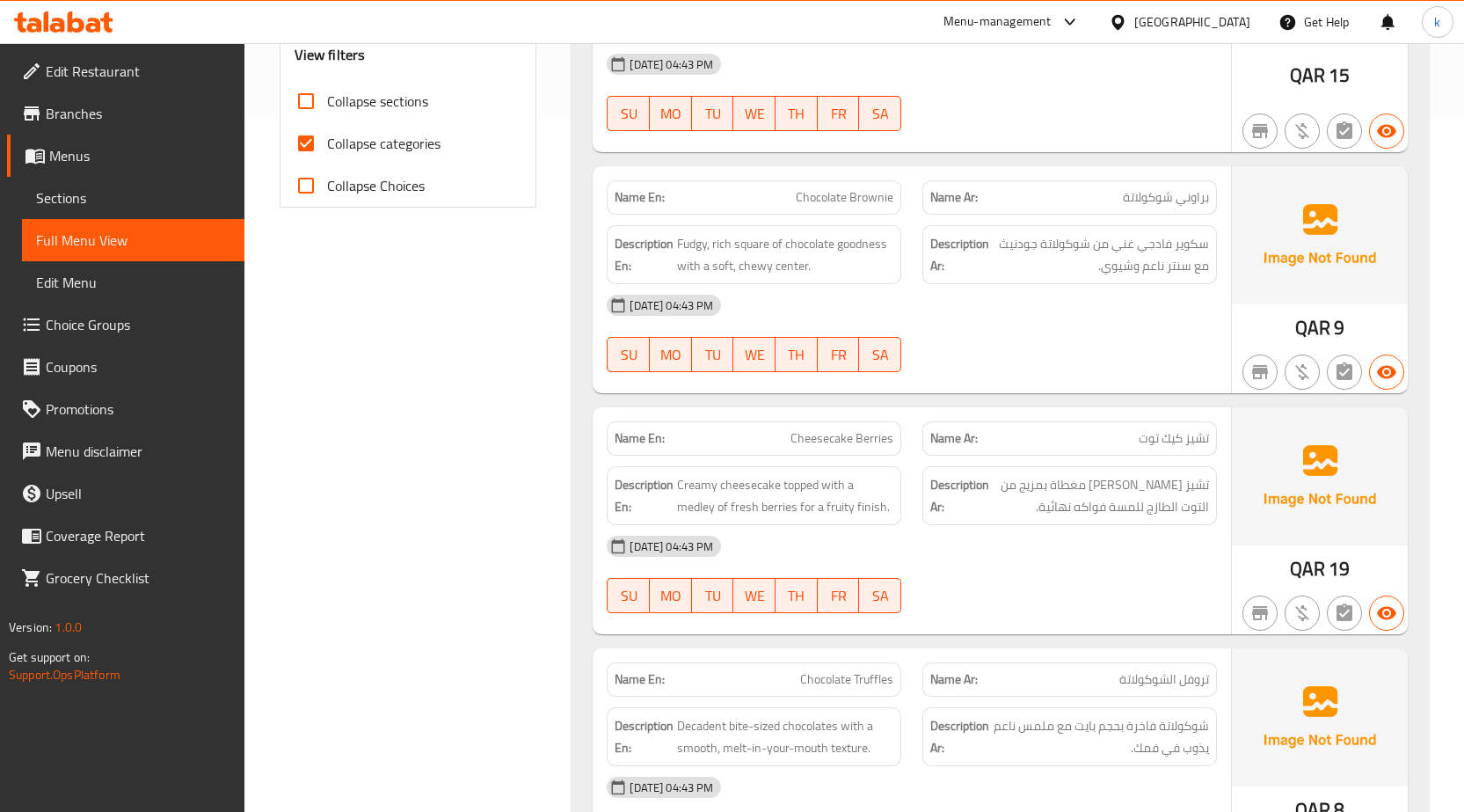
scroll to position [342, 0]
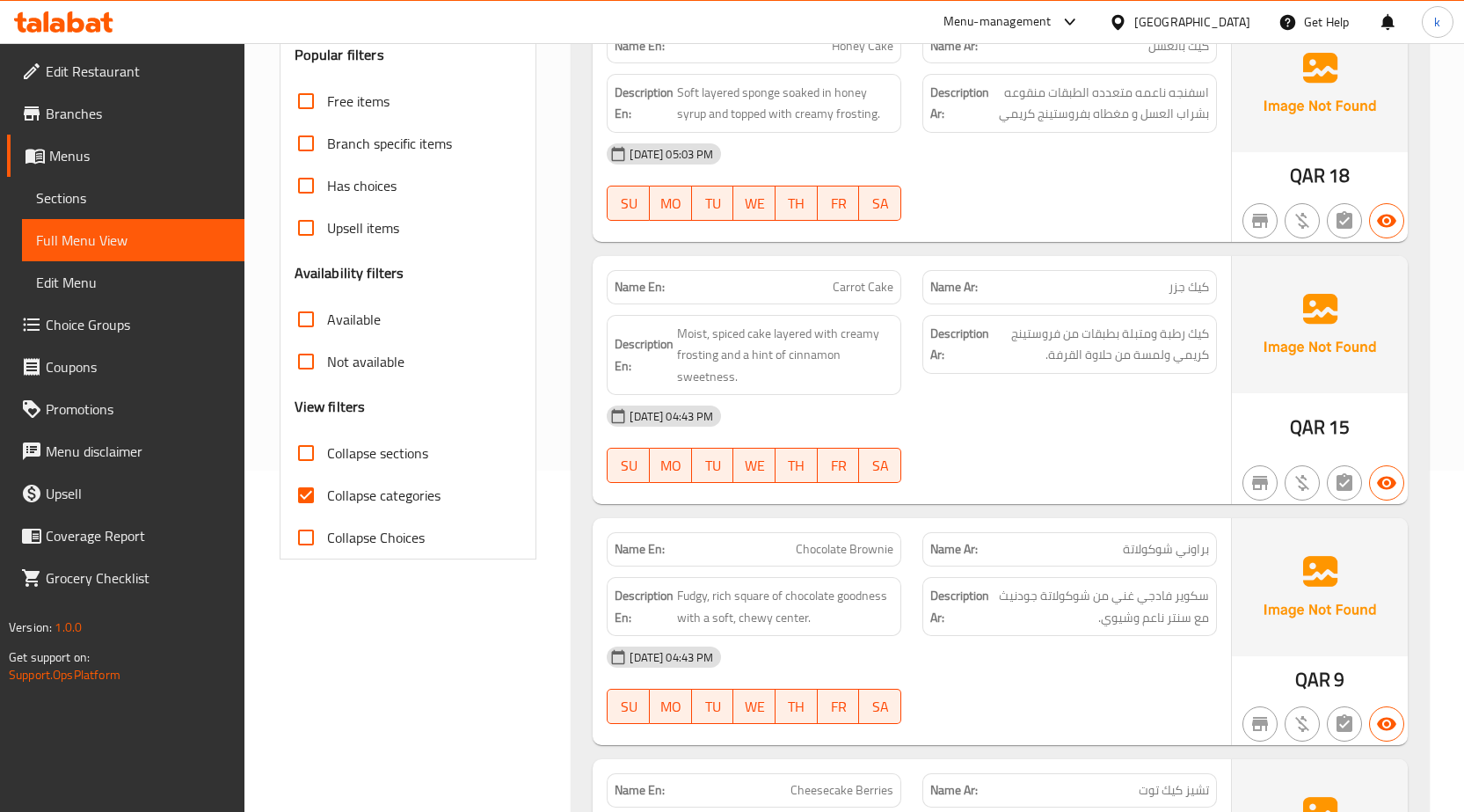
click at [364, 495] on span "Collapse categories" at bounding box center [384, 495] width 114 height 21
click at [327, 495] on input "Collapse categories" at bounding box center [306, 495] width 43 height 43
checkbox input "false"
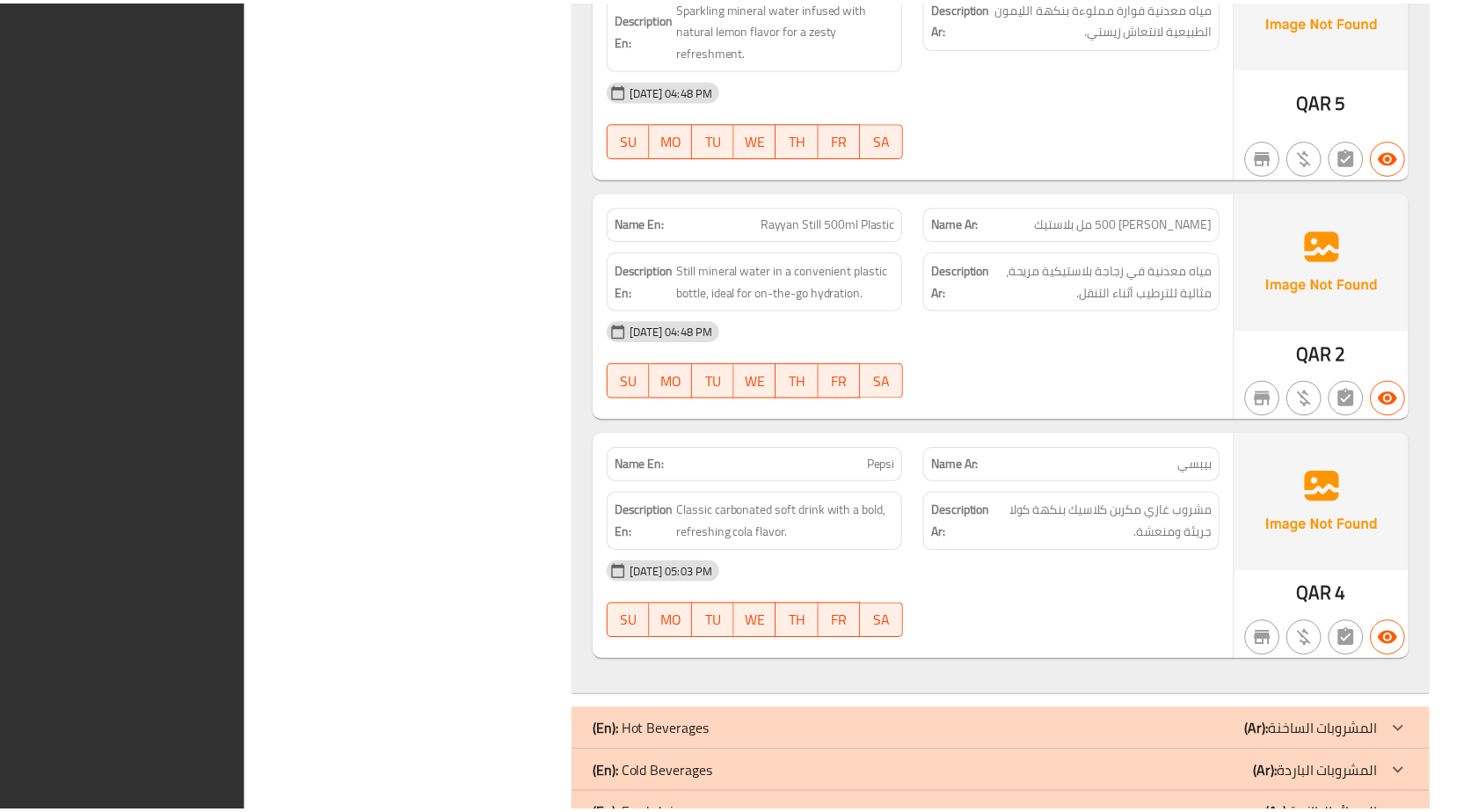
scroll to position [6409, 0]
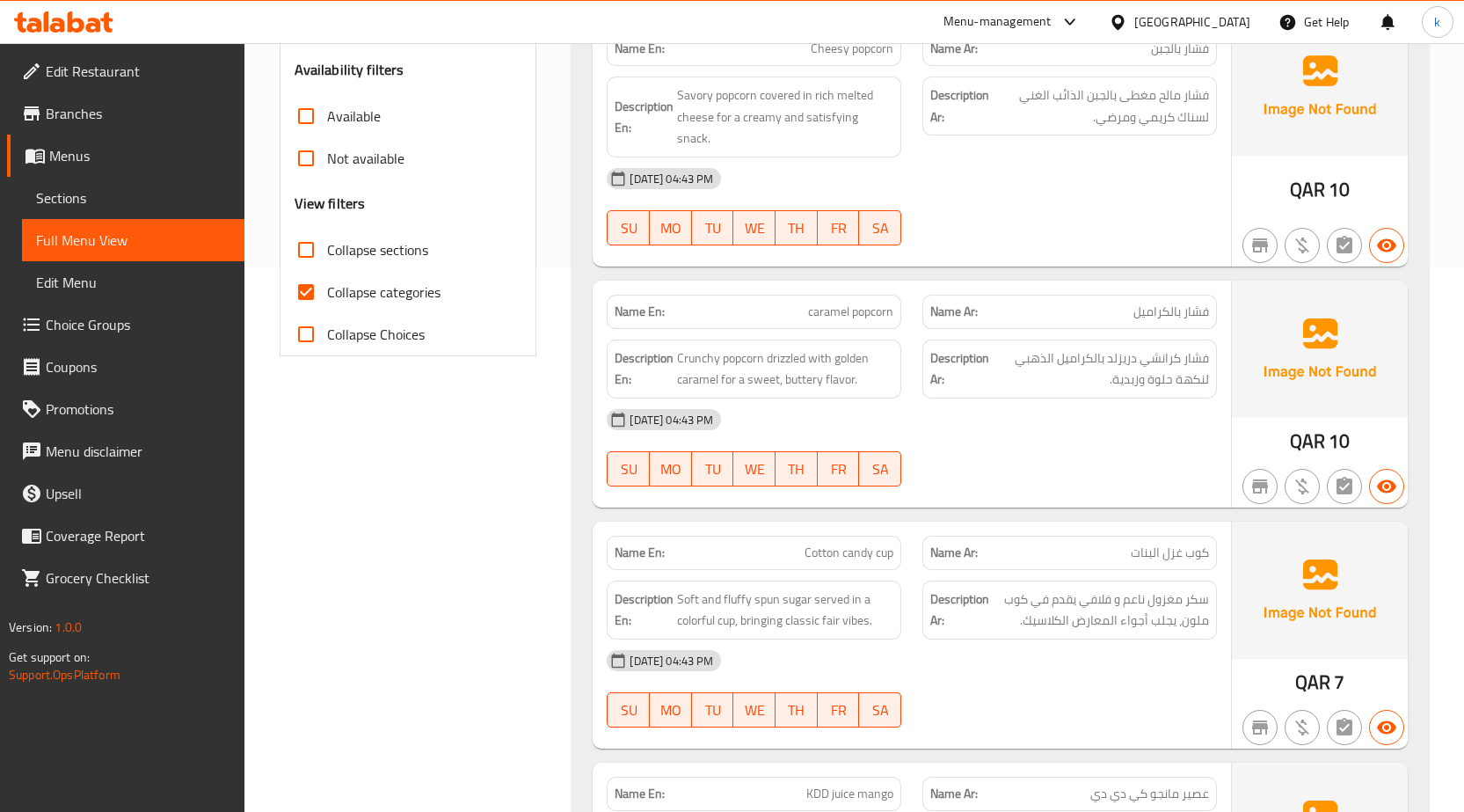
scroll to position [615, 0]
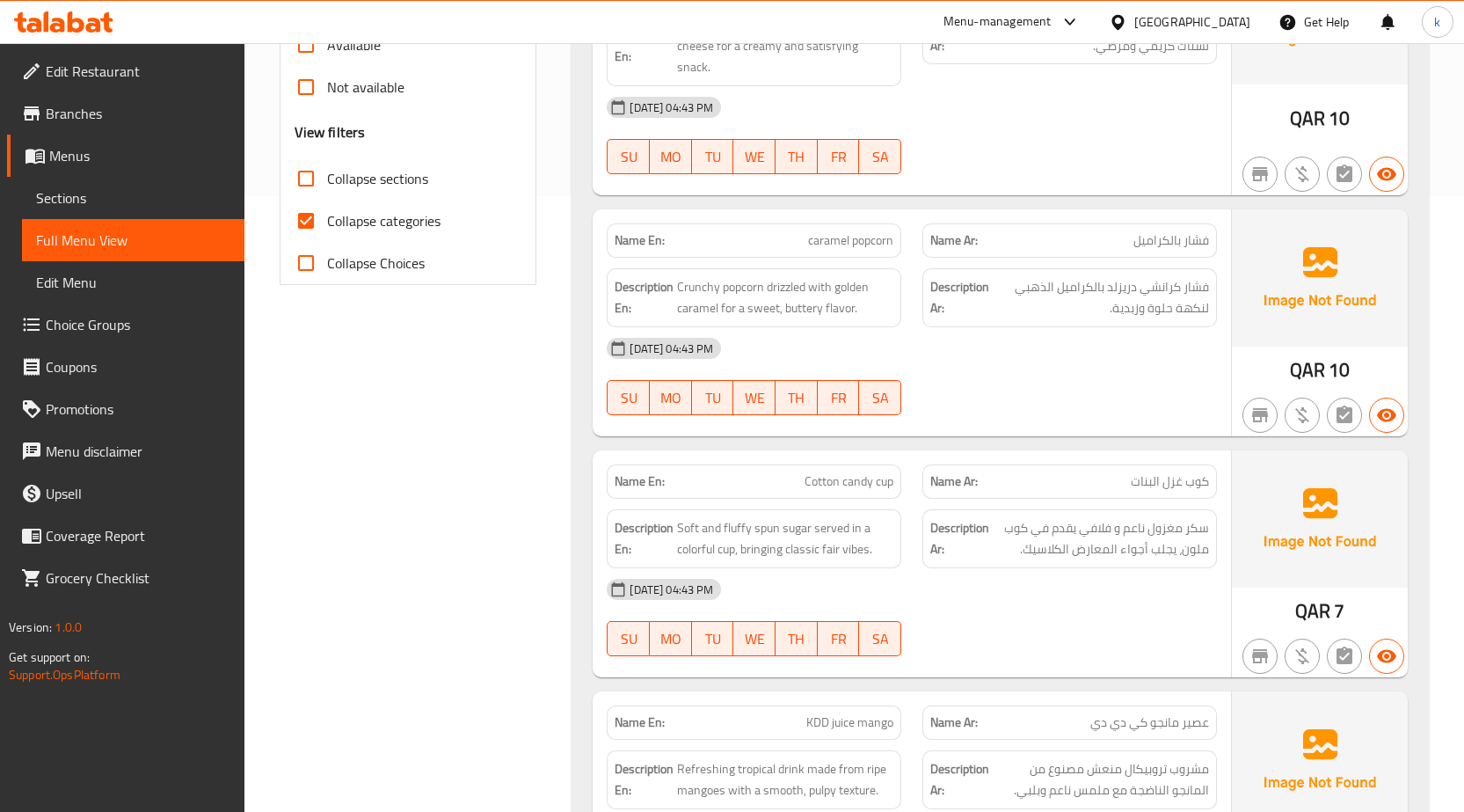
click at [382, 215] on span "Collapse categories" at bounding box center [384, 221] width 114 height 21
click at [327, 215] on input "Collapse categories" at bounding box center [306, 221] width 43 height 43
checkbox input "false"
click at [114, 198] on span "Sections" at bounding box center [132, 198] width 194 height 21
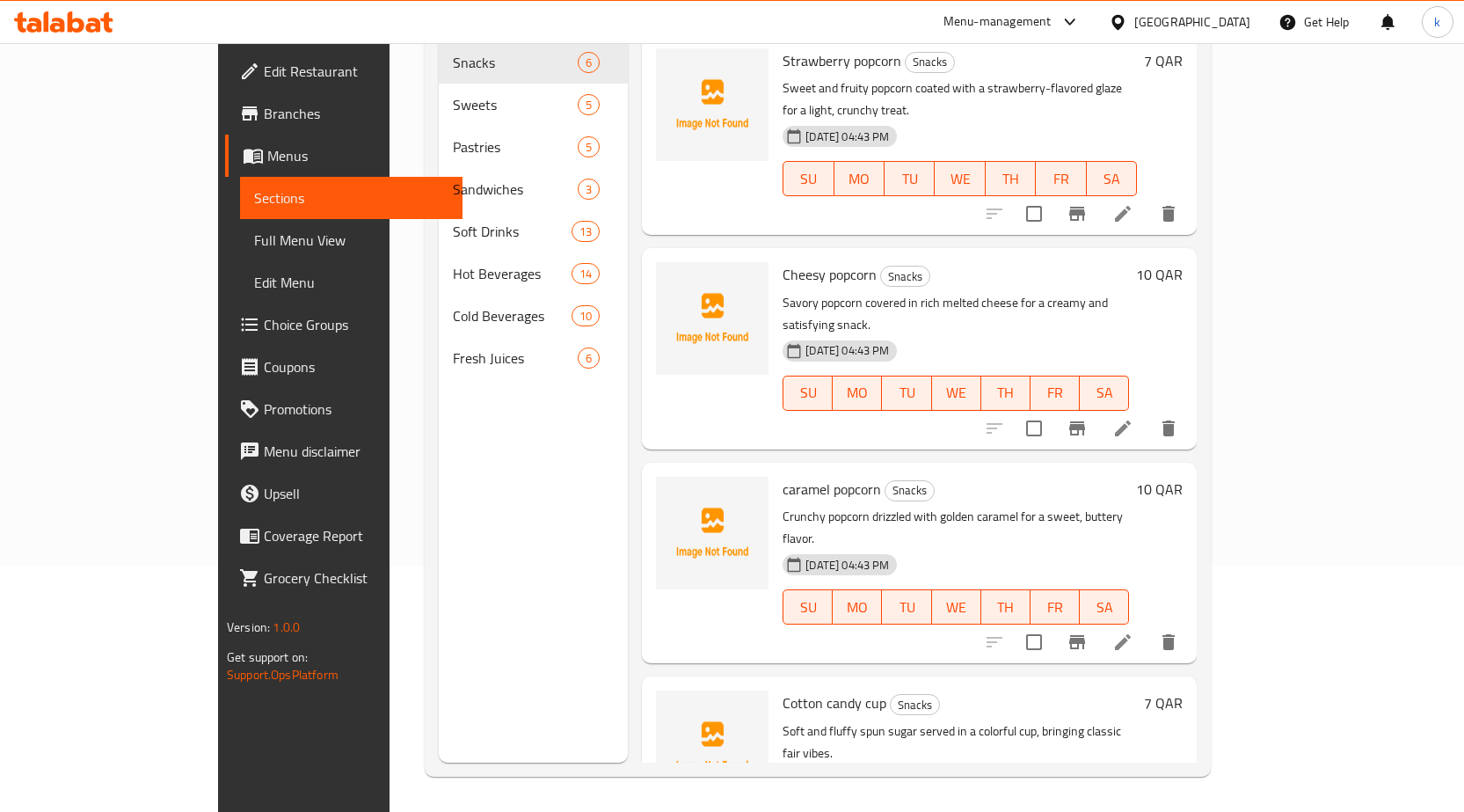
scroll to position [246, 0]
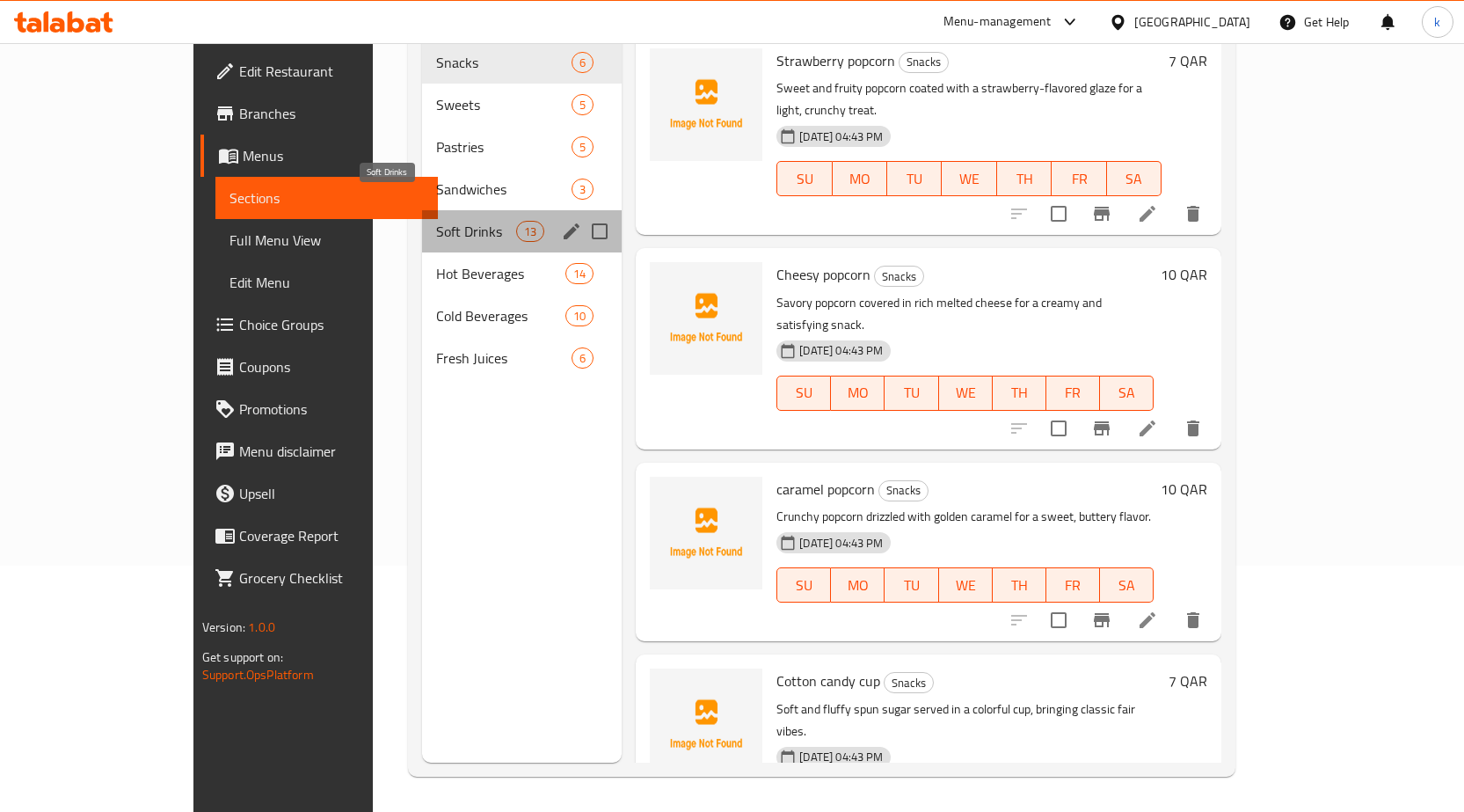
click at [436, 221] on span "Soft Drinks" at bounding box center [476, 231] width 80 height 21
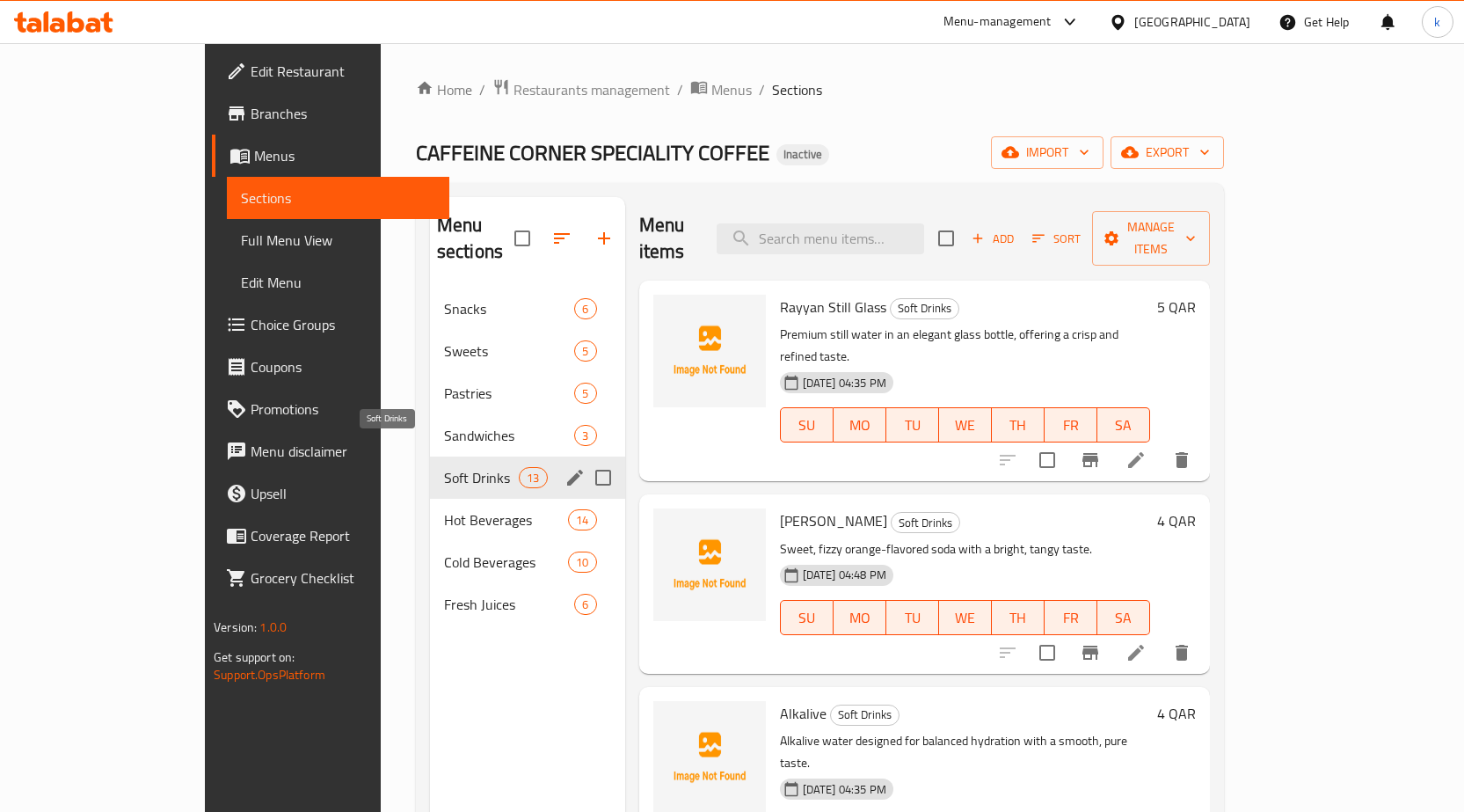
click at [444, 467] on span "Soft Drinks" at bounding box center [481, 477] width 75 height 21
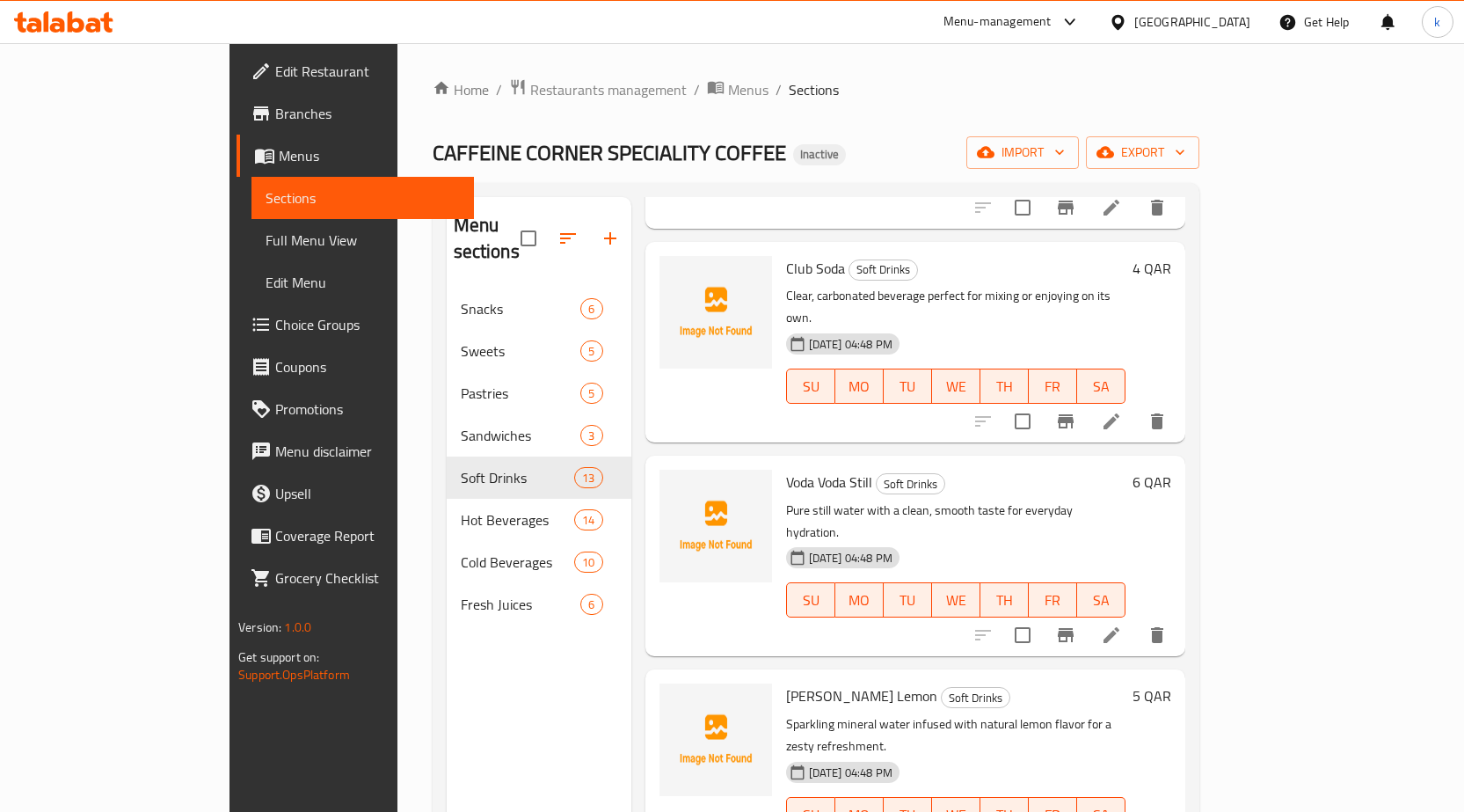
click at [266, 251] on span "Full Menu View" at bounding box center [362, 240] width 194 height 21
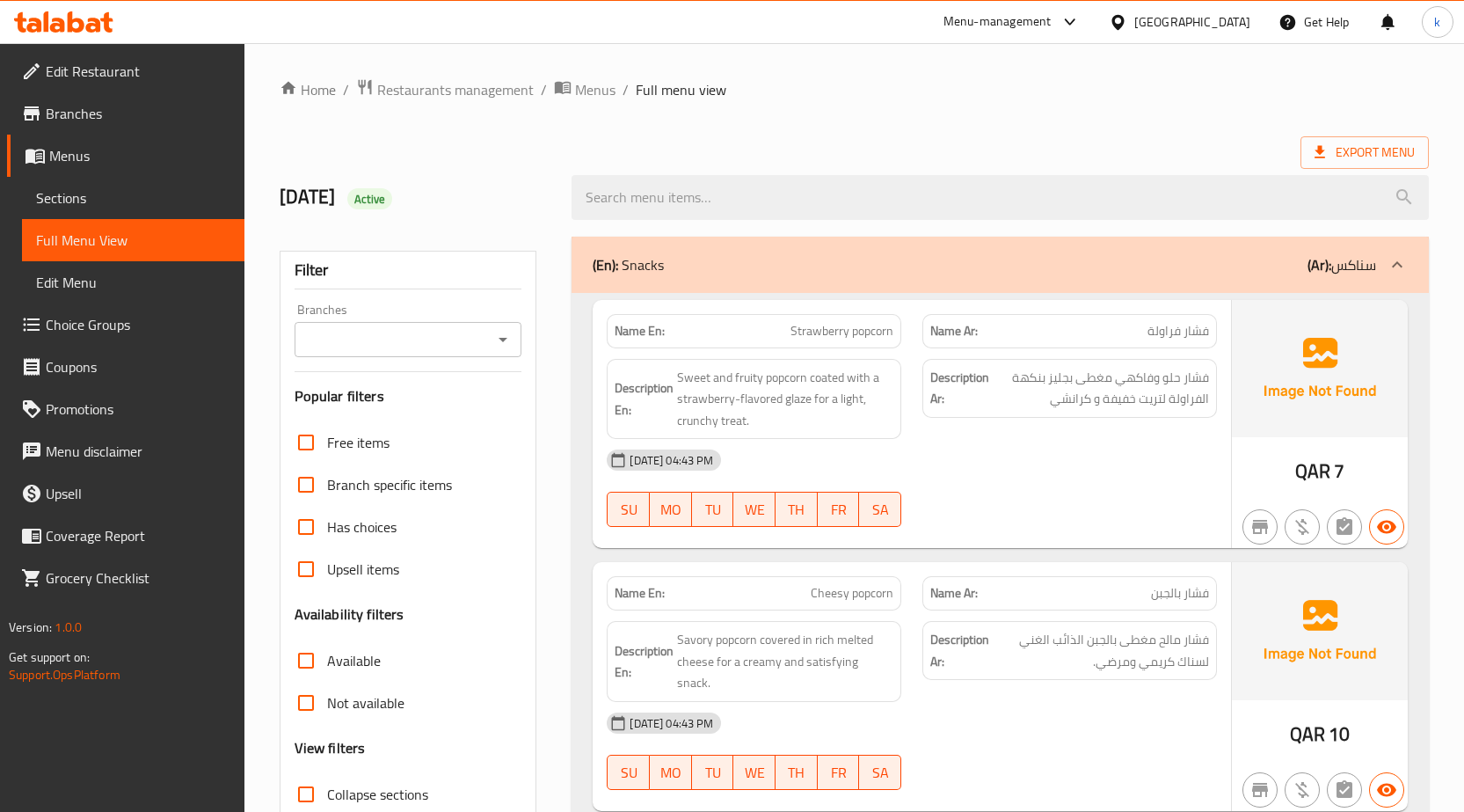
scroll to position [440, 0]
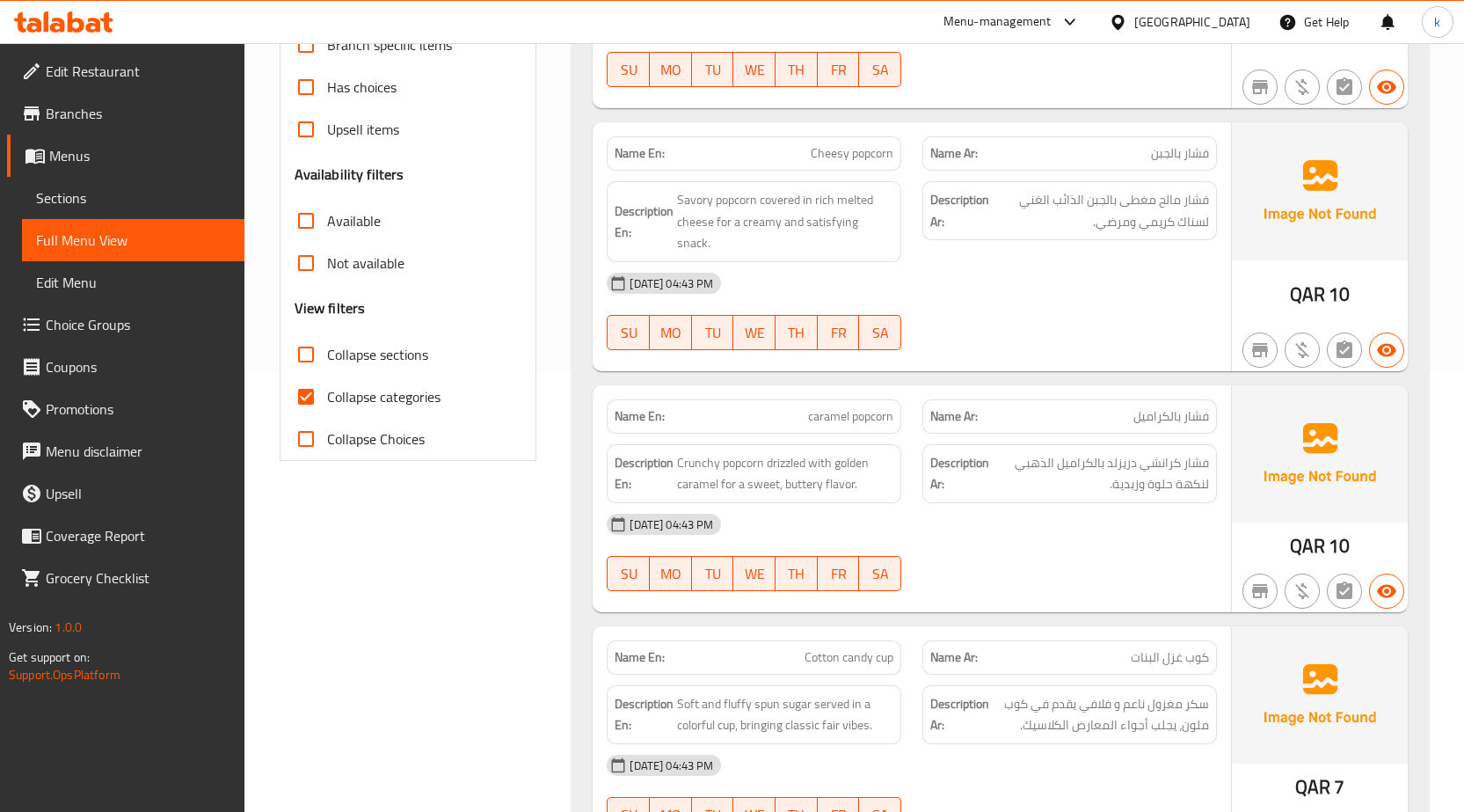
click at [338, 407] on span "Collapse categories" at bounding box center [384, 397] width 114 height 21
click at [327, 407] on input "Collapse categories" at bounding box center [306, 397] width 43 height 43
checkbox input "false"
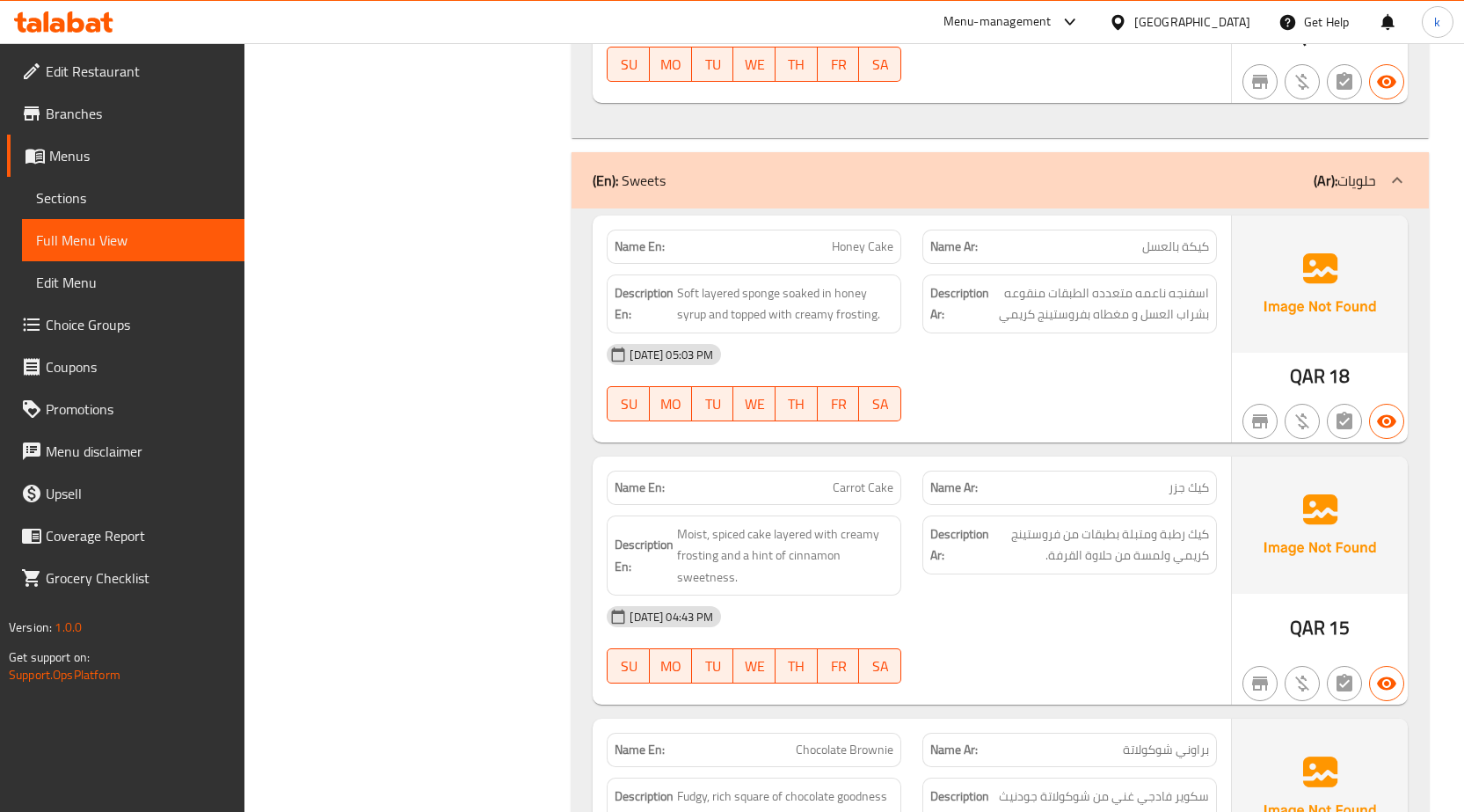
scroll to position [1583, 0]
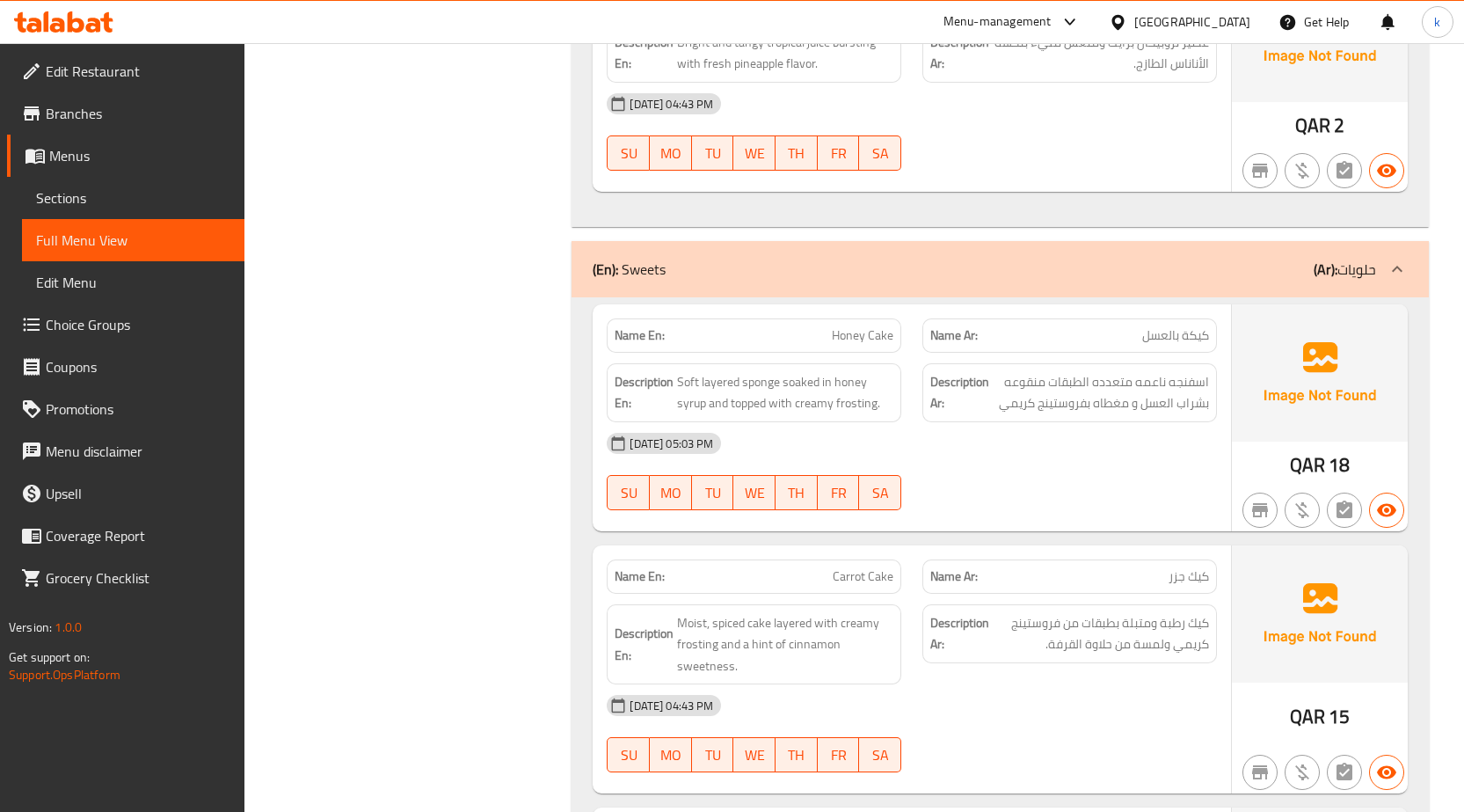
click at [1195, 327] on span "كيكة بالعسل" at bounding box center [1175, 336] width 67 height 19
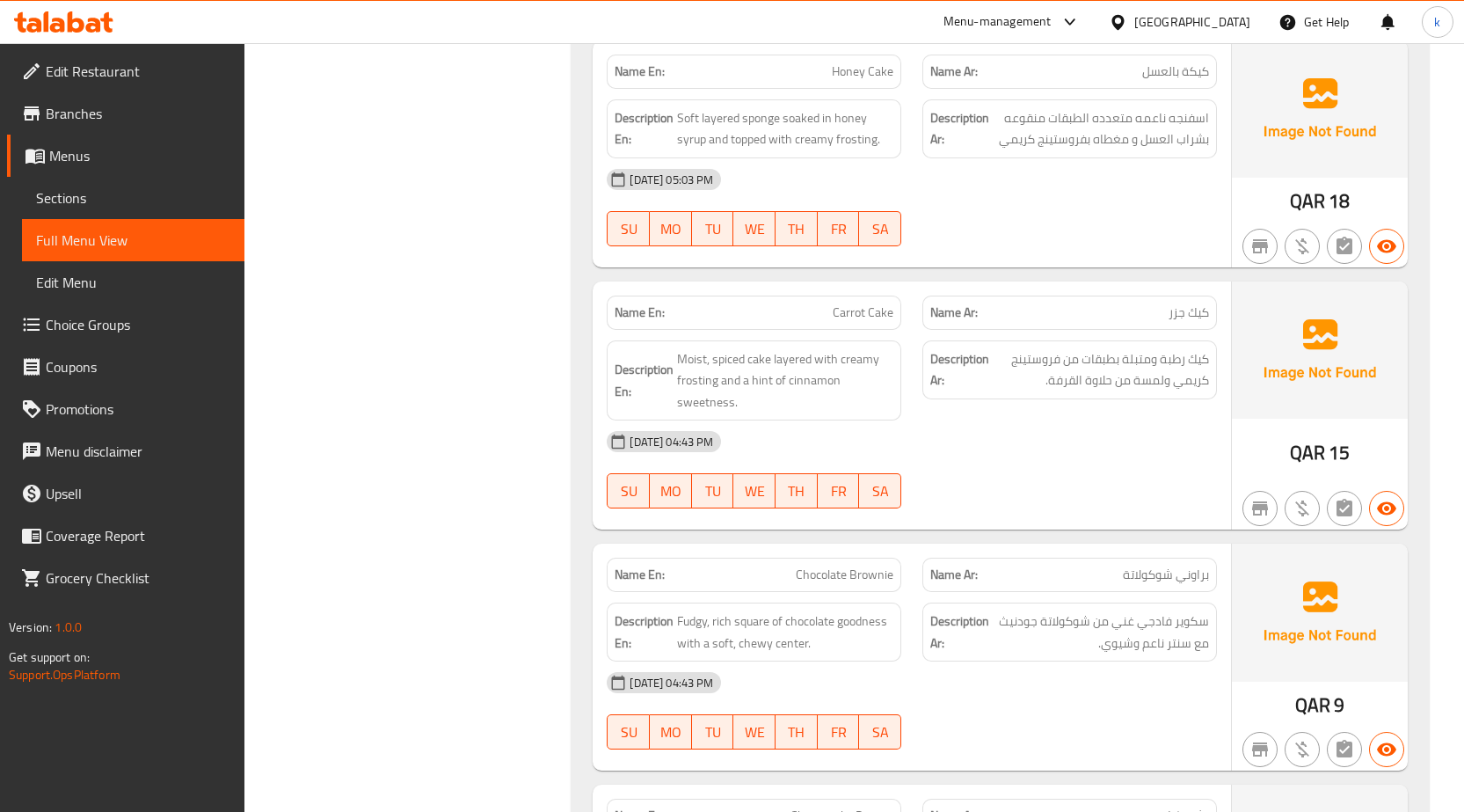
scroll to position [1143, 0]
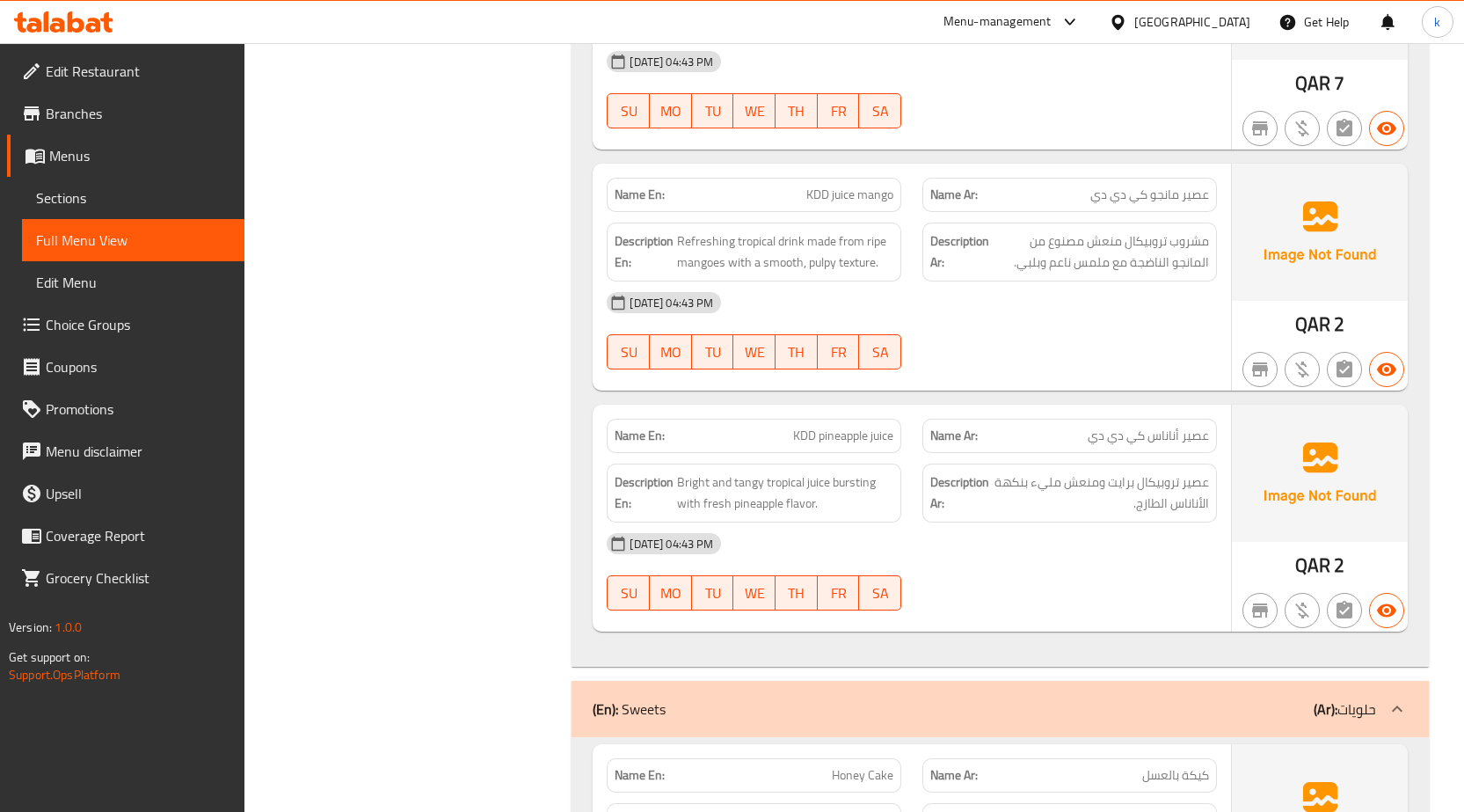
click at [1195, 230] on span "مشروب تروبيكال منعش مصنوع من المانجو الناضجة مع ملمس ناعم وبلبي." at bounding box center [1101, 252] width 217 height 44
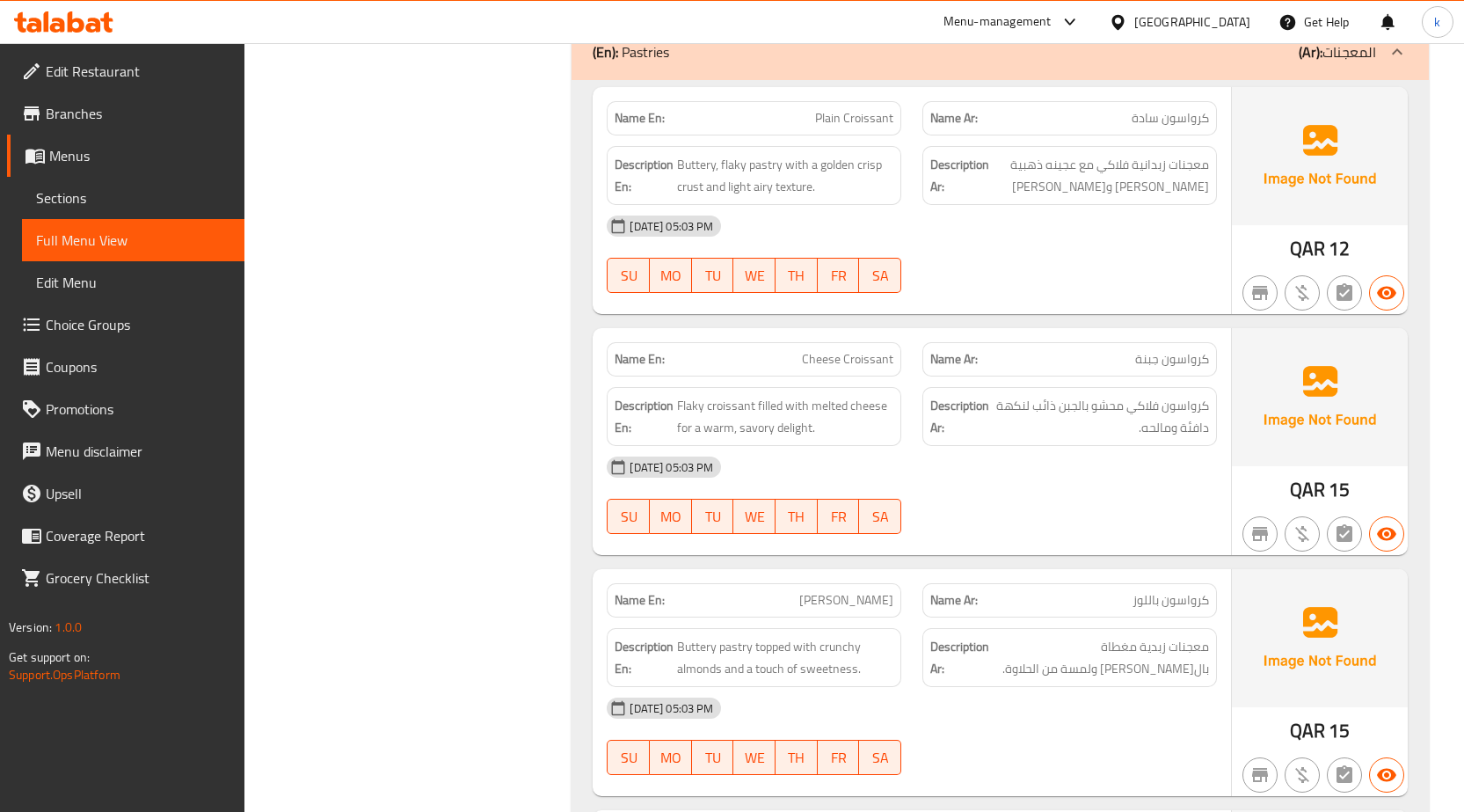
scroll to position [3137, 0]
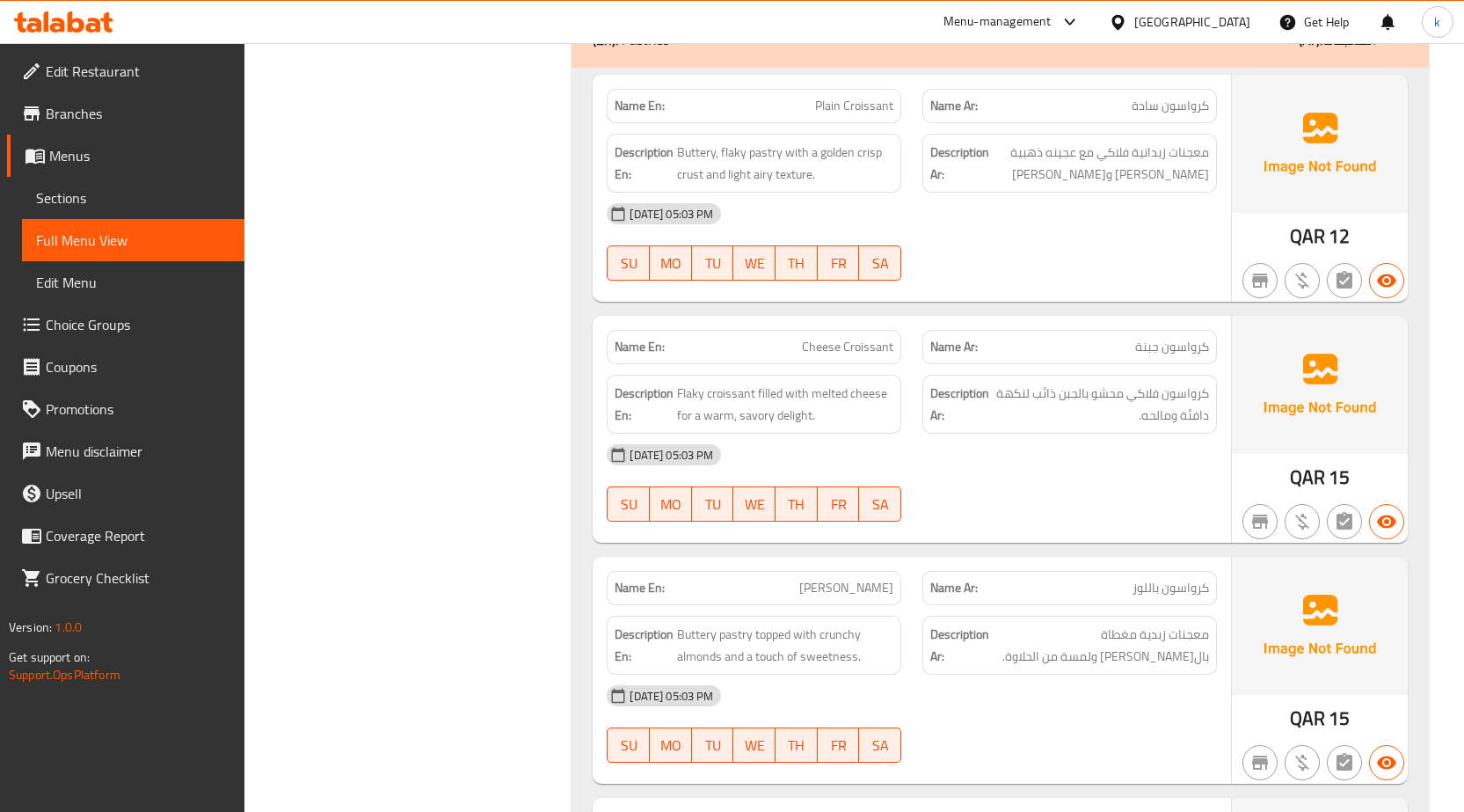
click at [792, 338] on p "Name En: Cheese Croissant" at bounding box center [754, 347] width 279 height 19
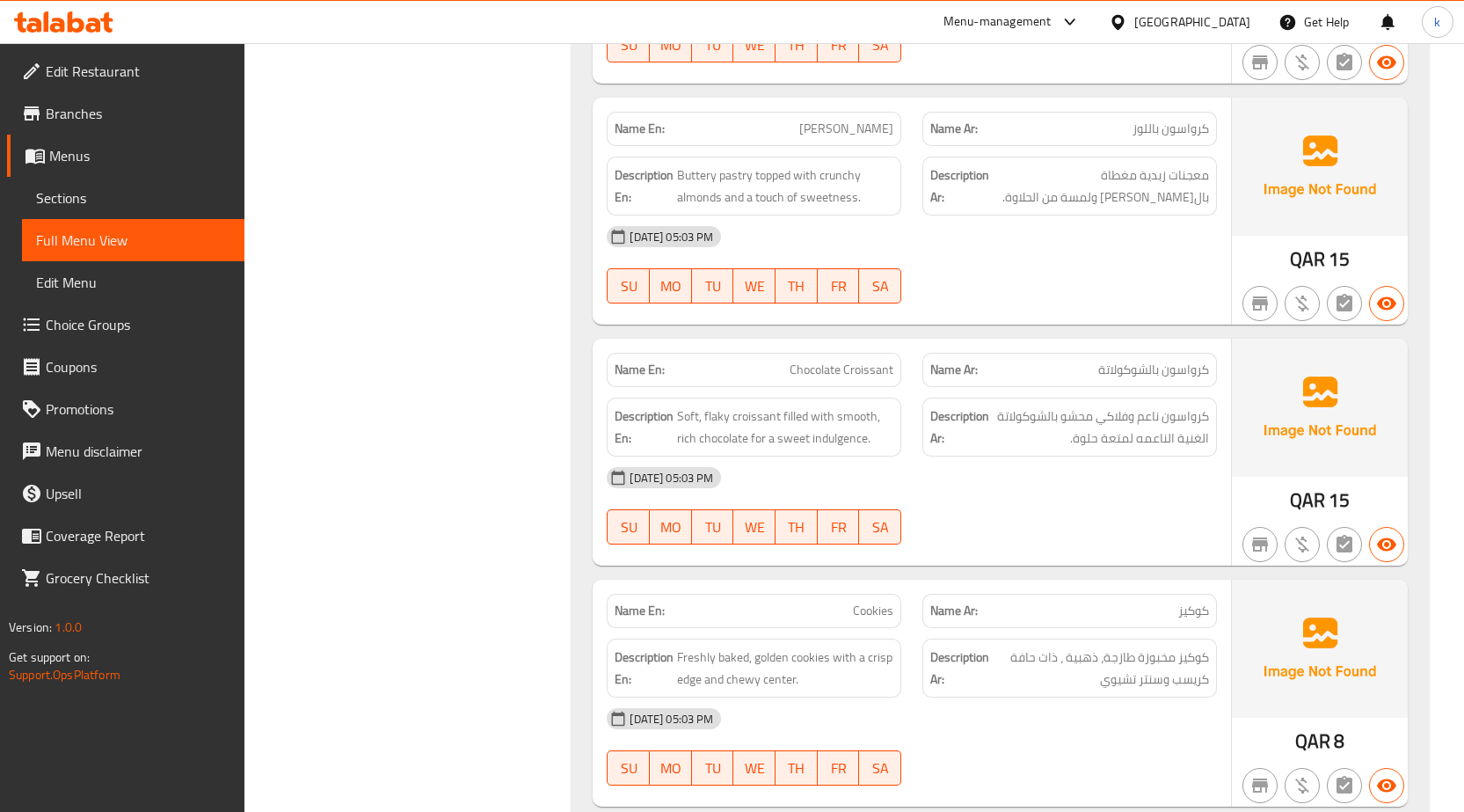
click at [976, 216] on div "[DATE] 05:03 PM" at bounding box center [911, 237] width 631 height 43
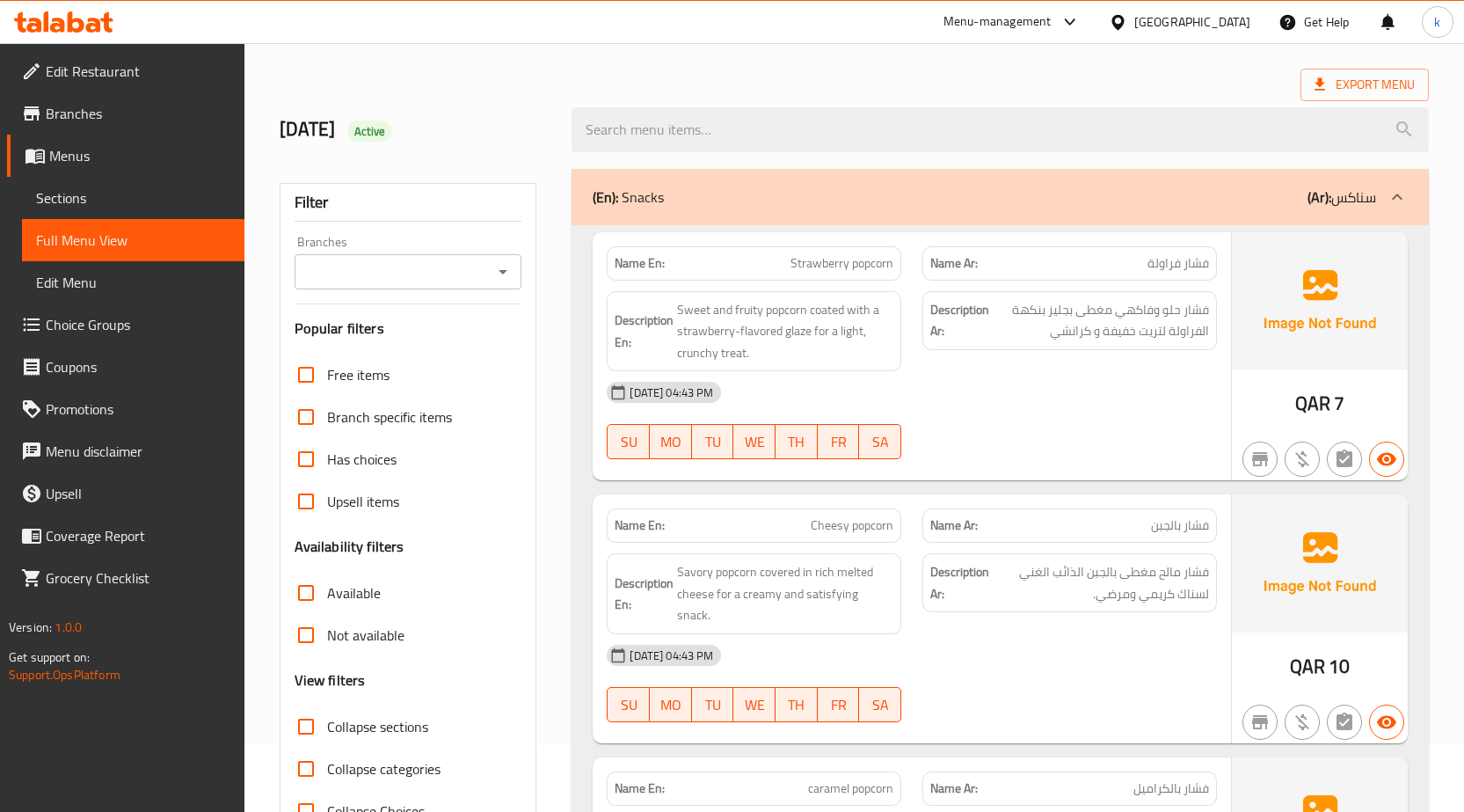
scroll to position [0, 0]
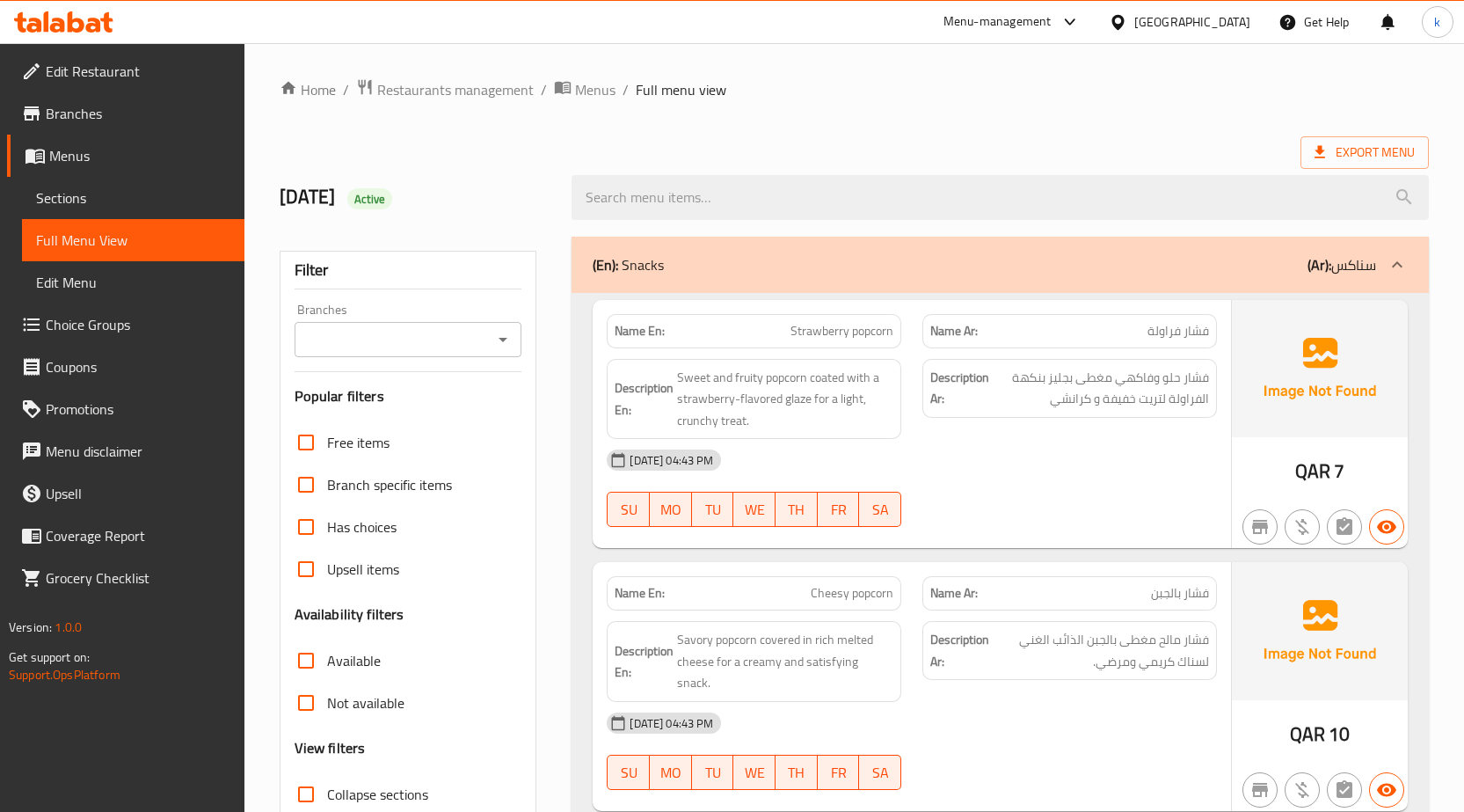
click at [1336, 145] on span "Export Menu" at bounding box center [1365, 152] width 100 height 22
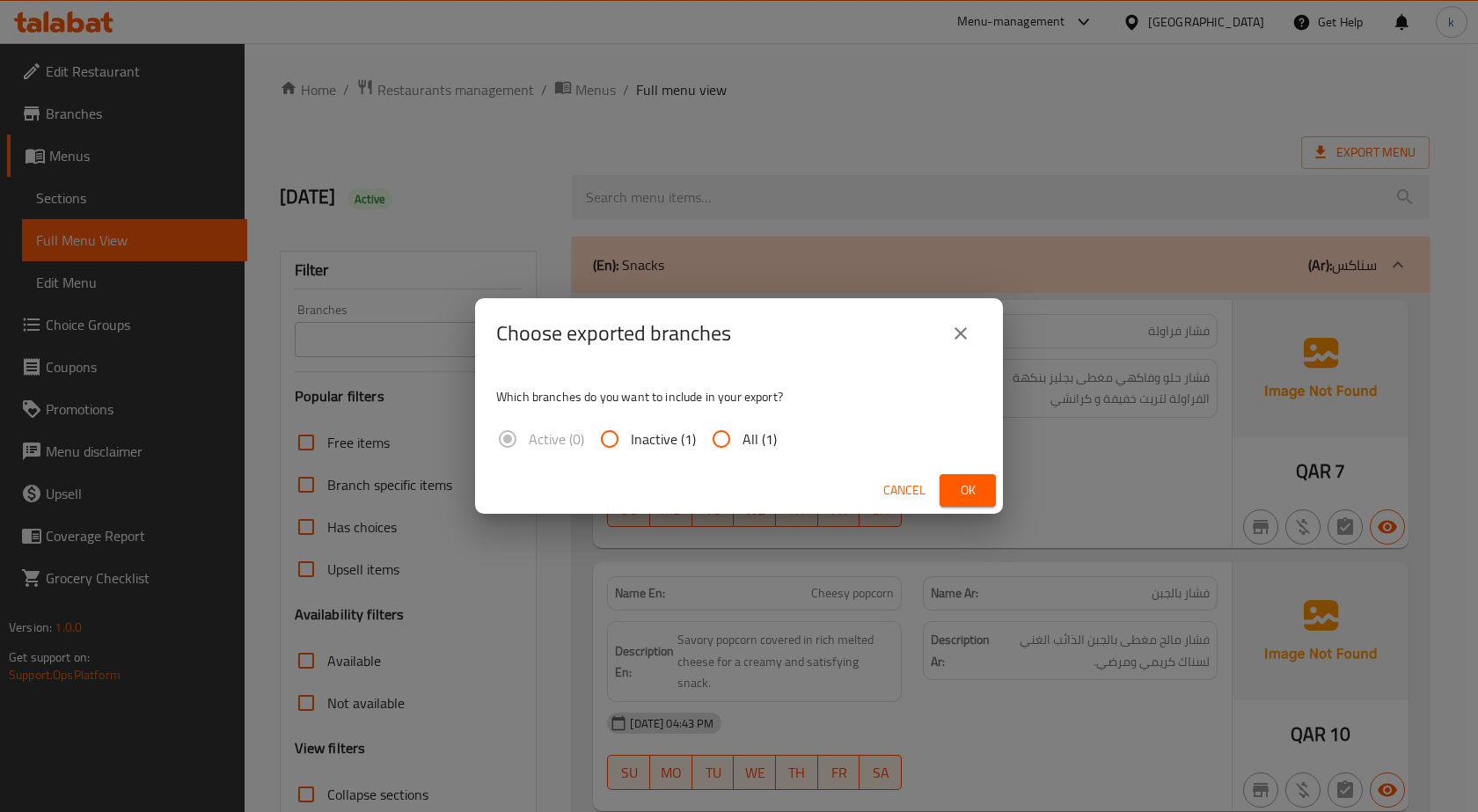
click at [712, 456] on input "All (1)" at bounding box center [721, 438] width 43 height 43
radio input "true"
click at [970, 492] on span "Ok" at bounding box center [968, 489] width 28 height 22
